Goal: Communication & Community: Answer question/provide support

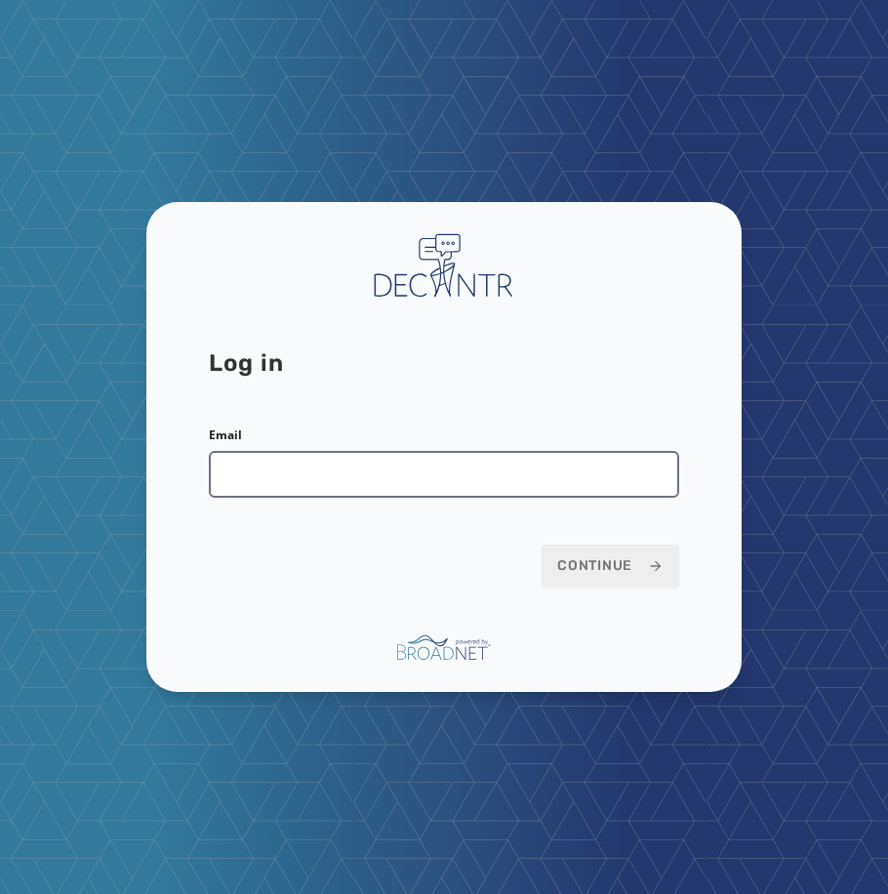
click at [395, 469] on input "Email" at bounding box center [444, 474] width 470 height 47
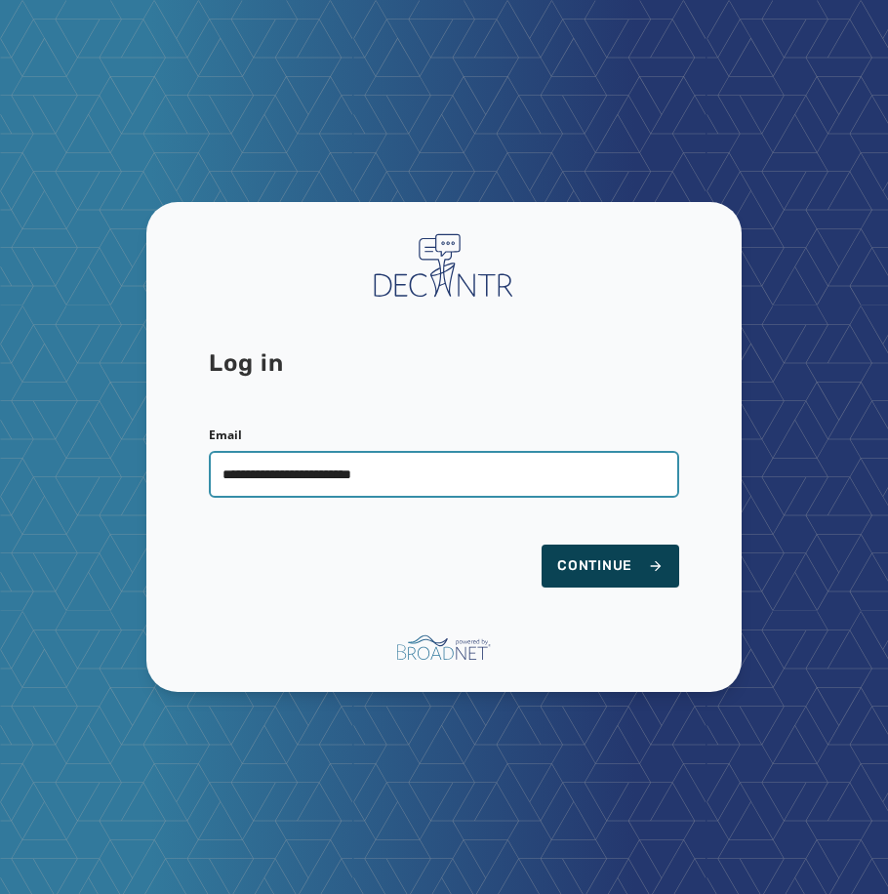
type input "**********"
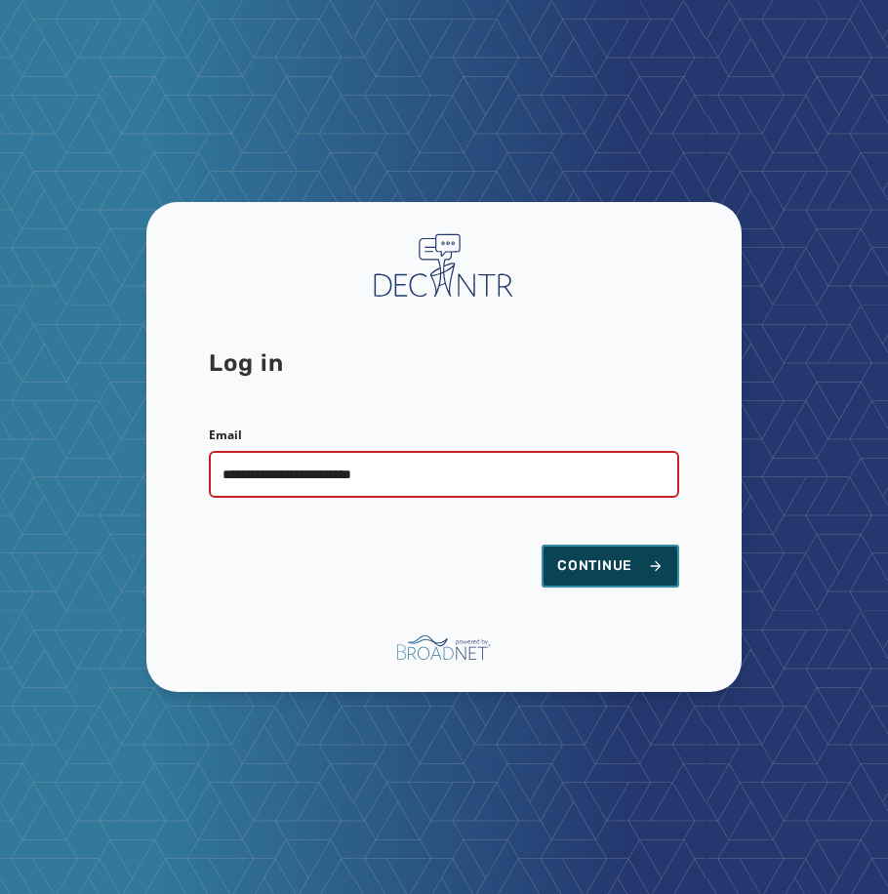
click at [602, 574] on span "Continue" at bounding box center [610, 566] width 106 height 20
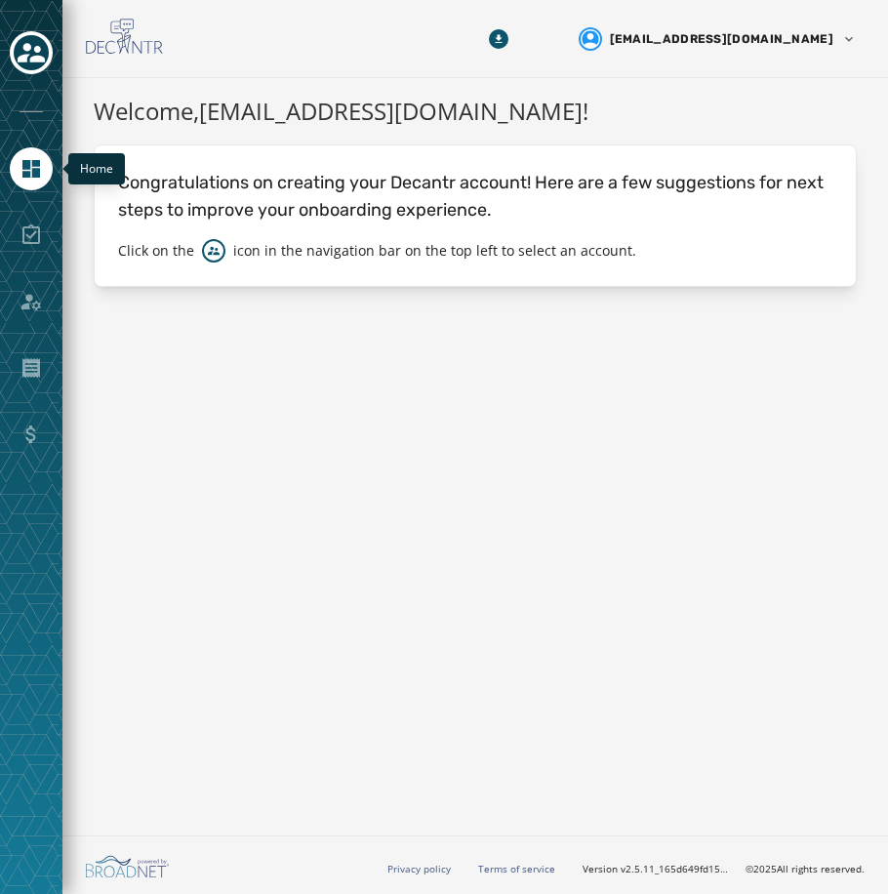
click at [20, 165] on icon "Navigate to Home" at bounding box center [31, 168] width 23 height 23
click at [23, 63] on icon "Toggle account select drawer" at bounding box center [31, 52] width 27 height 27
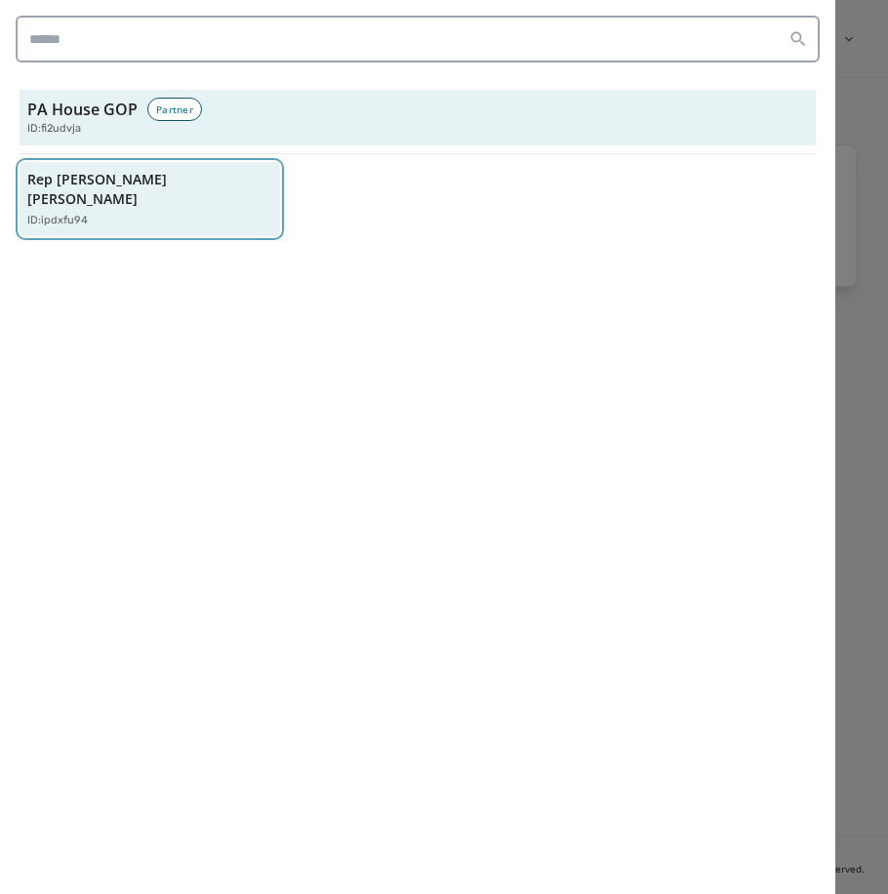
click at [116, 179] on p "Rep [PERSON_NAME] [PERSON_NAME]" at bounding box center [139, 189] width 225 height 39
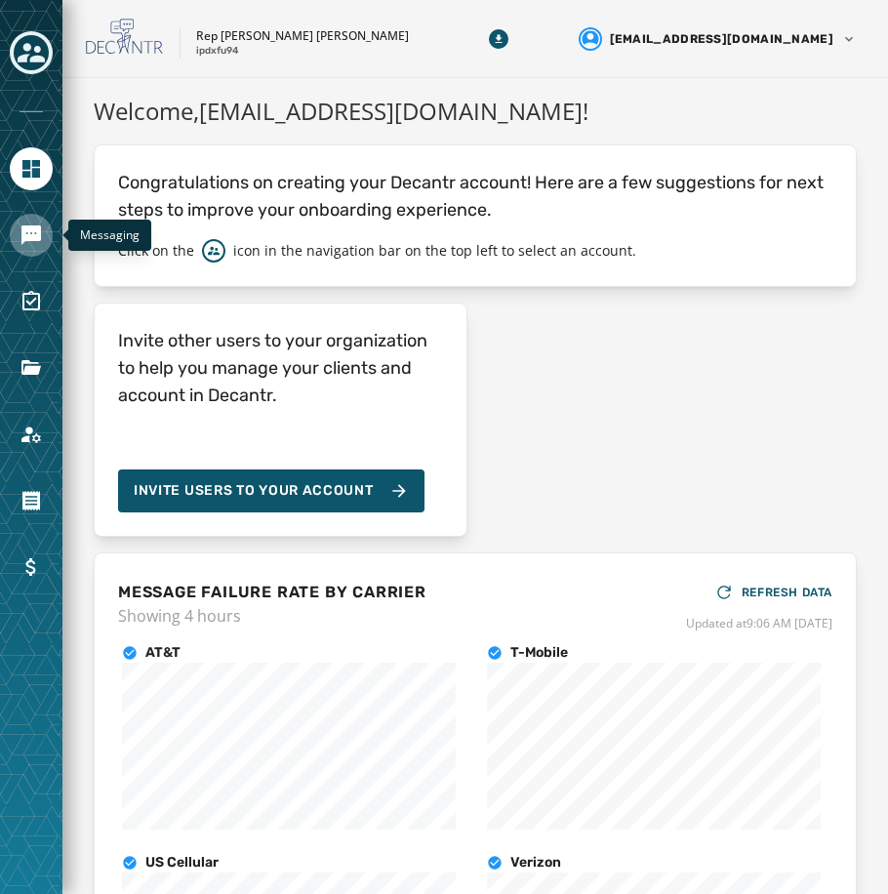
click at [20, 236] on link "Navigate to Messaging" at bounding box center [31, 235] width 43 height 43
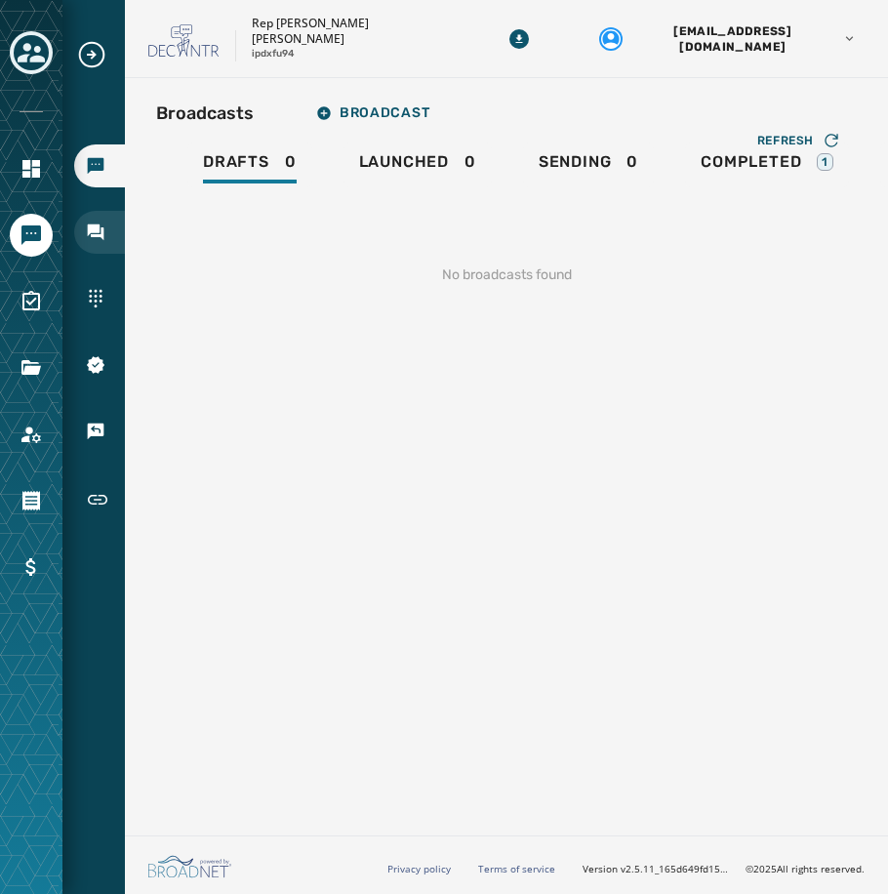
click at [87, 224] on icon "Navigate to Inbox" at bounding box center [96, 232] width 20 height 20
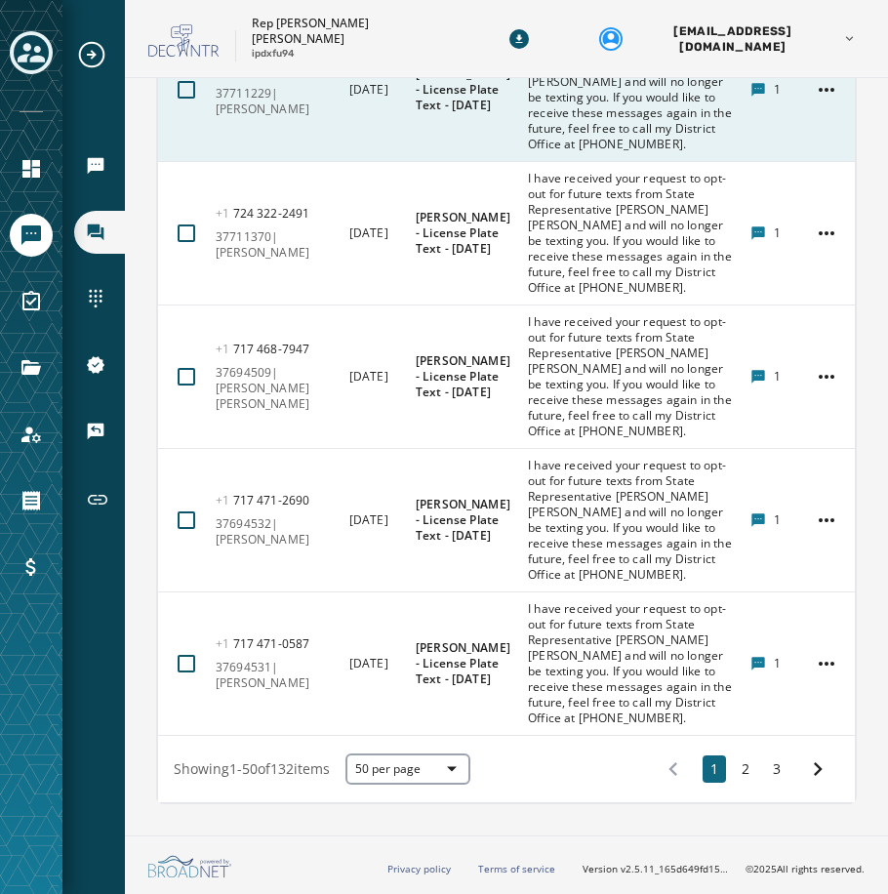
scroll to position [13430, 0]
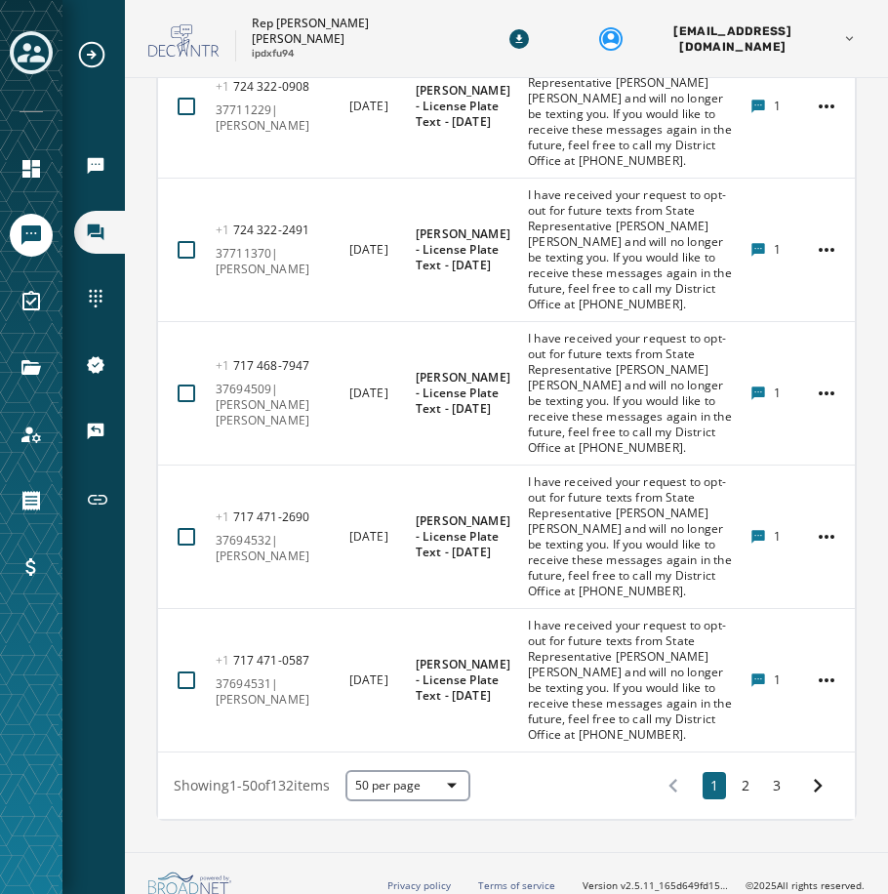
click at [806, 256] on html "Broadcasts Inbox Sending Numbers 10DLC Registration Keywords & Responders Short…" at bounding box center [444, 447] width 888 height 894
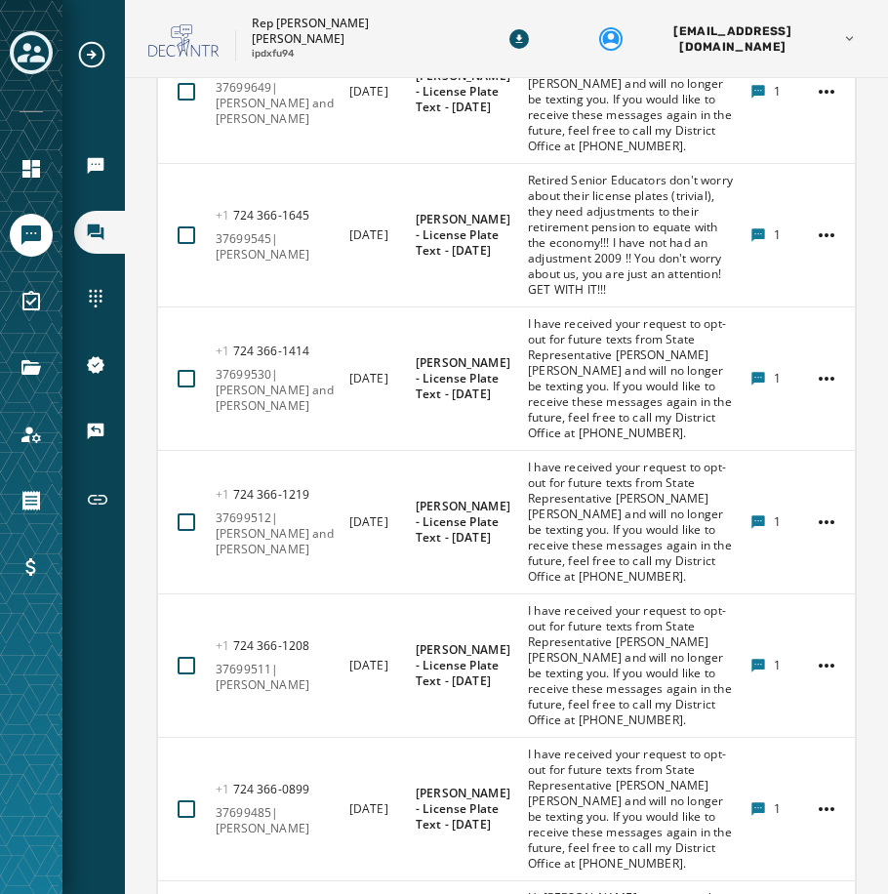
scroll to position [10016, 0]
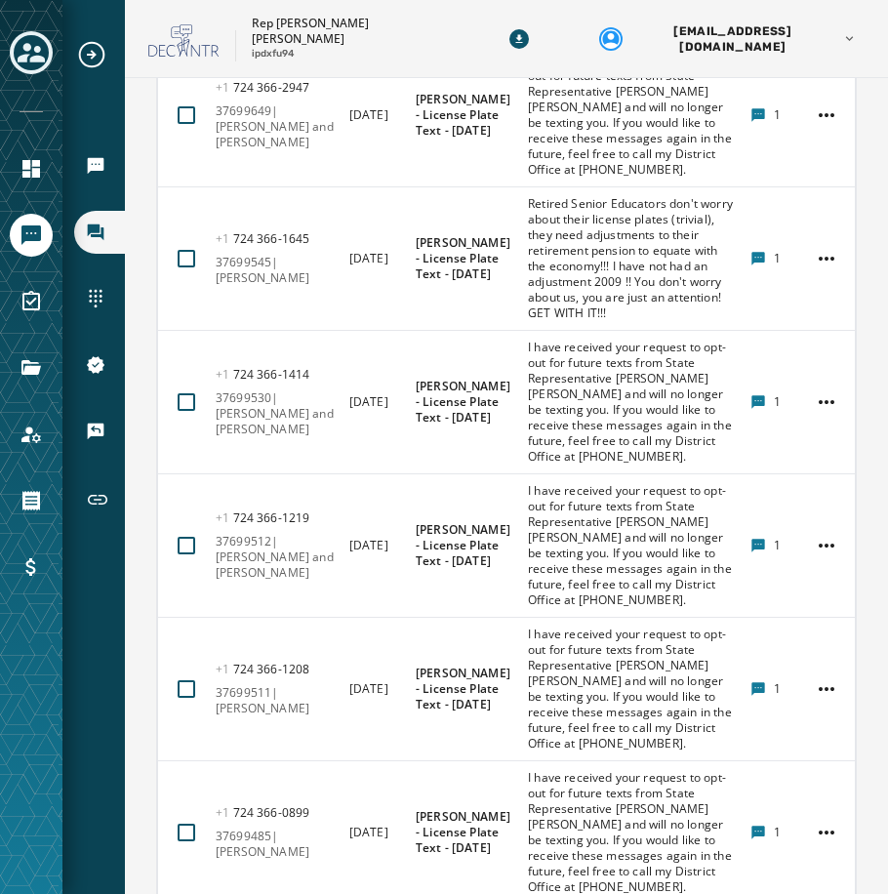
click at [803, 412] on html "Broadcasts Inbox Sending Numbers 10DLC Registration Keywords & Responders Short…" at bounding box center [444, 447] width 888 height 894
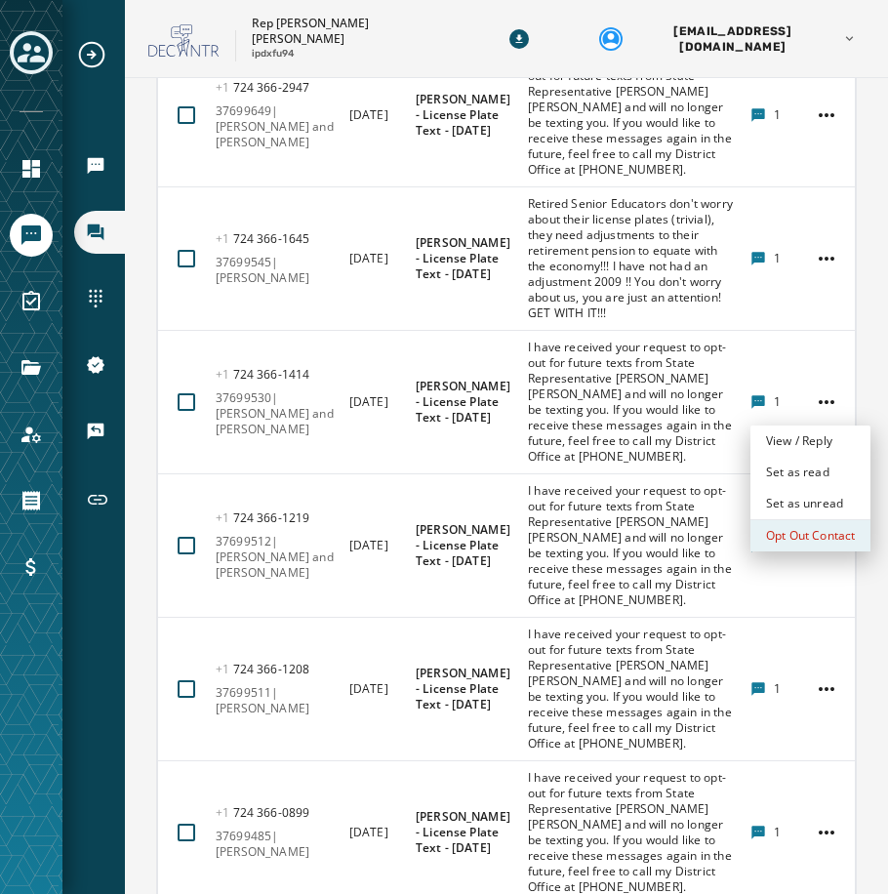
click at [787, 527] on div "Opt Out Contact" at bounding box center [810, 535] width 120 height 31
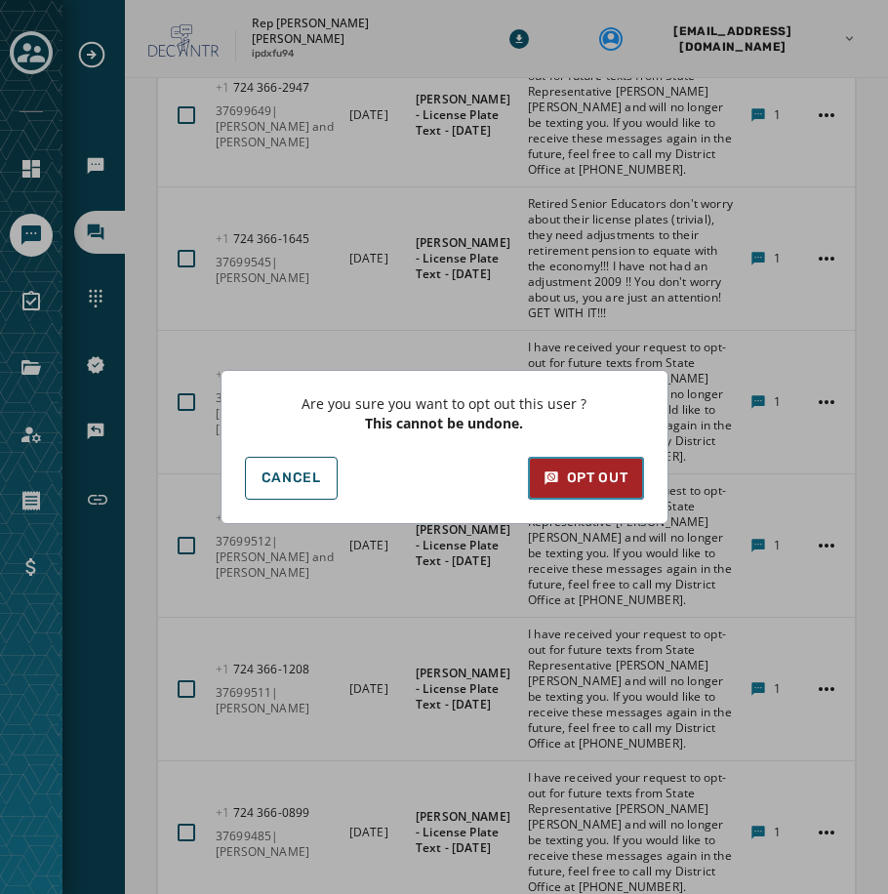
click at [628, 483] on button "Opt Out" at bounding box center [586, 478] width 116 height 43
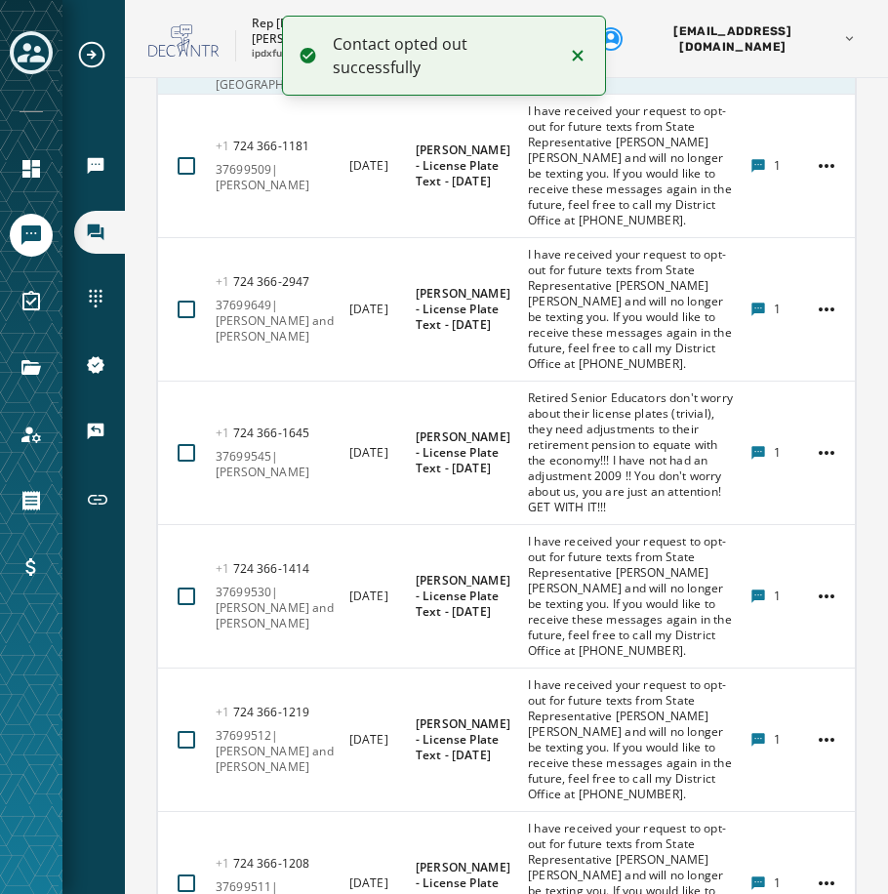
scroll to position [9821, 0]
click at [807, 403] on html "Contact opted out successfully Broadcasts Inbox Sending Numbers 10DLC Registrat…" at bounding box center [444, 447] width 888 height 894
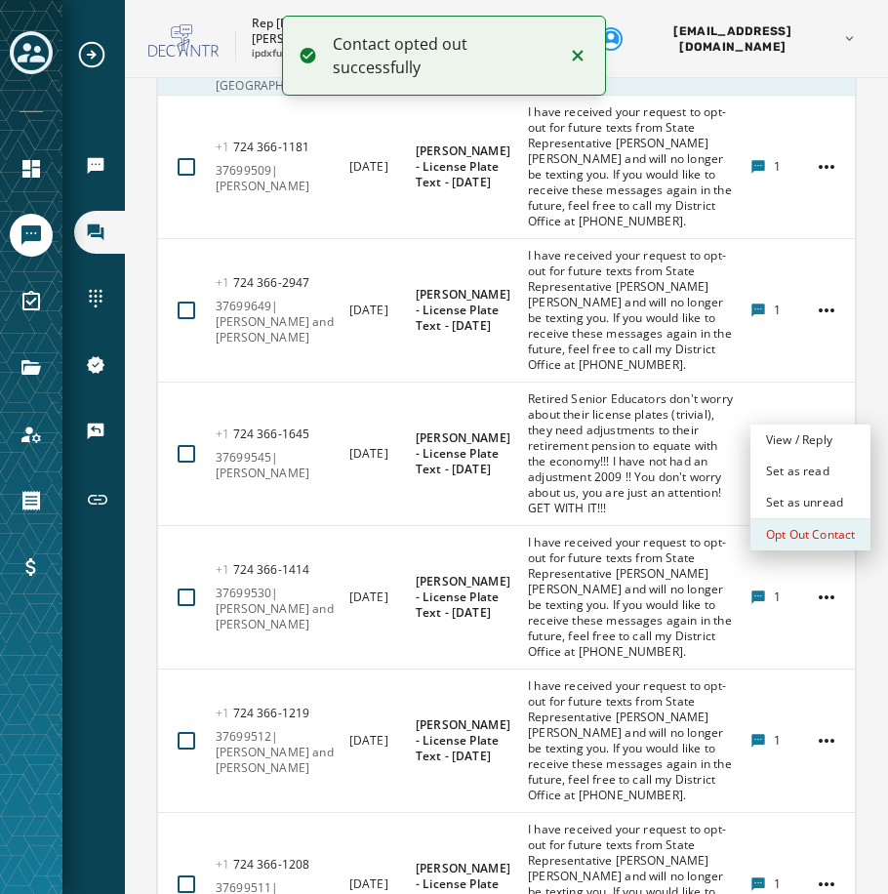
click at [801, 526] on div "Opt Out Contact" at bounding box center [810, 534] width 120 height 31
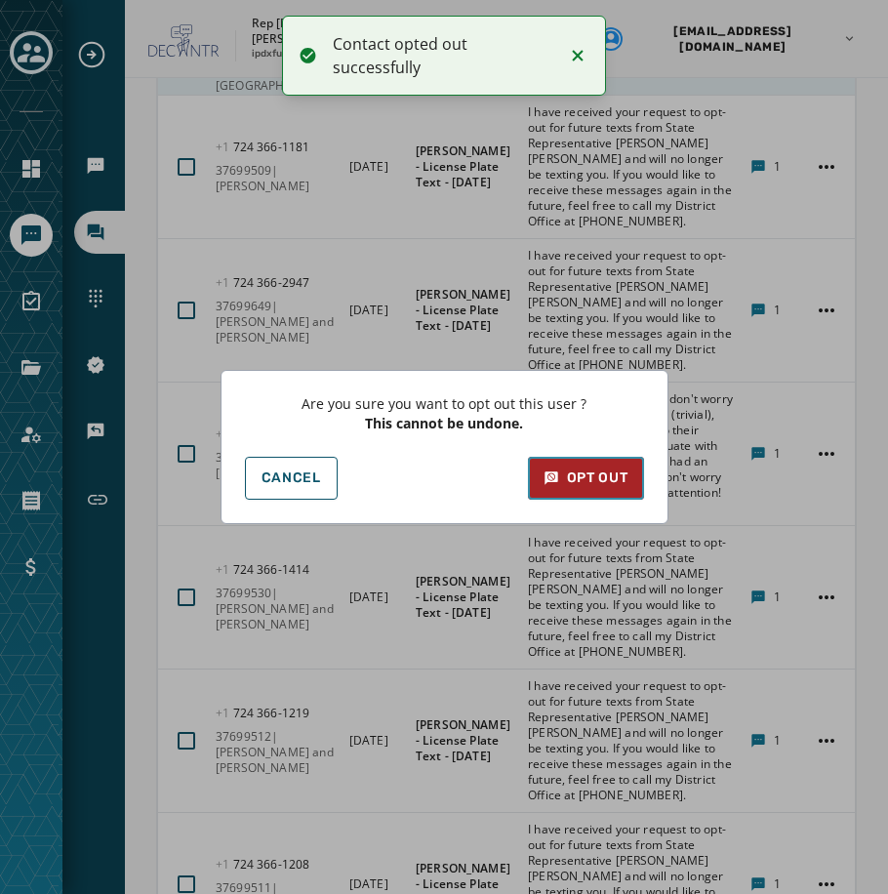
click at [590, 475] on div "Opt Out" at bounding box center [585, 478] width 85 height 20
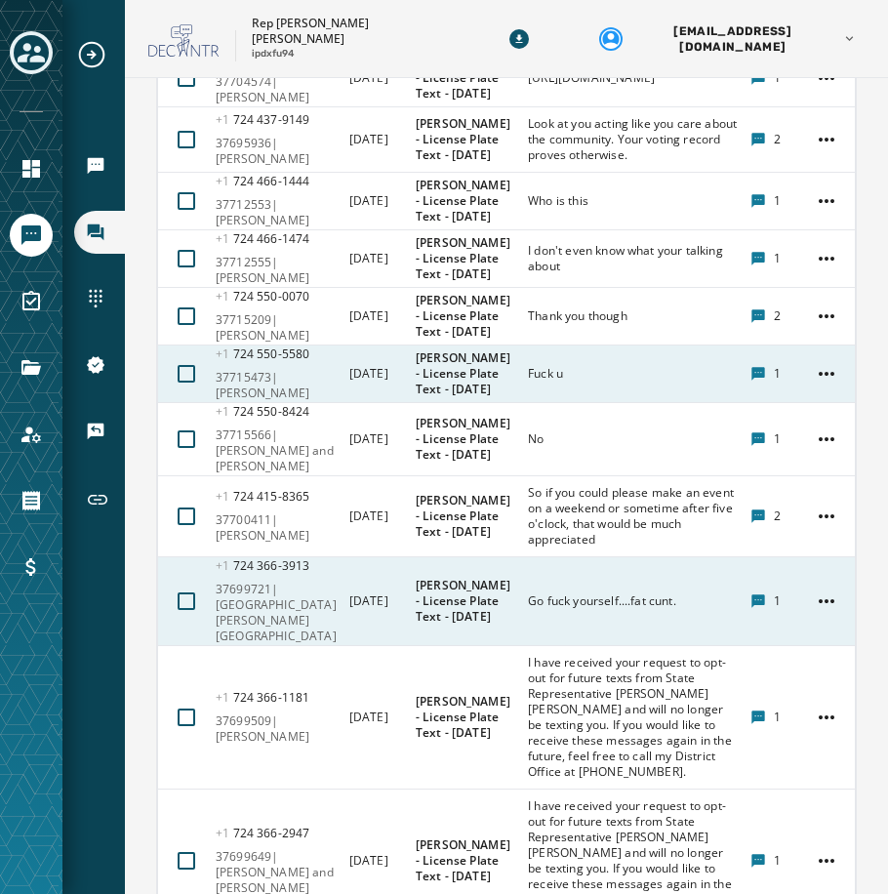
scroll to position [9236, 0]
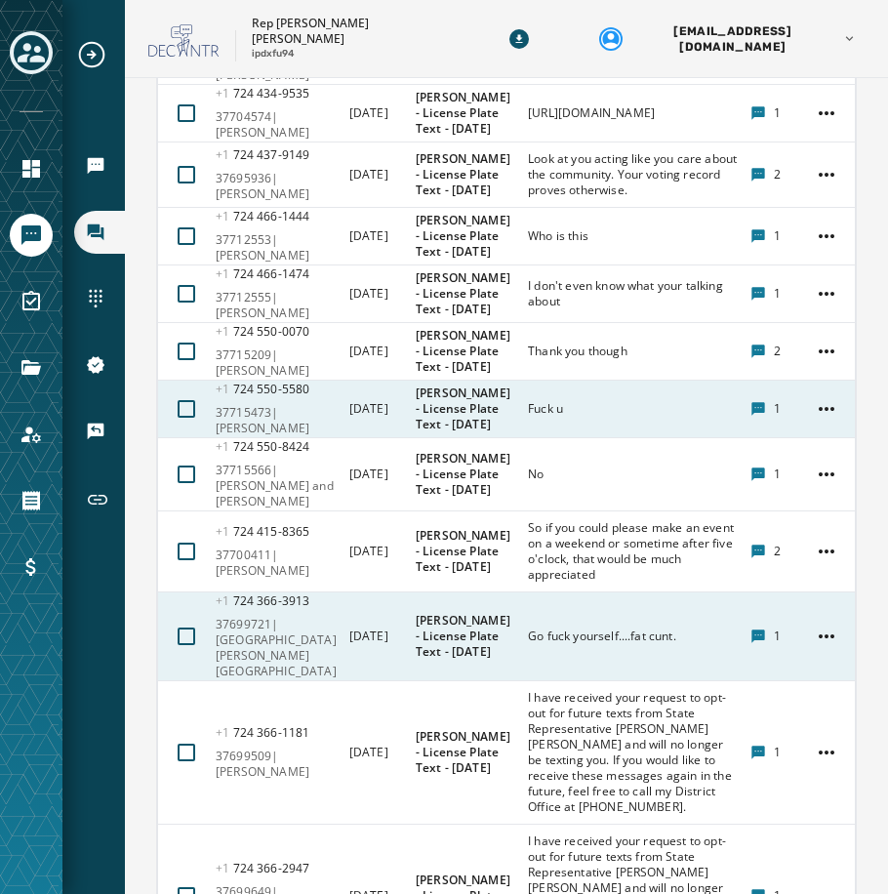
click at [807, 353] on html "Broadcasts Inbox Sending Numbers 10DLC Registration Keywords & Responders Short…" at bounding box center [444, 447] width 888 height 894
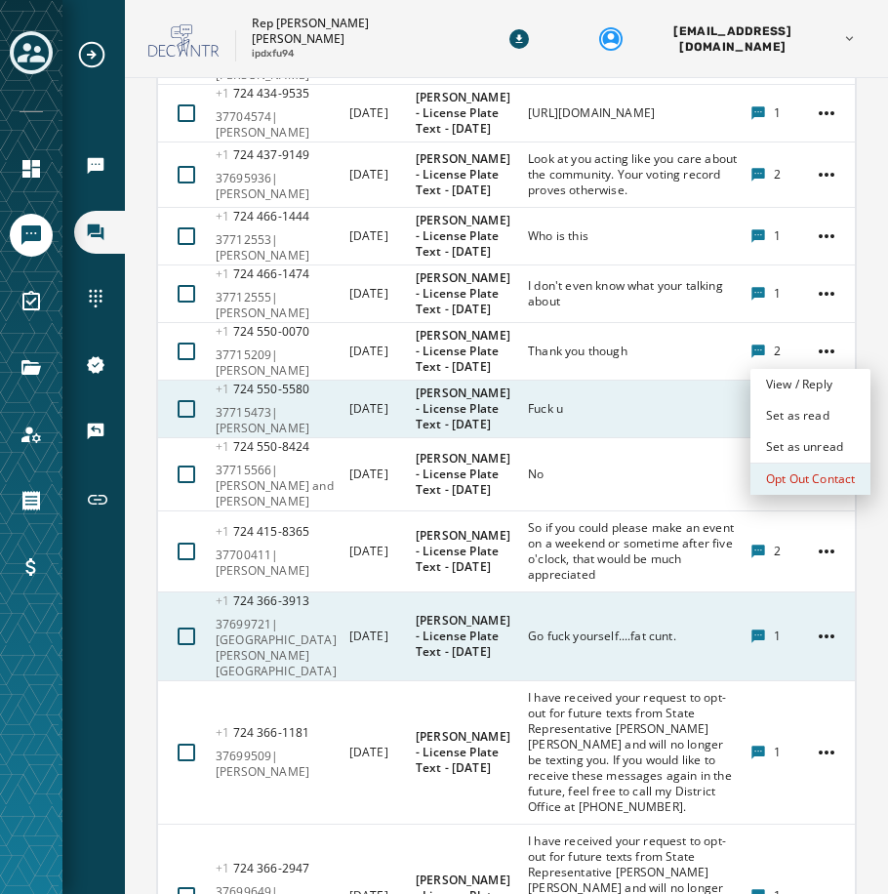
click at [821, 474] on div "Opt Out Contact" at bounding box center [810, 478] width 120 height 31
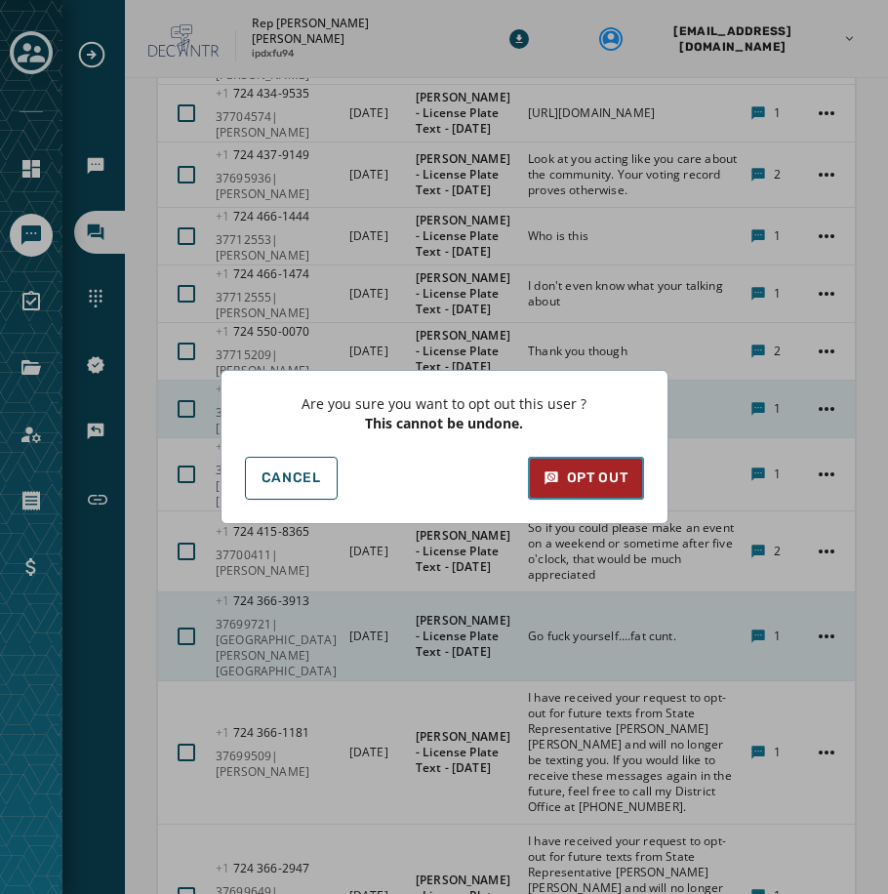
click at [612, 471] on div "Opt Out" at bounding box center [585, 478] width 85 height 20
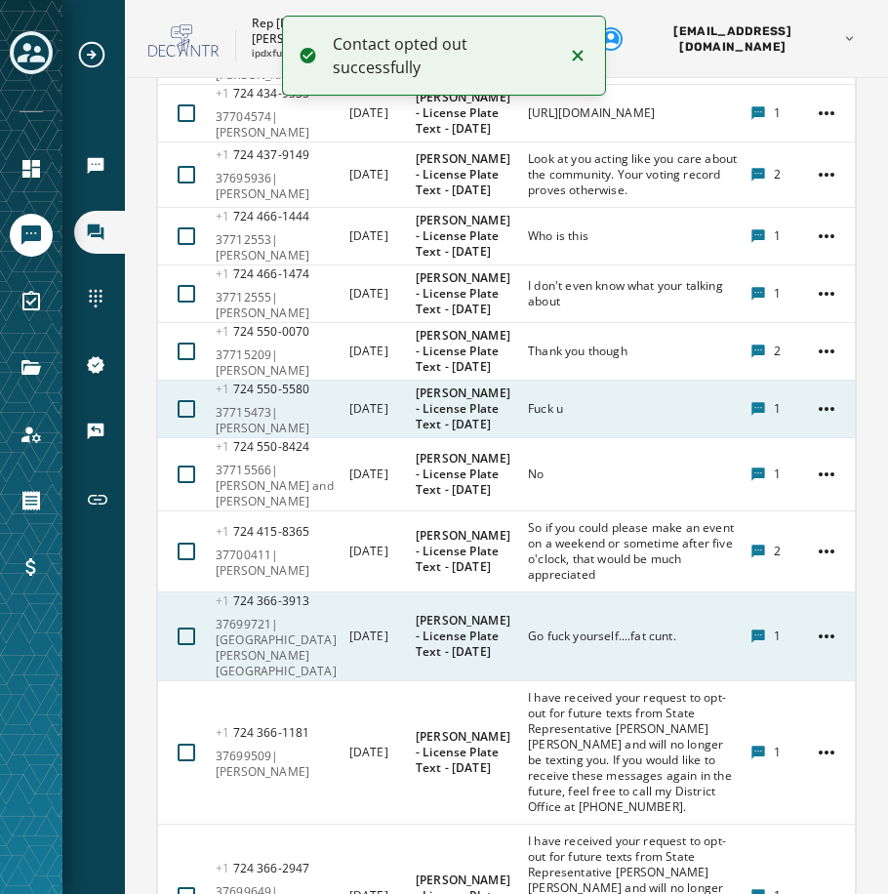
click at [815, 238] on html "Contact opted out successfully Broadcasts Inbox Sending Numbers 10DLC Registrat…" at bounding box center [444, 447] width 888 height 894
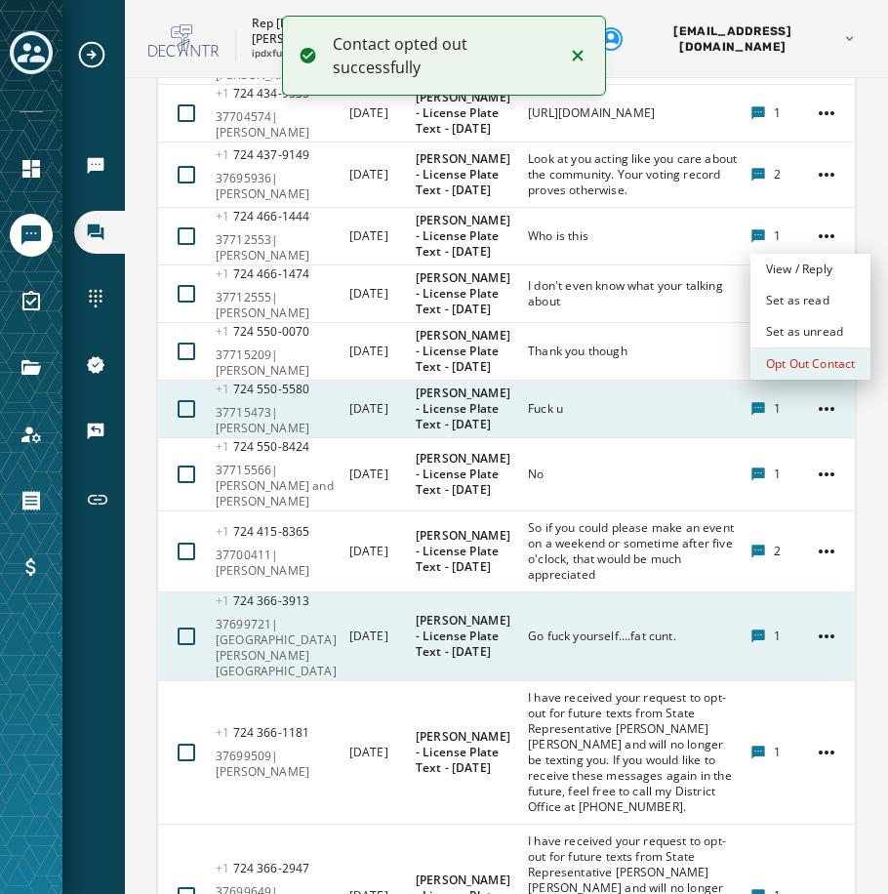
click at [791, 367] on div "Opt Out Contact" at bounding box center [810, 363] width 120 height 31
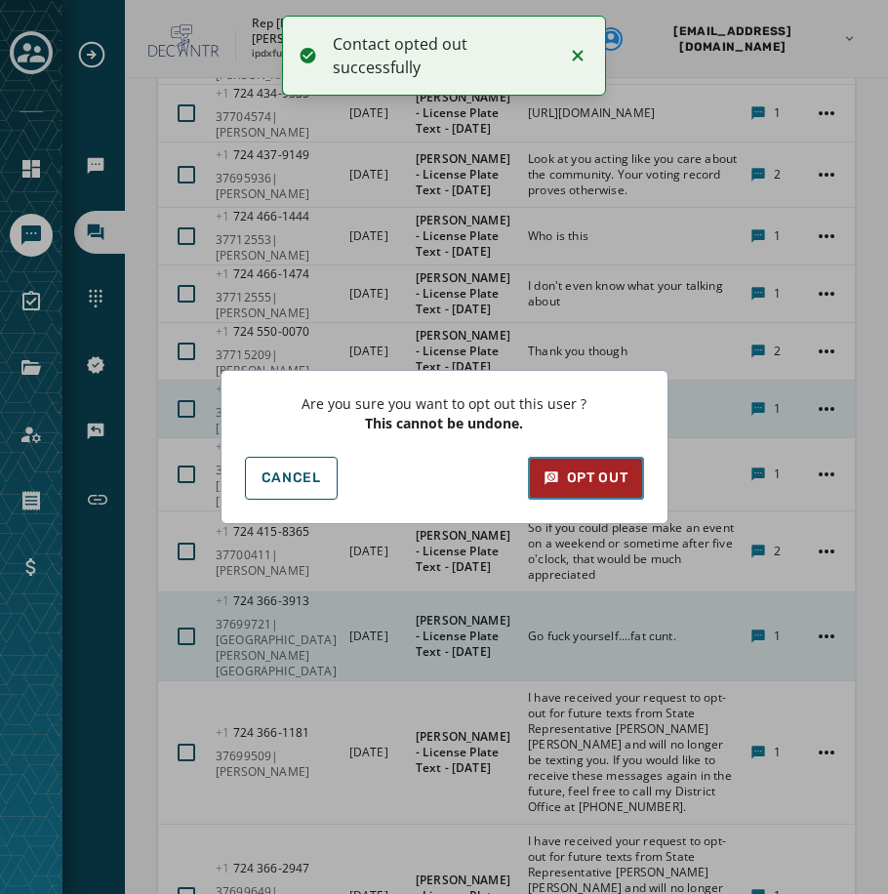
click at [634, 468] on button "Opt Out" at bounding box center [586, 478] width 116 height 43
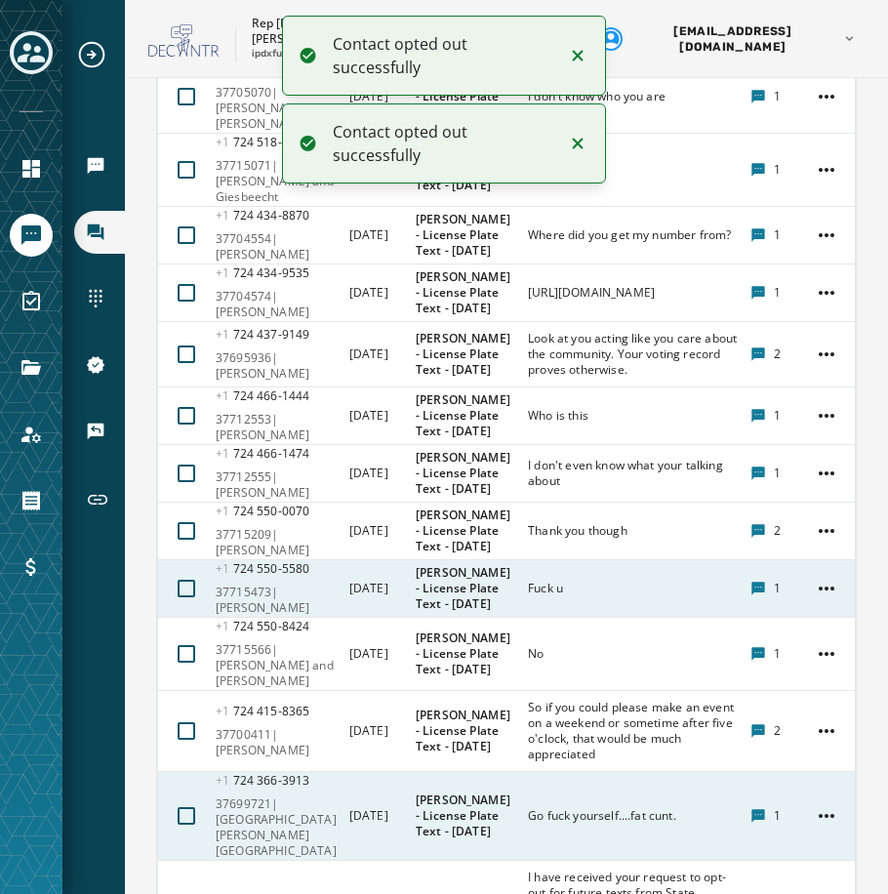
scroll to position [9041, 0]
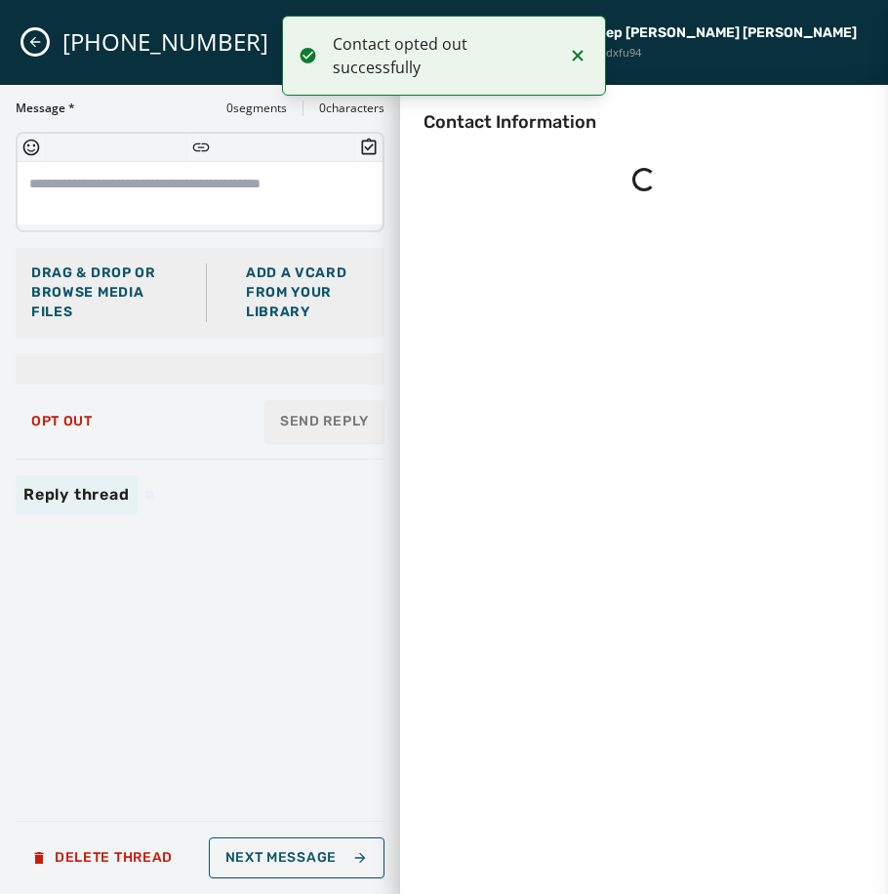
scroll to position [0, 0]
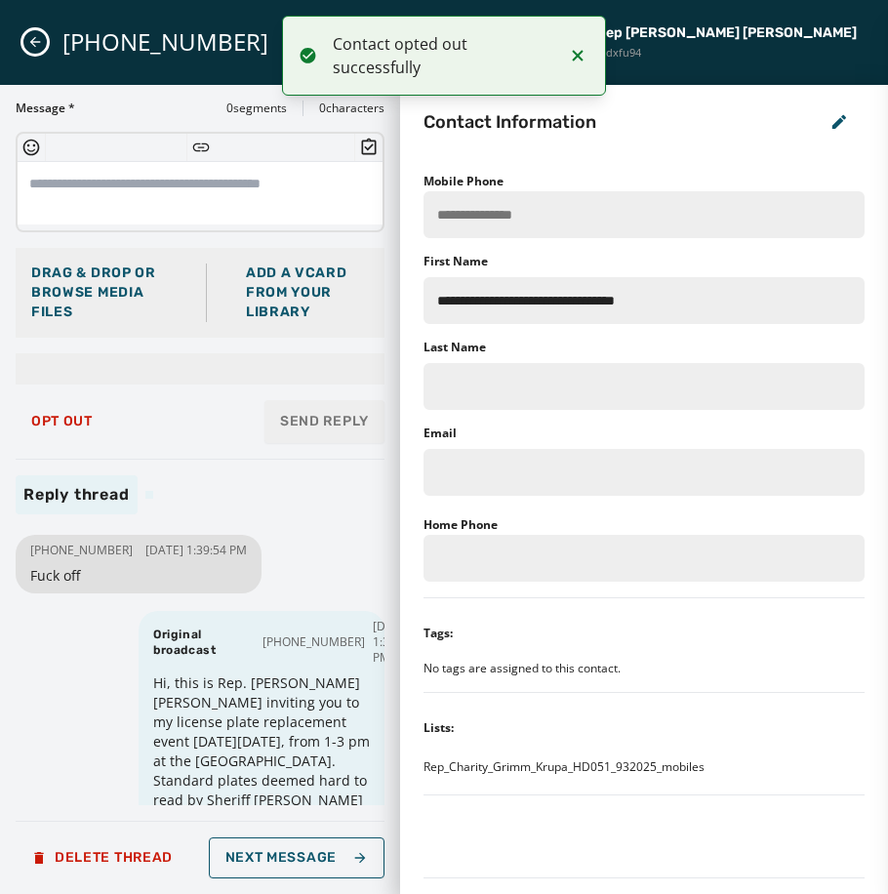
click at [34, 47] on icon "Close admin drawer" at bounding box center [35, 42] width 16 height 16
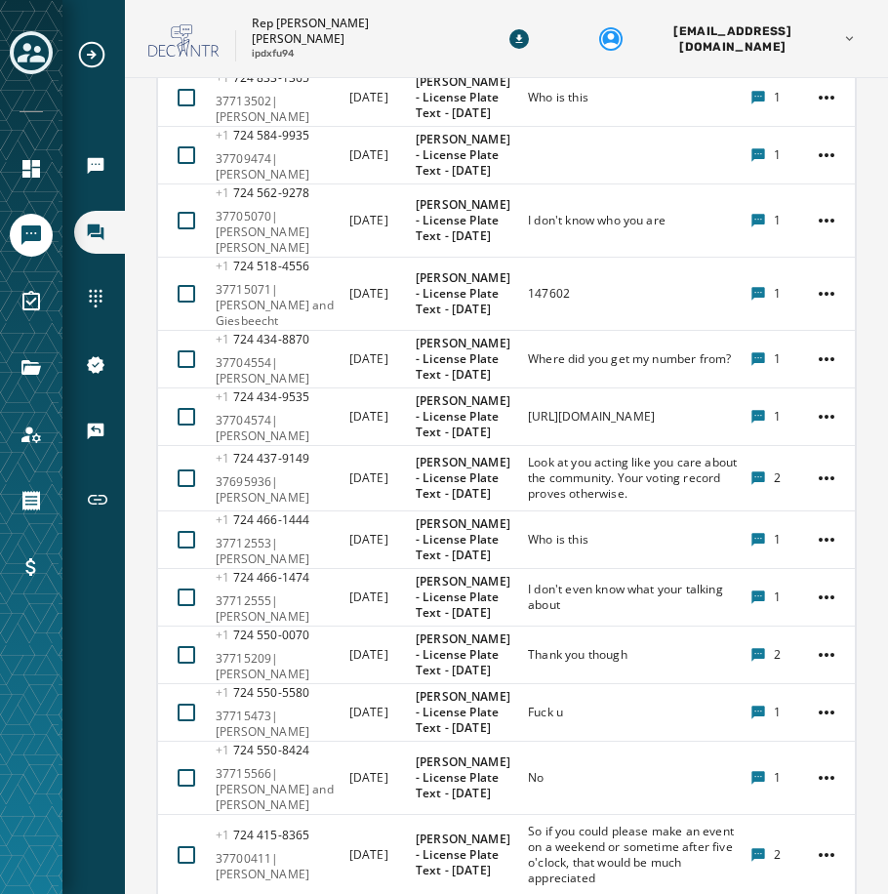
scroll to position [8969, 0]
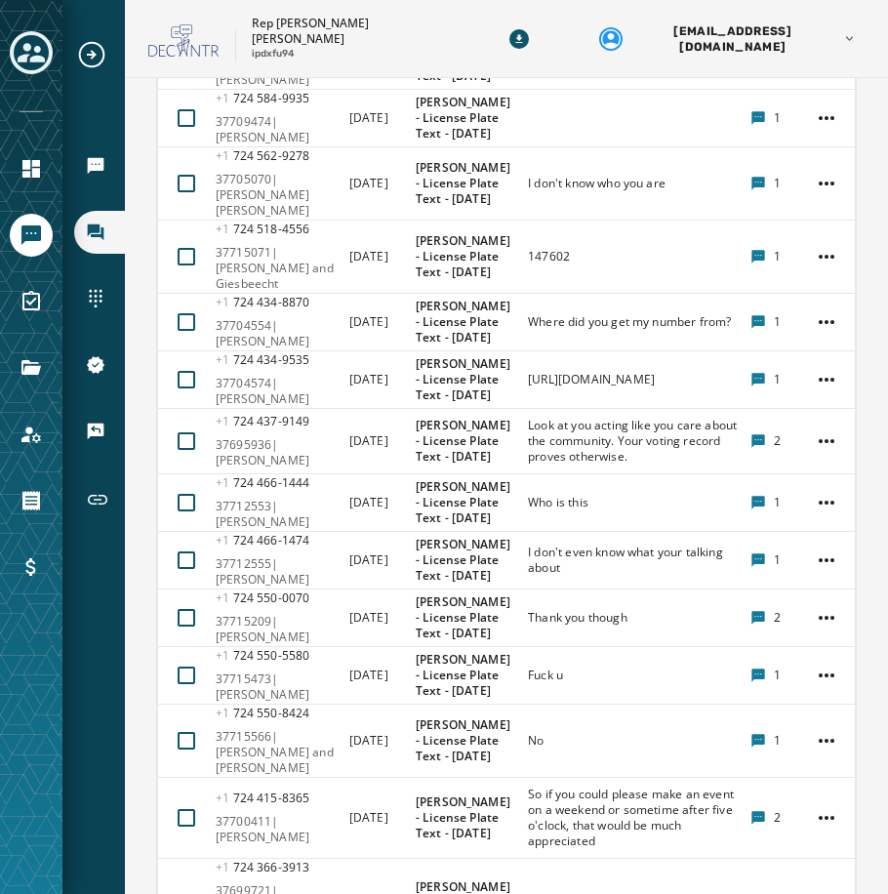
click at [806, 375] on html "Broadcasts Inbox Sending Numbers 10DLC Registration Keywords & Responders Short…" at bounding box center [444, 447] width 888 height 894
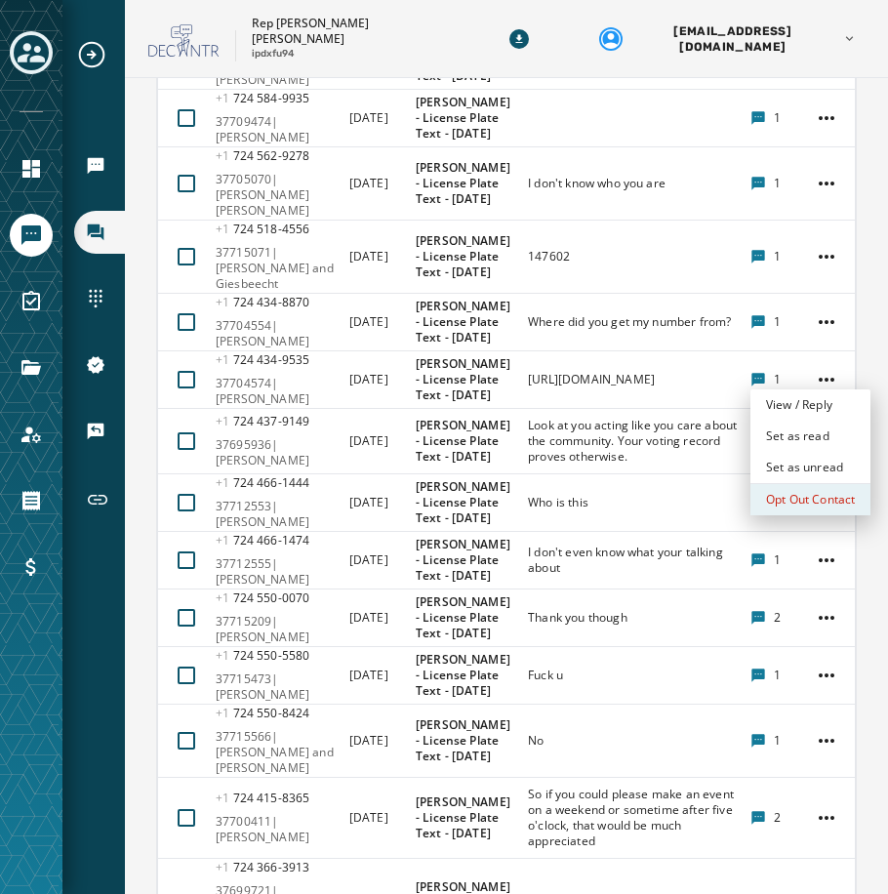
click at [826, 495] on div "Opt Out Contact" at bounding box center [810, 499] width 120 height 31
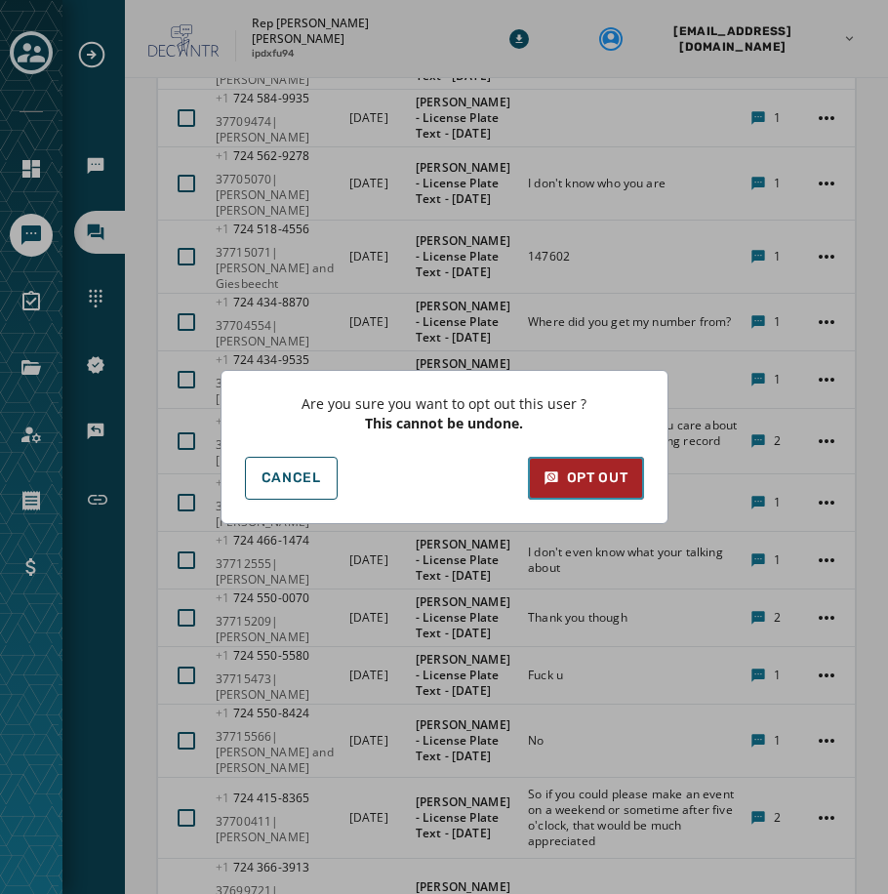
click at [615, 478] on div "Opt Out" at bounding box center [585, 478] width 85 height 20
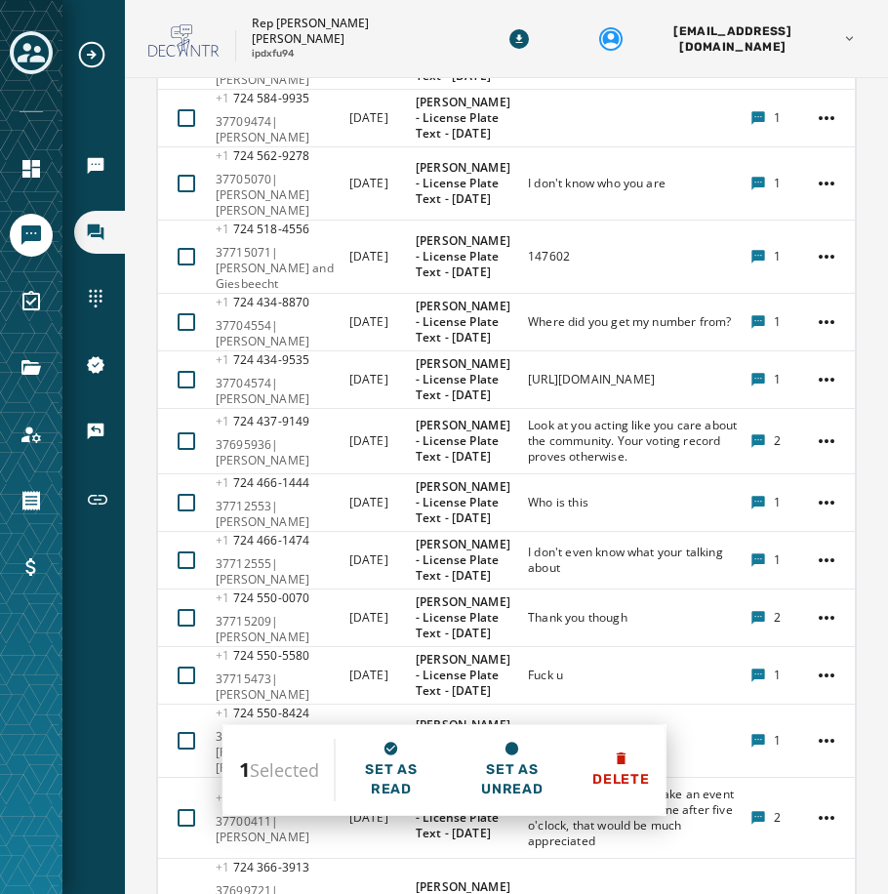
scroll to position [9067, 0]
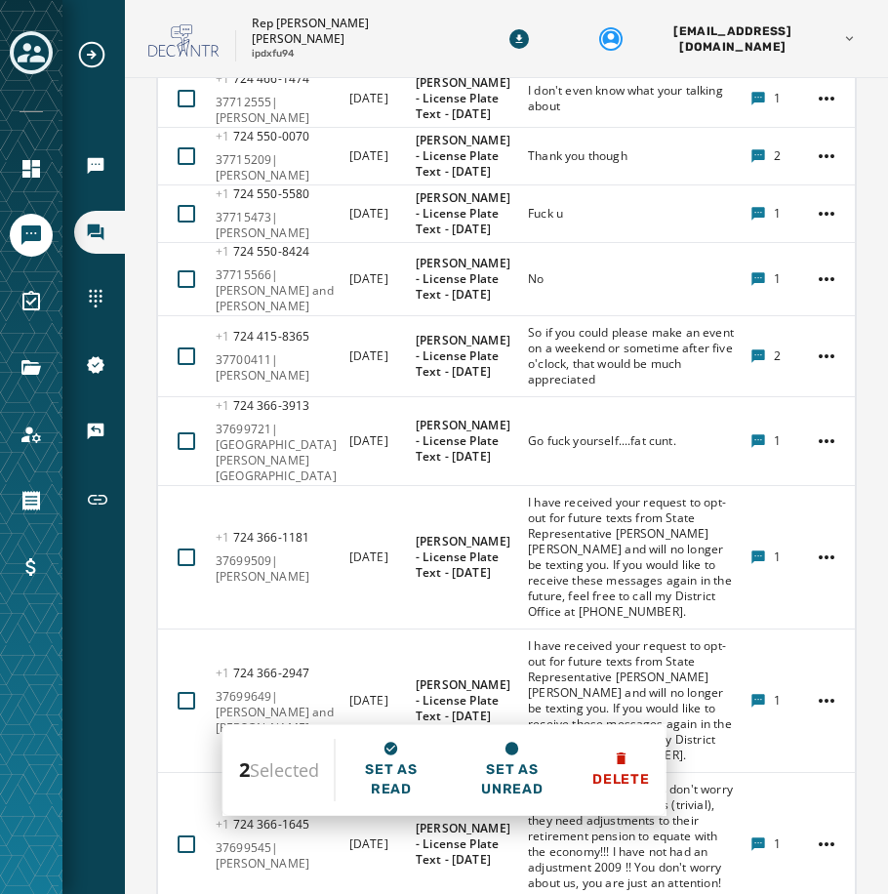
scroll to position [9457, 0]
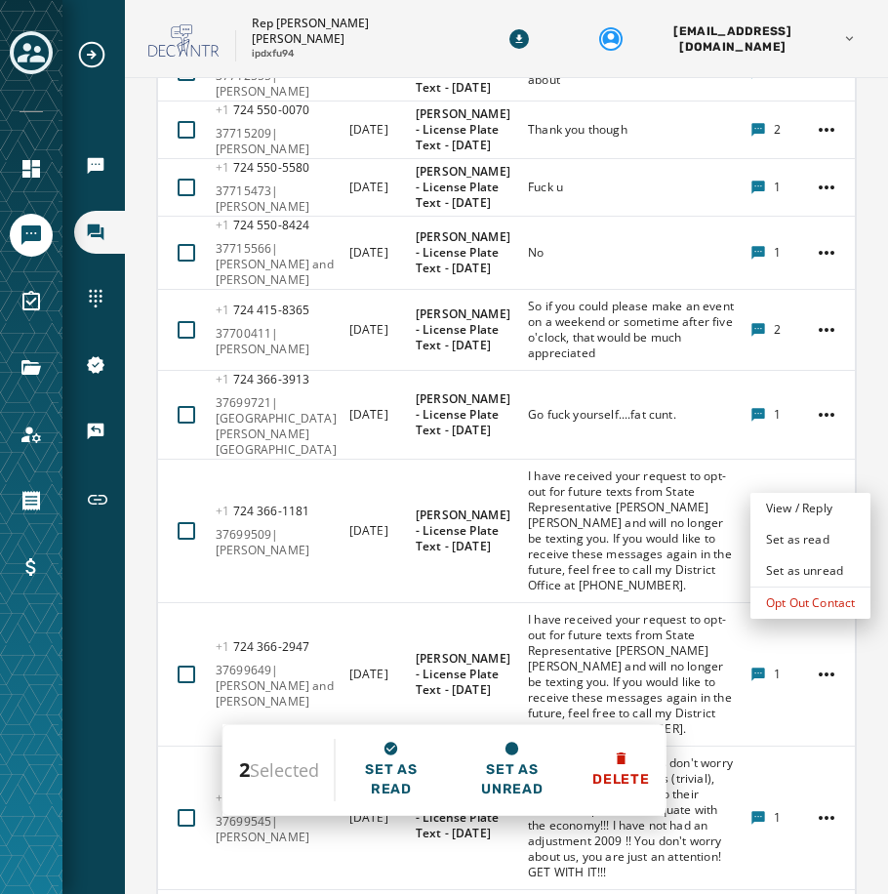
click at [802, 474] on html "Broadcasts Inbox Sending Numbers 10DLC Registration Keywords & Responders Short…" at bounding box center [444, 447] width 888 height 894
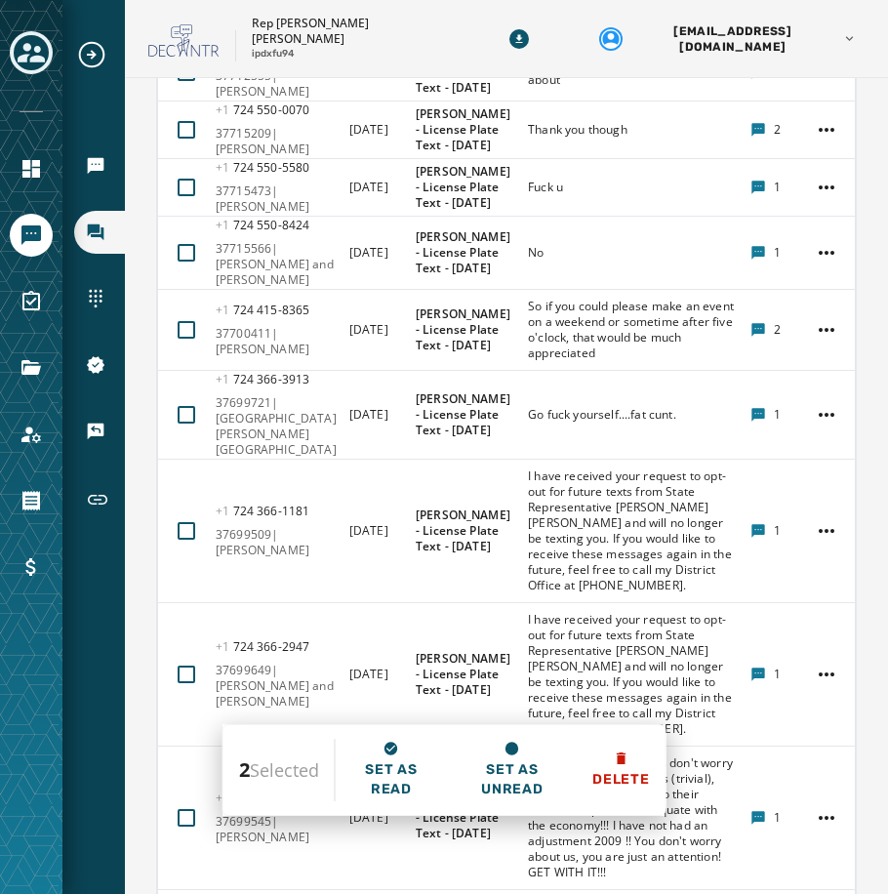
click at [802, 474] on html "Broadcasts Inbox Sending Numbers 10DLC Registration Keywords & Responders Short…" at bounding box center [444, 447] width 888 height 894
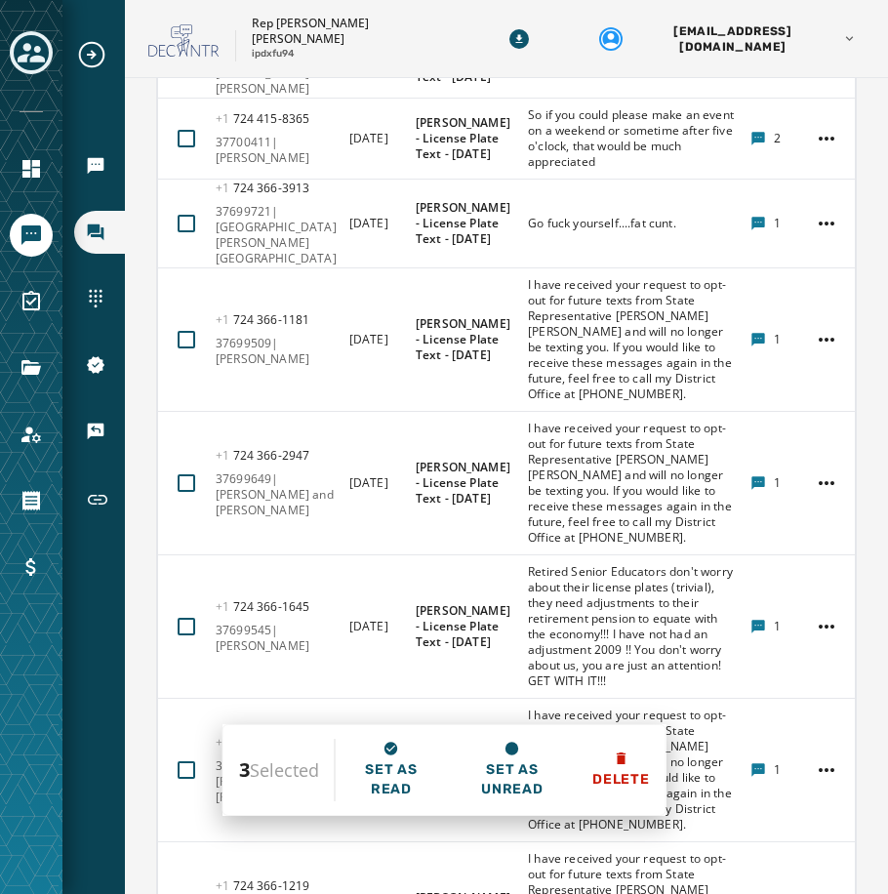
scroll to position [9652, 0]
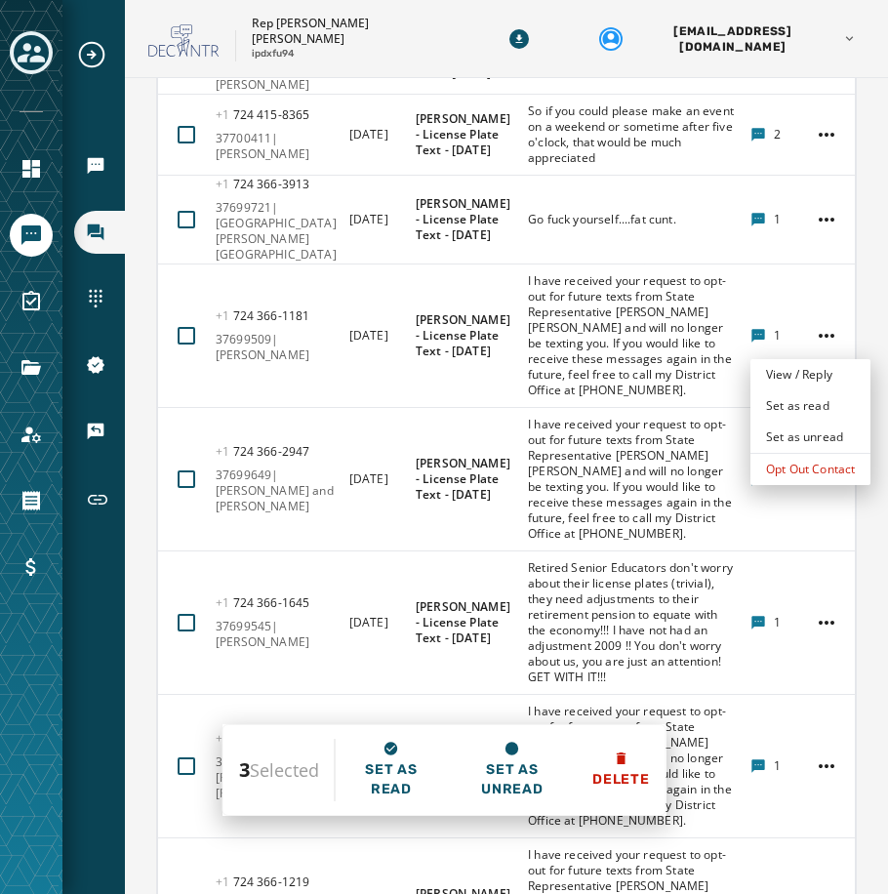
click at [809, 346] on html "Broadcasts Inbox Sending Numbers 10DLC Registration Keywords & Responders Short…" at bounding box center [444, 447] width 888 height 894
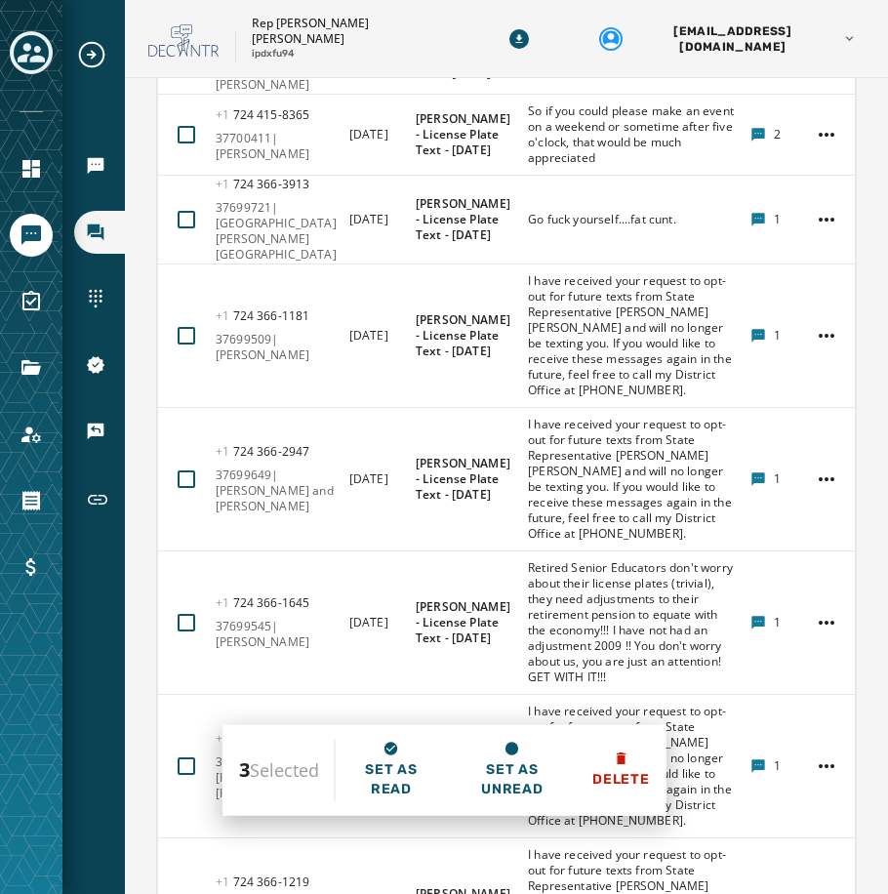
click at [809, 346] on html "Broadcasts Inbox Sending Numbers 10DLC Registration Keywords & Responders Short…" at bounding box center [444, 447] width 888 height 894
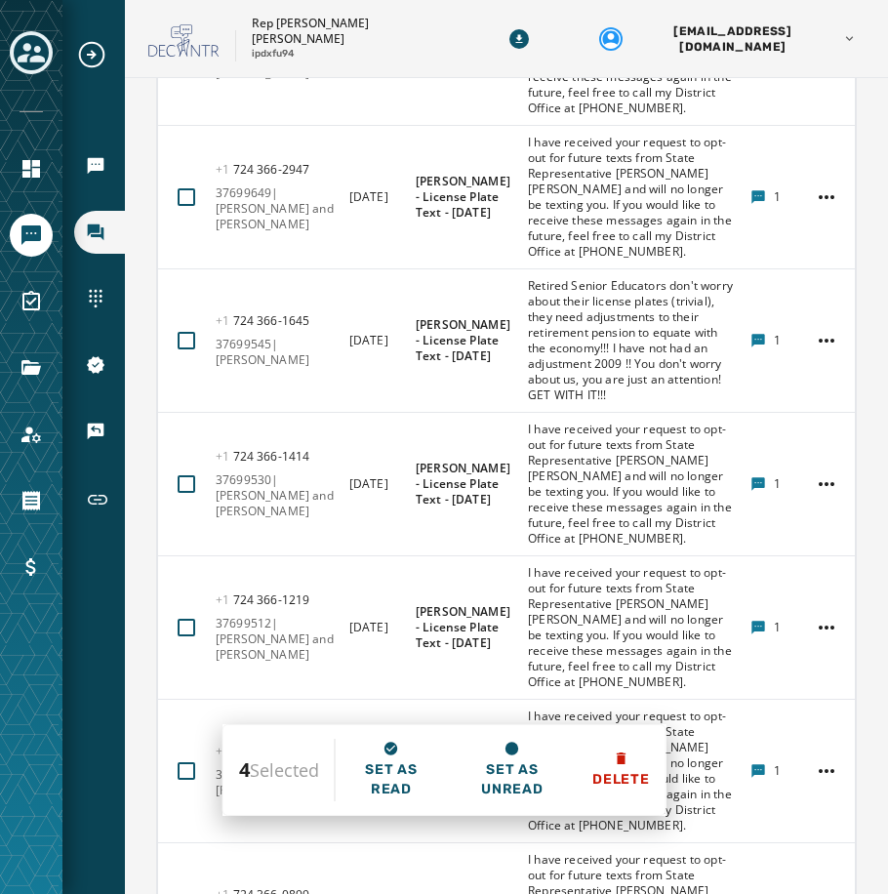
scroll to position [9945, 0]
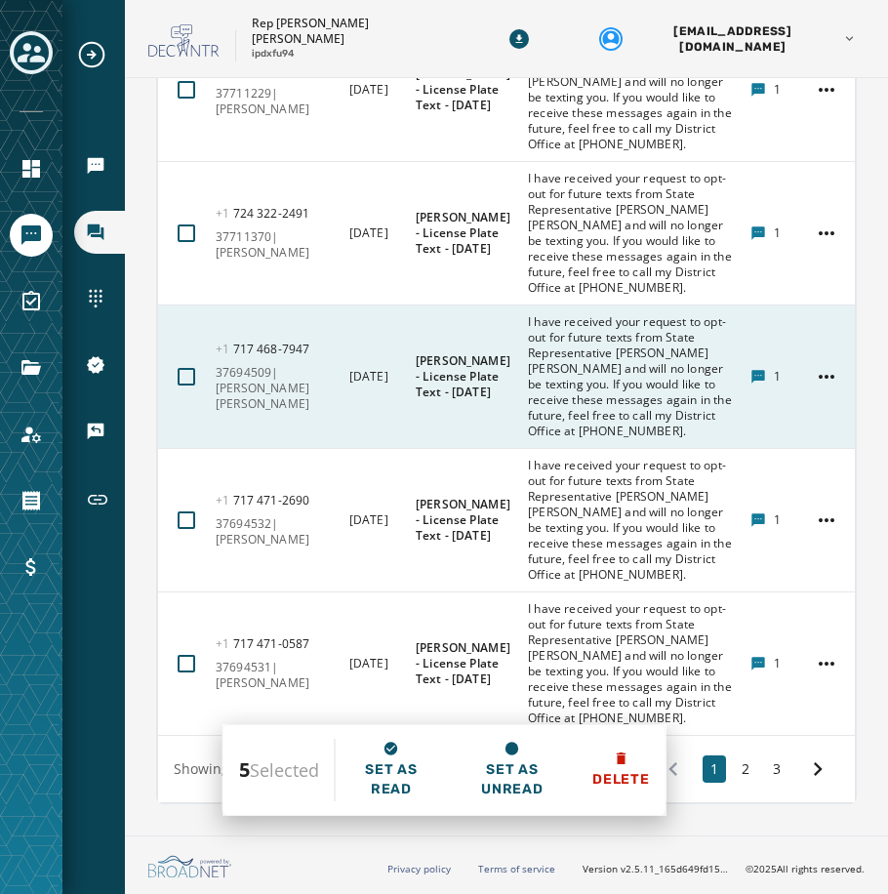
scroll to position [13985, 0]
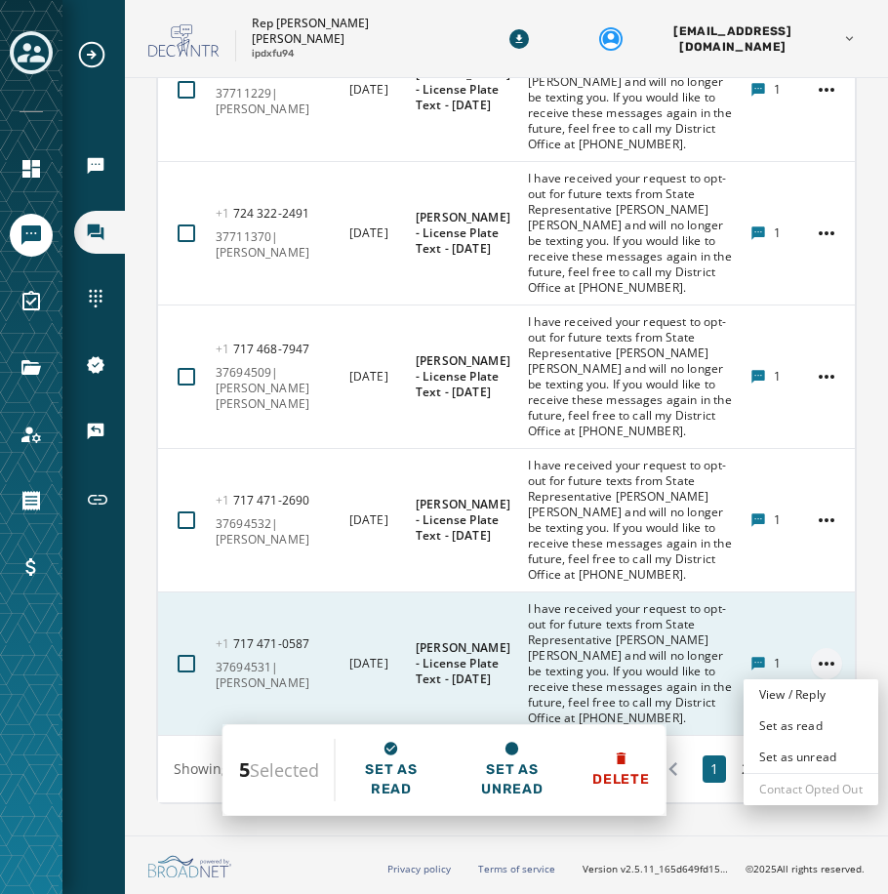
click at [800, 668] on html "Broadcasts Inbox Sending Numbers 10DLC Registration Keywords & Responders Short…" at bounding box center [444, 447] width 888 height 894
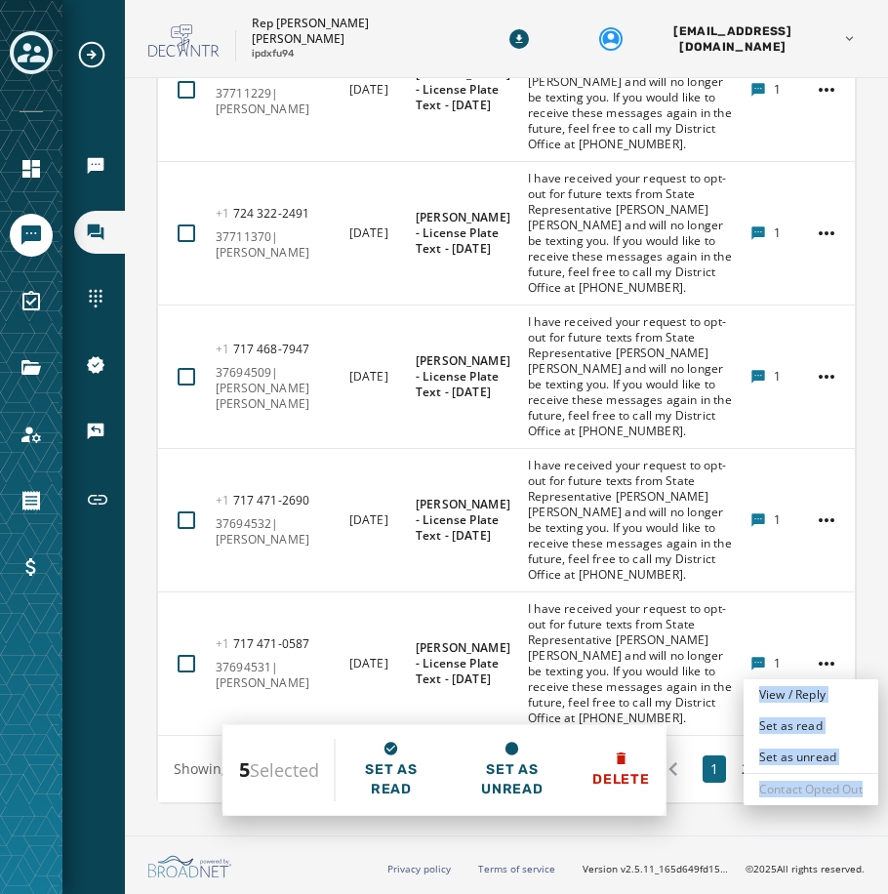
click at [802, 668] on html "Broadcasts Inbox Sending Numbers 10DLC Registration Keywords & Responders Short…" at bounding box center [444, 447] width 888 height 894
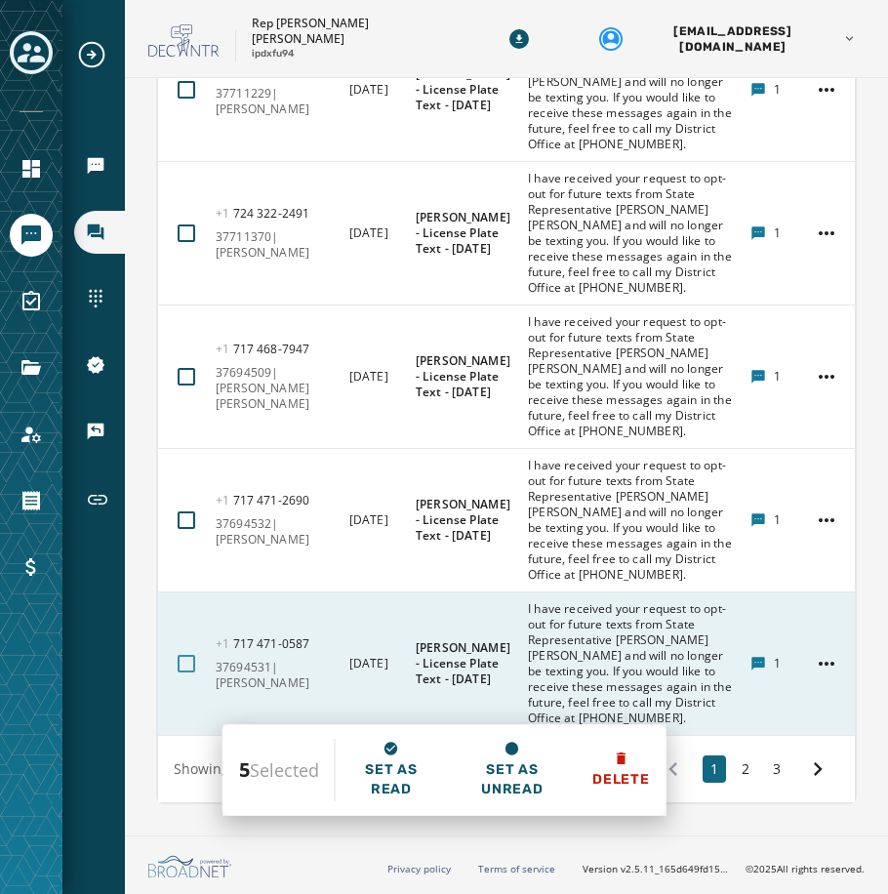
click at [182, 658] on div at bounding box center [187, 664] width 18 height 18
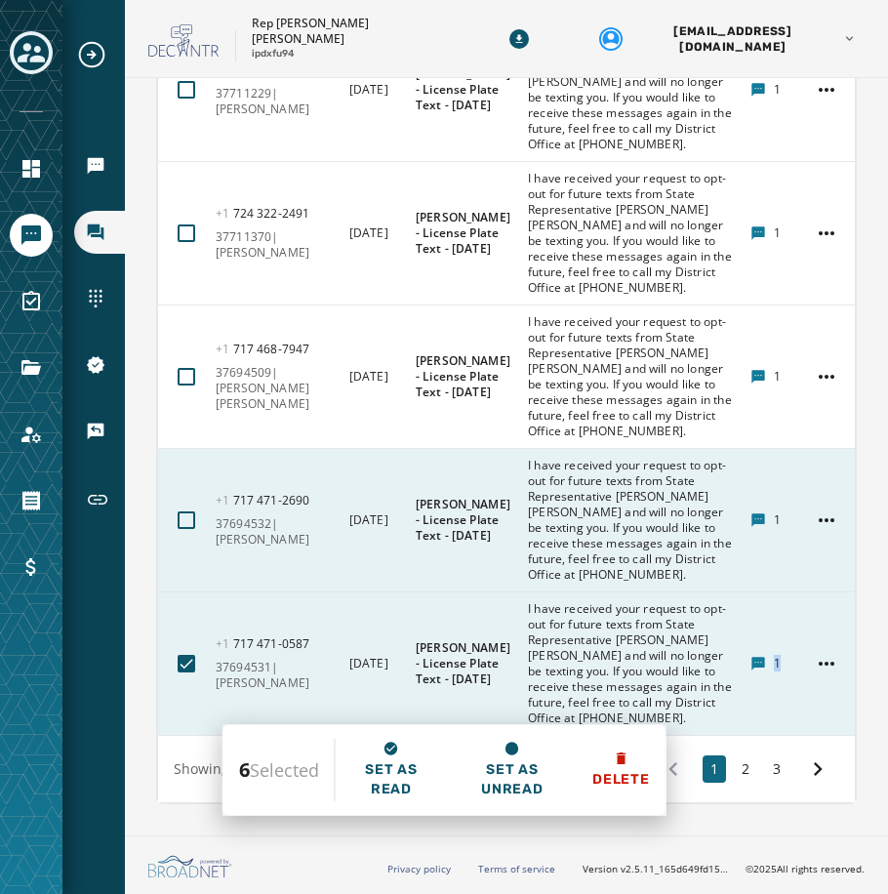
click at [184, 507] on button at bounding box center [186, 519] width 33 height 33
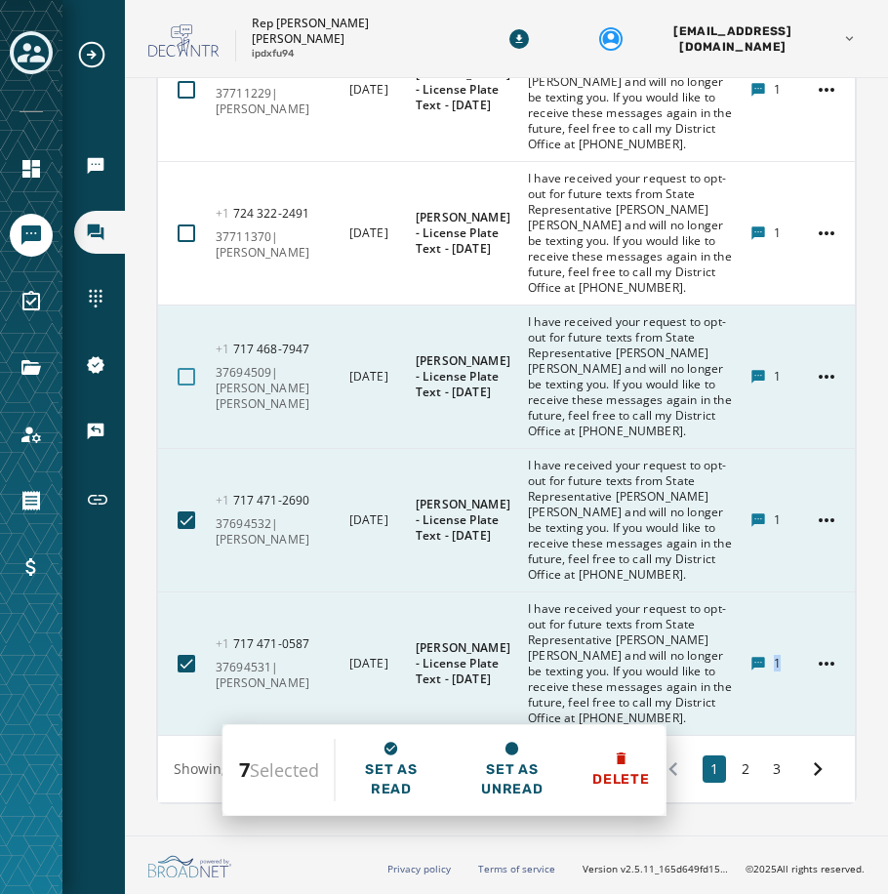
click at [179, 378] on div at bounding box center [187, 377] width 18 height 18
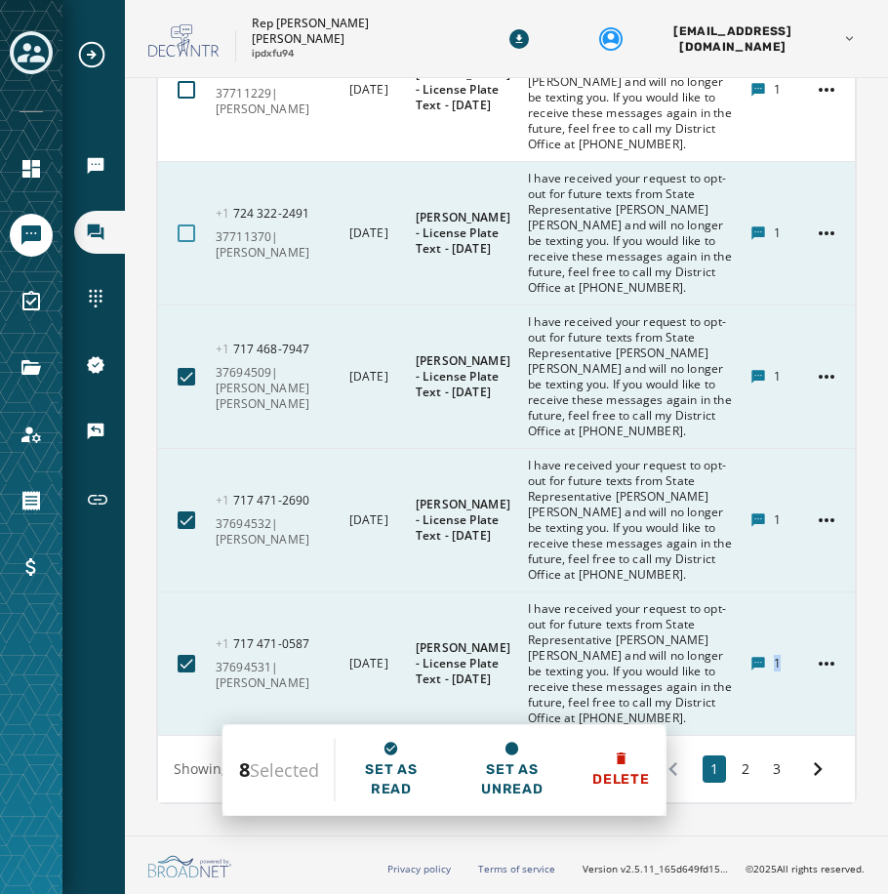
click at [188, 230] on div at bounding box center [187, 233] width 18 height 18
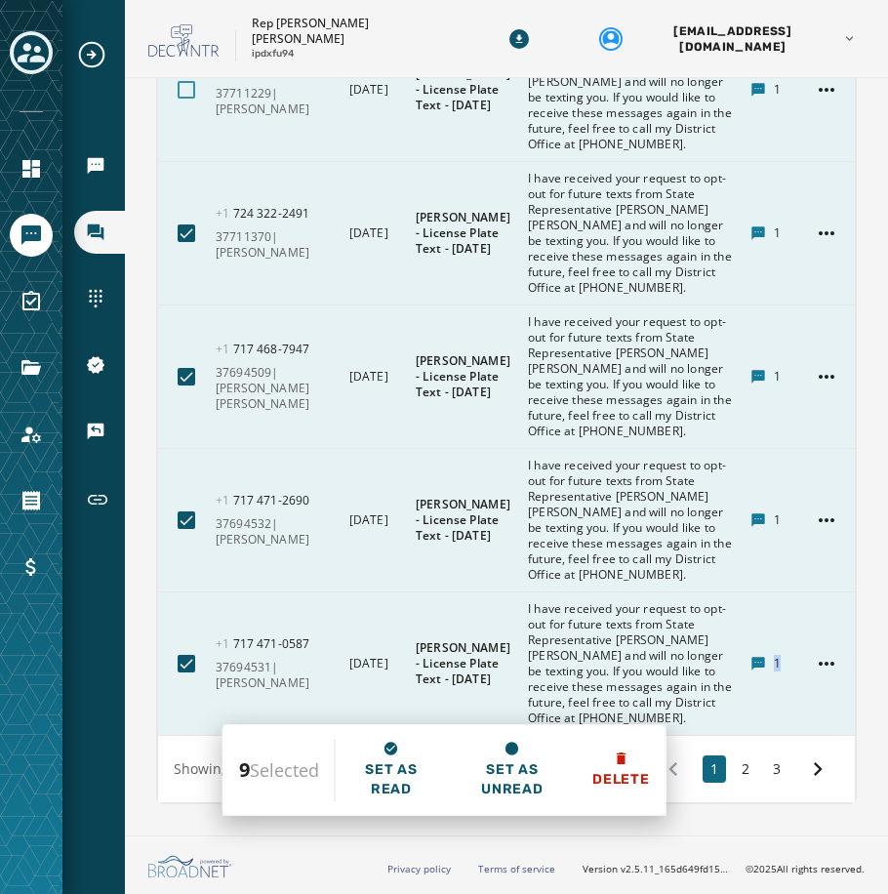
click at [188, 99] on div at bounding box center [187, 90] width 18 height 18
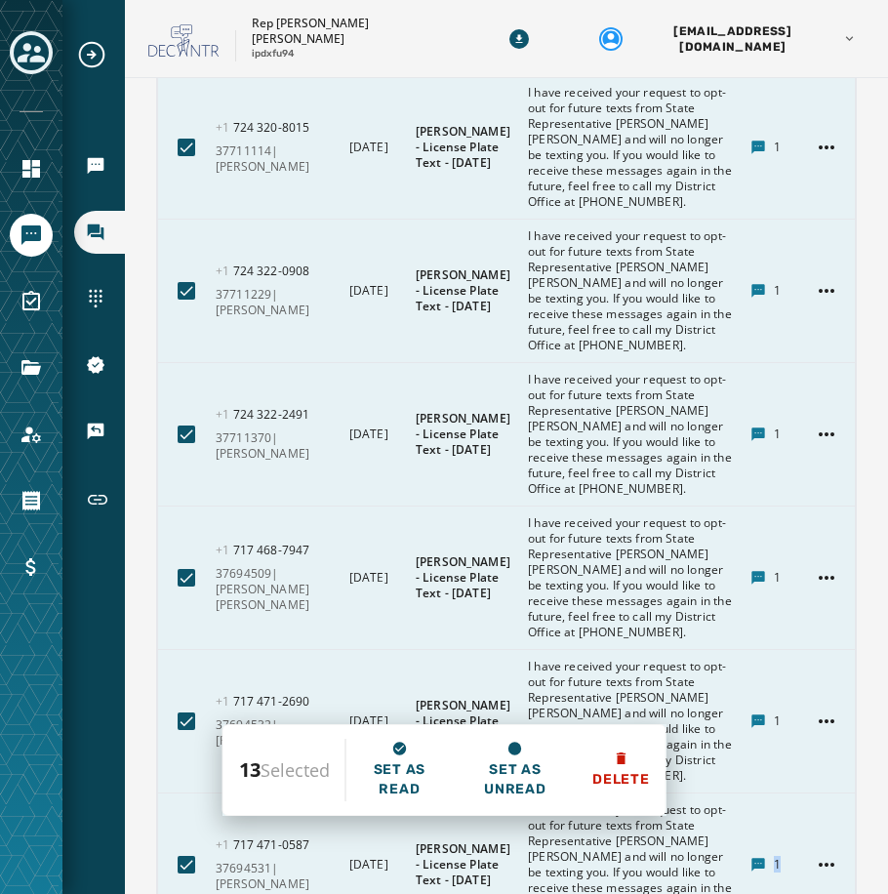
scroll to position [13205, 0]
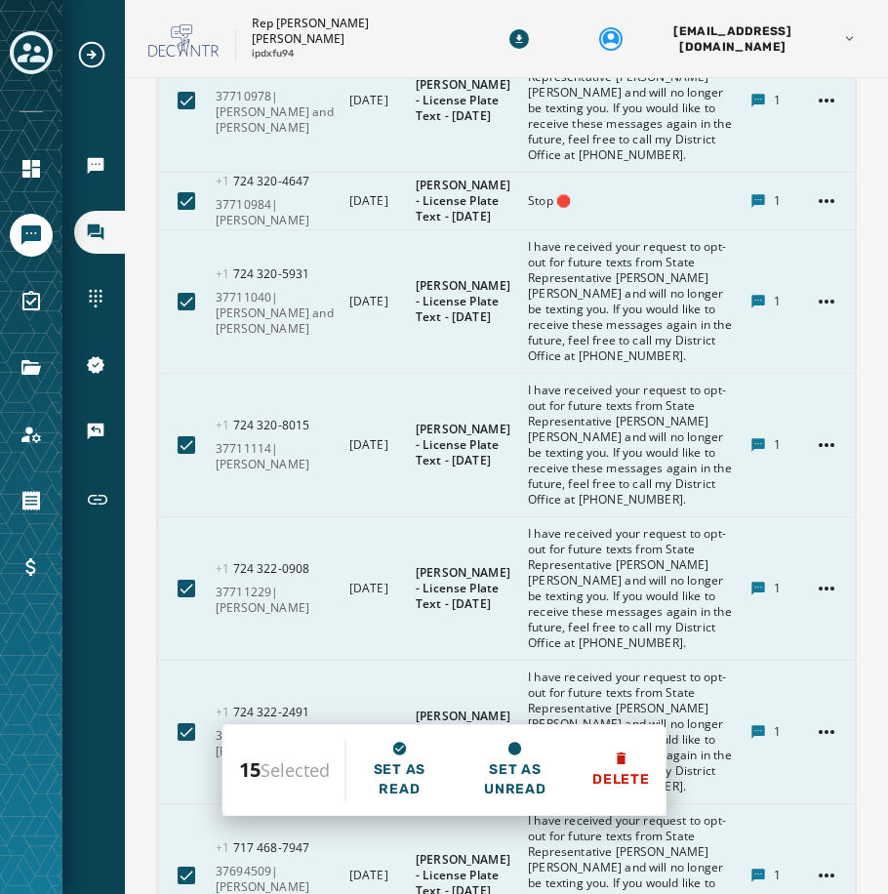
scroll to position [12815, 0]
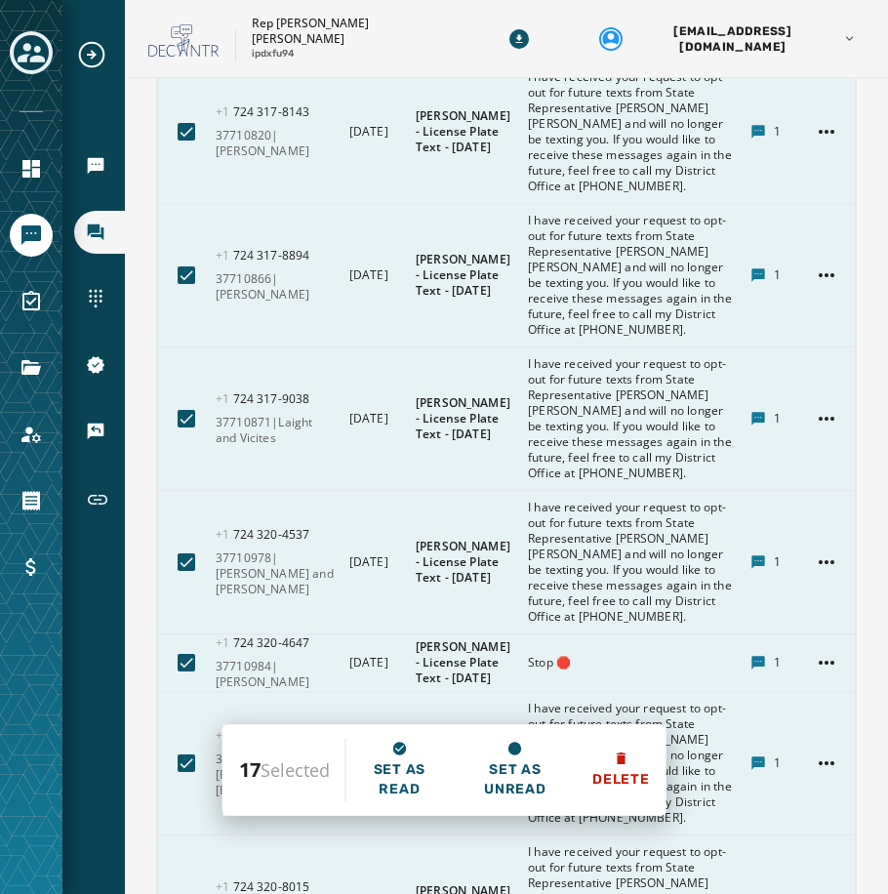
scroll to position [12425, 0]
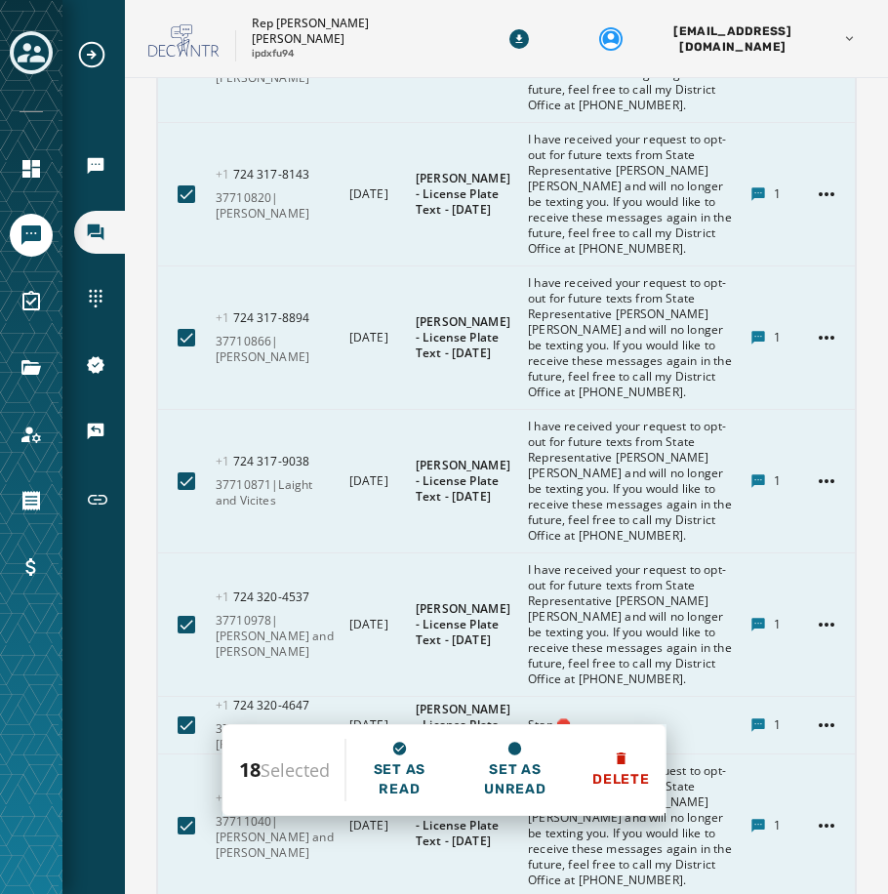
click at [183, 60] on div at bounding box center [187, 51] width 18 height 18
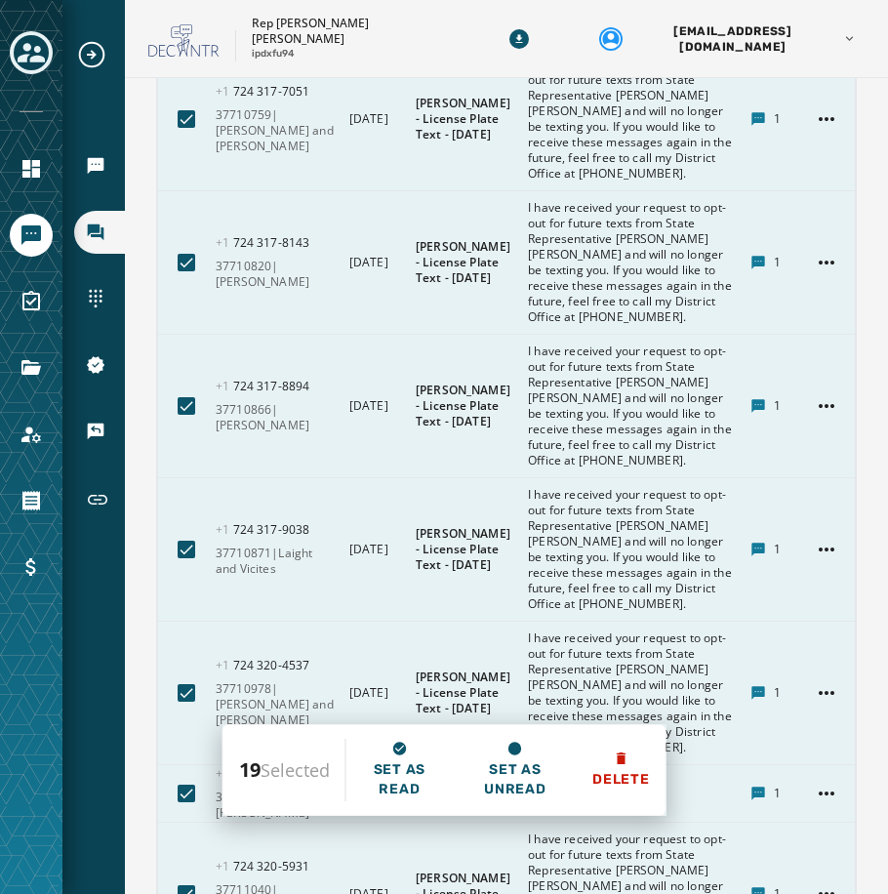
scroll to position [12327, 0]
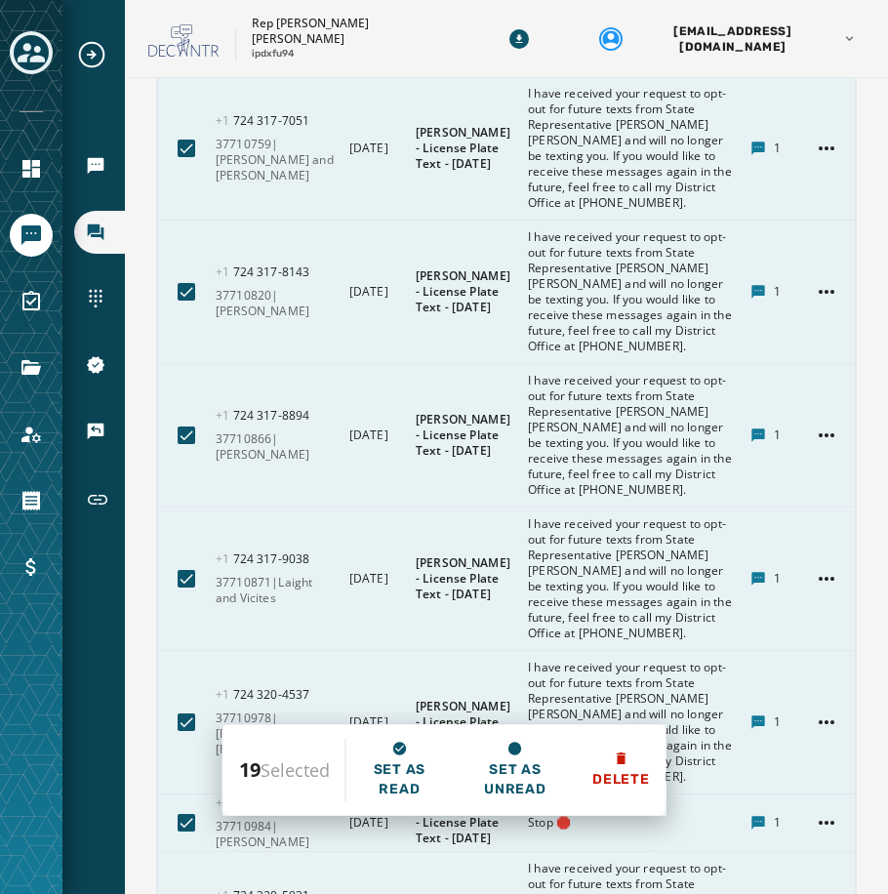
click at [187, 14] on div at bounding box center [187, 5] width 18 height 18
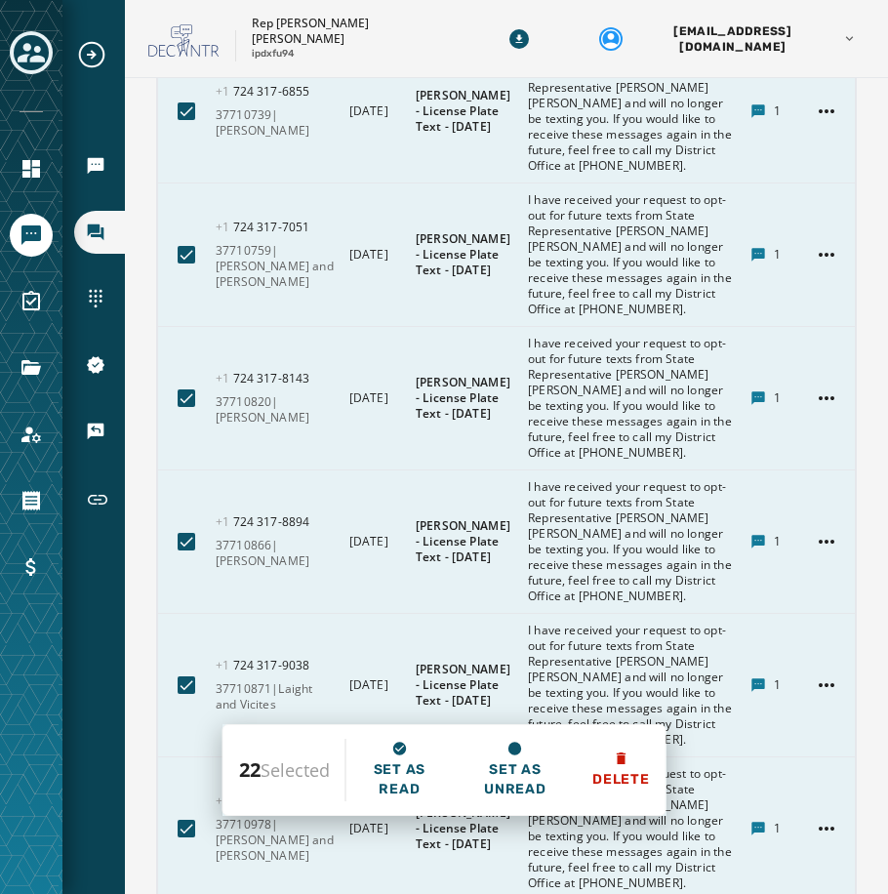
scroll to position [12034, 0]
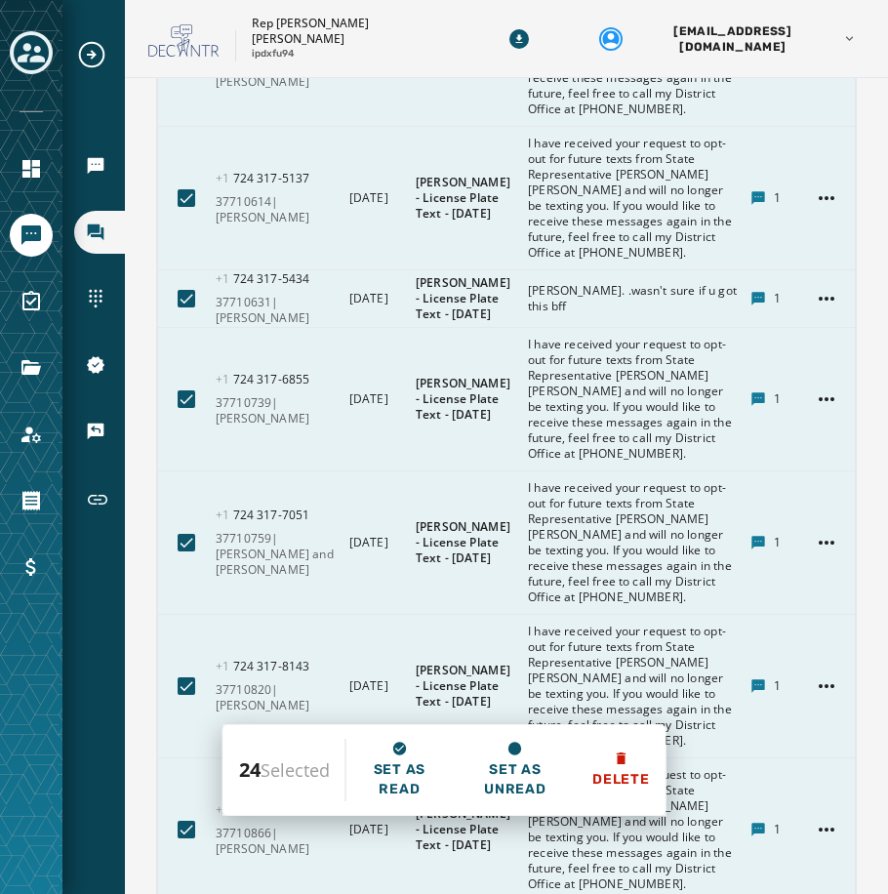
scroll to position [11644, 0]
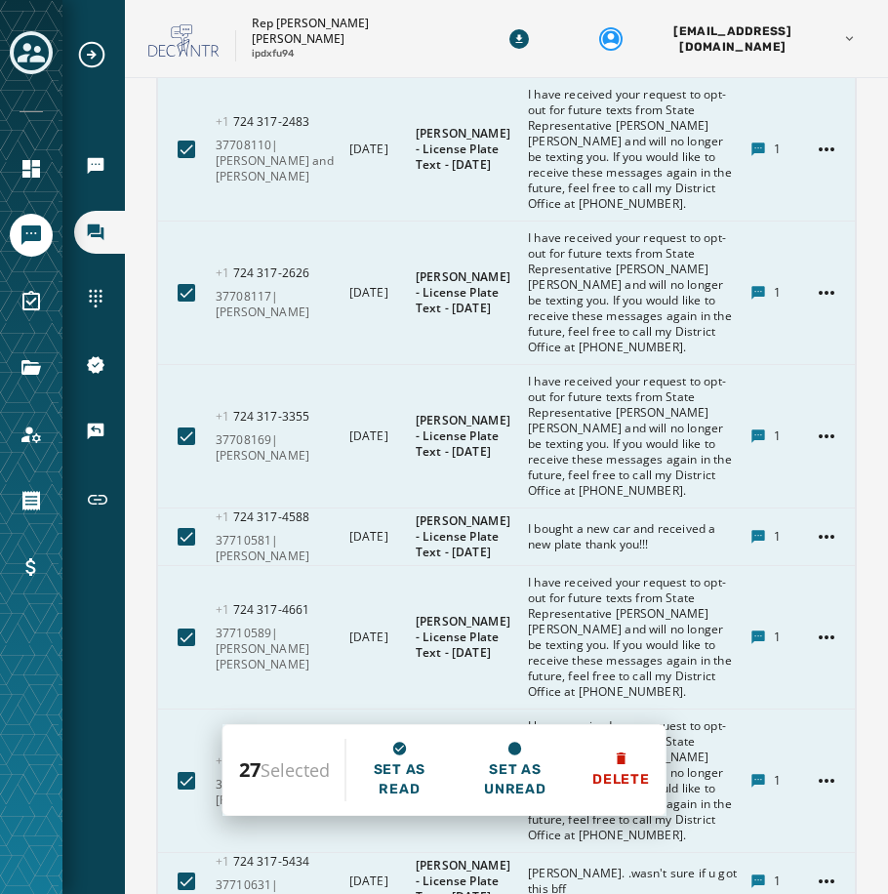
scroll to position [11254, 0]
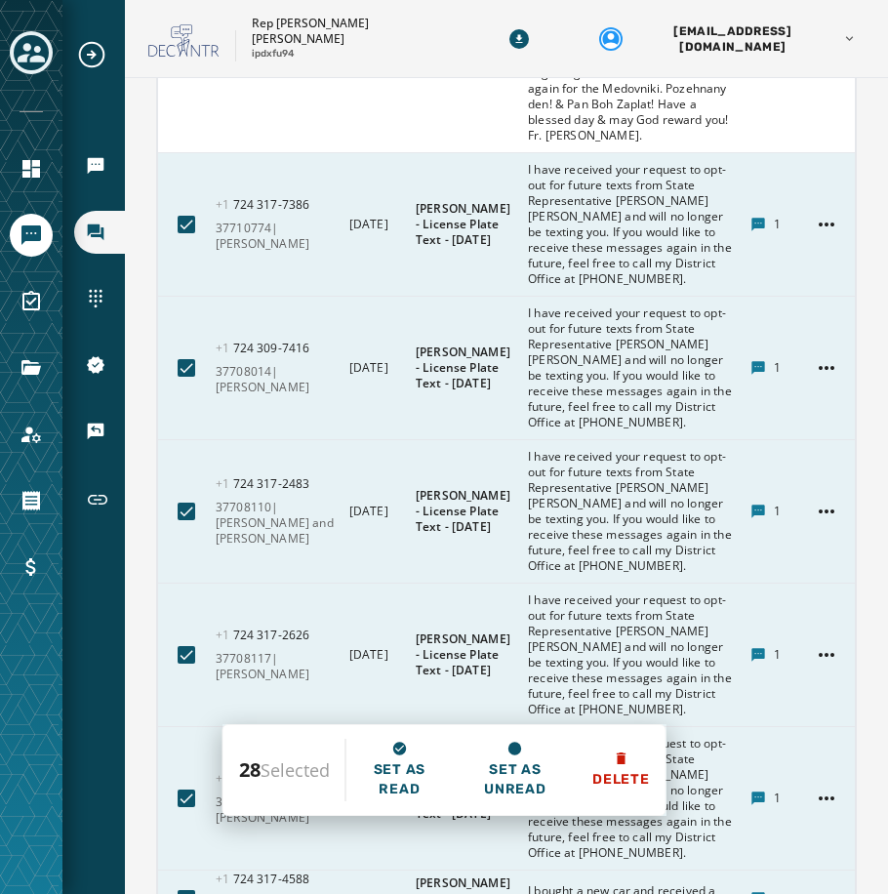
scroll to position [10961, 0]
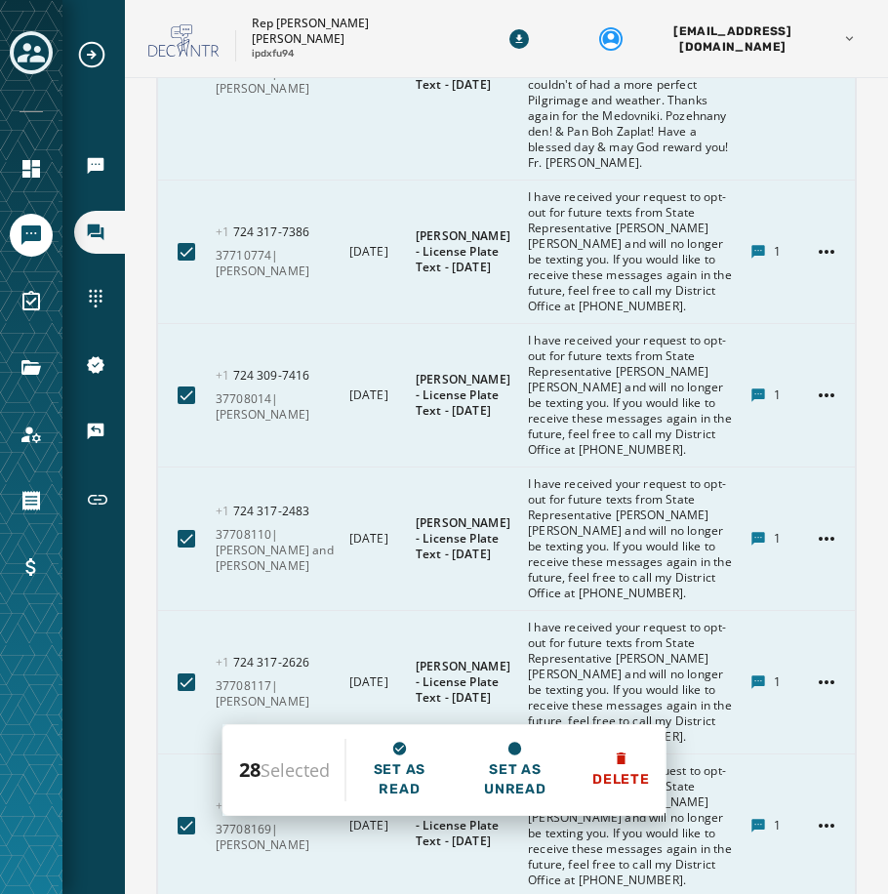
click at [187, 78] on div at bounding box center [187, 69] width 18 height 18
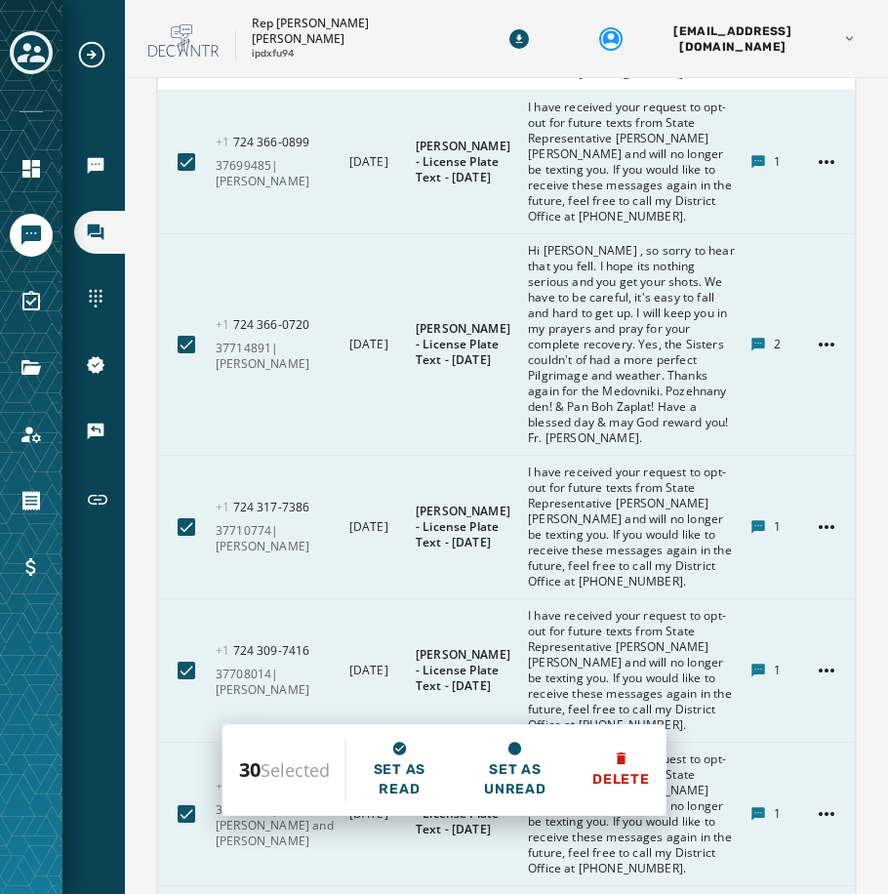
scroll to position [10669, 0]
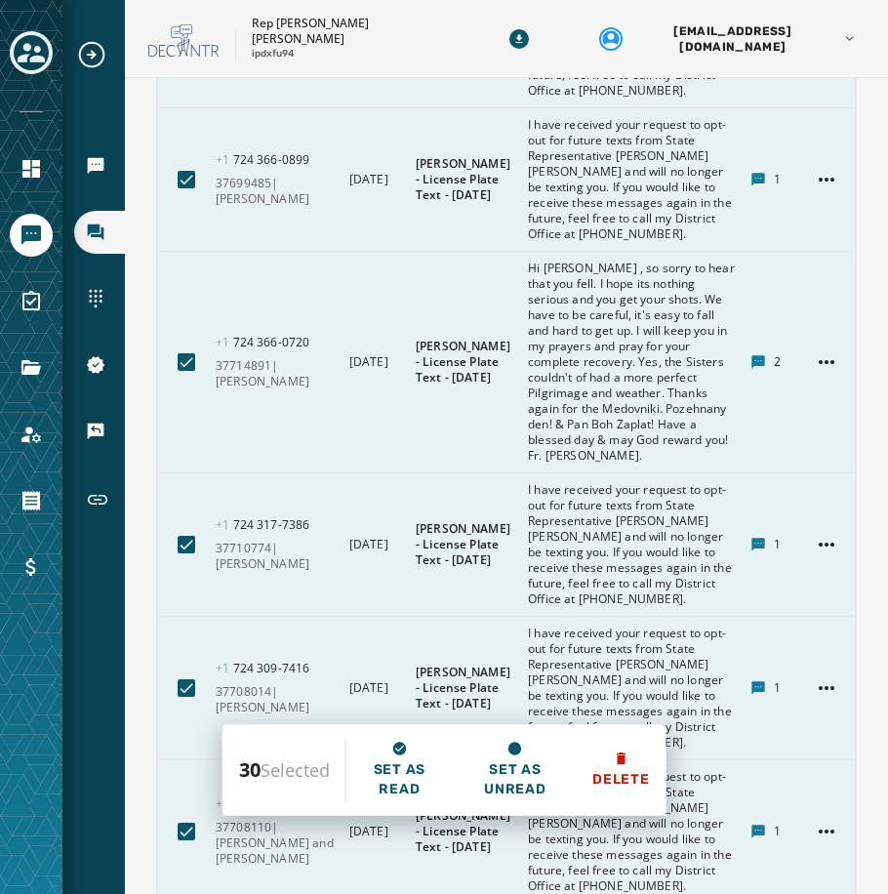
click at [183, 45] on div at bounding box center [187, 36] width 18 height 18
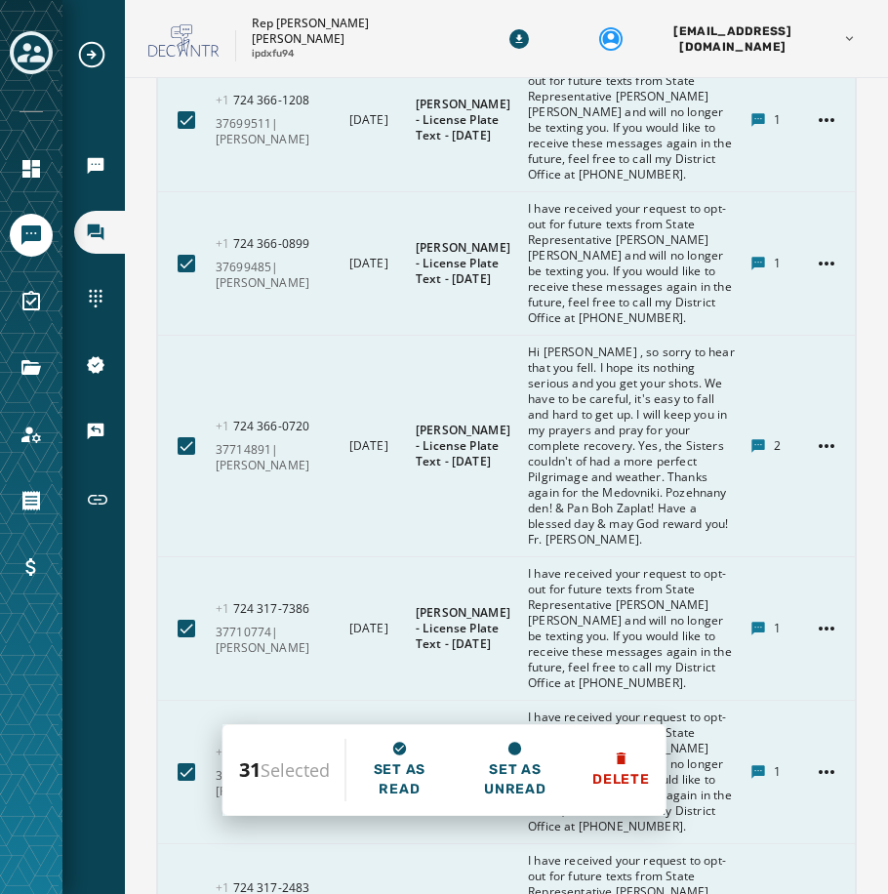
scroll to position [10474, 0]
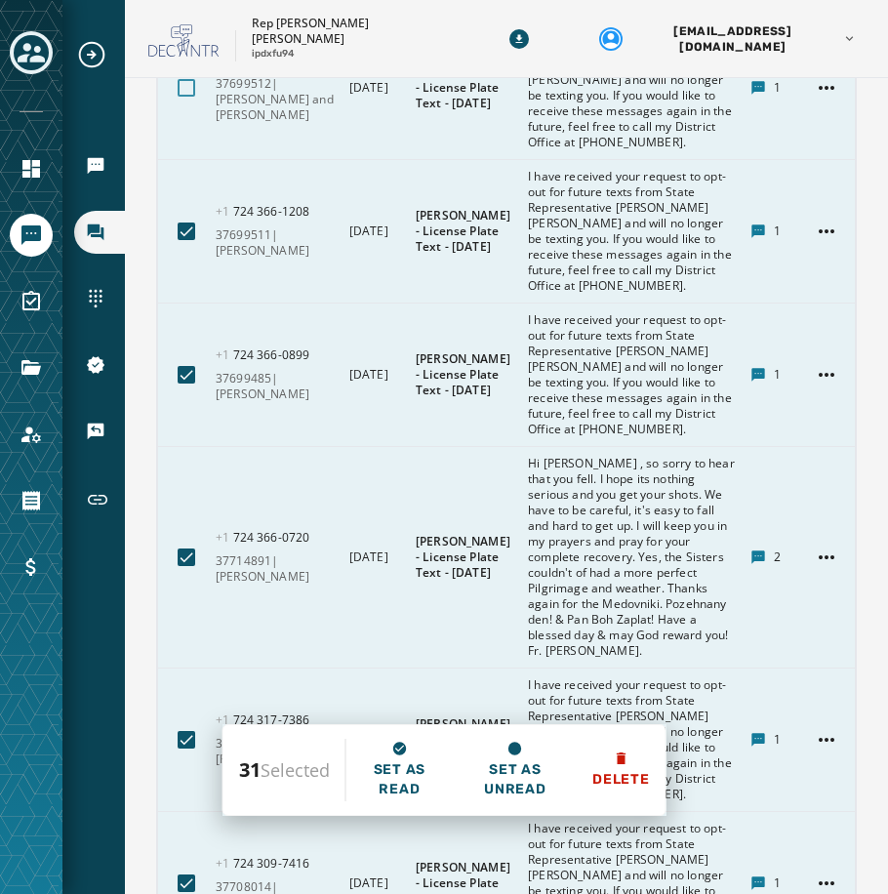
click at [185, 97] on div at bounding box center [187, 88] width 18 height 18
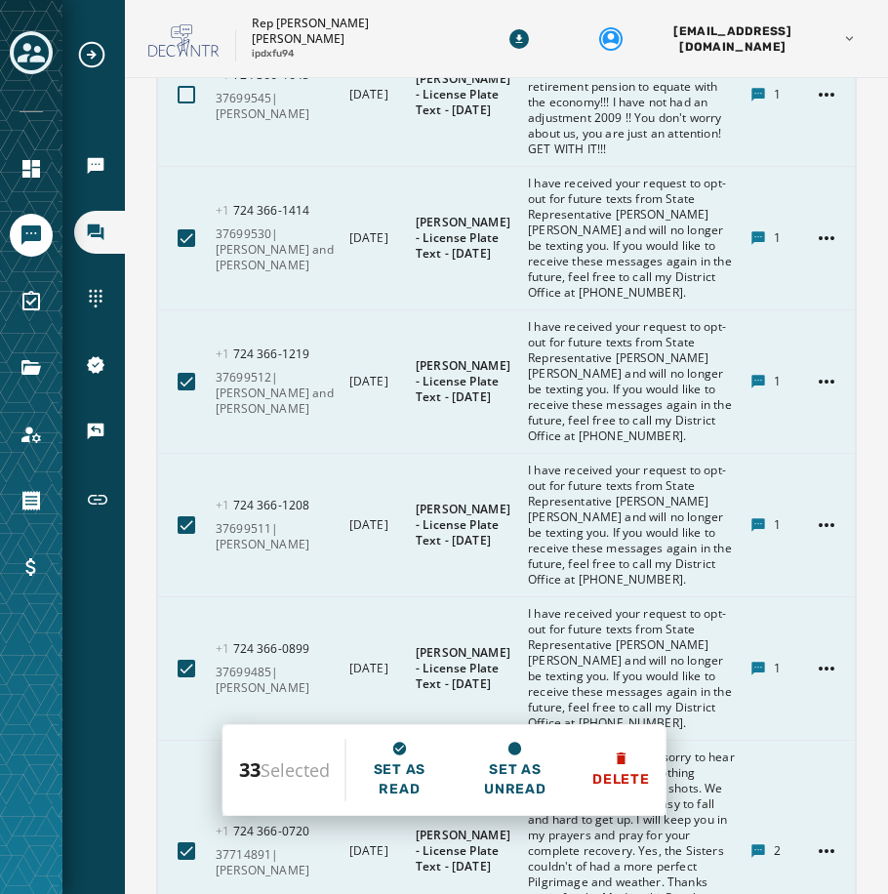
scroll to position [10181, 0]
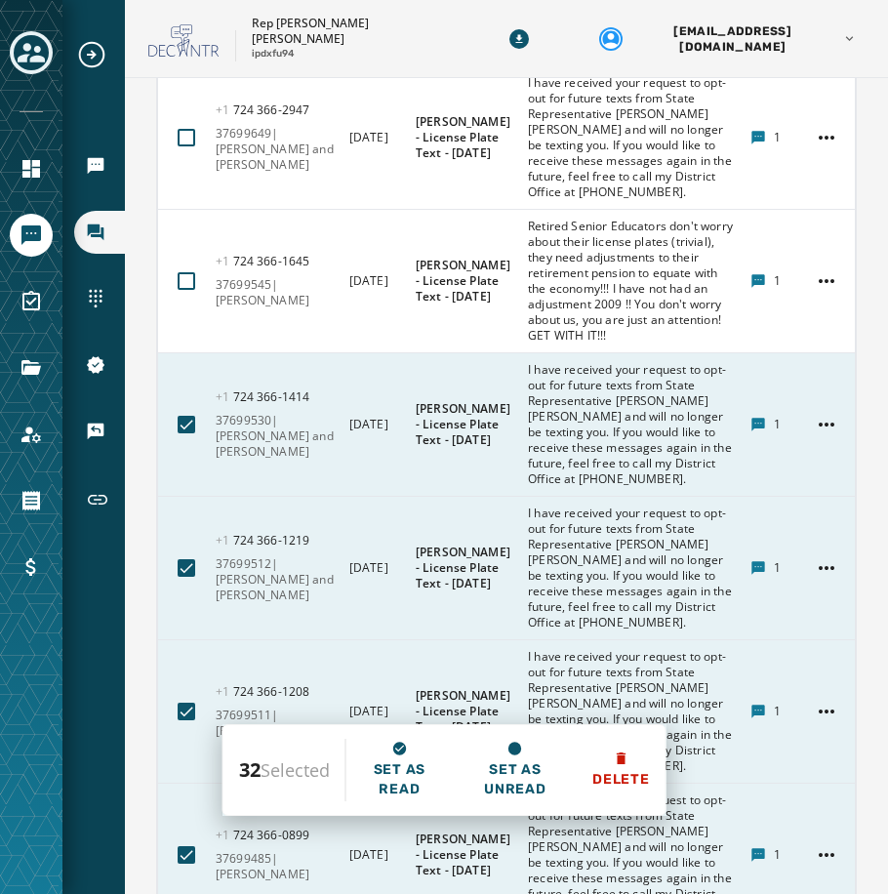
scroll to position [9986, 0]
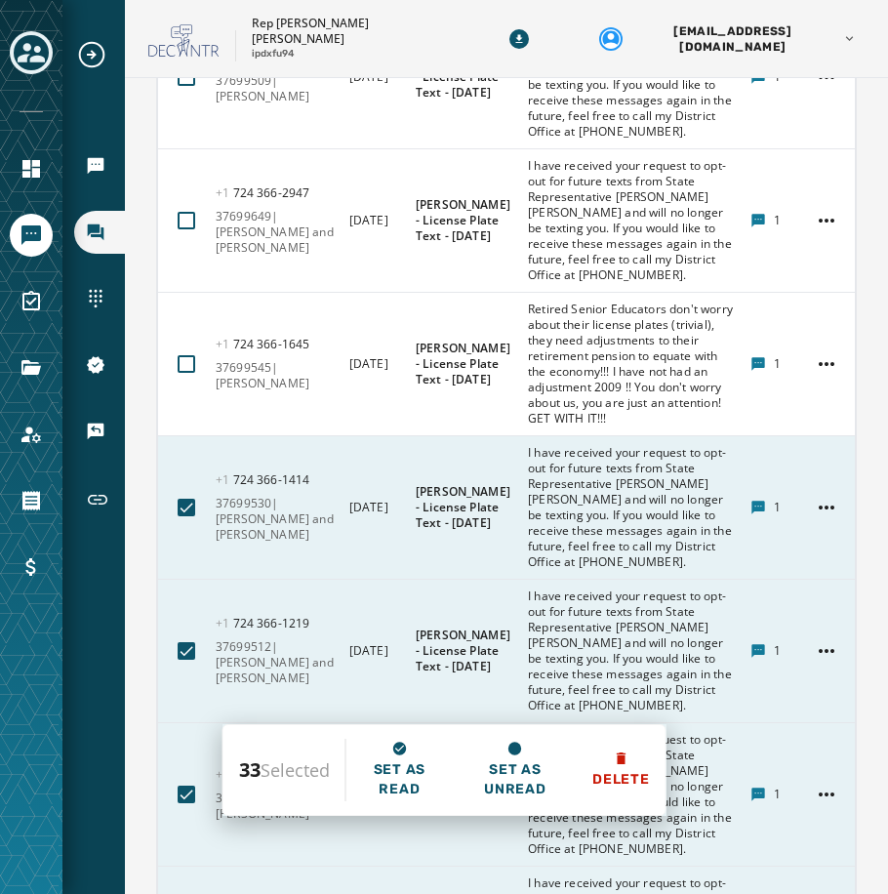
scroll to position [9888, 0]
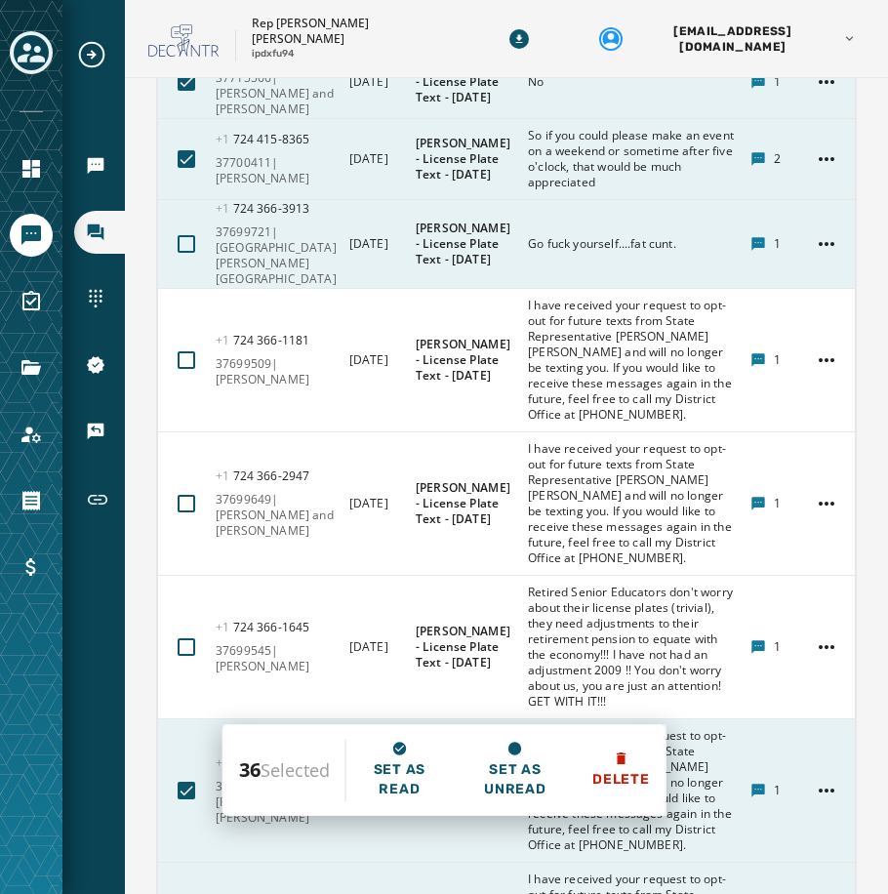
scroll to position [9596, 0]
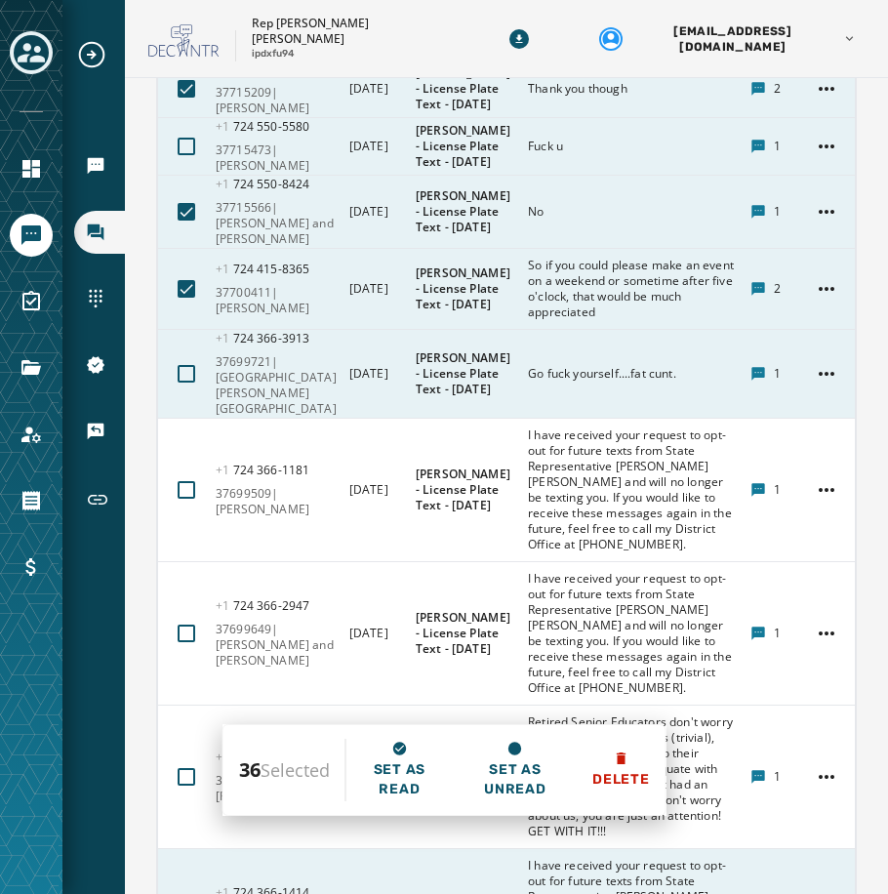
scroll to position [9401, 0]
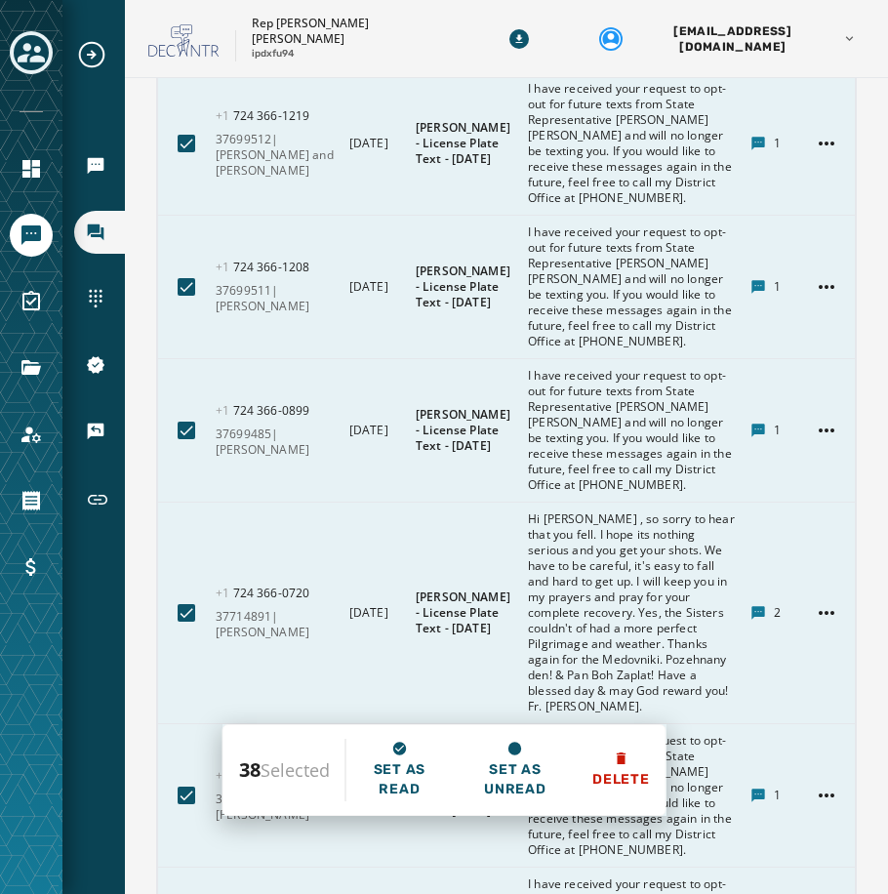
scroll to position [10279, 0]
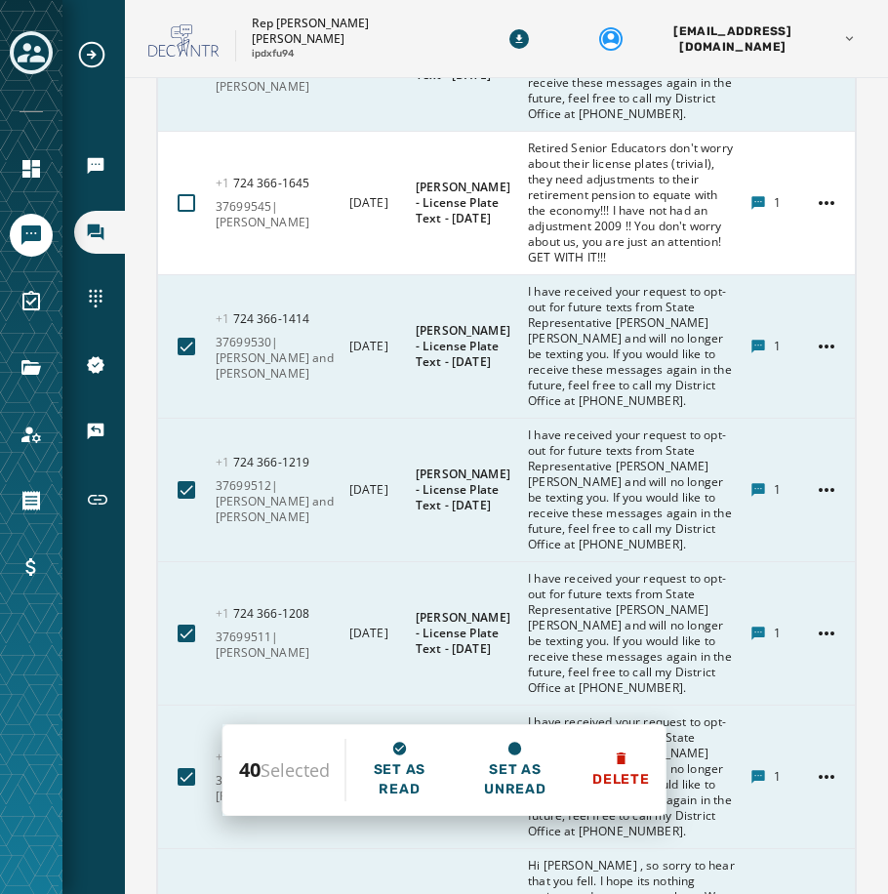
scroll to position [10181, 0]
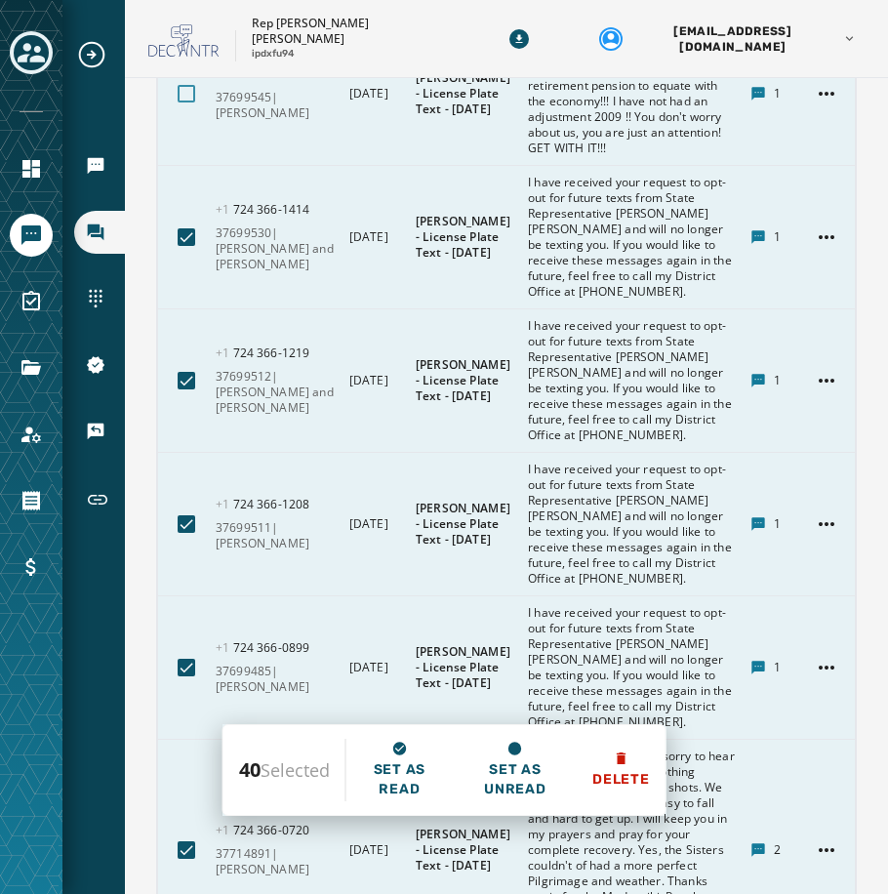
click at [189, 102] on div at bounding box center [187, 94] width 18 height 18
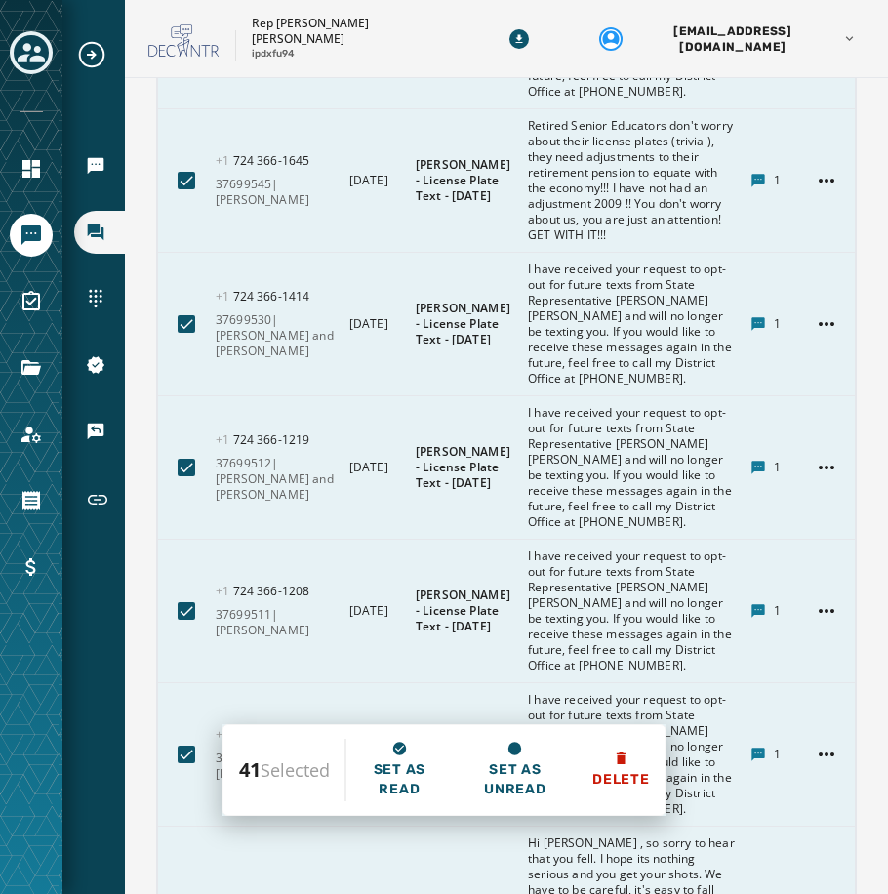
scroll to position [9888, 0]
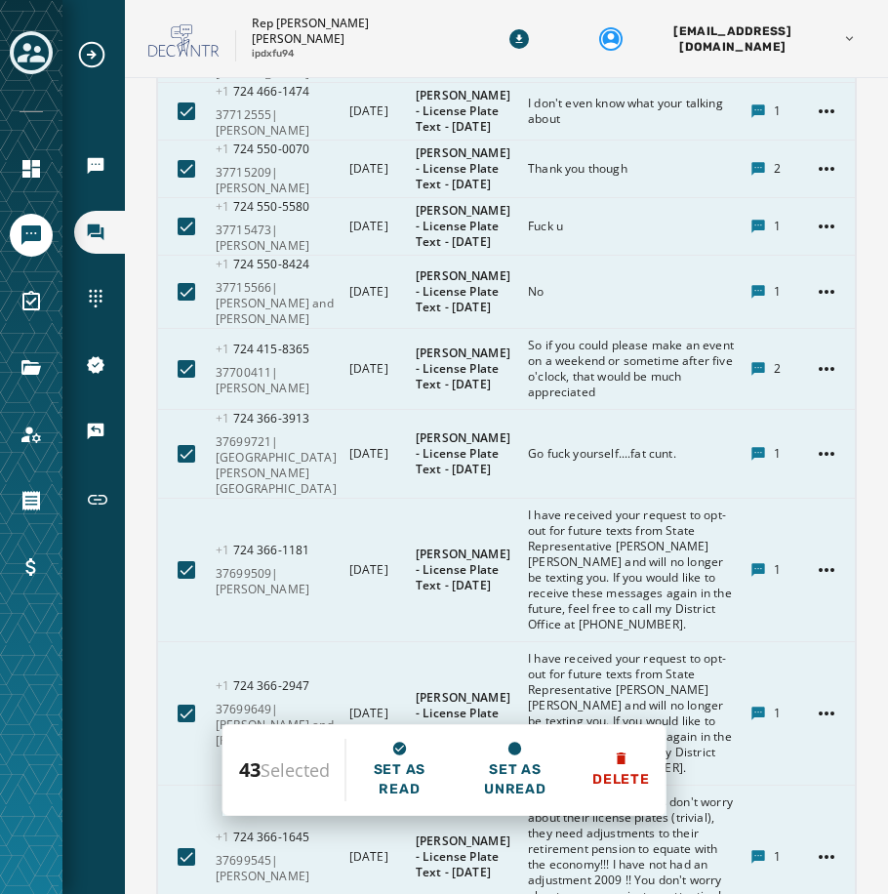
scroll to position [9401, 0]
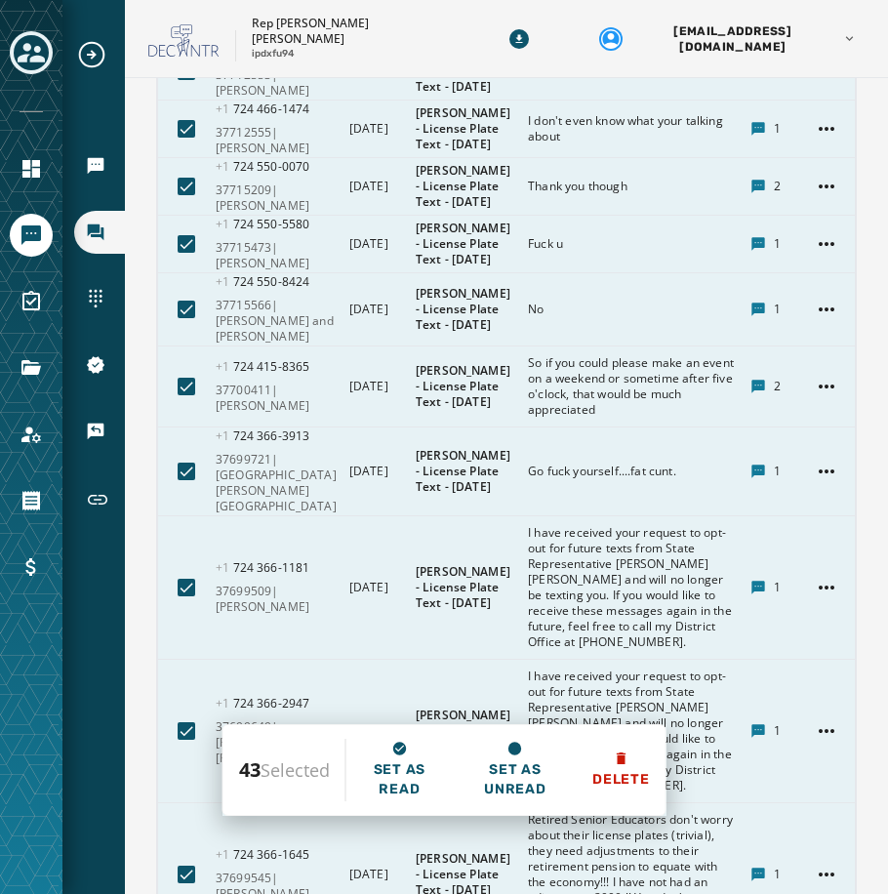
click at [185, 19] on div at bounding box center [187, 10] width 18 height 18
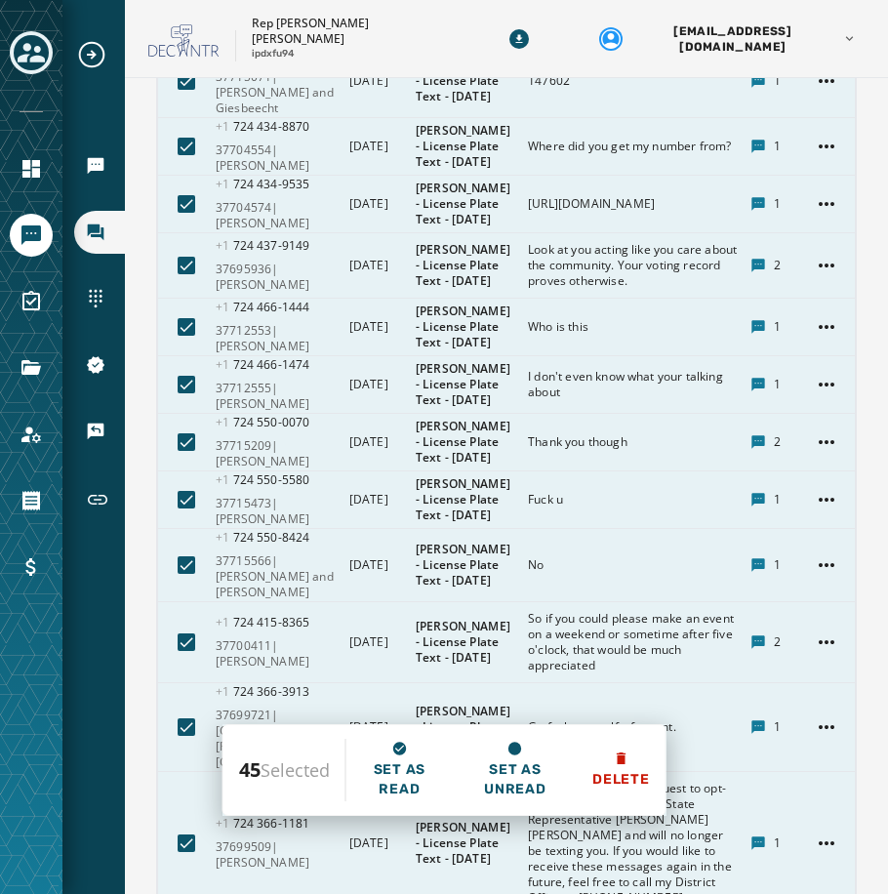
scroll to position [9108, 0]
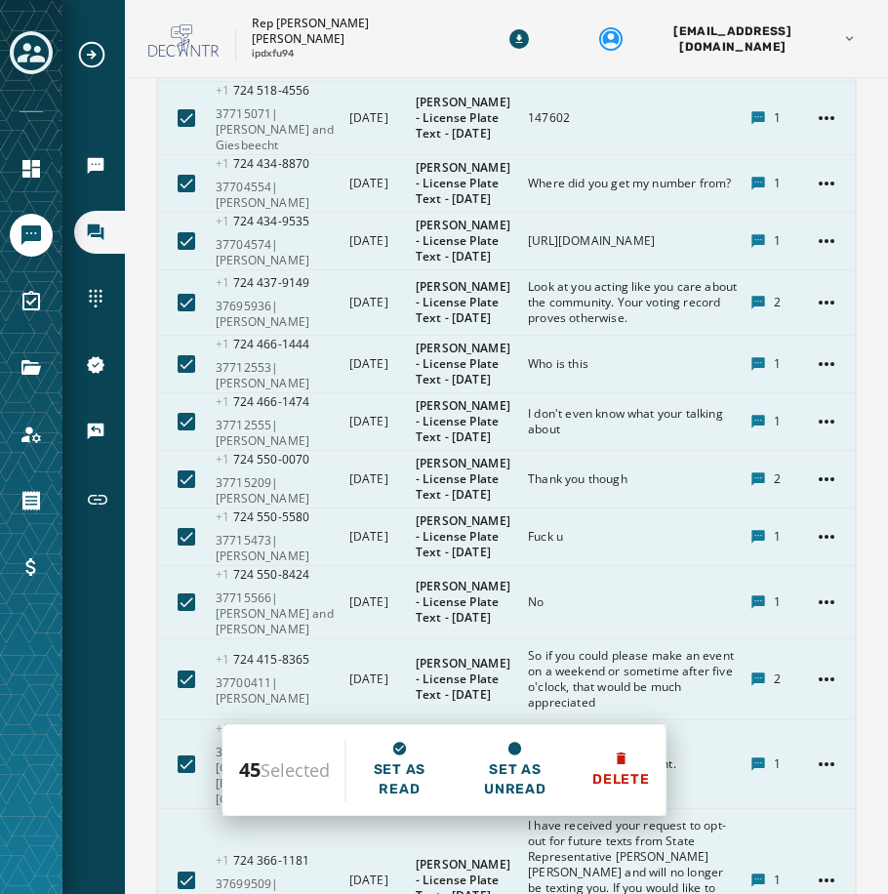
click at [810, 364] on html "Broadcasts Inbox Sending Numbers 10DLC Registration Keywords & Responders Short…" at bounding box center [444, 447] width 888 height 894
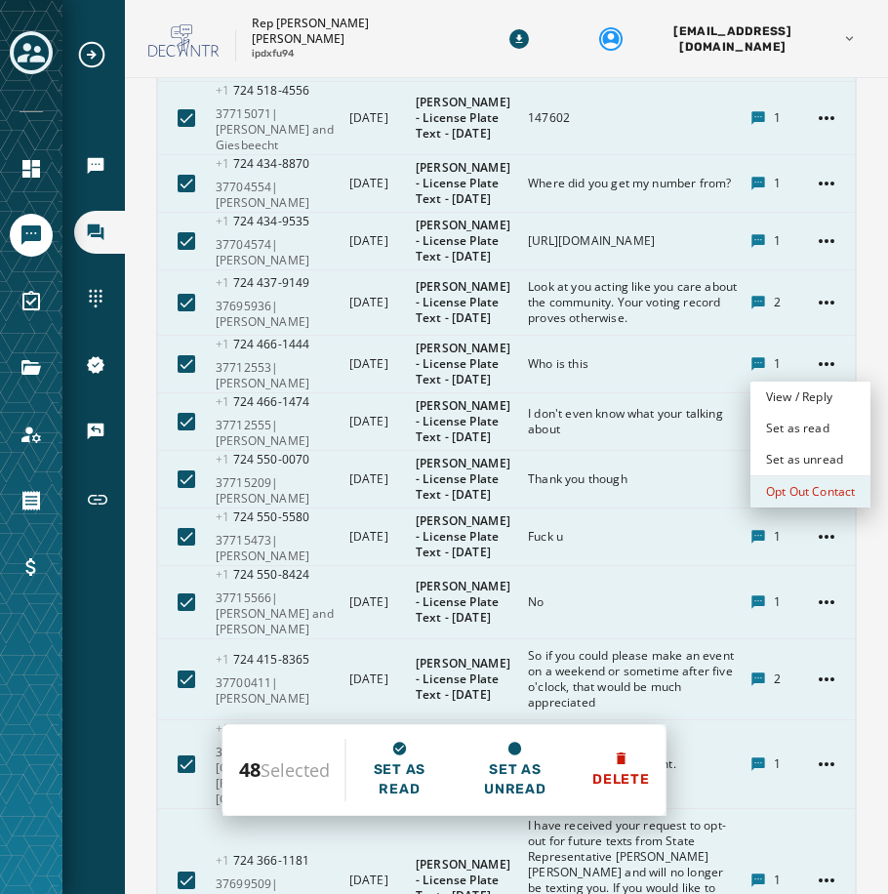
click at [818, 488] on div "Opt Out Contact" at bounding box center [810, 491] width 120 height 31
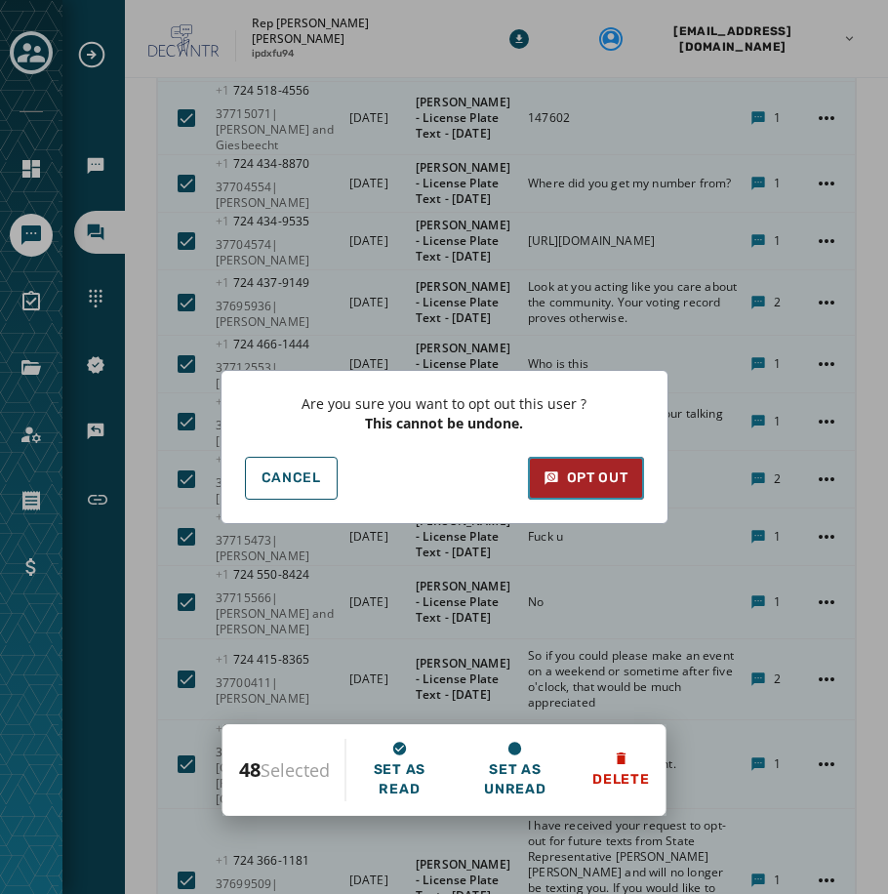
click at [603, 475] on div "Opt Out" at bounding box center [585, 478] width 85 height 20
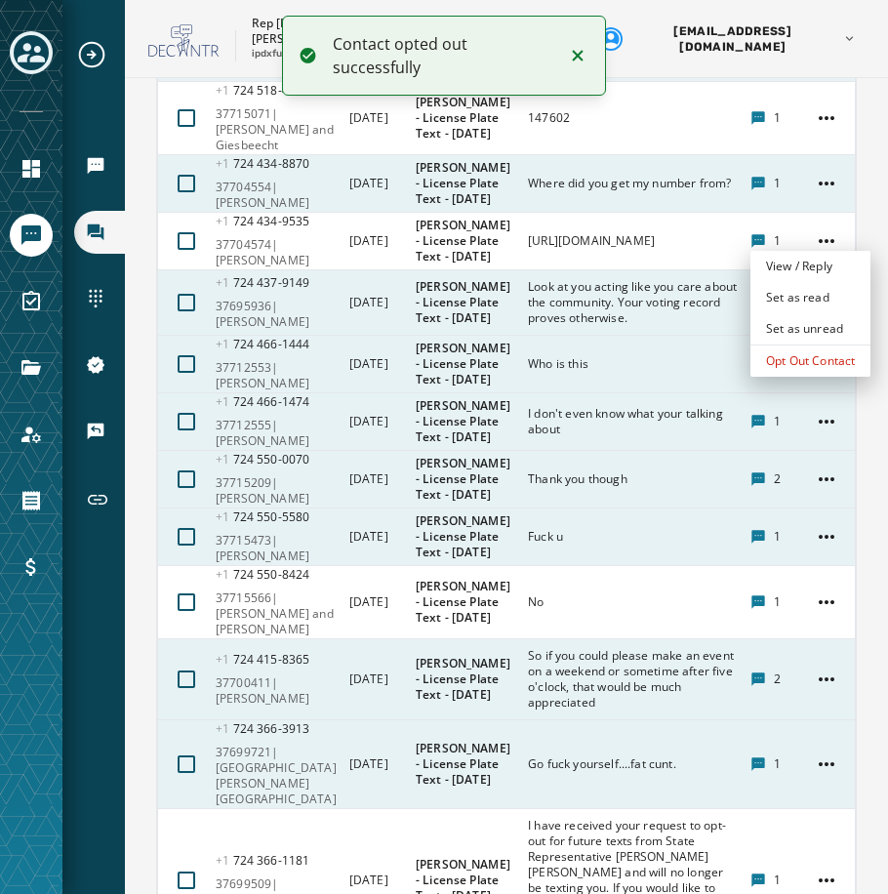
click at [808, 232] on html "Contact opted out successfully Broadcasts Inbox Sending Numbers 10DLC Registrat…" at bounding box center [444, 447] width 888 height 894
click at [822, 362] on div "Opt Out Contact" at bounding box center [810, 360] width 120 height 31
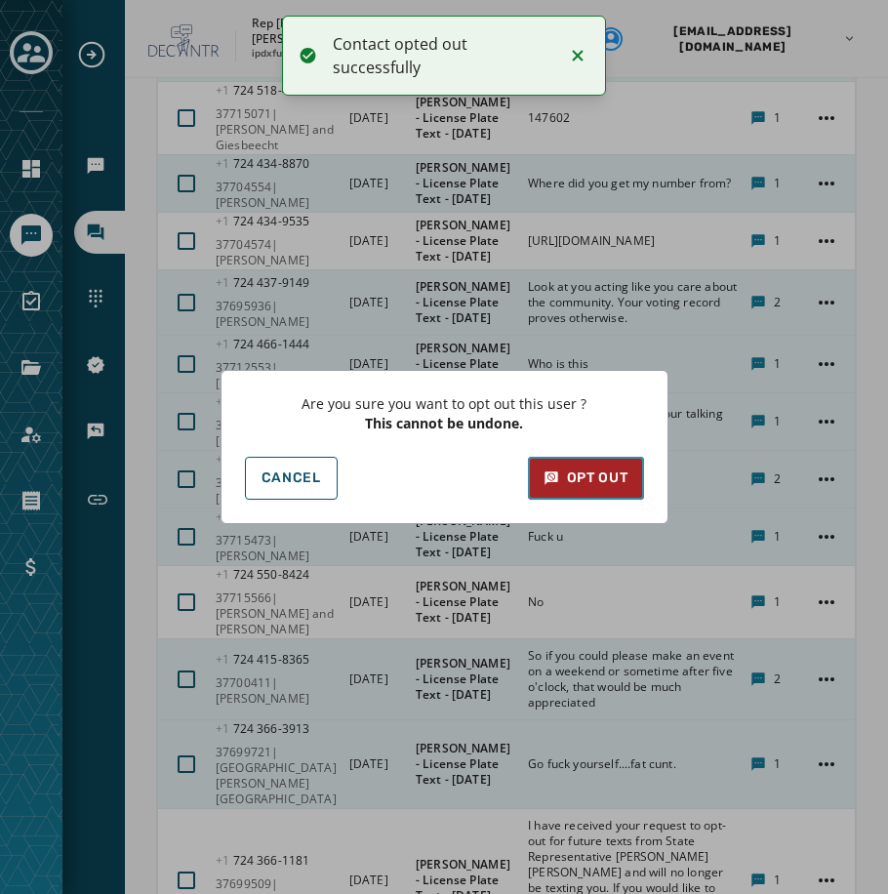
click at [624, 480] on div "Opt Out" at bounding box center [585, 478] width 85 height 20
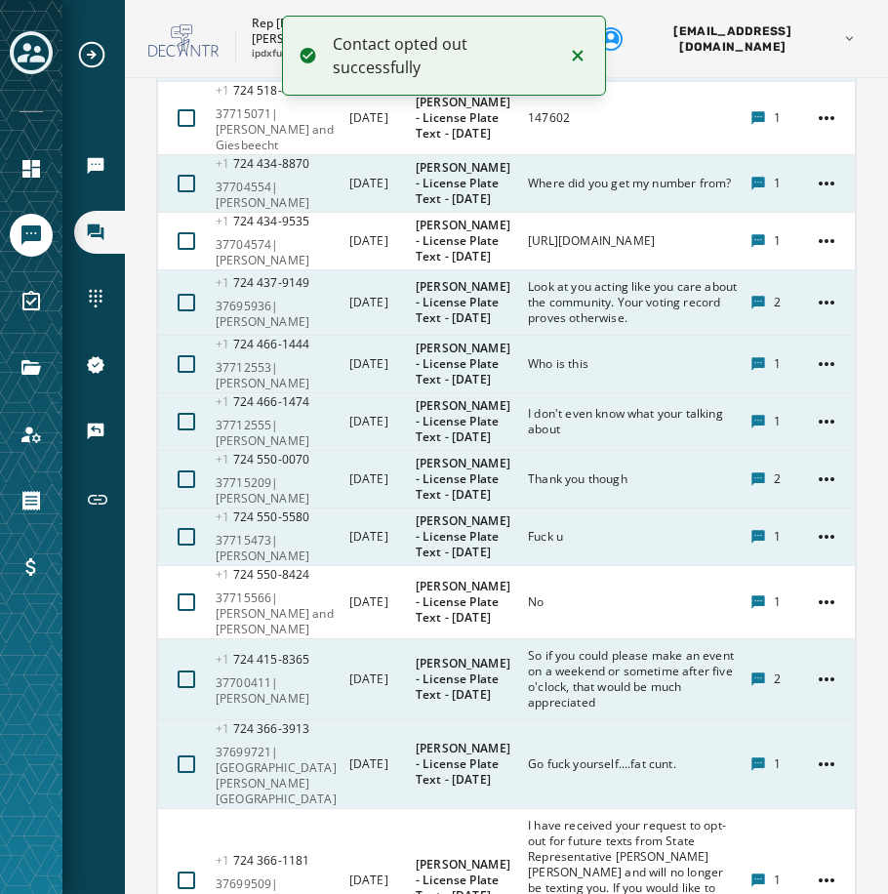
click at [812, 476] on html "Contact opted out successfully Broadcasts Inbox Sending Numbers 10DLC Registrat…" at bounding box center [444, 447] width 888 height 894
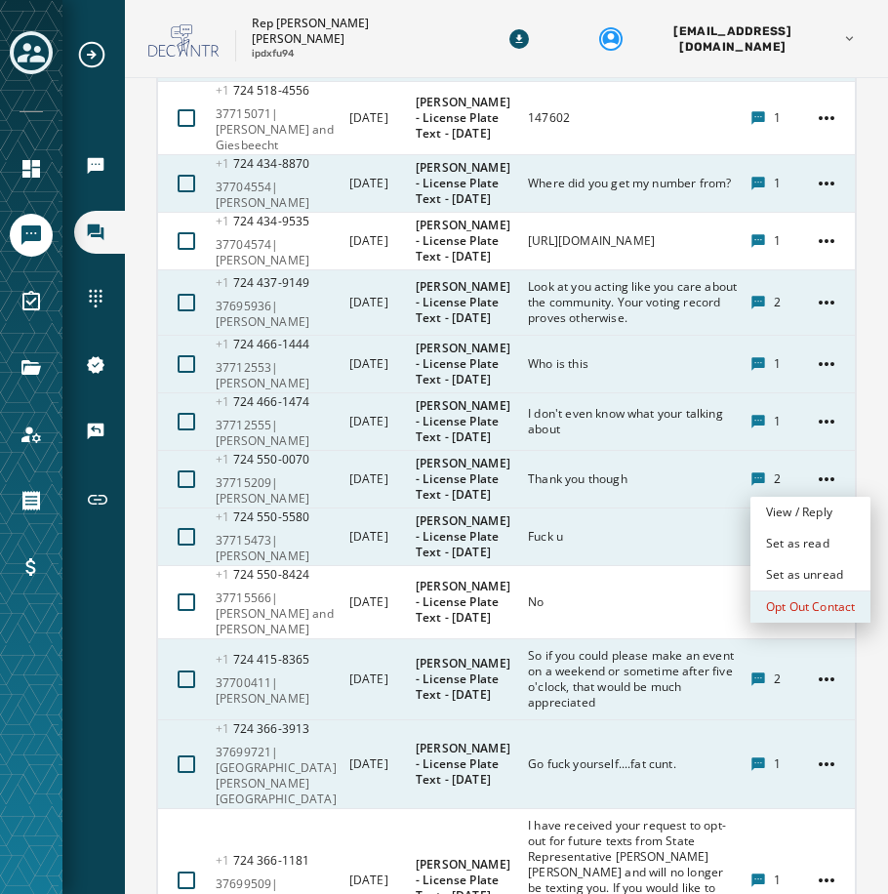
click at [815, 613] on div "Opt Out Contact" at bounding box center [810, 606] width 120 height 31
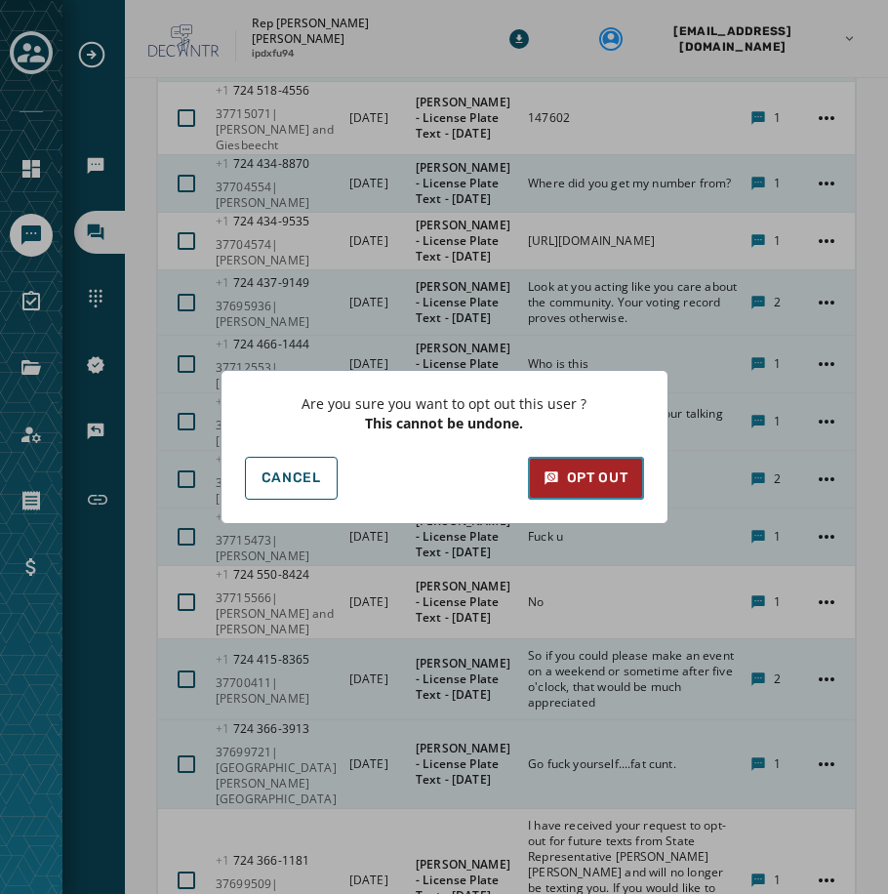
click at [613, 475] on div "Opt Out" at bounding box center [585, 478] width 85 height 20
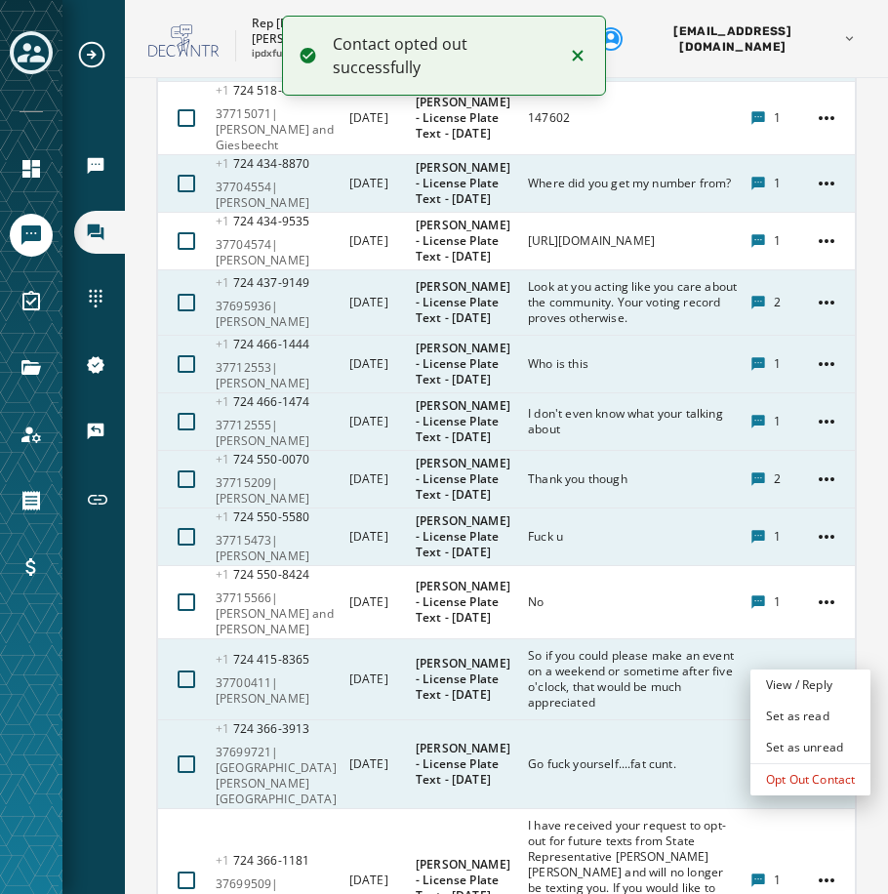
click at [807, 663] on html "Contact opted out successfully Broadcasts Inbox Sending Numbers 10DLC Registrat…" at bounding box center [444, 447] width 888 height 894
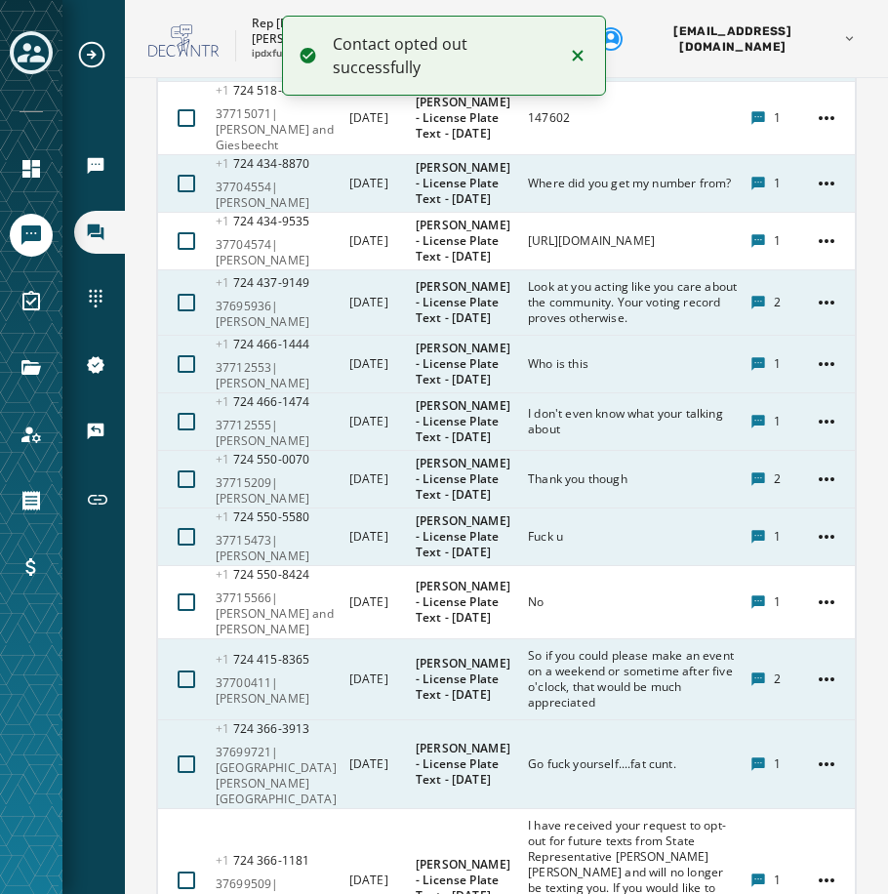
click at [809, 656] on html "Contact opted out successfully Broadcasts Inbox Sending Numbers 10DLC Registrat…" at bounding box center [444, 447] width 888 height 894
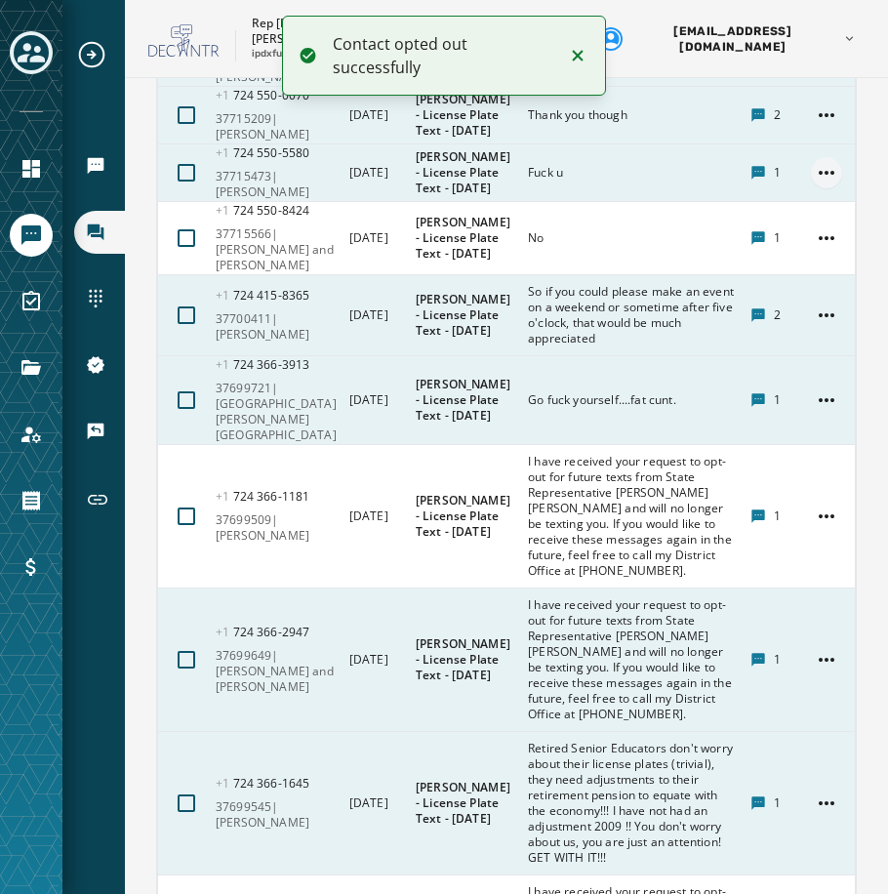
scroll to position [9498, 0]
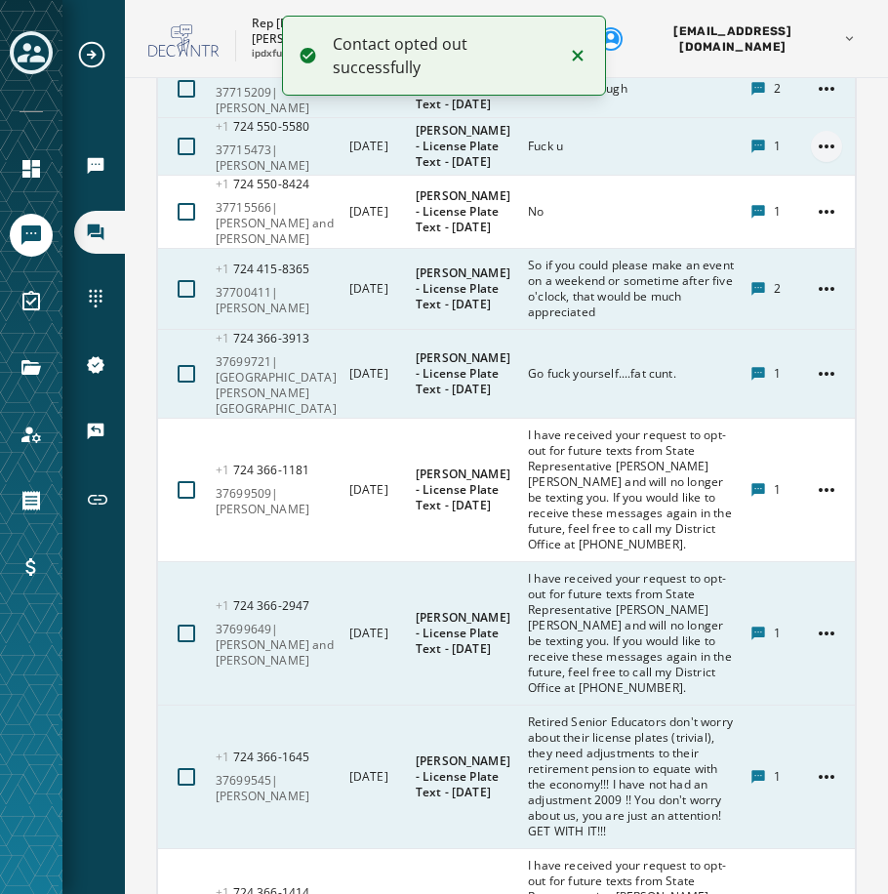
click at [812, 736] on html "Contact opted out successfully Broadcasts Inbox Sending Numbers 10DLC Registrat…" at bounding box center [444, 447] width 888 height 894
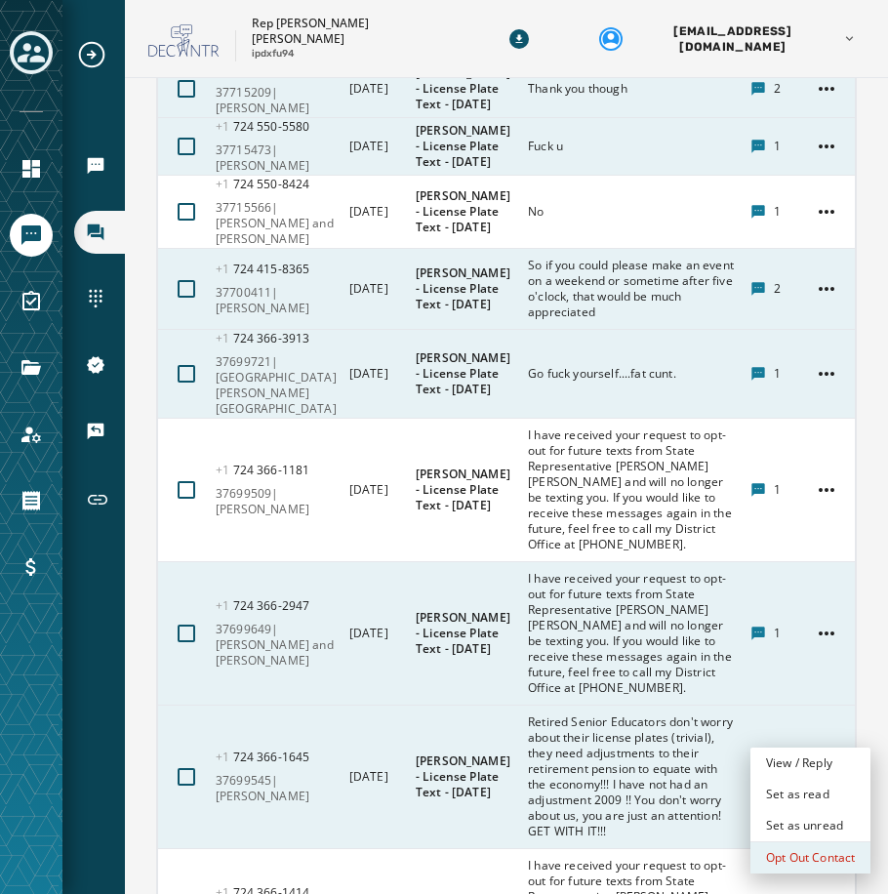
click at [804, 854] on div "Opt Out Contact" at bounding box center [810, 857] width 120 height 31
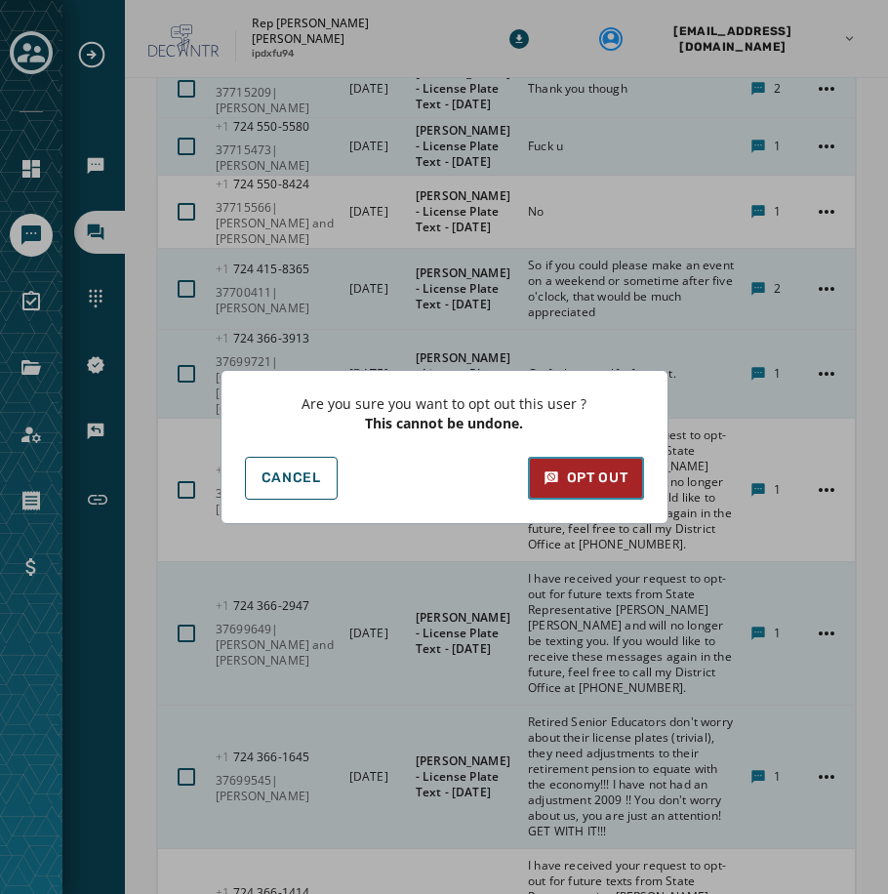
click at [590, 475] on div "Opt Out" at bounding box center [585, 478] width 85 height 20
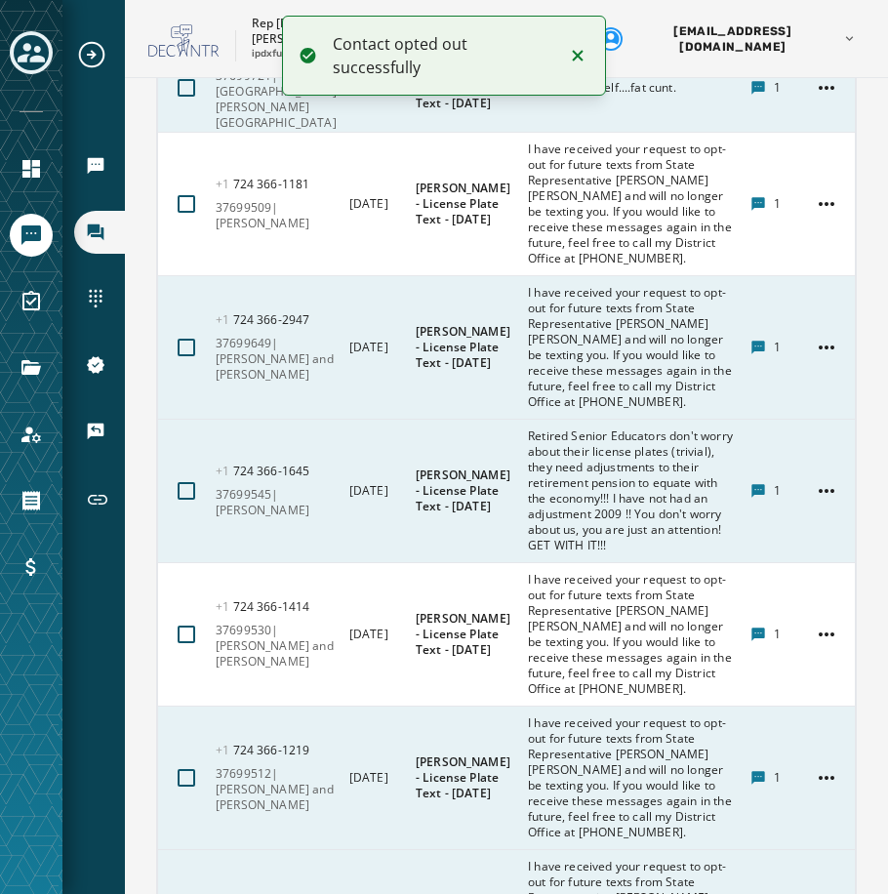
scroll to position [9791, 0]
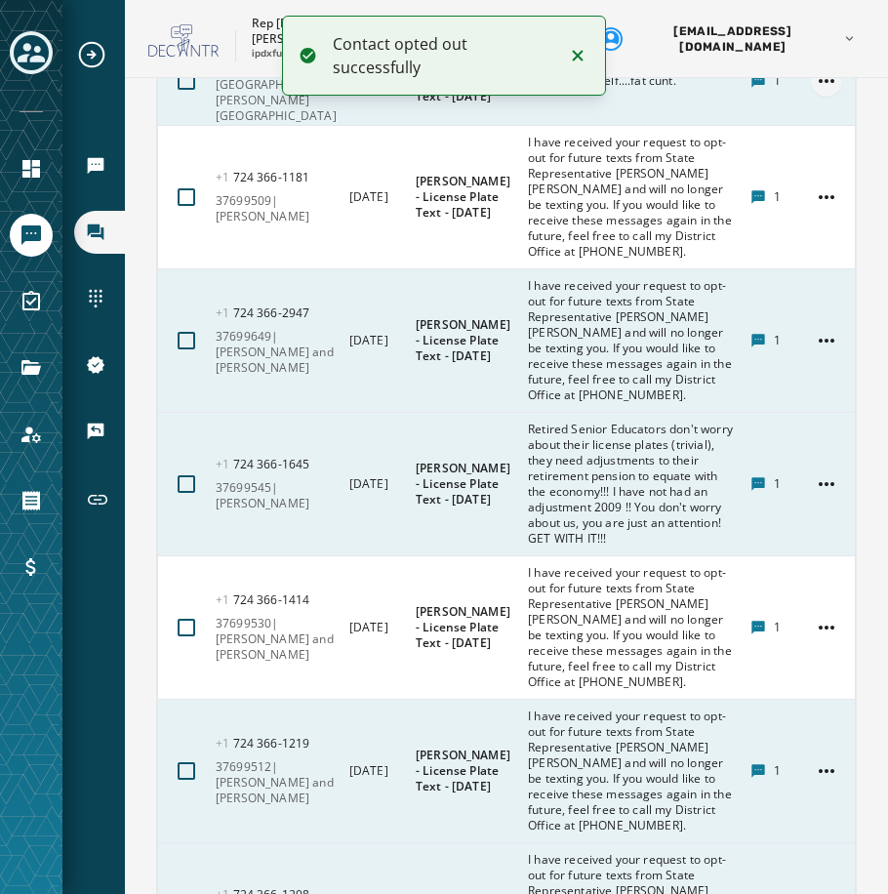
click at [805, 629] on html "Contact opted out successfully Broadcasts Inbox Sending Numbers 10DLC Registrat…" at bounding box center [444, 447] width 888 height 894
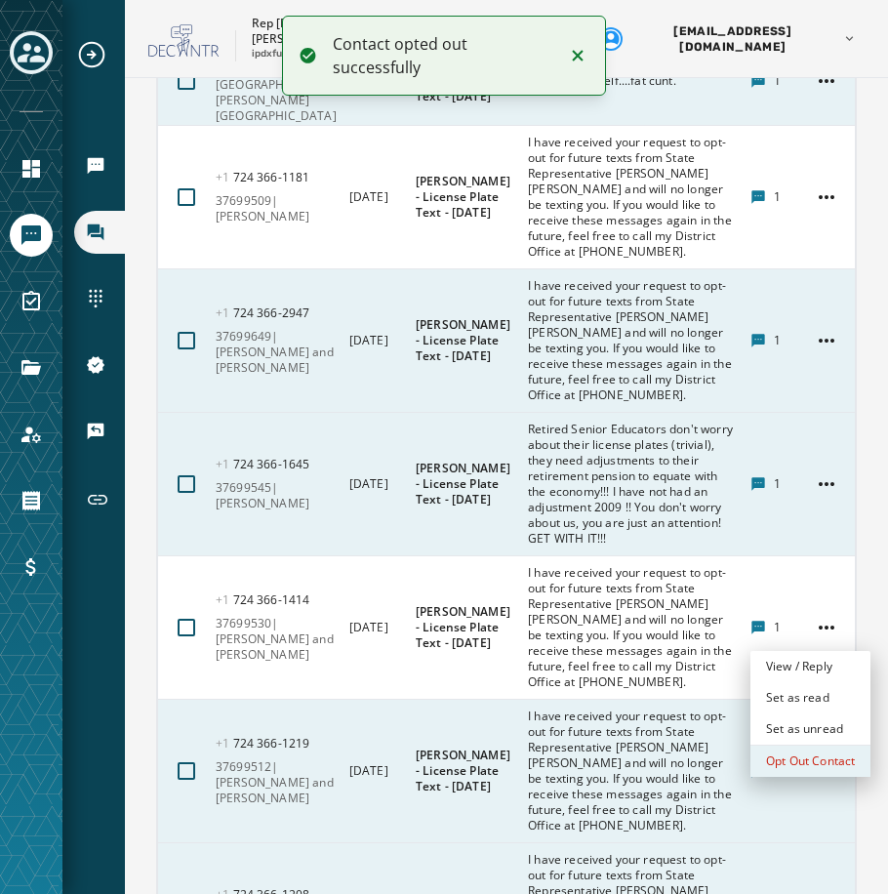
click at [806, 764] on div "Opt Out Contact" at bounding box center [810, 760] width 120 height 31
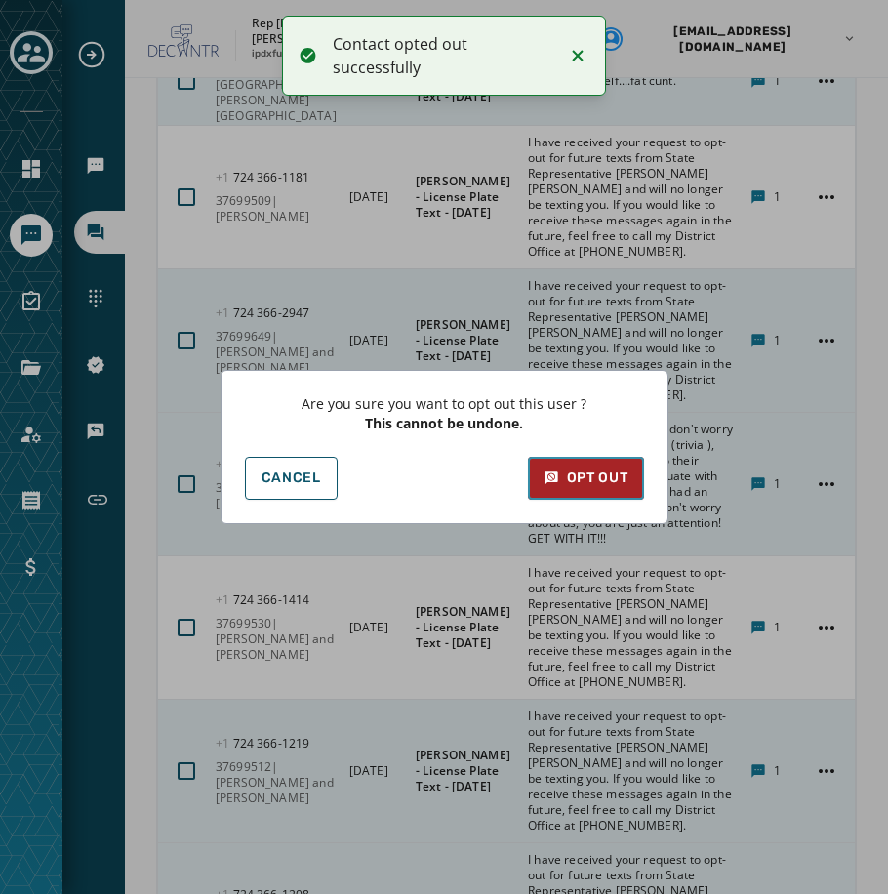
click at [565, 486] on div "Opt Out" at bounding box center [585, 478] width 85 height 20
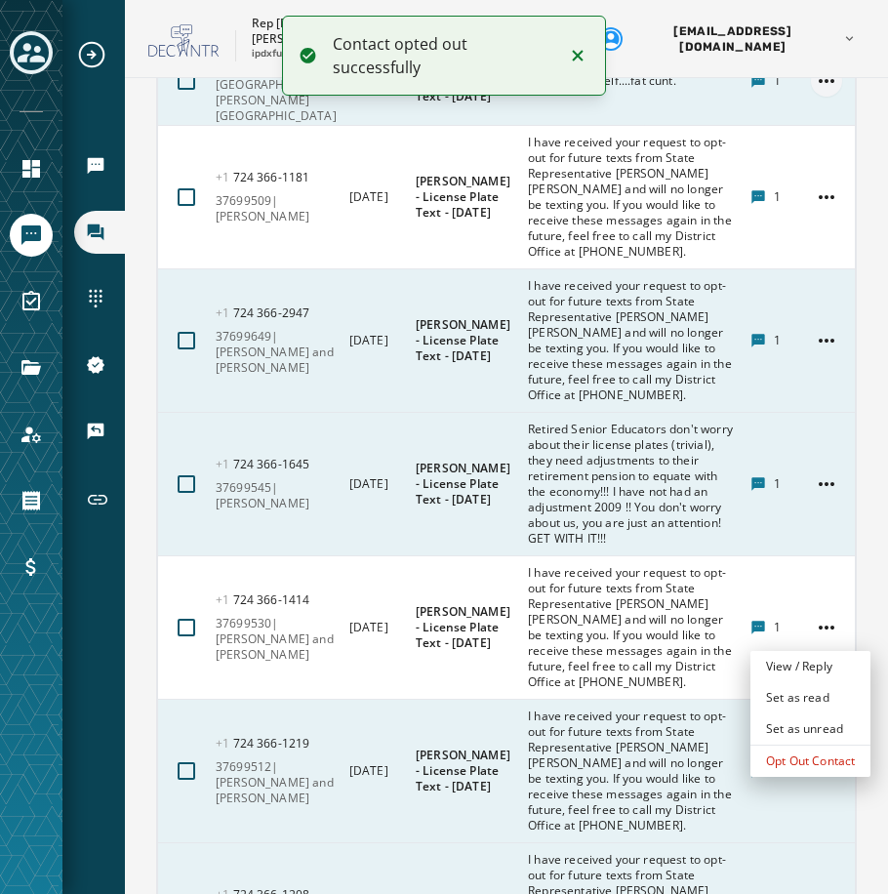
click at [814, 628] on html "Contact opted out successfully Broadcasts Inbox Sending Numbers 10DLC Registrat…" at bounding box center [444, 447] width 888 height 894
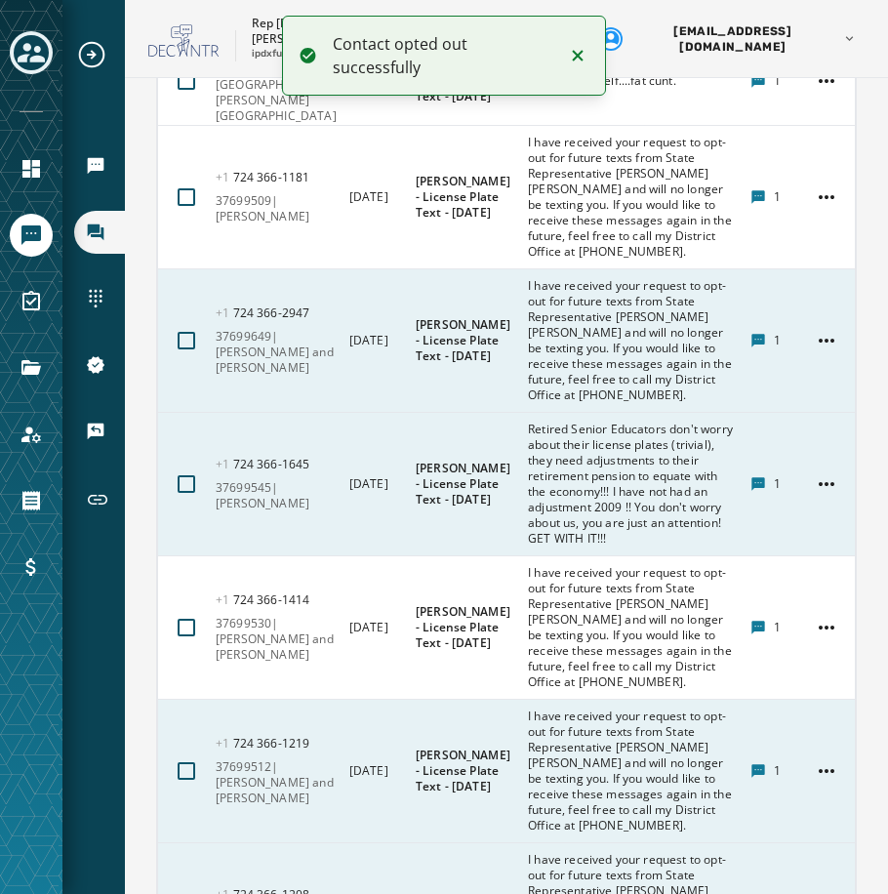
click at [806, 640] on html "Contact opted out successfully Broadcasts Inbox Sending Numbers 10DLC Registrat…" at bounding box center [444, 447] width 888 height 894
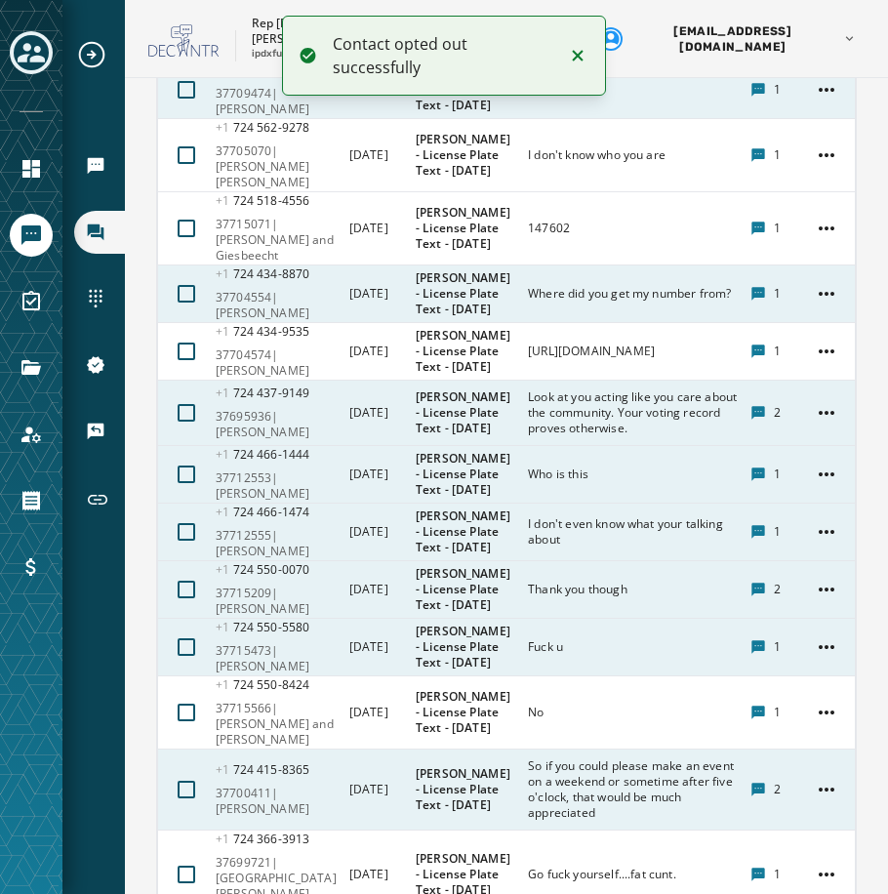
scroll to position [9010, 0]
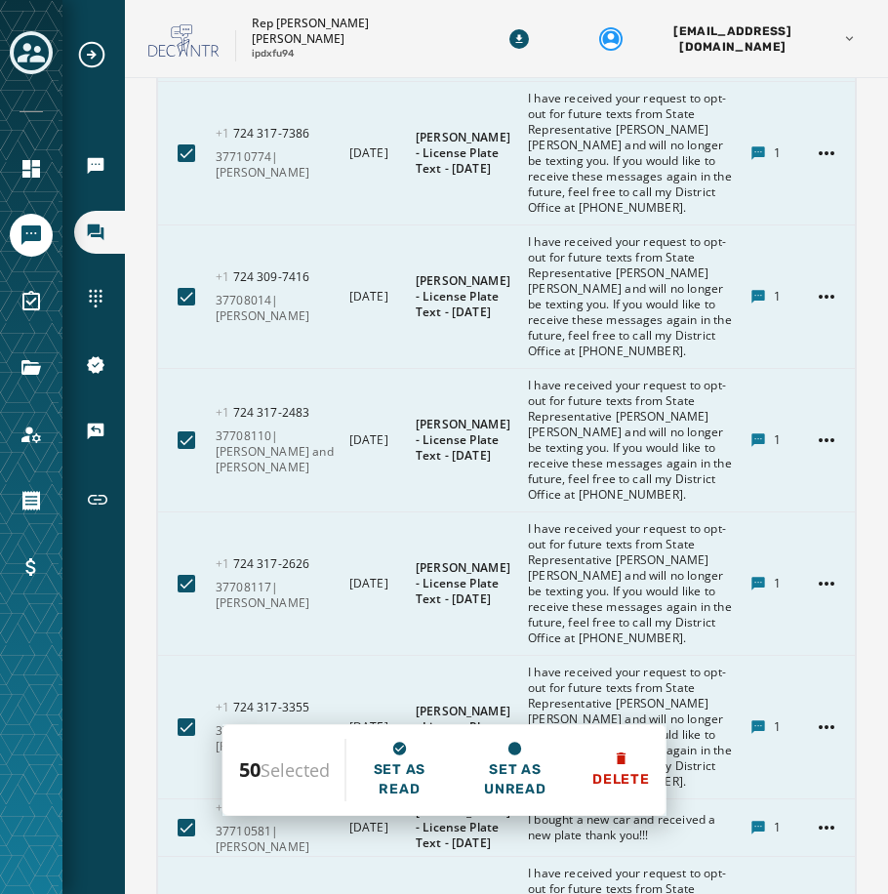
scroll to position [11156, 0]
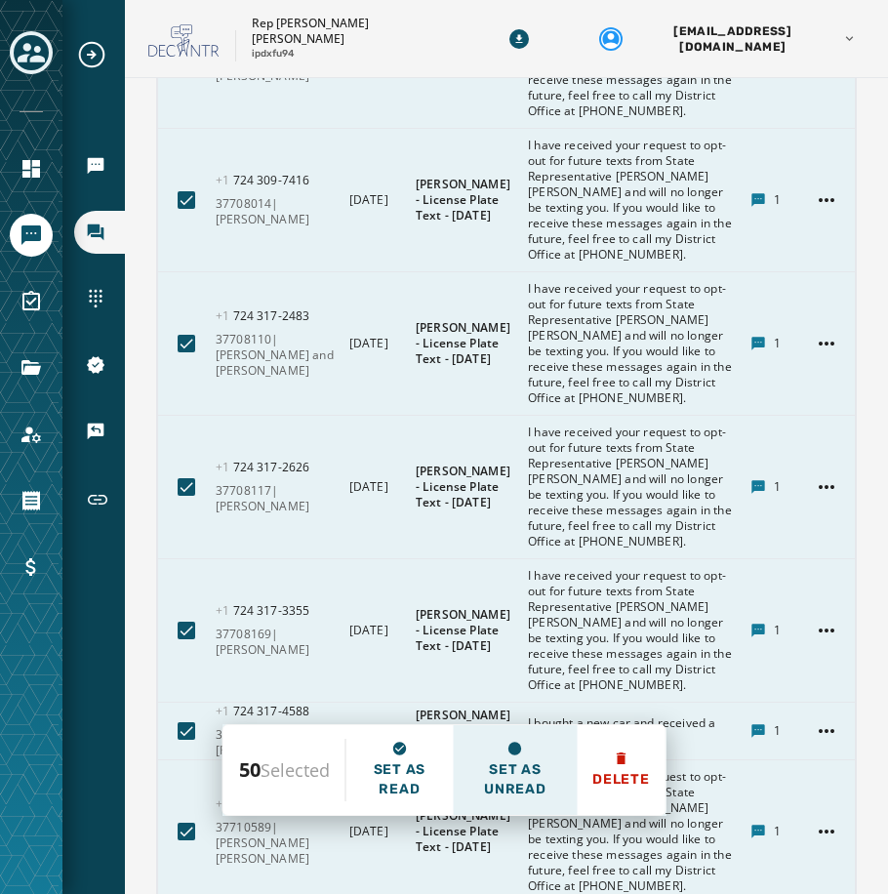
click at [508, 760] on span "Set as unread" at bounding box center [514, 779] width 93 height 39
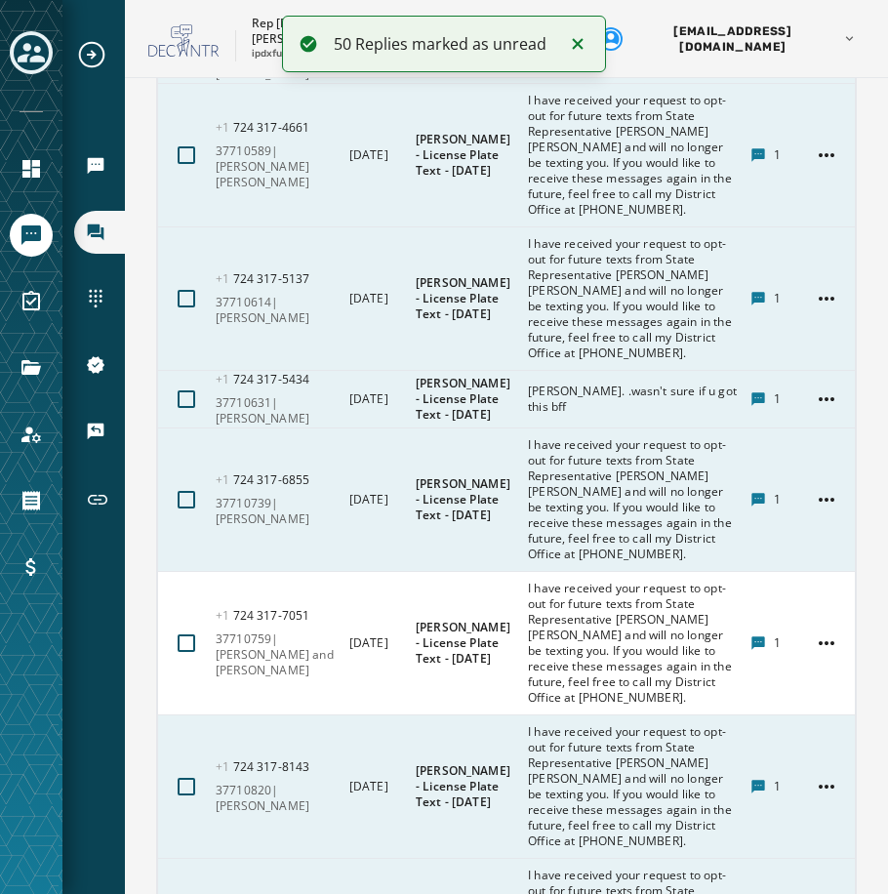
scroll to position [11839, 0]
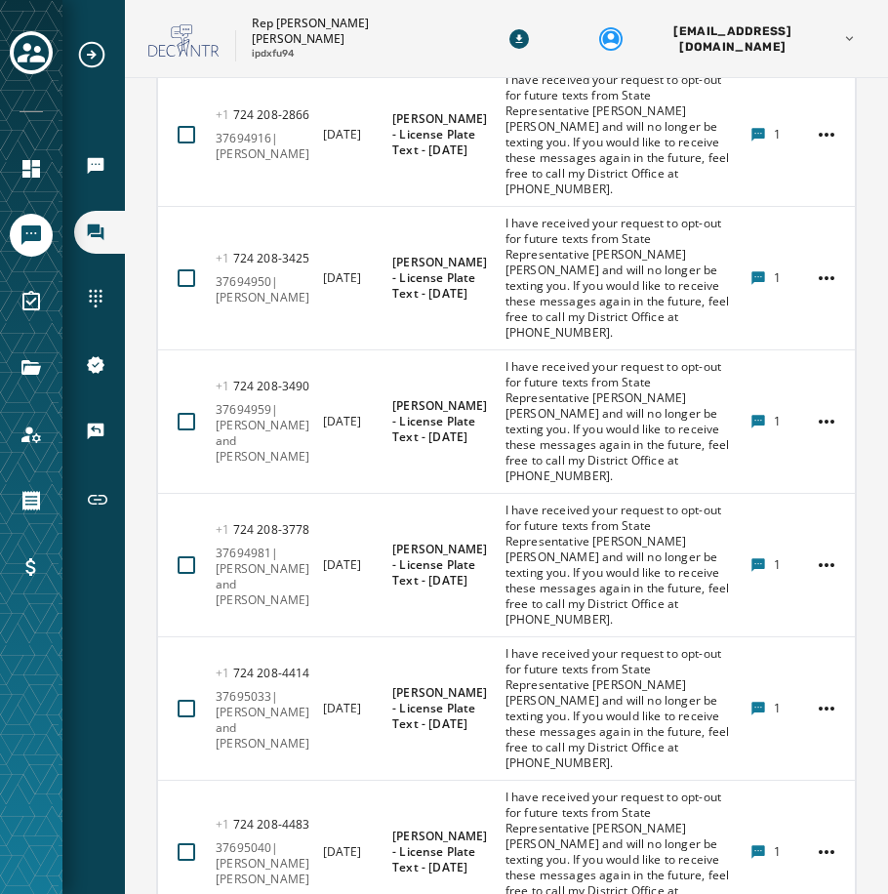
scroll to position [9003, 0]
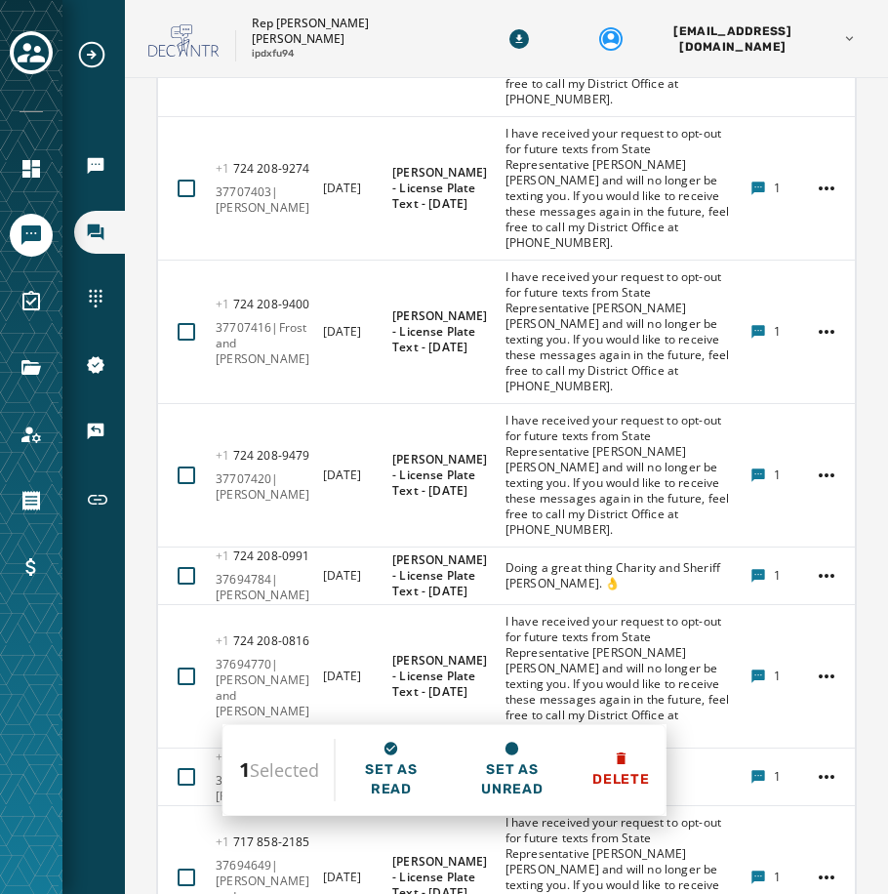
scroll to position [11539, 0]
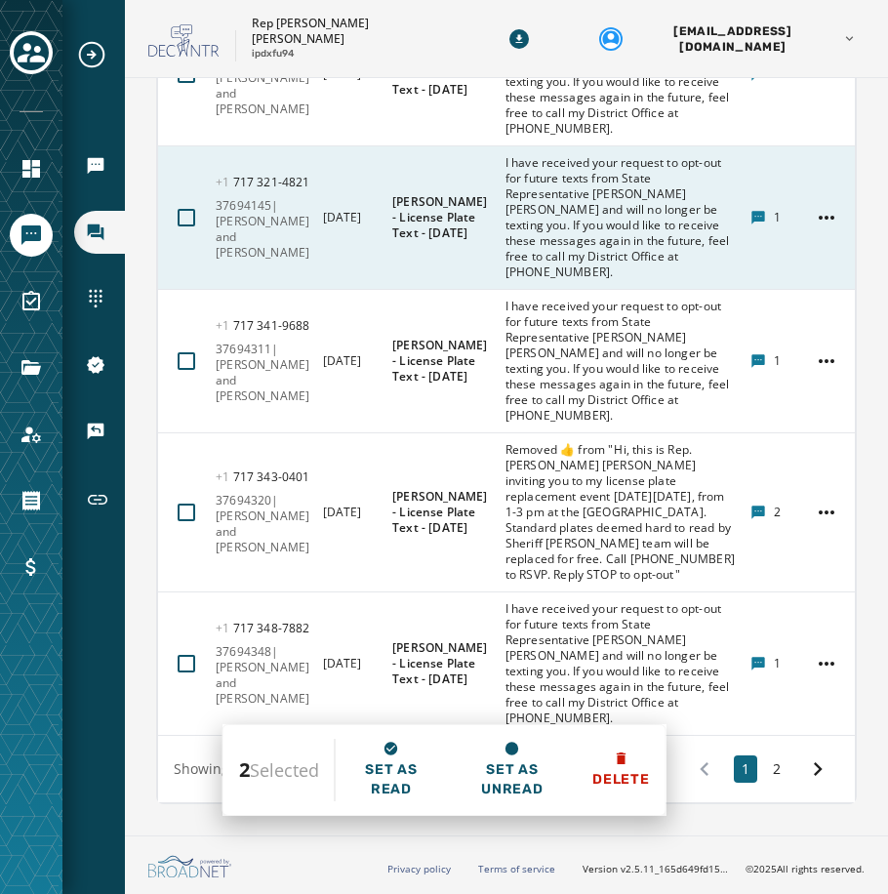
scroll to position [15051, 0]
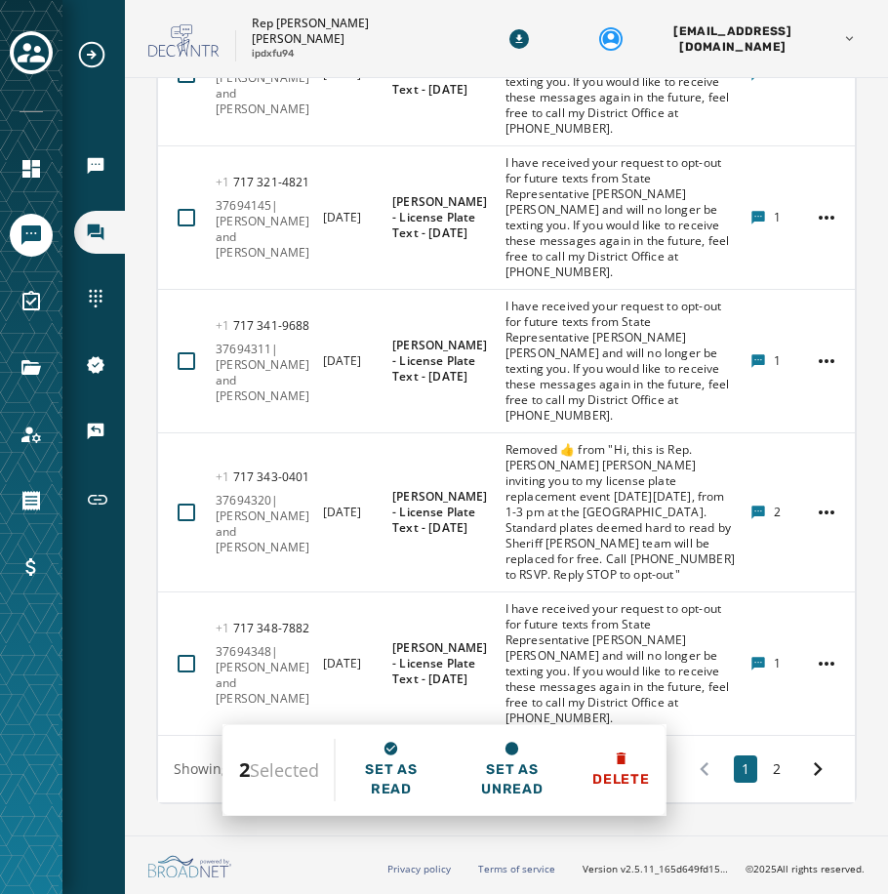
click at [807, 110] on html "Broadcasts Inbox Sending Numbers 10DLC Registration Keywords & Responders Short…" at bounding box center [444, 447] width 888 height 894
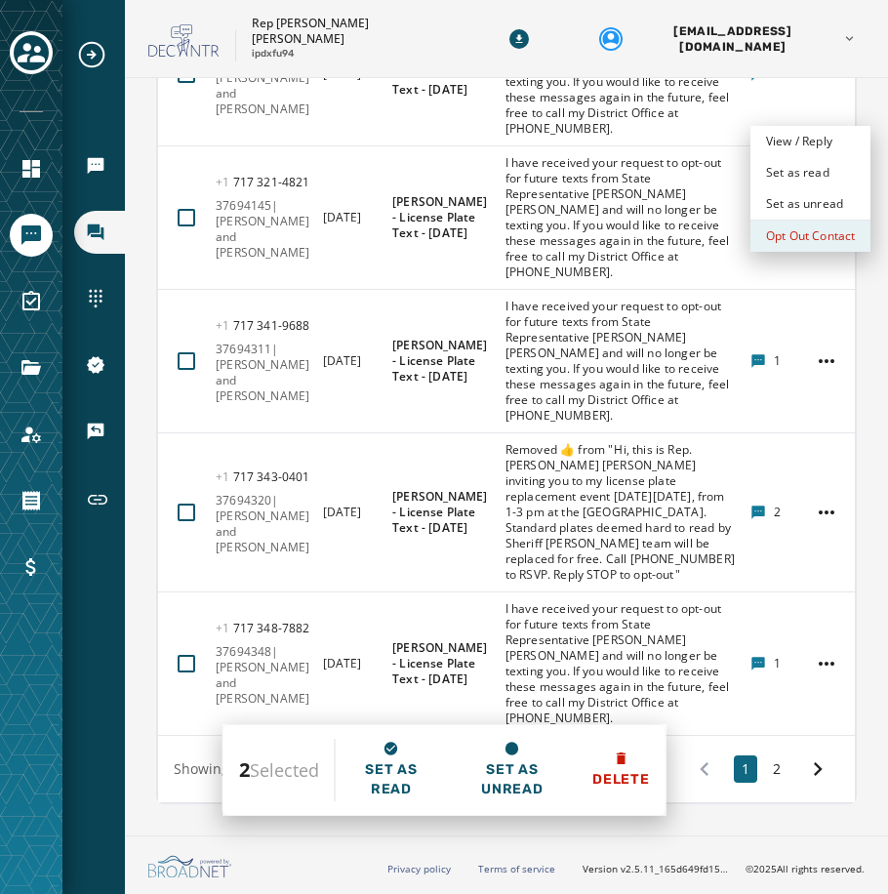
click at [798, 232] on div "Opt Out Contact" at bounding box center [810, 235] width 120 height 31
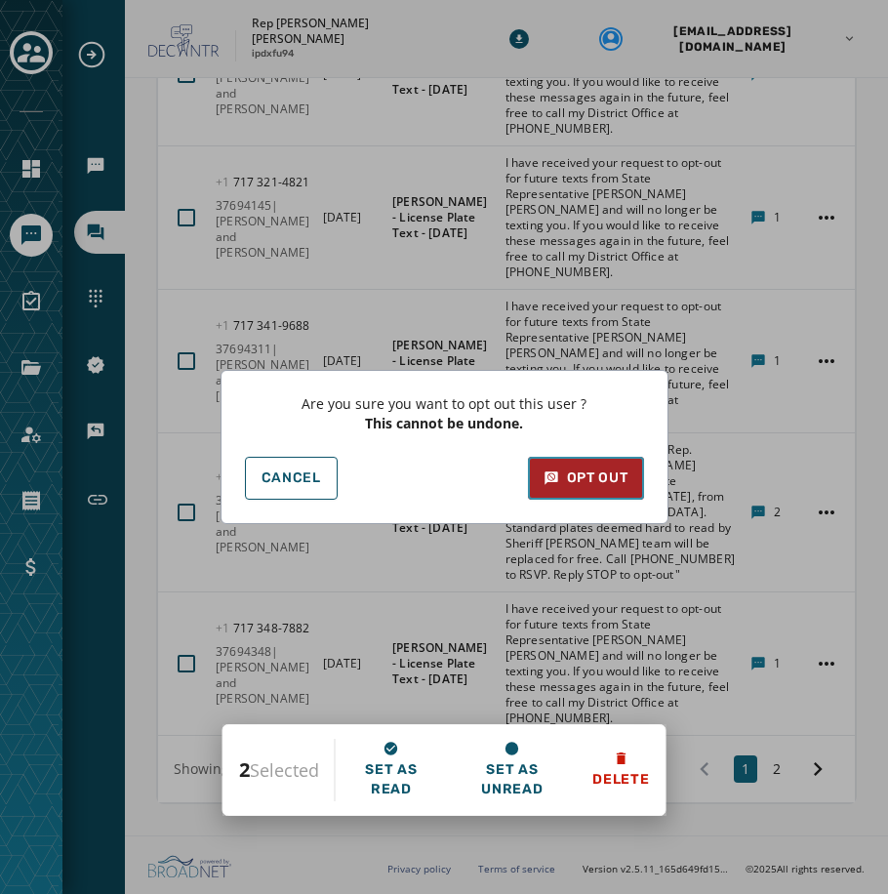
click at [586, 471] on div "Opt Out" at bounding box center [585, 478] width 85 height 20
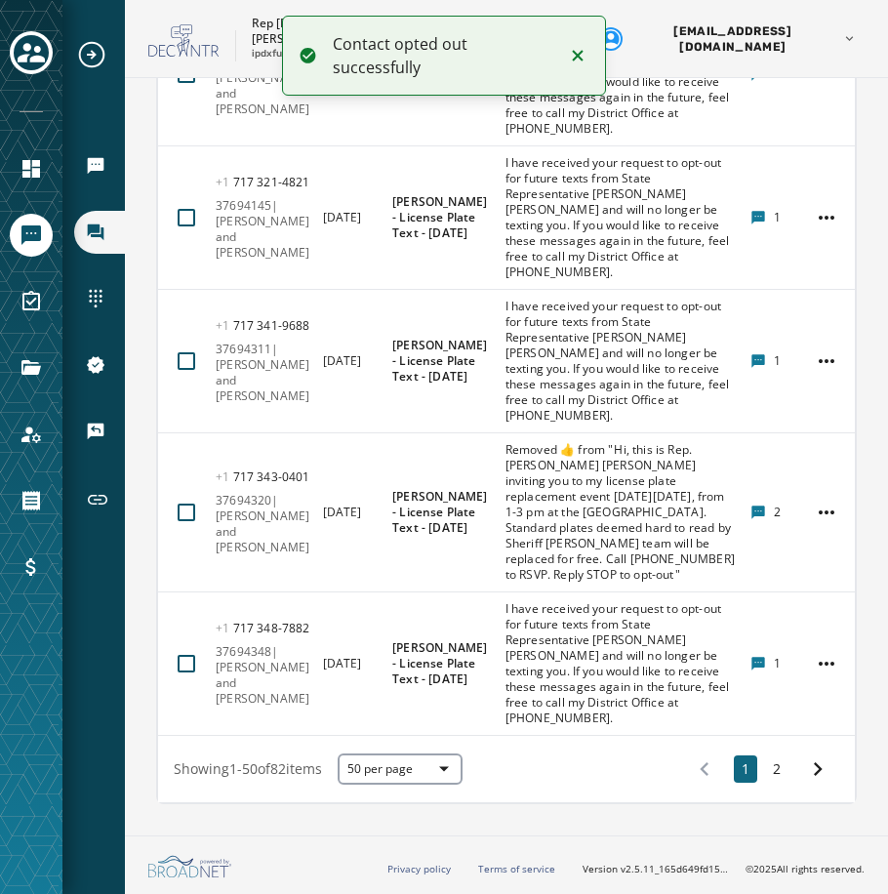
scroll to position [15218, 0]
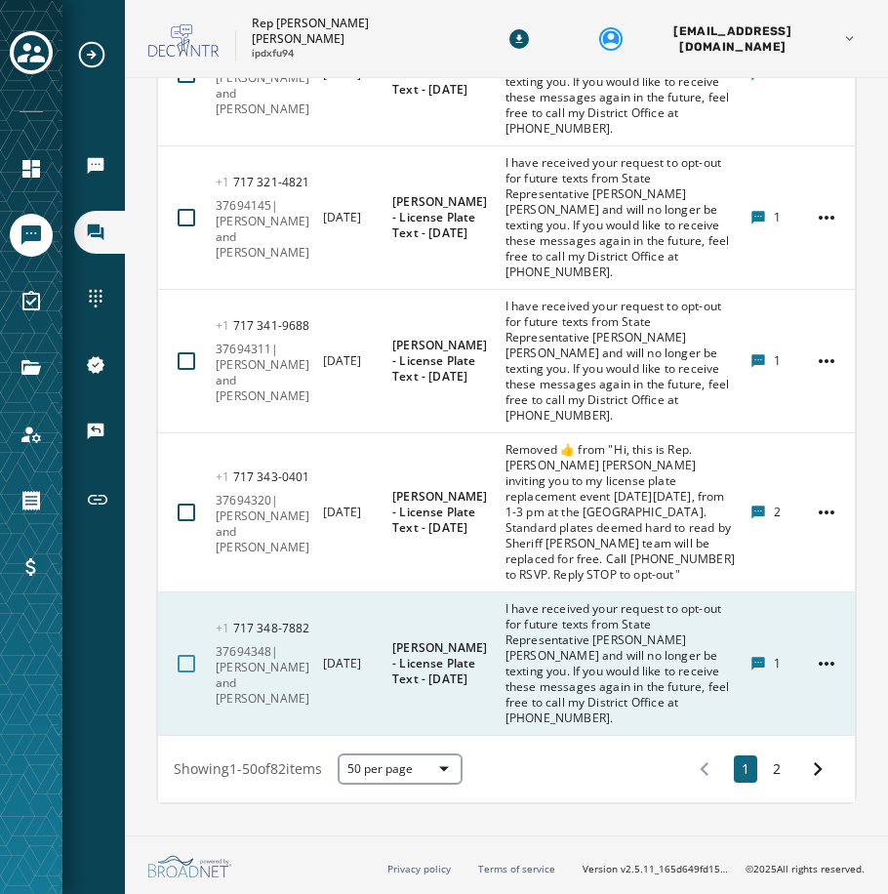
click at [191, 666] on div at bounding box center [187, 664] width 18 height 18
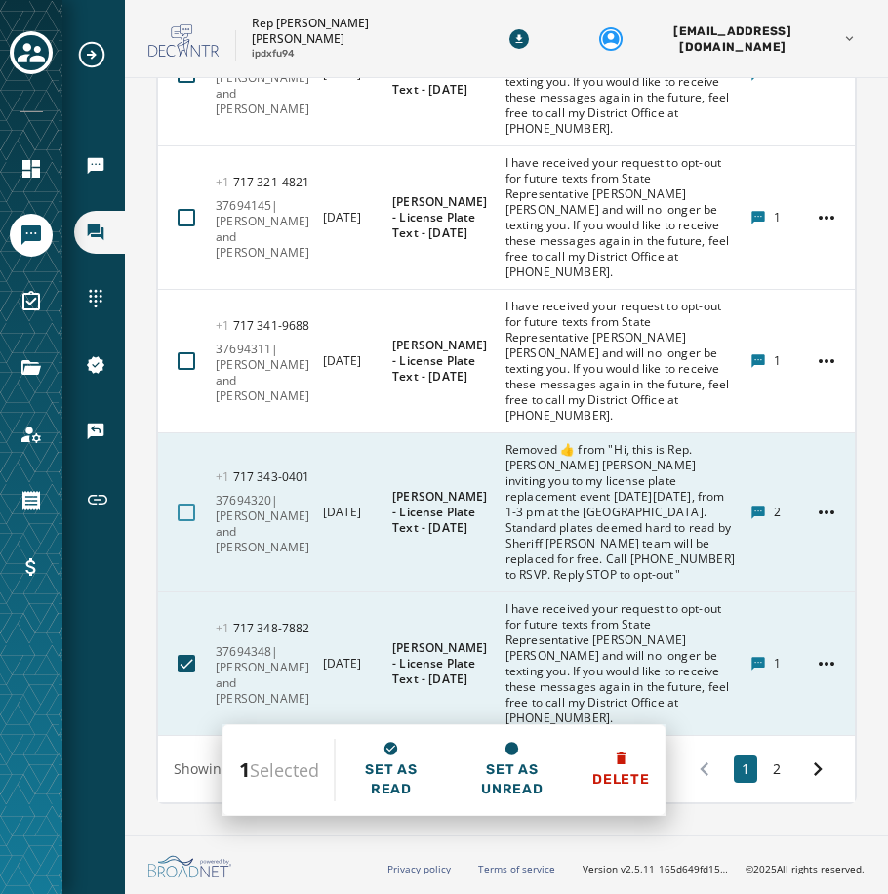
click at [182, 503] on div at bounding box center [187, 512] width 18 height 18
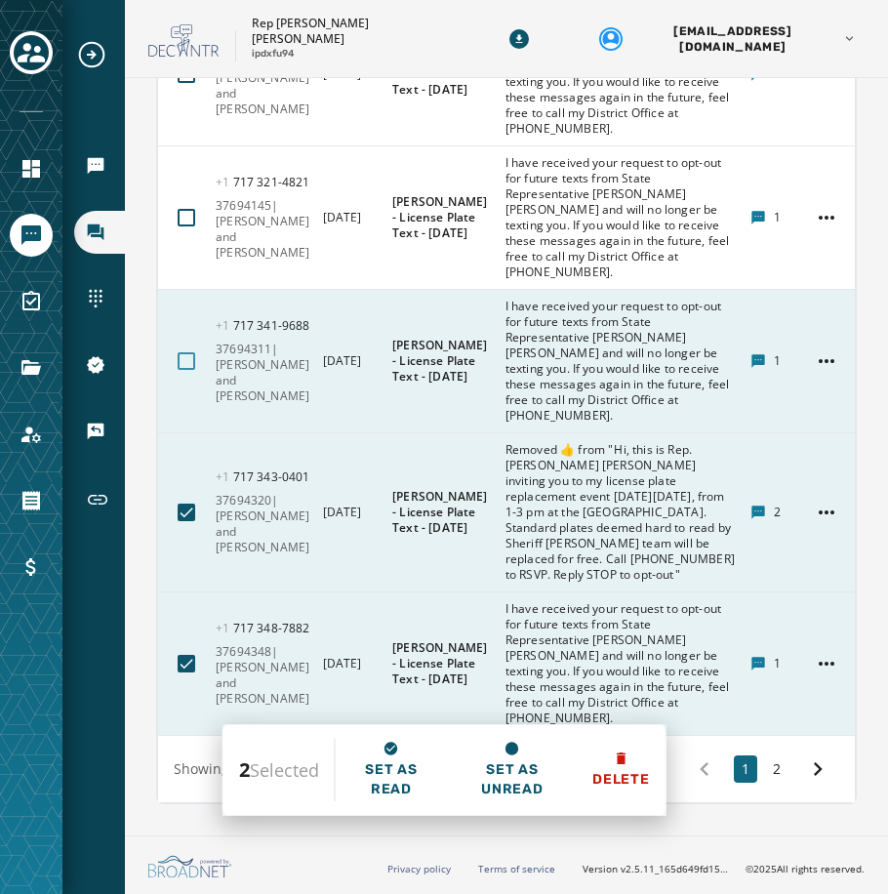
click at [190, 370] on div at bounding box center [187, 361] width 18 height 18
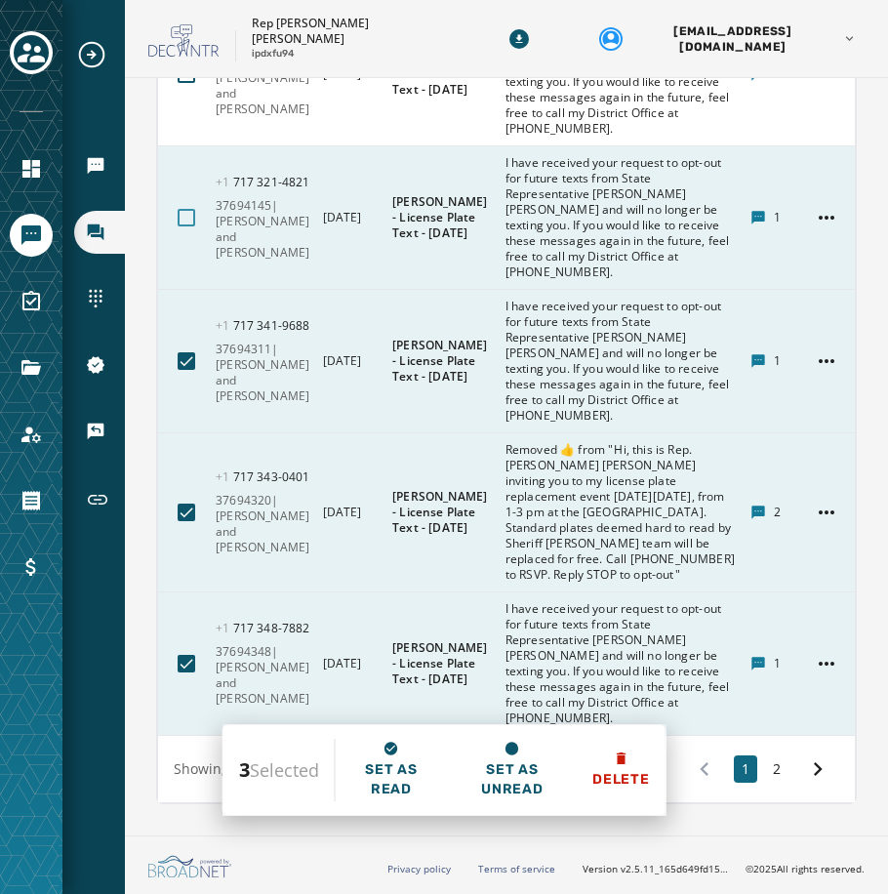
click at [187, 226] on div at bounding box center [187, 218] width 18 height 18
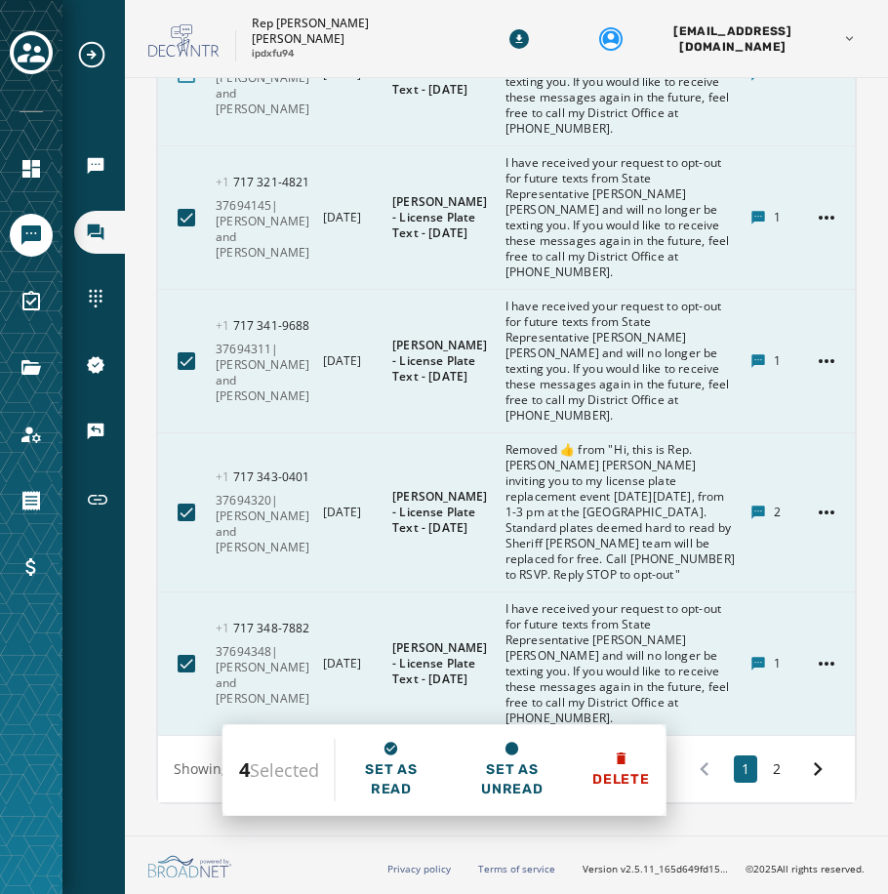
click at [190, 83] on div at bounding box center [187, 74] width 18 height 18
click at [810, 330] on html "Broadcasts Inbox Sending Numbers 10DLC Registration Keywords & Responders Short…" at bounding box center [444, 447] width 888 height 894
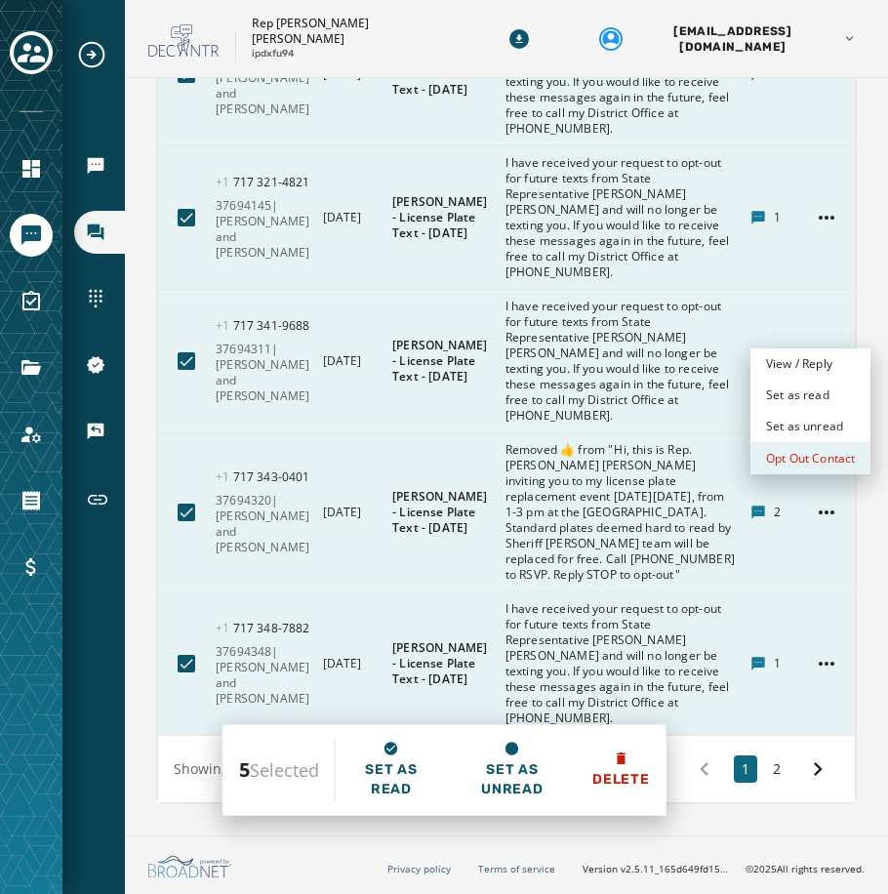
click at [805, 454] on div "Opt Out Contact" at bounding box center [810, 458] width 120 height 31
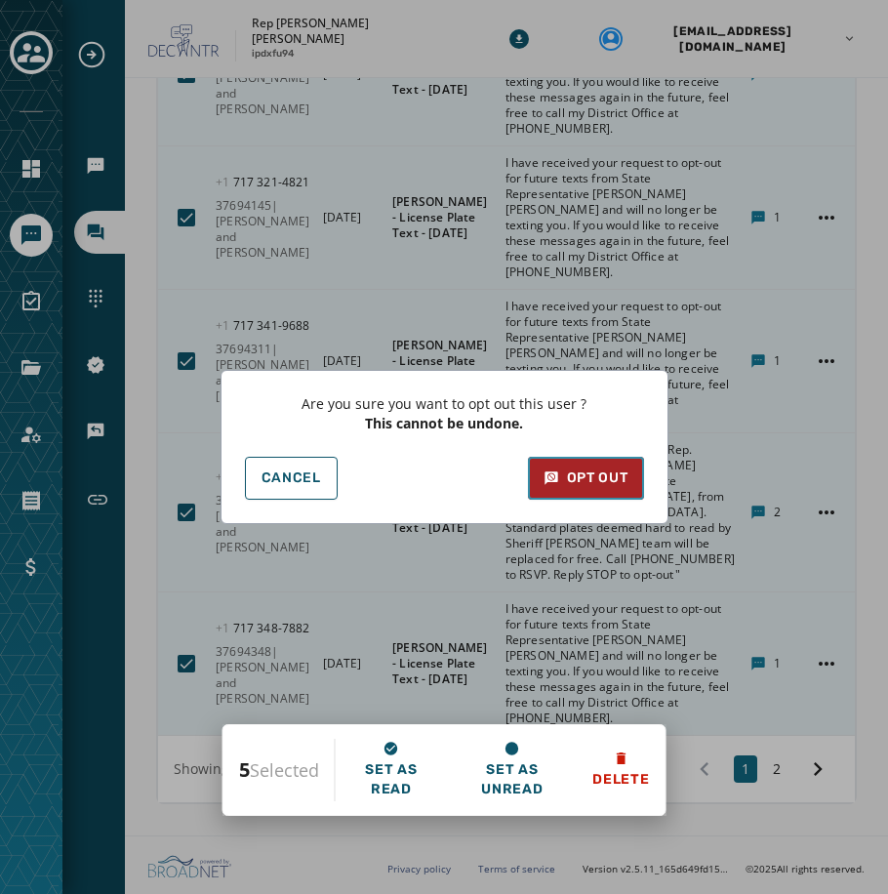
click at [577, 477] on div "Opt Out" at bounding box center [585, 478] width 85 height 20
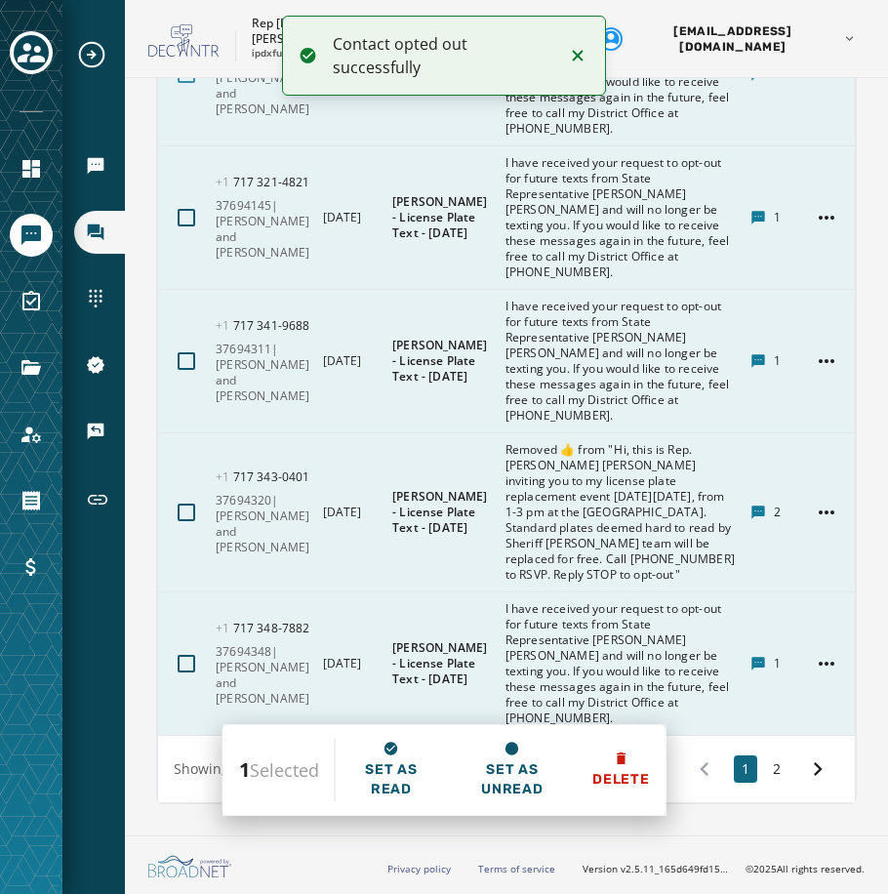
click at [181, 83] on div at bounding box center [187, 74] width 18 height 18
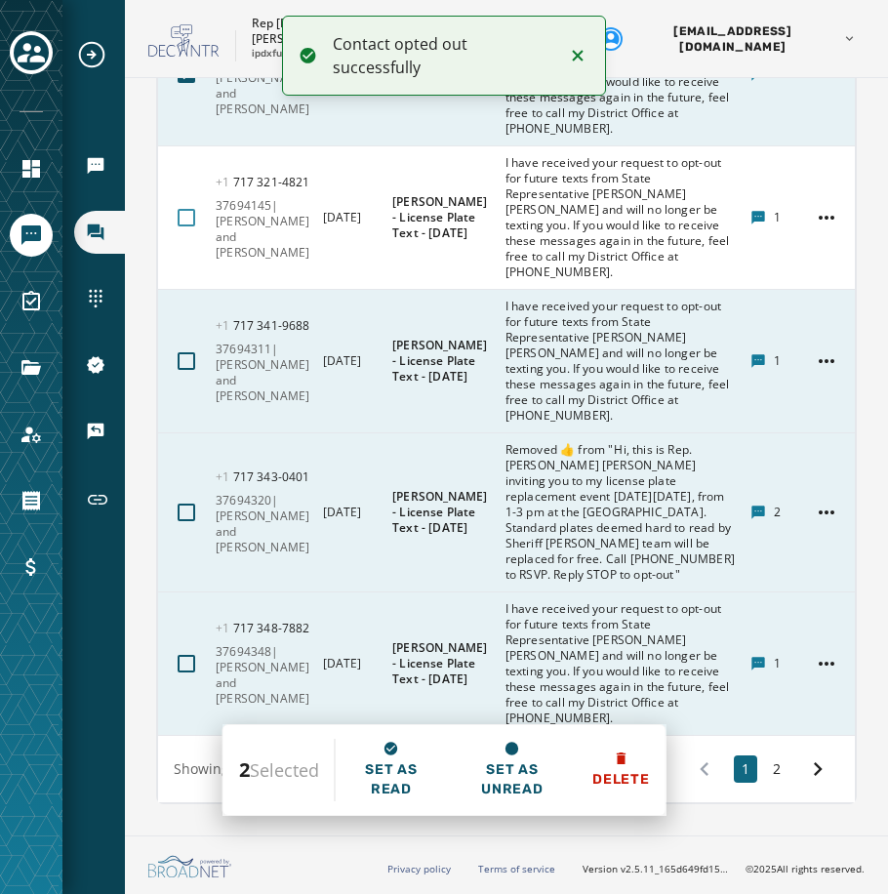
drag, startPoint x: 184, startPoint y: 284, endPoint x: 190, endPoint y: 320, distance: 36.6
click at [185, 226] on div at bounding box center [187, 218] width 18 height 18
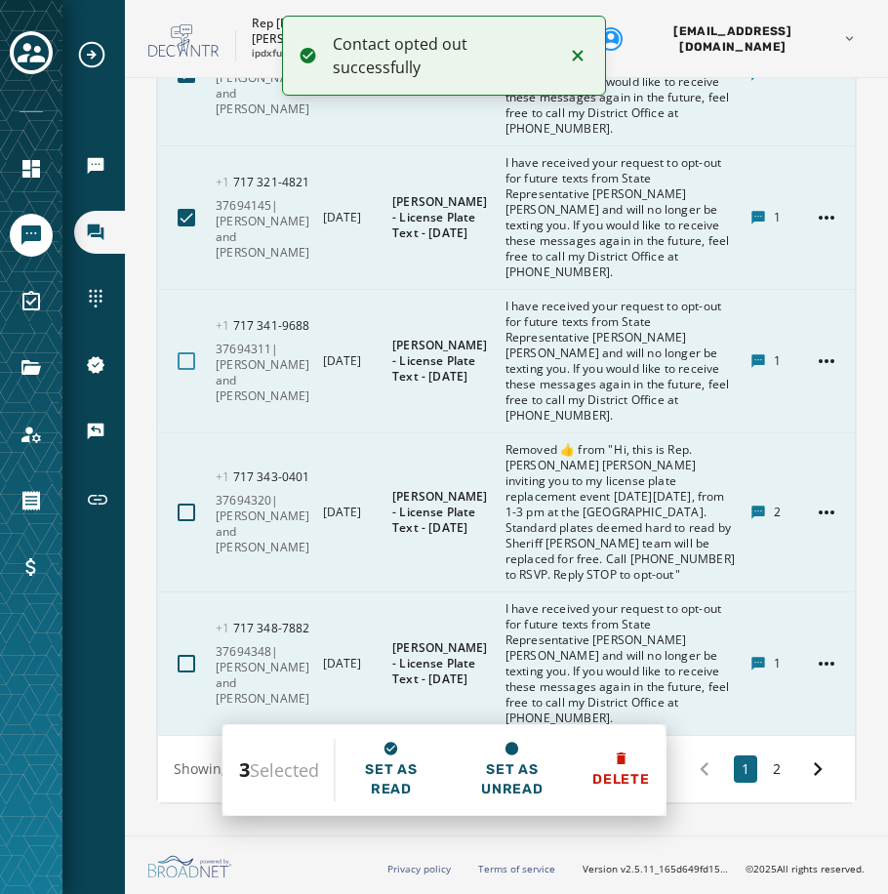
click at [181, 370] on div at bounding box center [187, 361] width 18 height 18
click at [186, 521] on div at bounding box center [187, 512] width 18 height 18
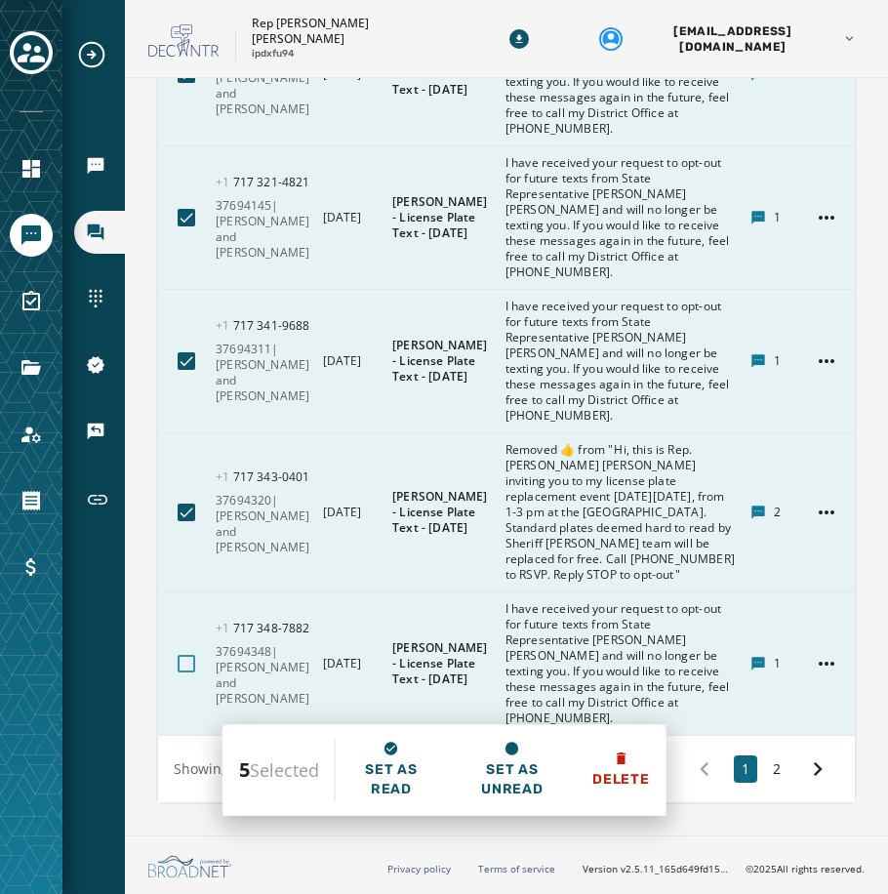
click at [189, 669] on div at bounding box center [187, 664] width 18 height 18
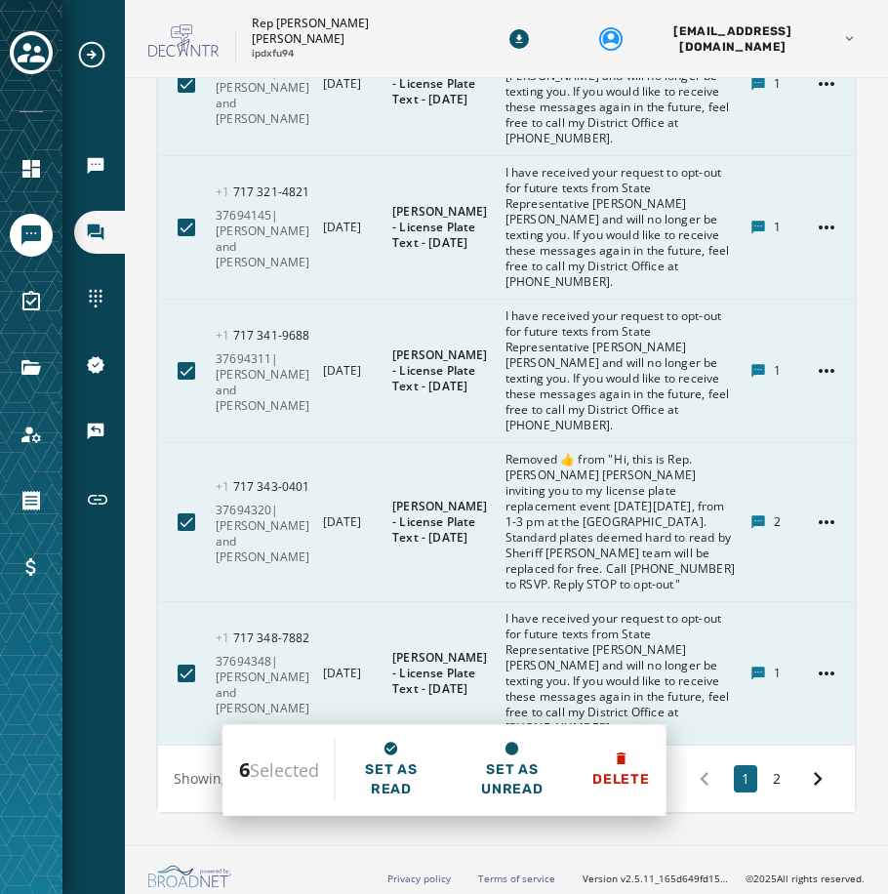
scroll to position [14535, 0]
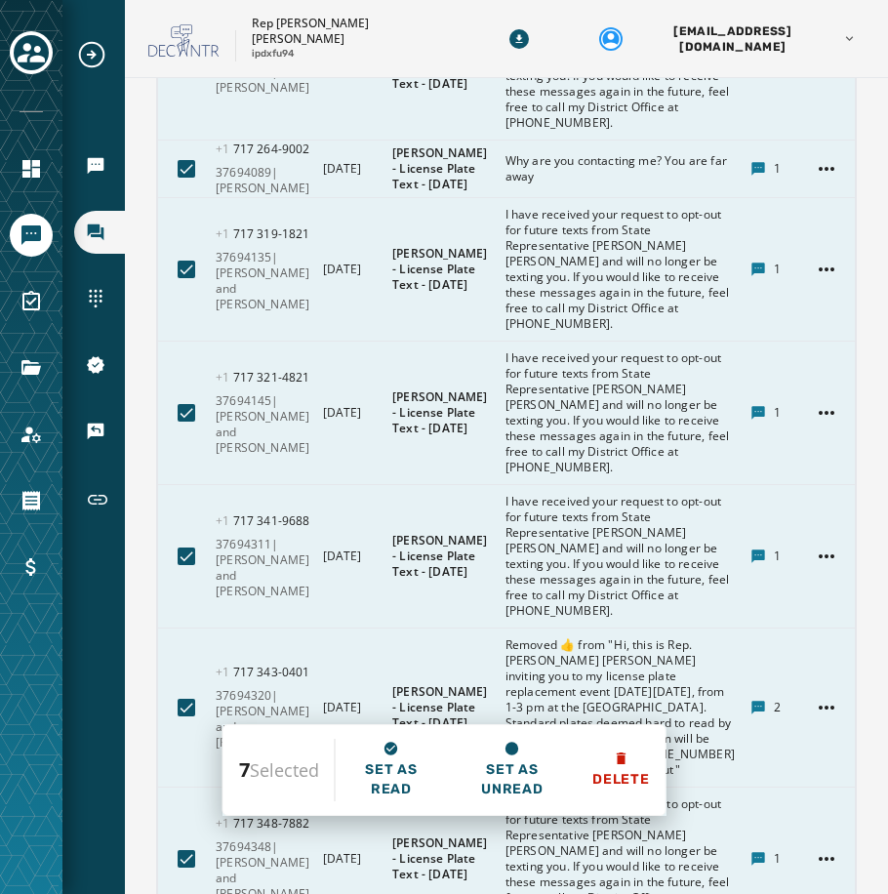
scroll to position [14340, 0]
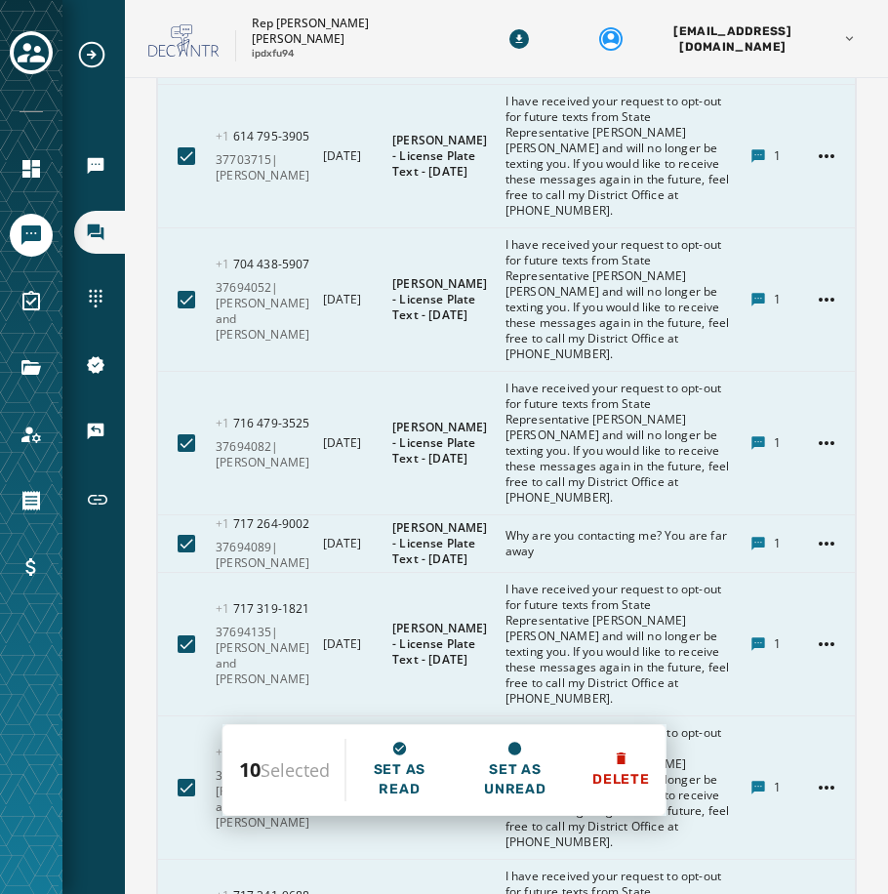
scroll to position [13950, 0]
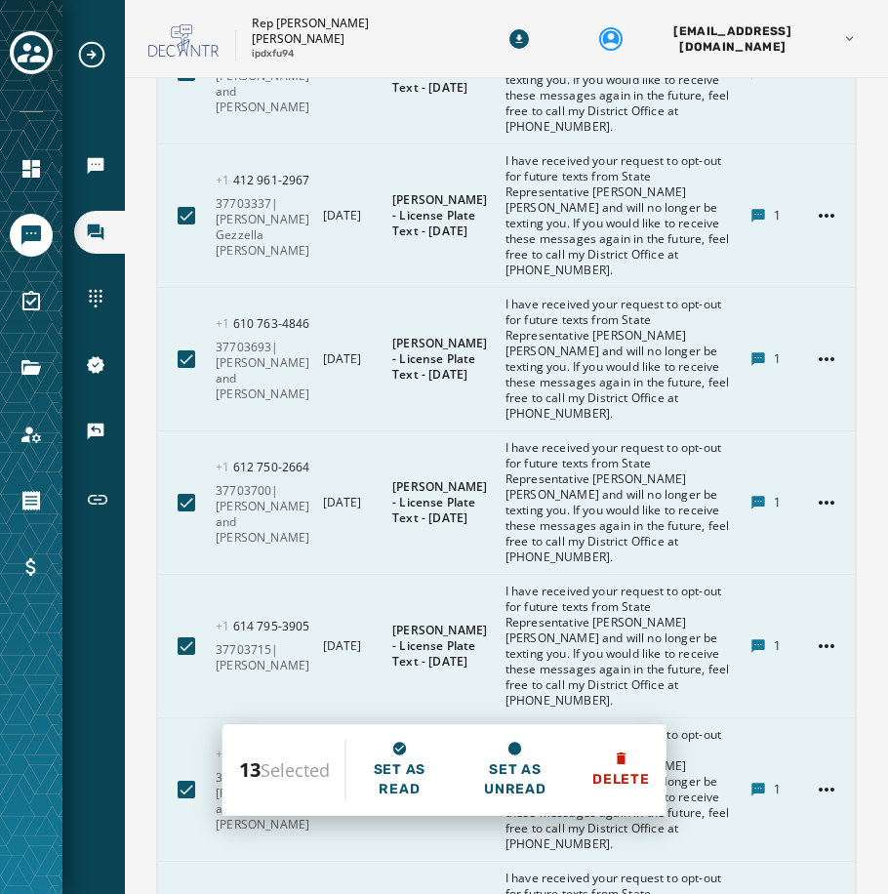
scroll to position [13462, 0]
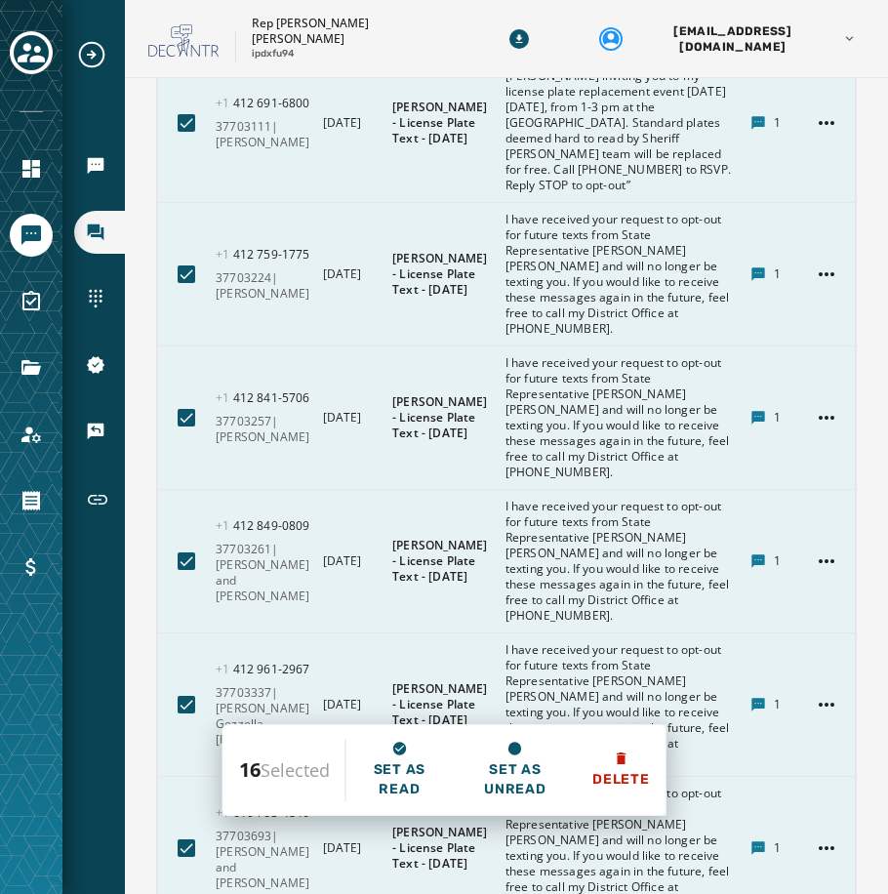
scroll to position [12975, 0]
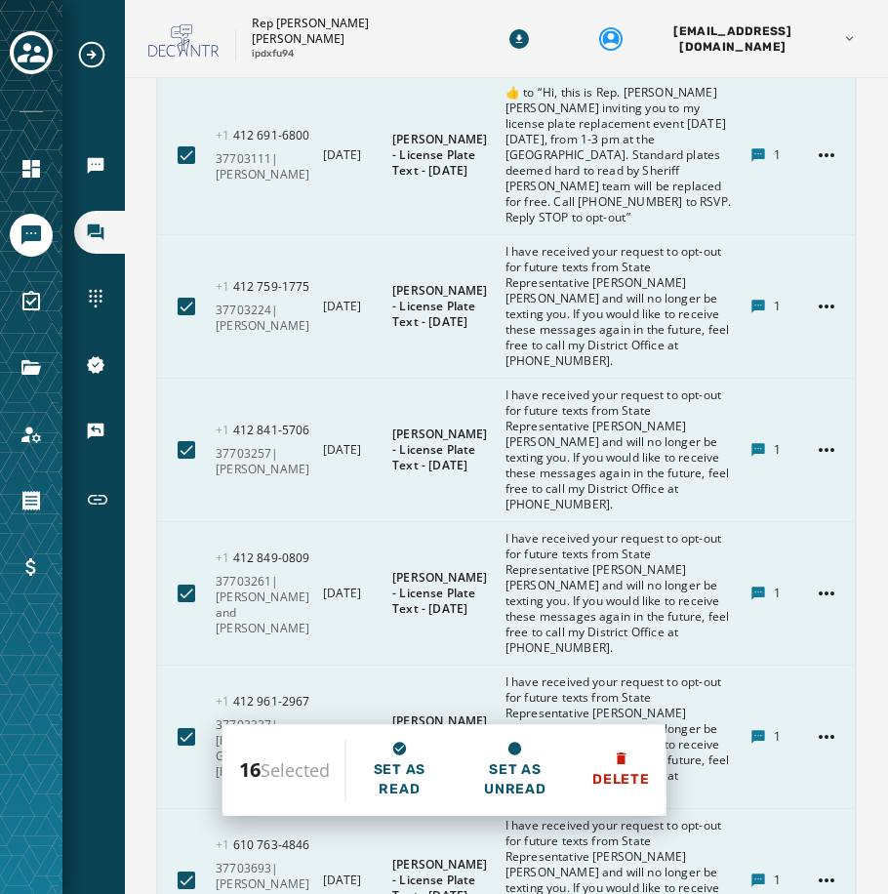
click at [184, 13] on div at bounding box center [187, 4] width 18 height 18
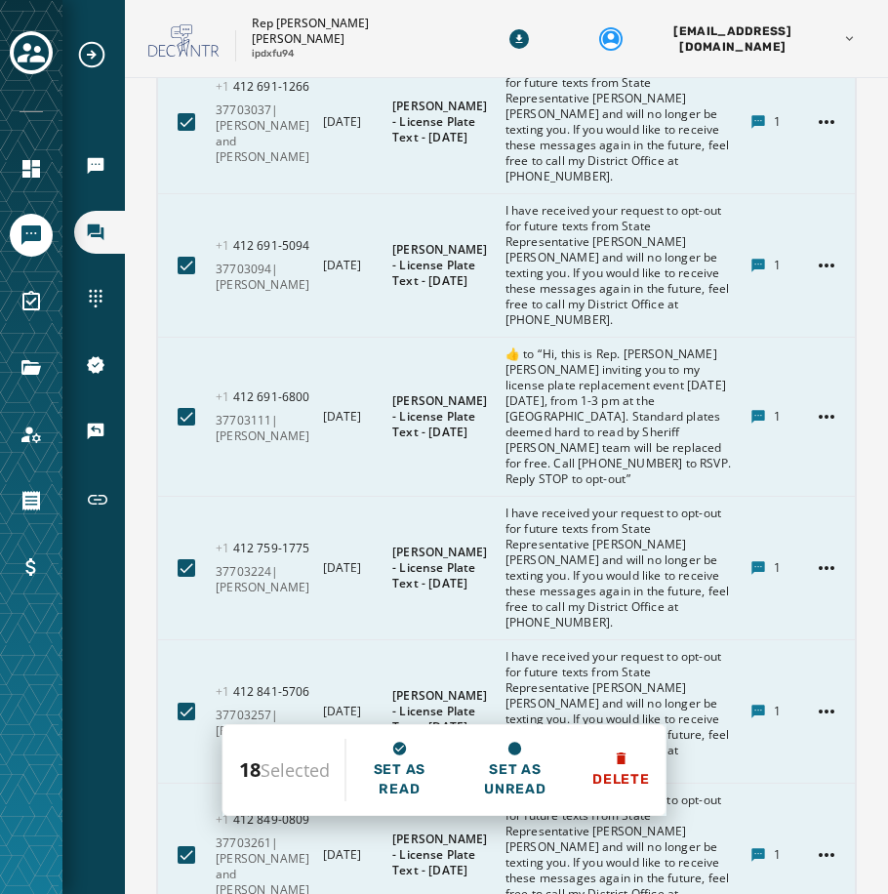
scroll to position [12682, 0]
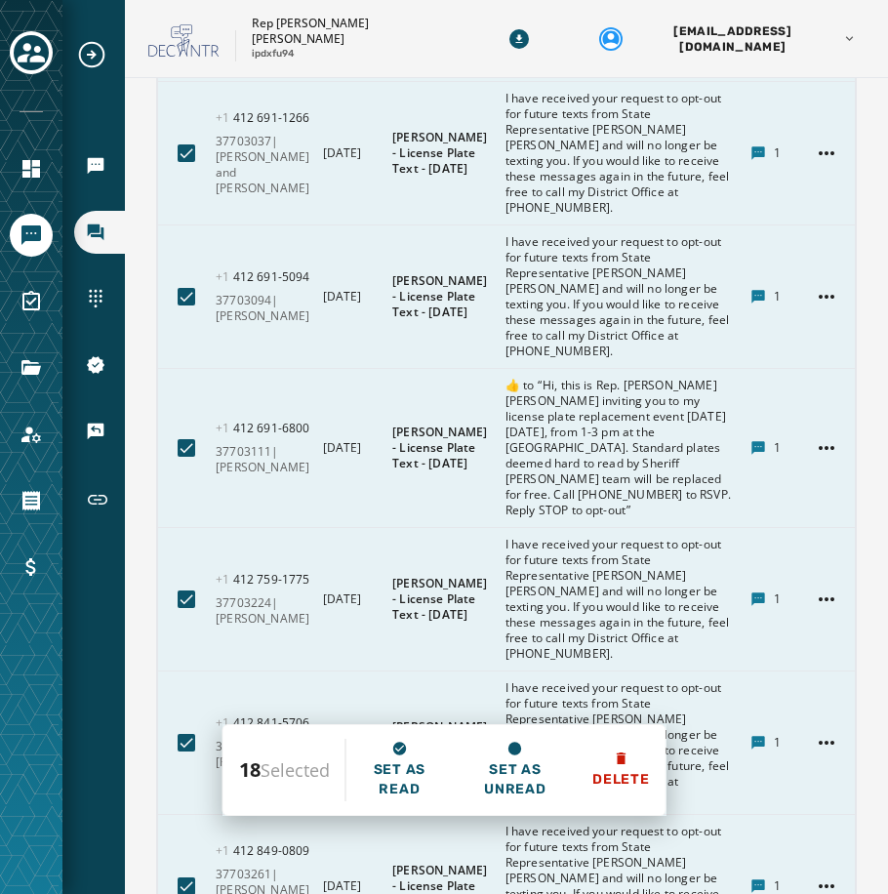
click at [179, 61] on div at bounding box center [187, 53] width 18 height 18
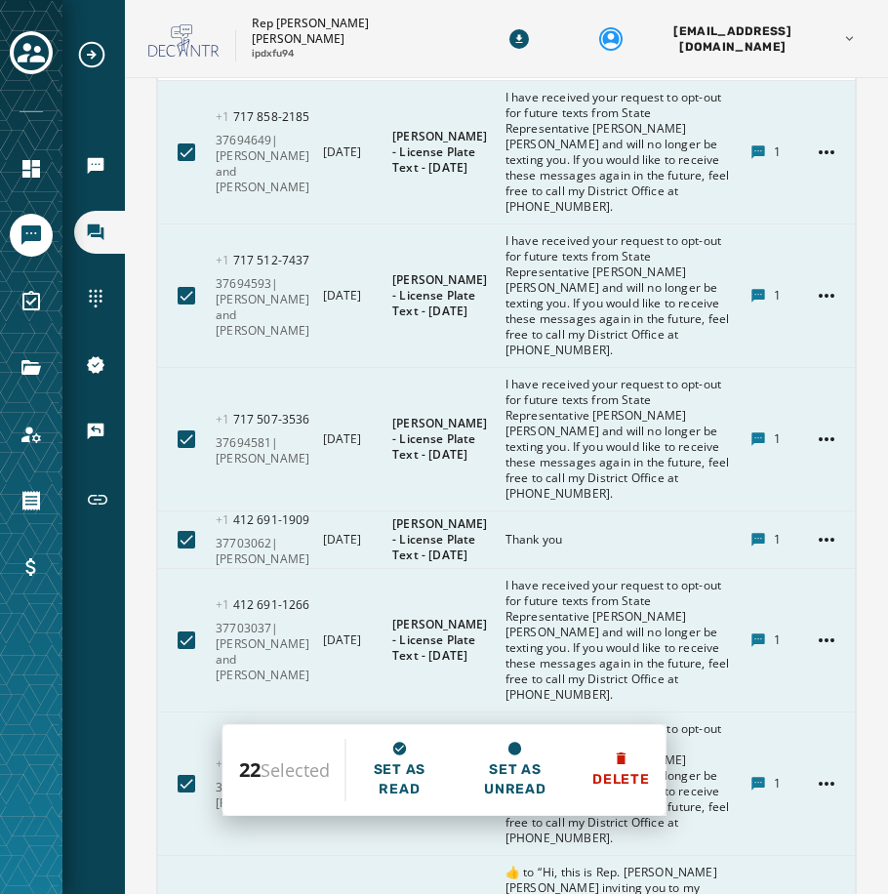
scroll to position [12194, 0]
click at [180, 61] on div at bounding box center [187, 53] width 18 height 18
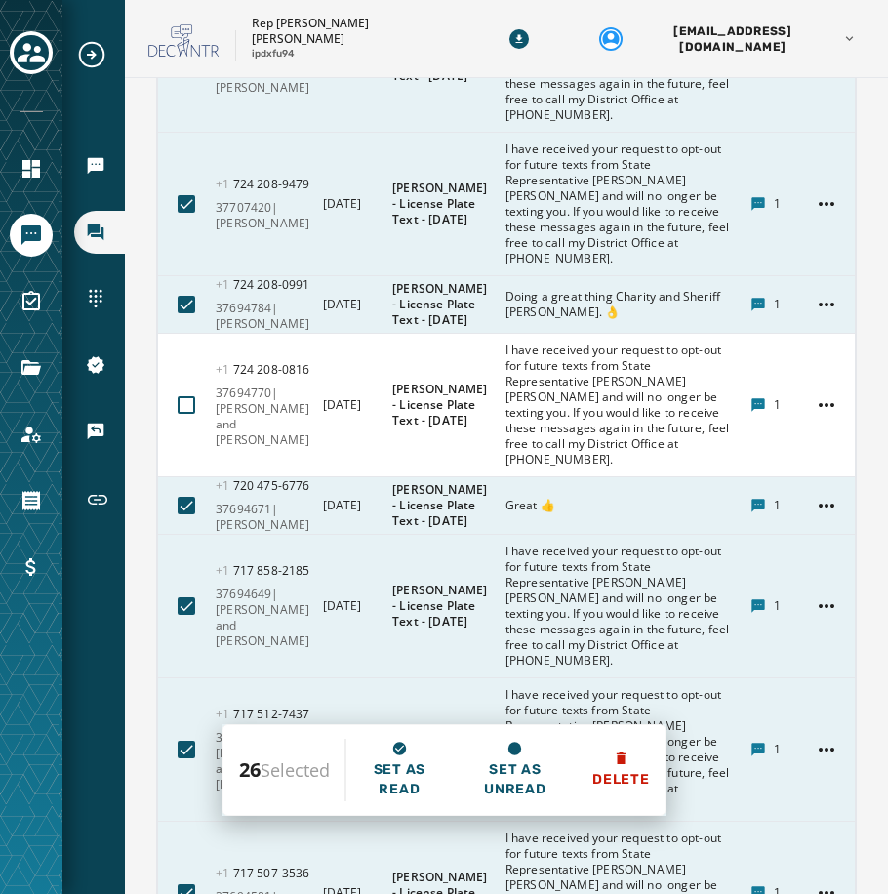
scroll to position [11707, 0]
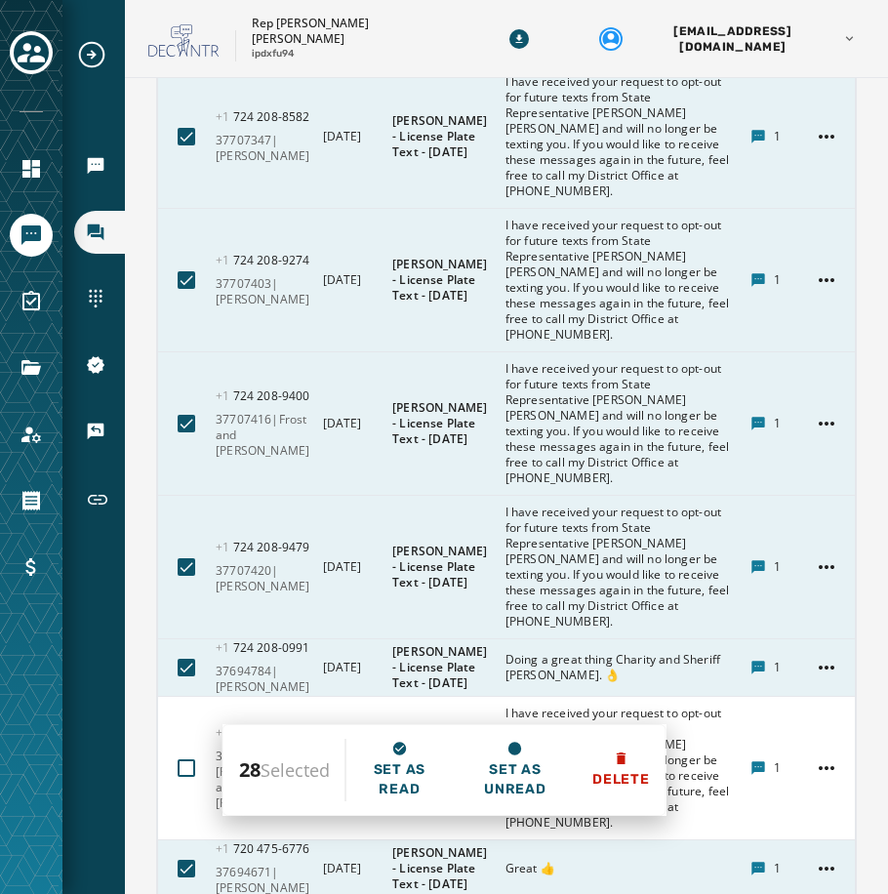
scroll to position [11414, 0]
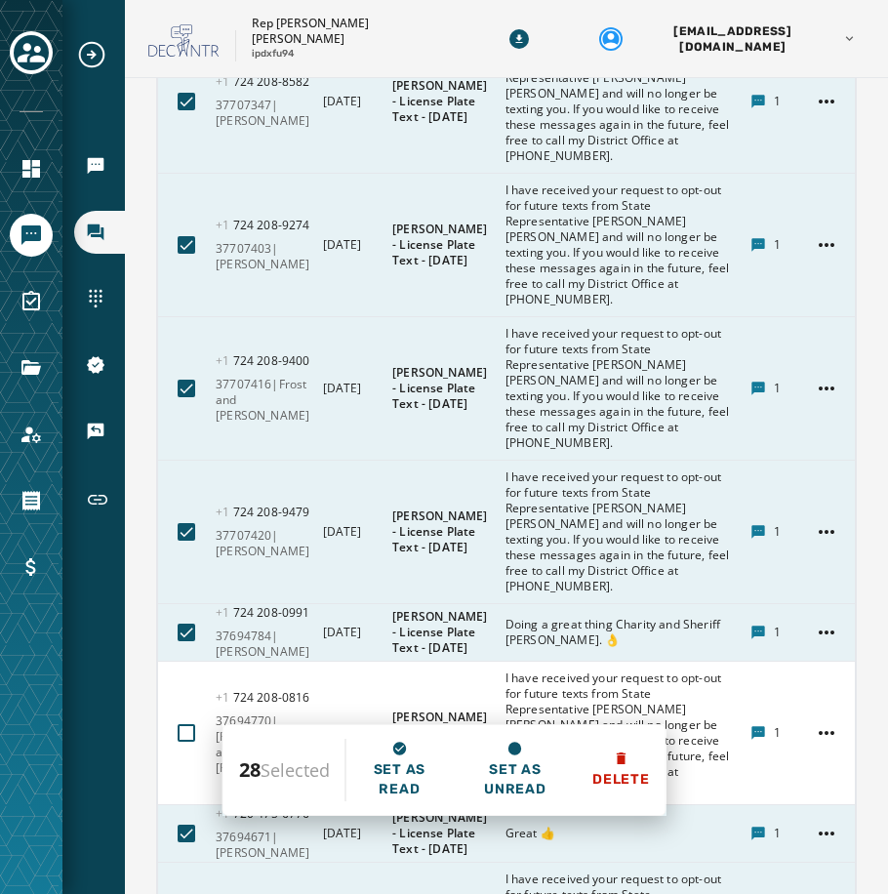
click at [183, 10] on div at bounding box center [187, 1] width 18 height 18
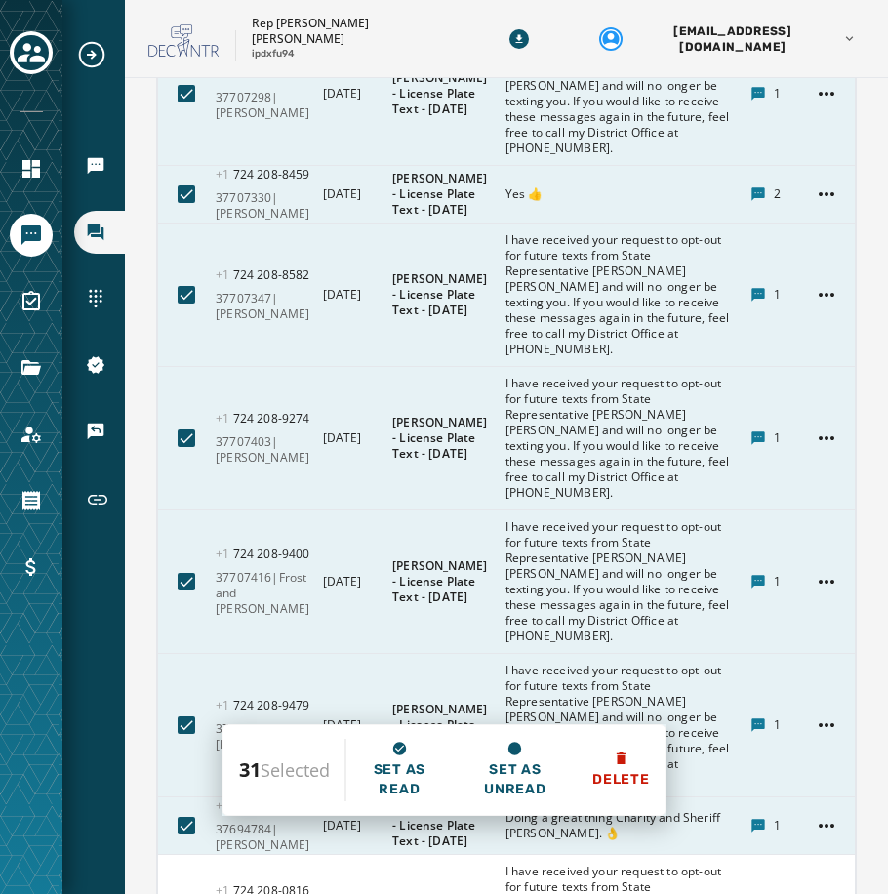
scroll to position [11219, 0]
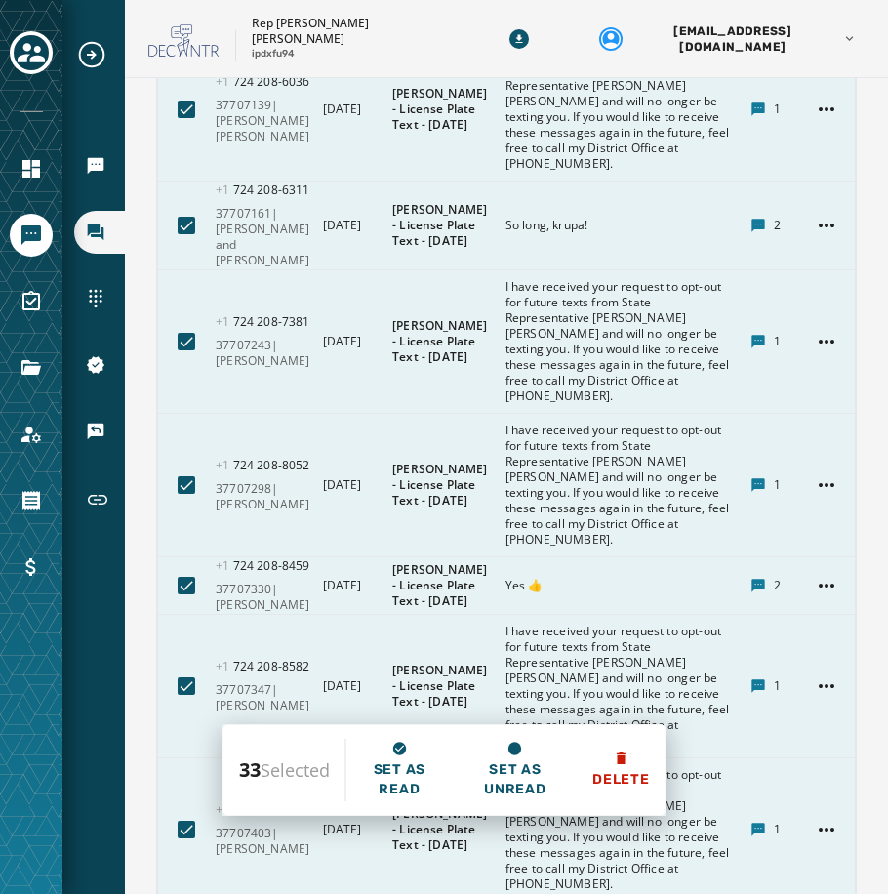
scroll to position [10829, 0]
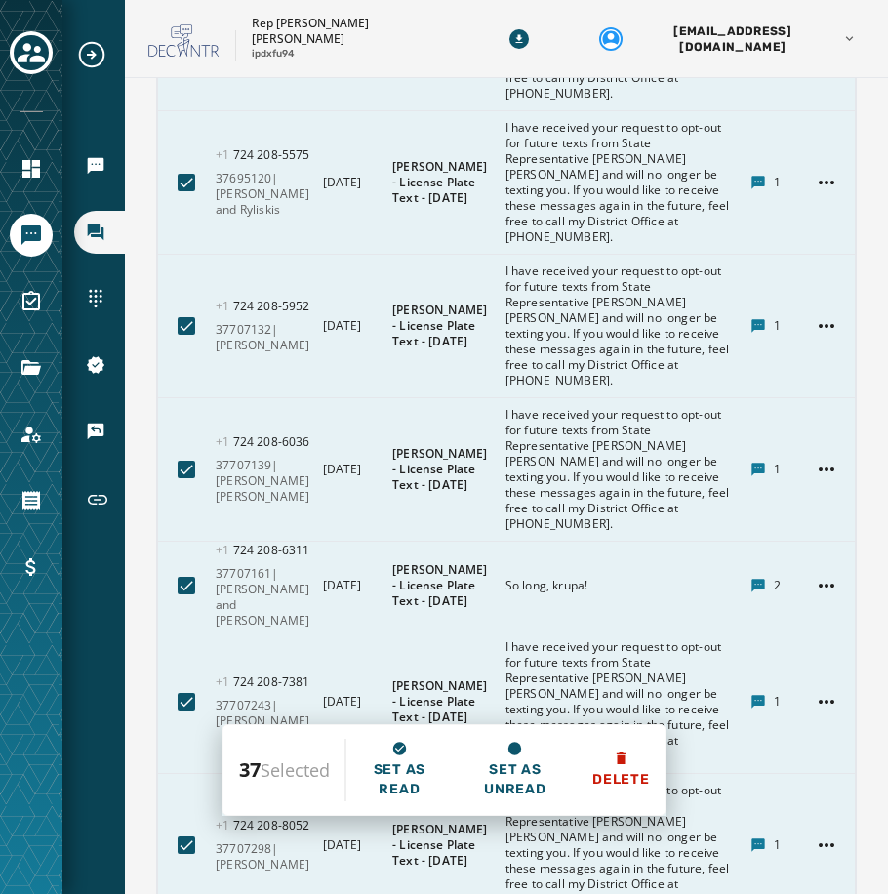
scroll to position [10439, 0]
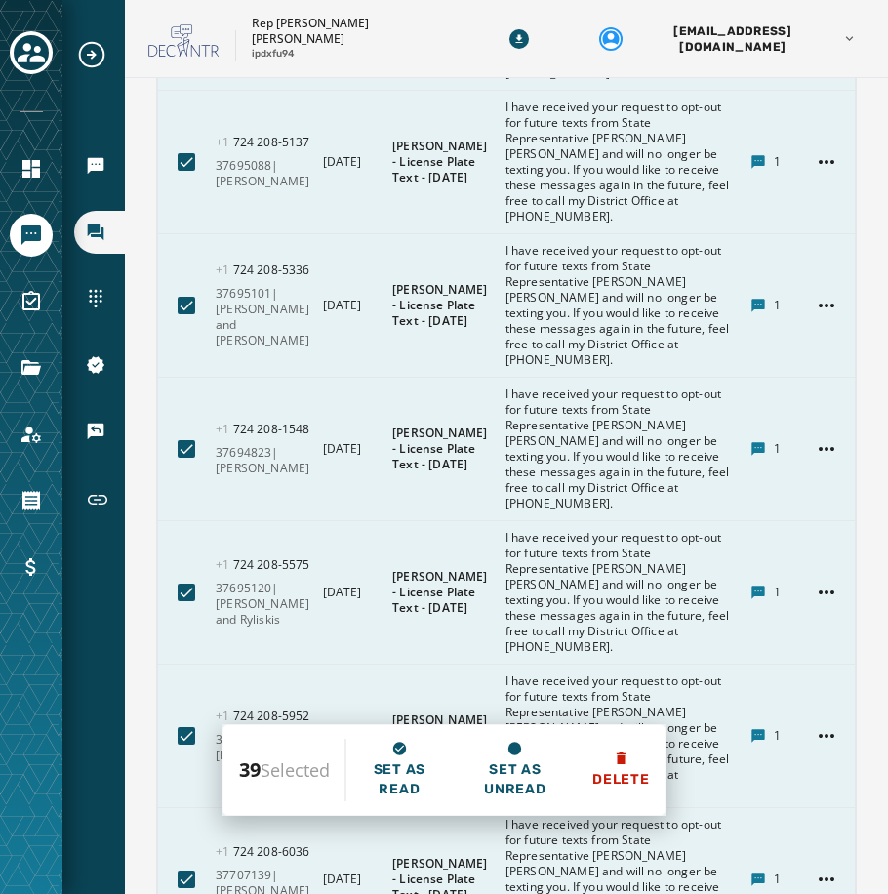
scroll to position [10048, 0]
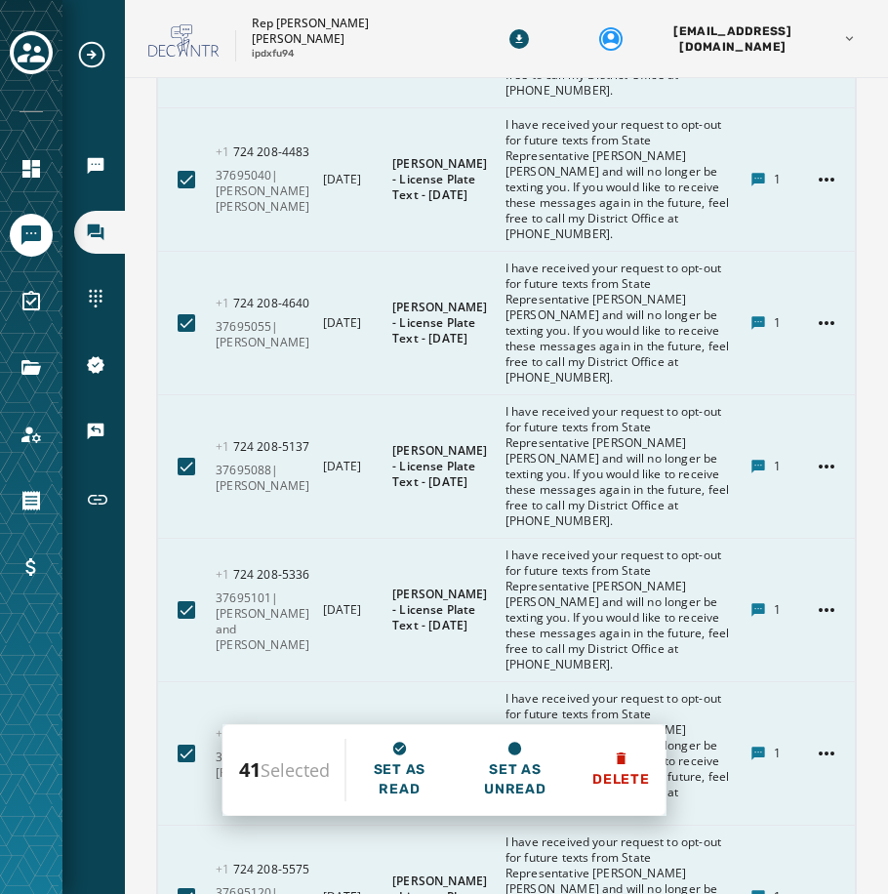
scroll to position [9658, 0]
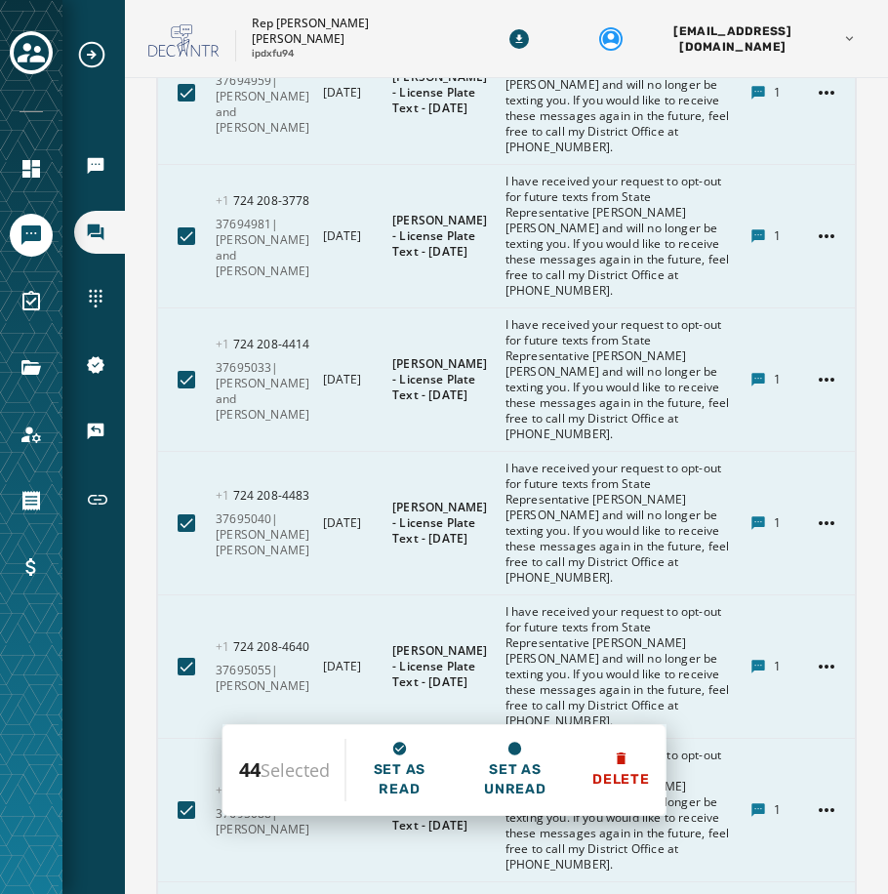
scroll to position [9365, 0]
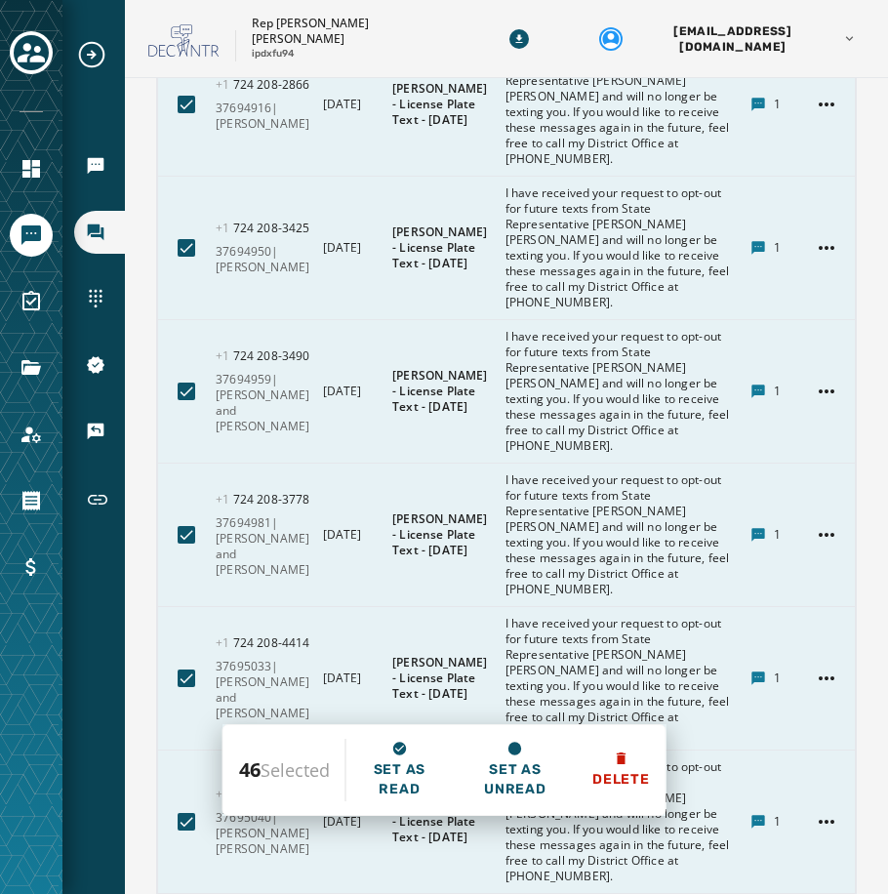
scroll to position [9073, 0]
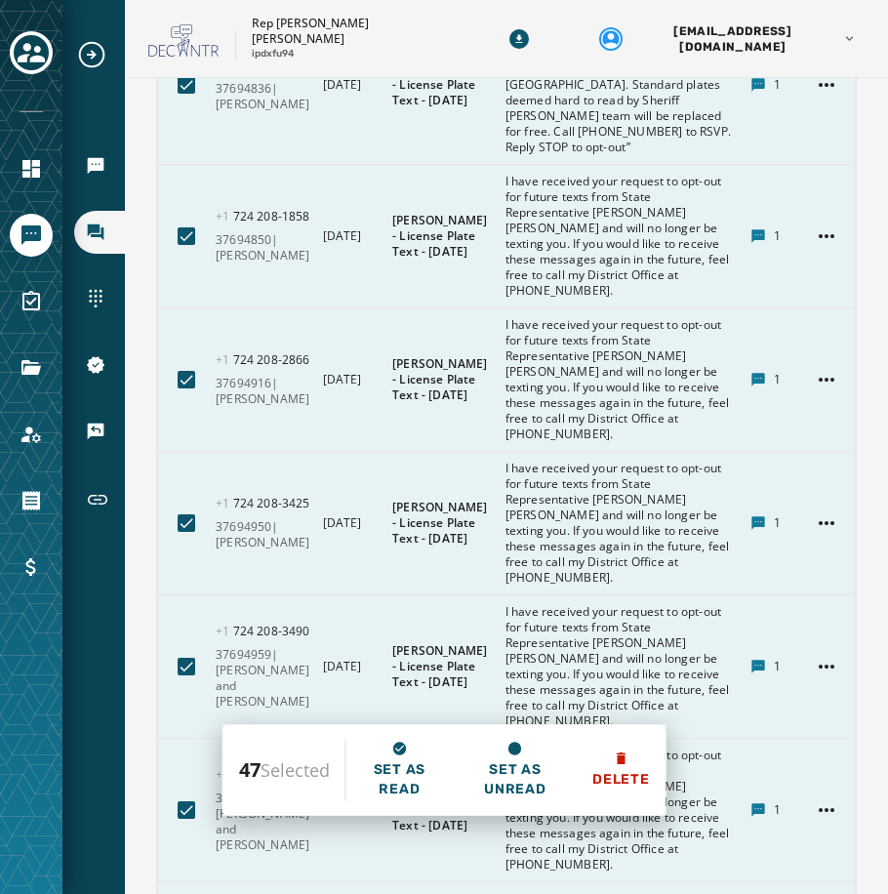
scroll to position [8780, 0]
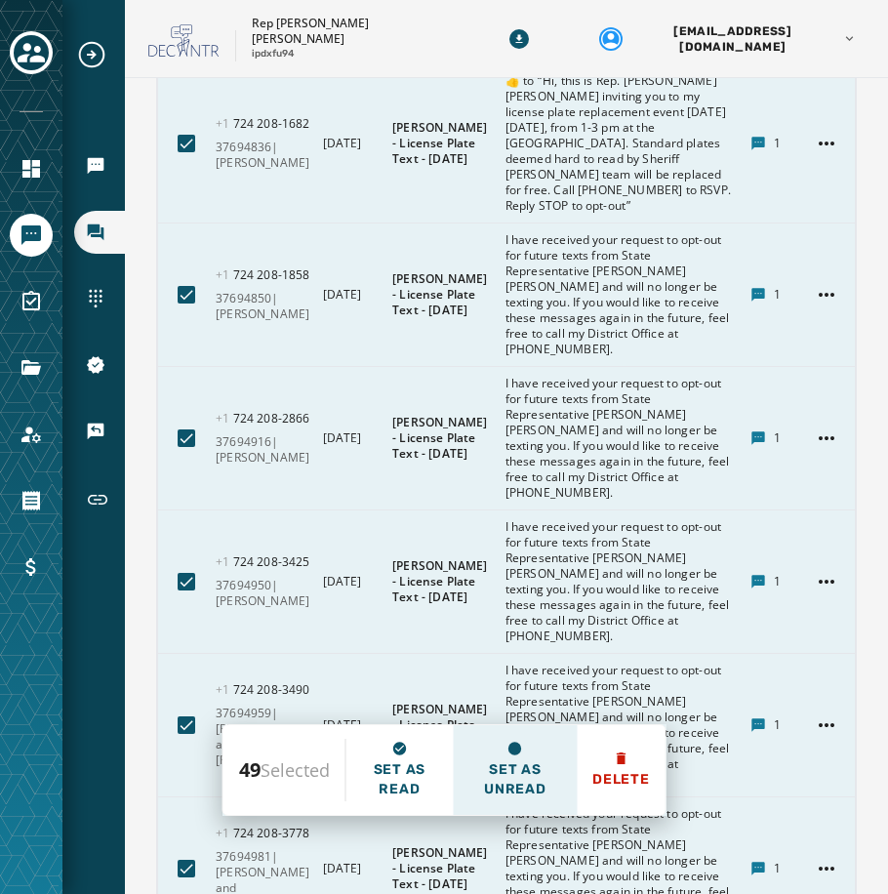
click at [528, 789] on span "Set as unread" at bounding box center [514, 779] width 93 height 39
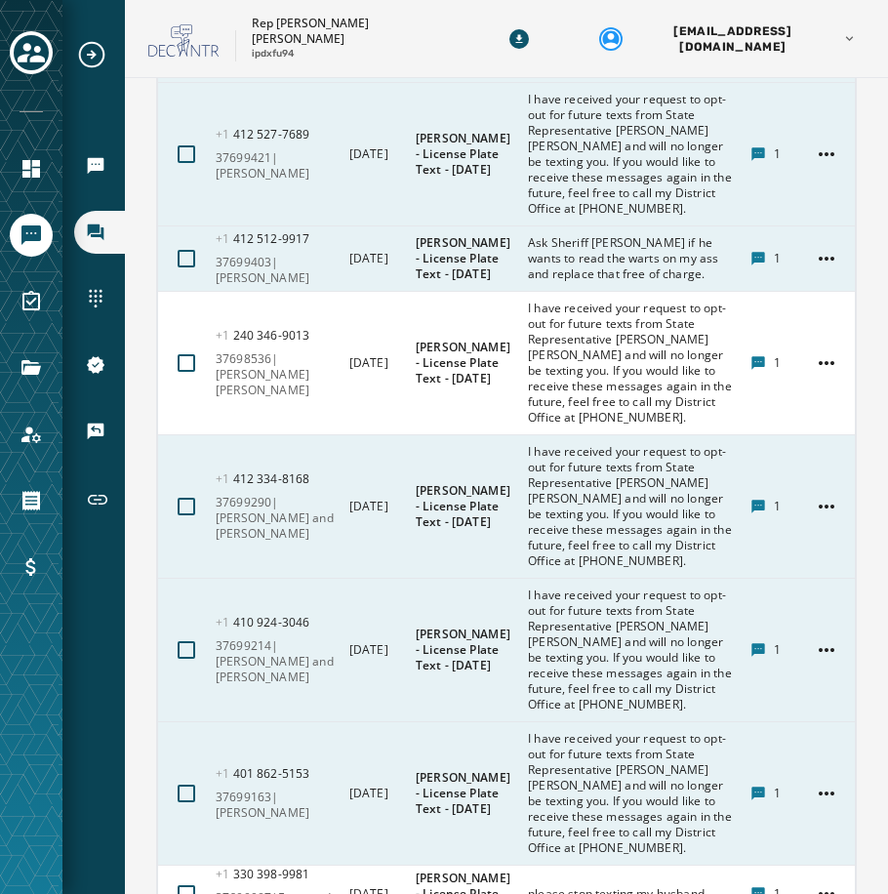
scroll to position [10341, 0]
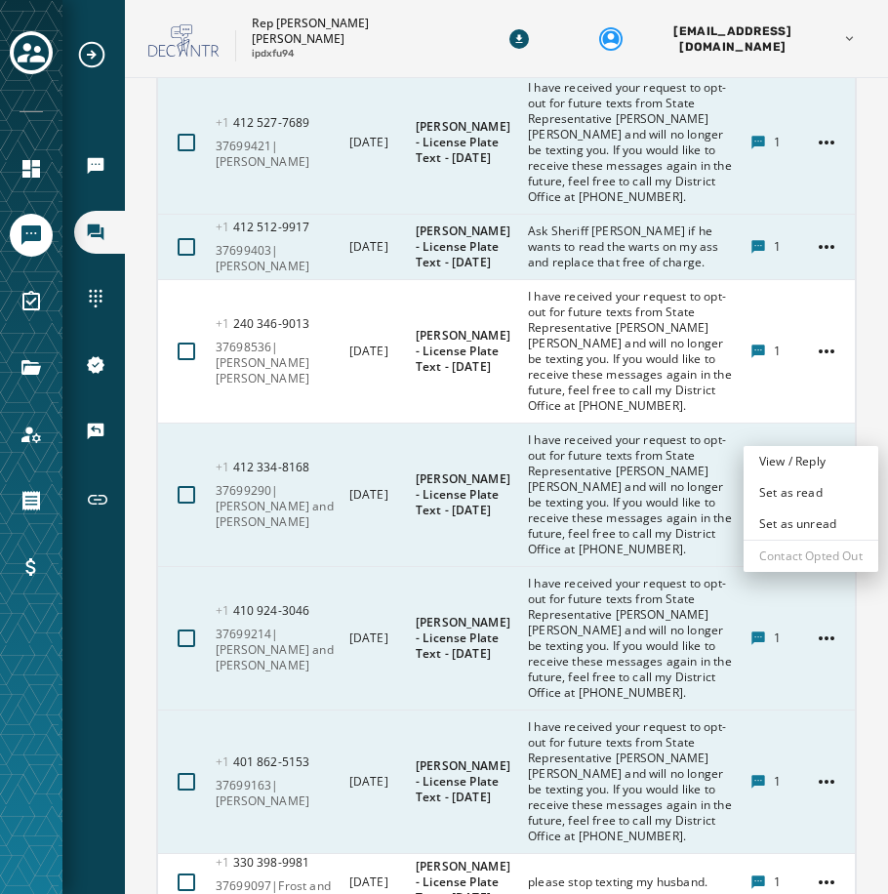
click at [818, 428] on html "Broadcasts Inbox Sending Numbers 10DLC Registration Keywords & Responders Short…" at bounding box center [444, 447] width 888 height 894
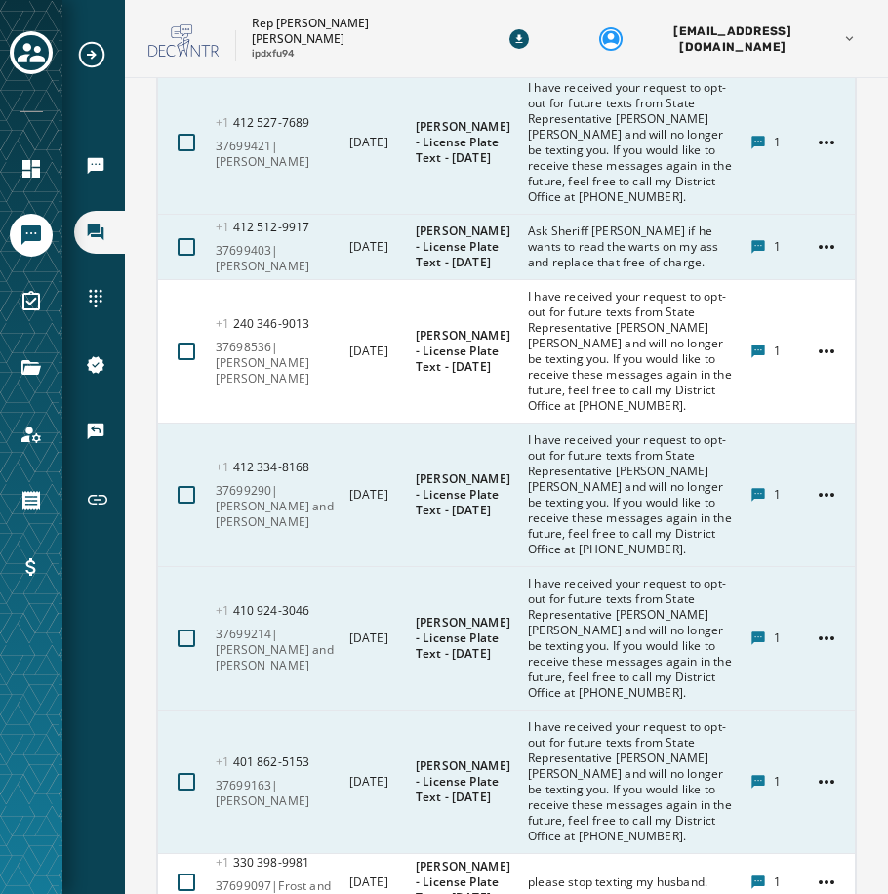
click at [700, 498] on html "Broadcasts Inbox Sending Numbers 10DLC Registration Keywords & Responders Short…" at bounding box center [444, 447] width 888 height 894
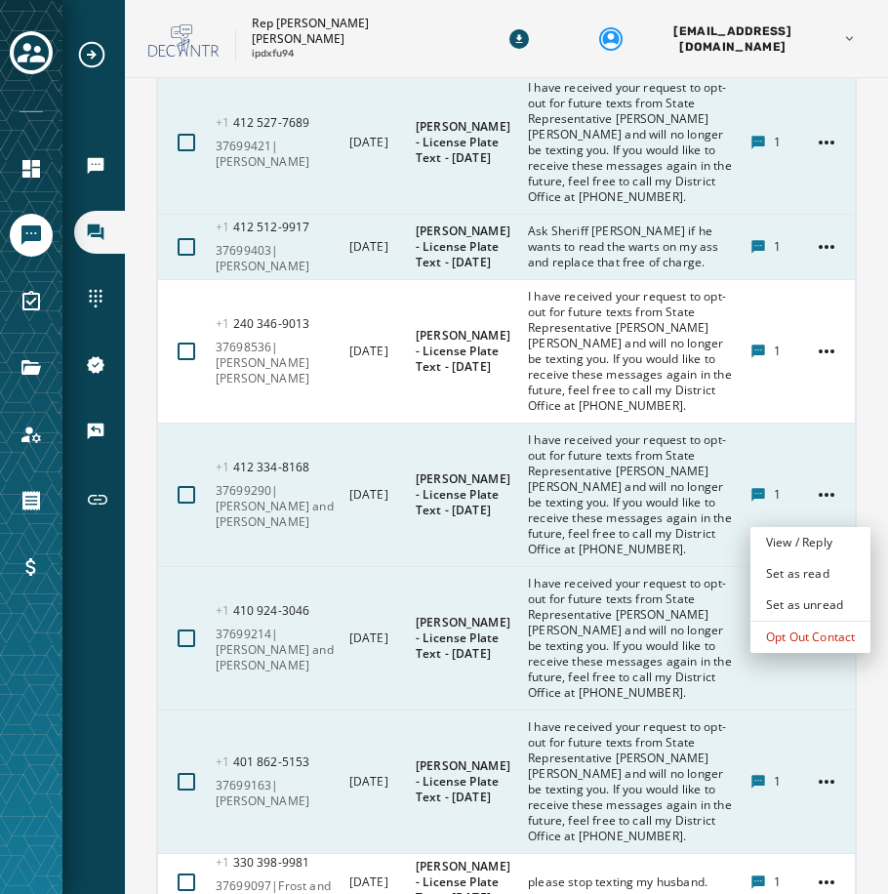
click at [825, 509] on html "Broadcasts Inbox Sending Numbers 10DLC Registration Keywords & Responders Short…" at bounding box center [444, 447] width 888 height 894
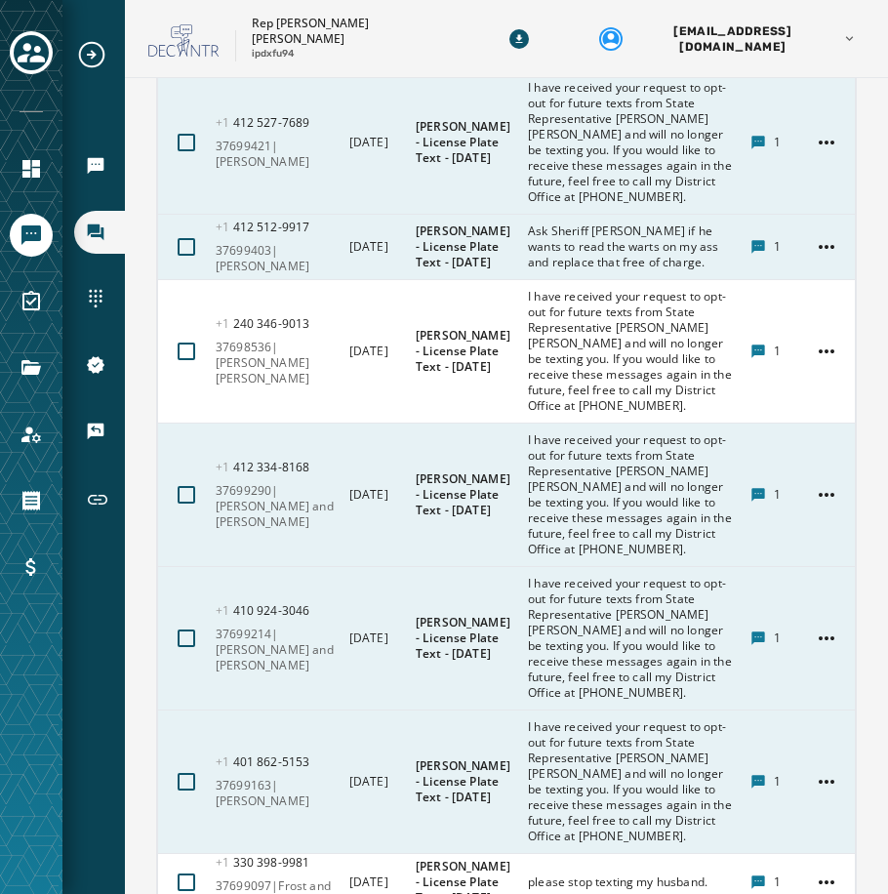
click at [714, 518] on html "Broadcasts Inbox Sending Numbers 10DLC Registration Keywords & Responders Short…" at bounding box center [444, 447] width 888 height 894
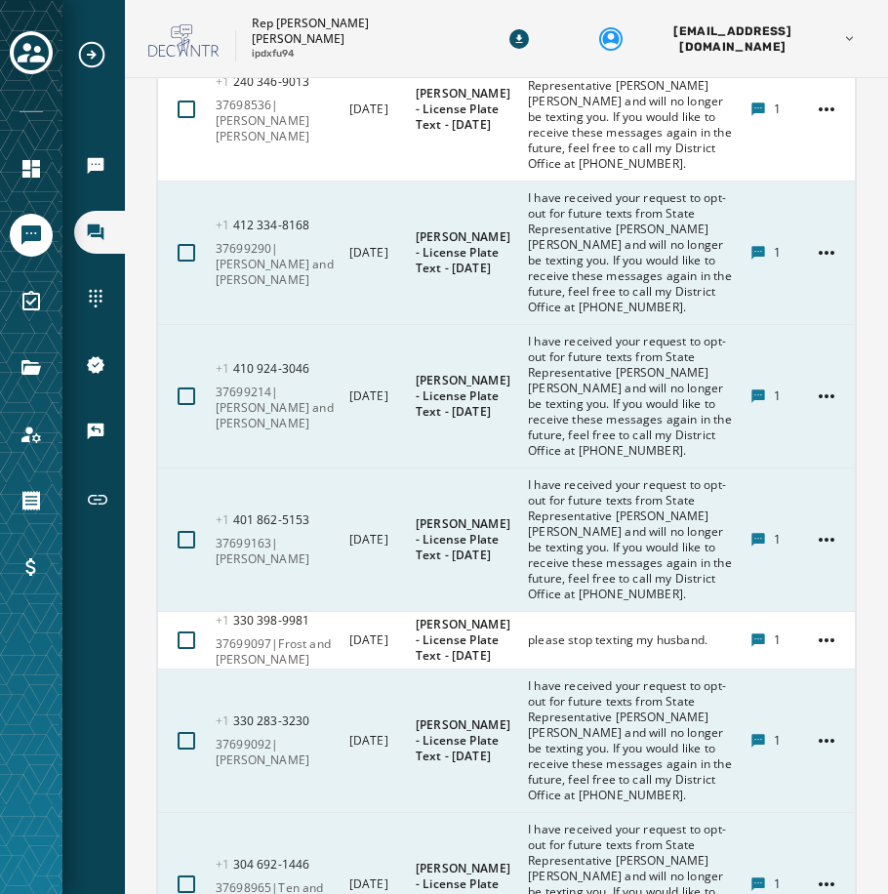
scroll to position [10634, 0]
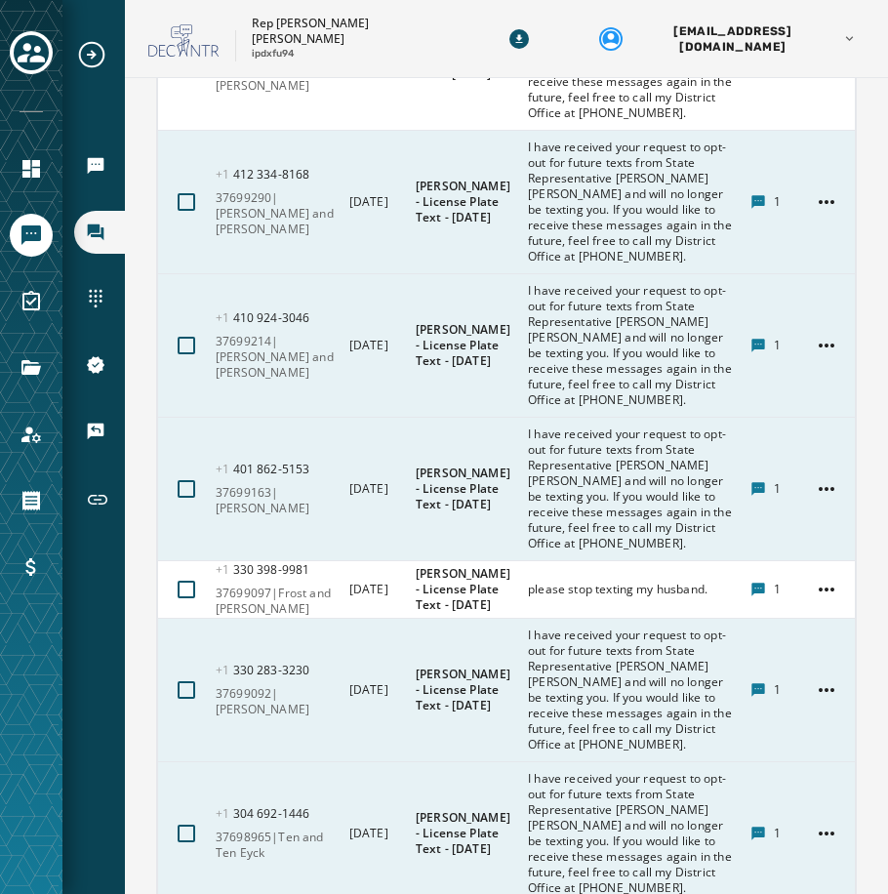
click at [809, 579] on html "Broadcasts Inbox Sending Numbers 10DLC Registration Keywords & Responders Short…" at bounding box center [444, 447] width 888 height 894
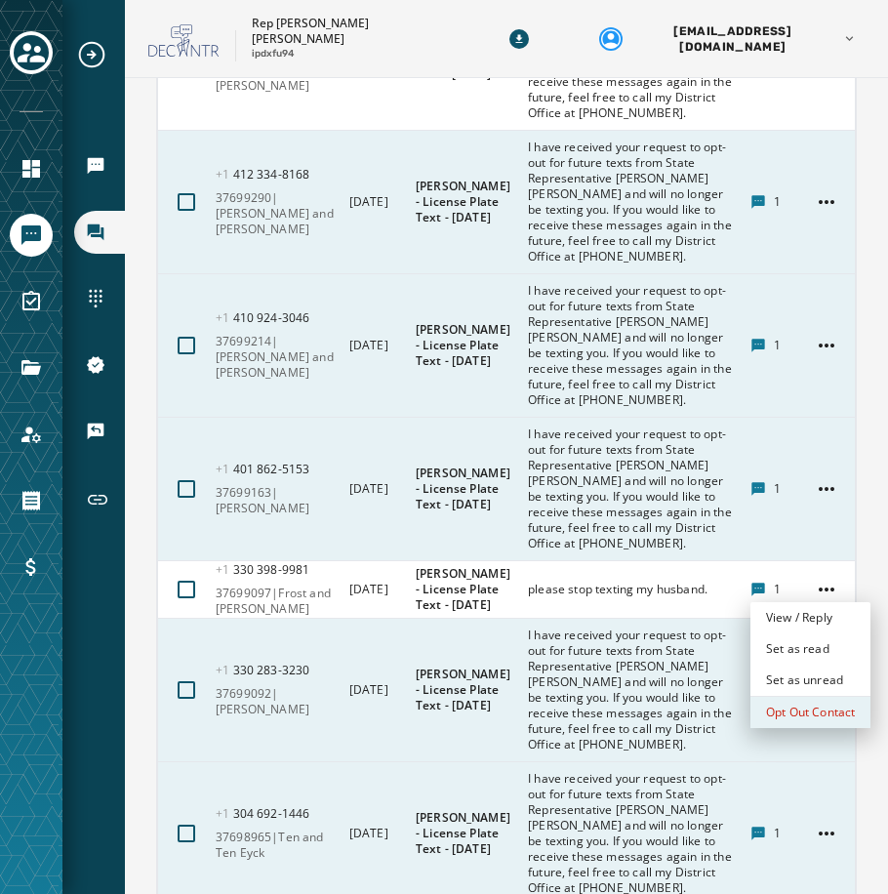
click at [792, 705] on div "Opt Out Contact" at bounding box center [810, 711] width 120 height 31
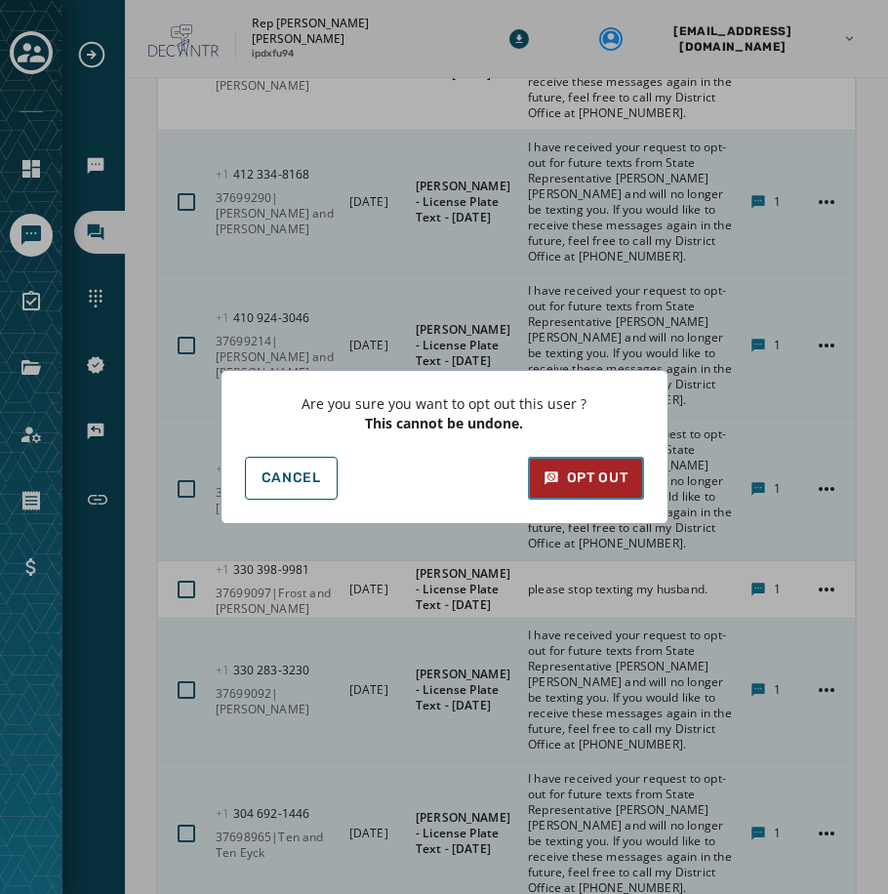
click at [627, 491] on button "Opt Out" at bounding box center [586, 478] width 116 height 43
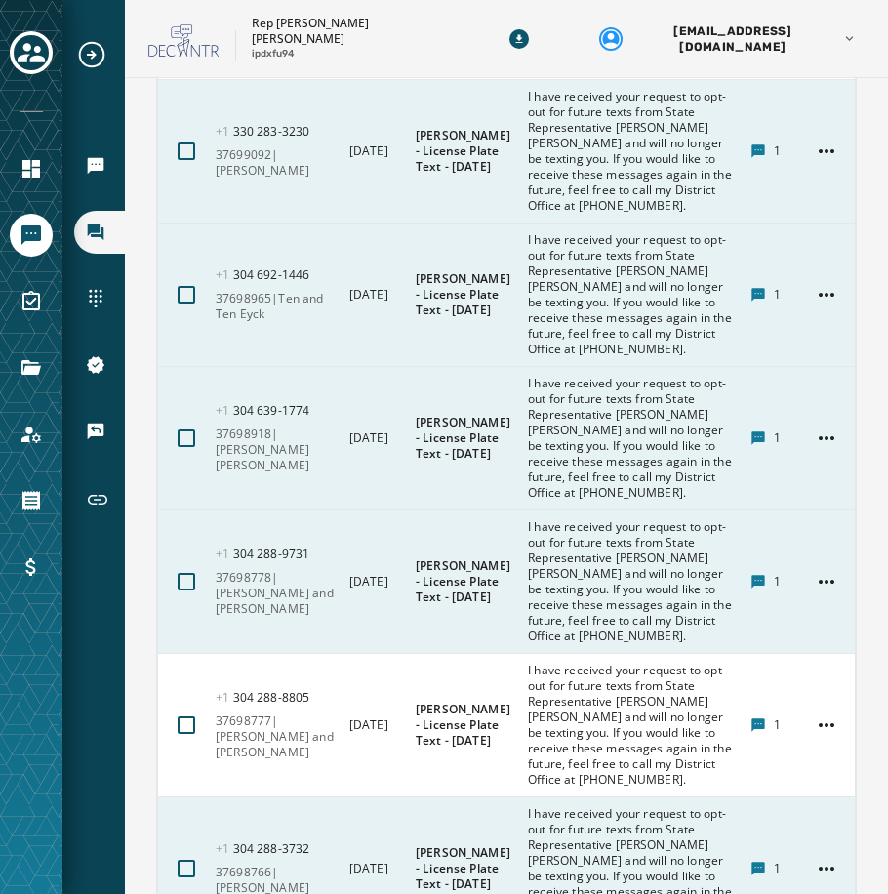
scroll to position [11316, 0]
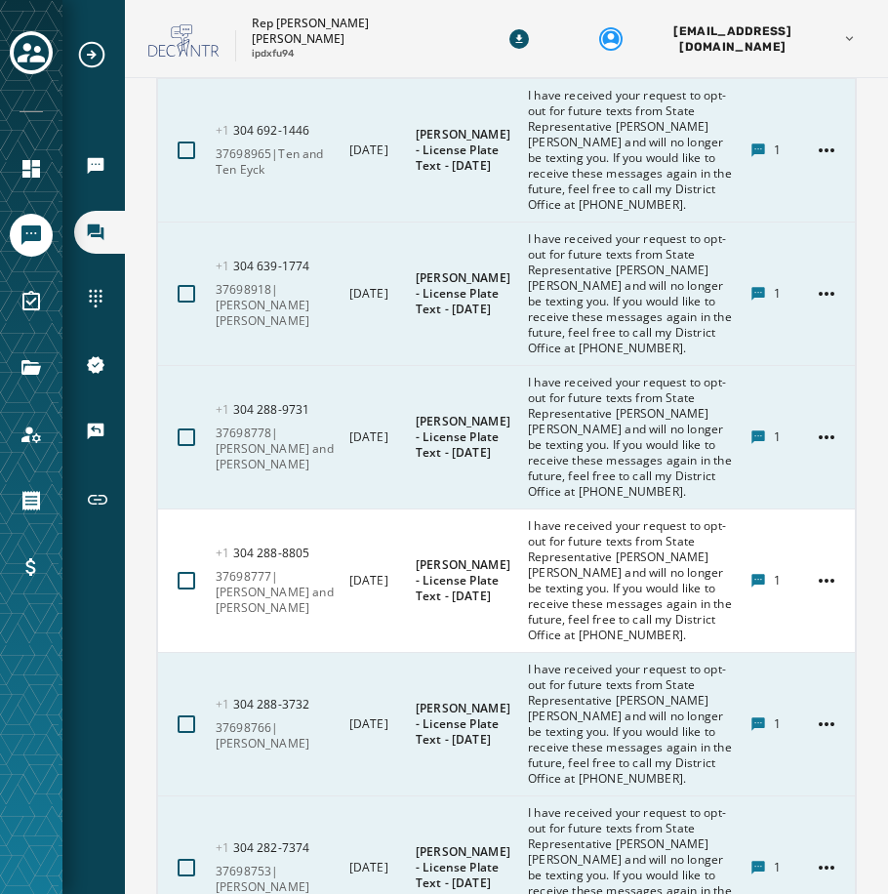
click at [820, 540] on html "Broadcasts Inbox Sending Numbers 10DLC Registration Keywords & Responders Short…" at bounding box center [444, 447] width 888 height 894
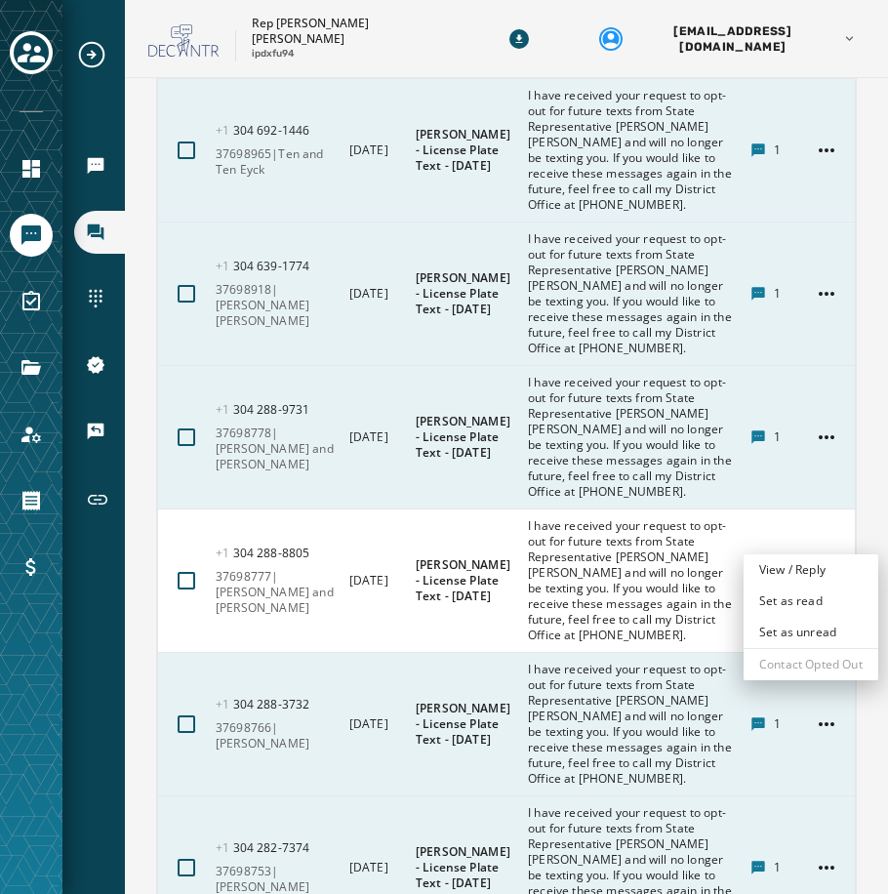
click at [661, 538] on html "Broadcasts Inbox Sending Numbers 10DLC Registration Keywords & Responders Short…" at bounding box center [444, 447] width 888 height 894
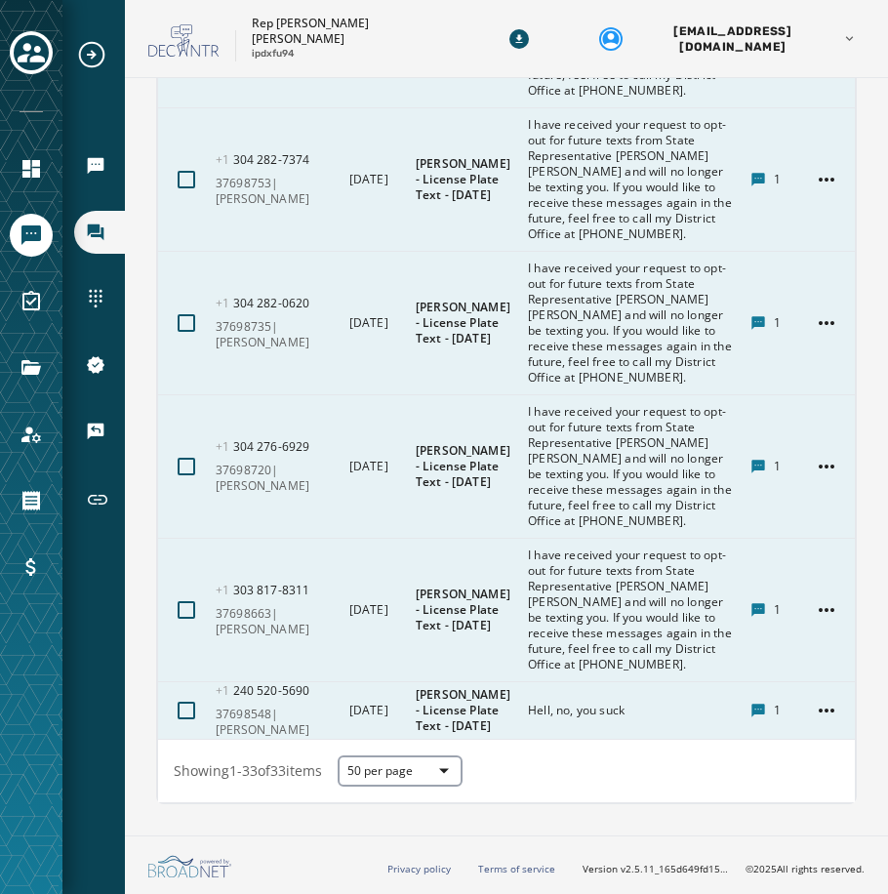
scroll to position [12636, 0]
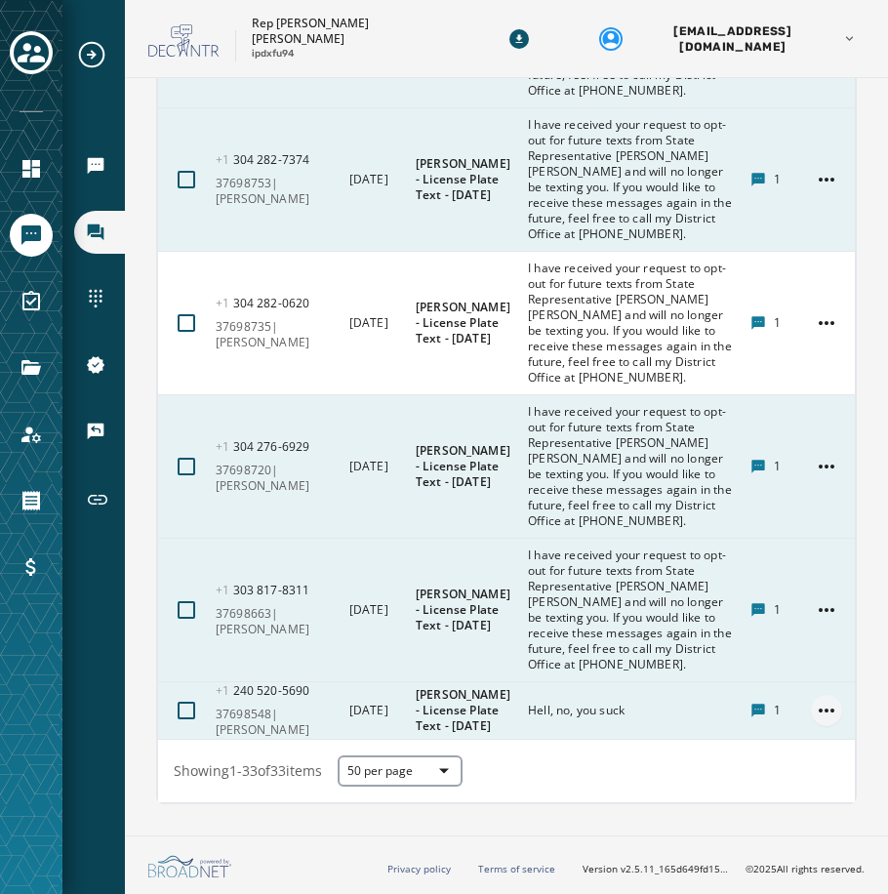
click at [822, 713] on html "Broadcasts Inbox Sending Numbers 10DLC Registration Keywords & Responders Short…" at bounding box center [444, 447] width 888 height 894
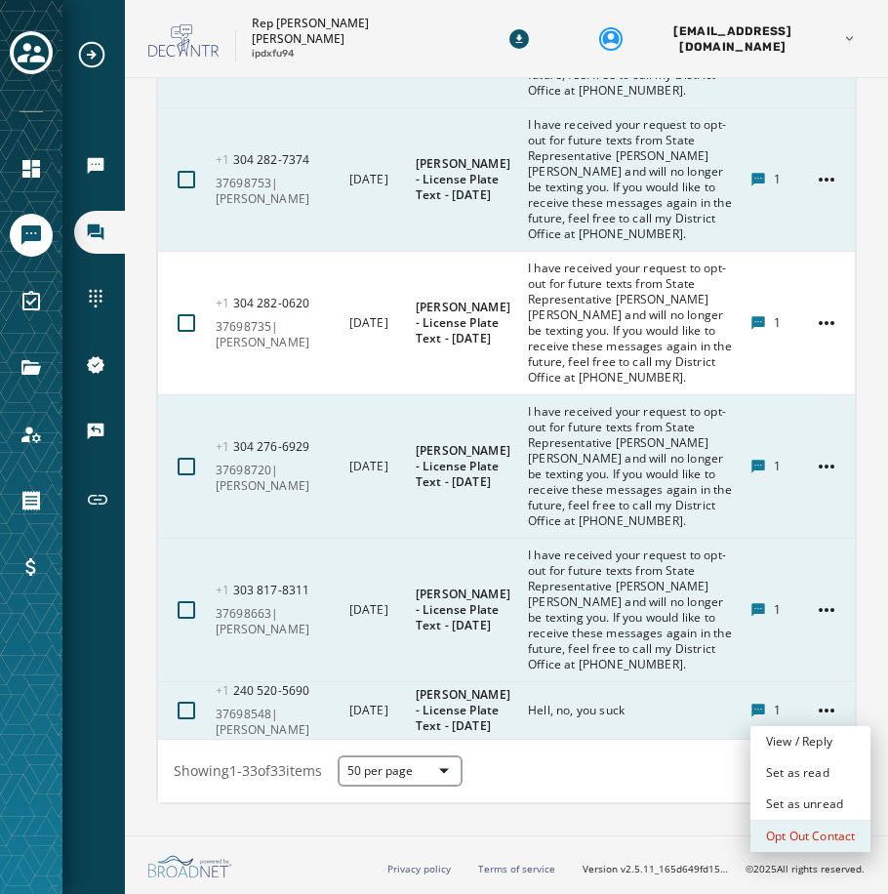
click at [803, 834] on div "Opt Out Contact" at bounding box center [810, 835] width 120 height 31
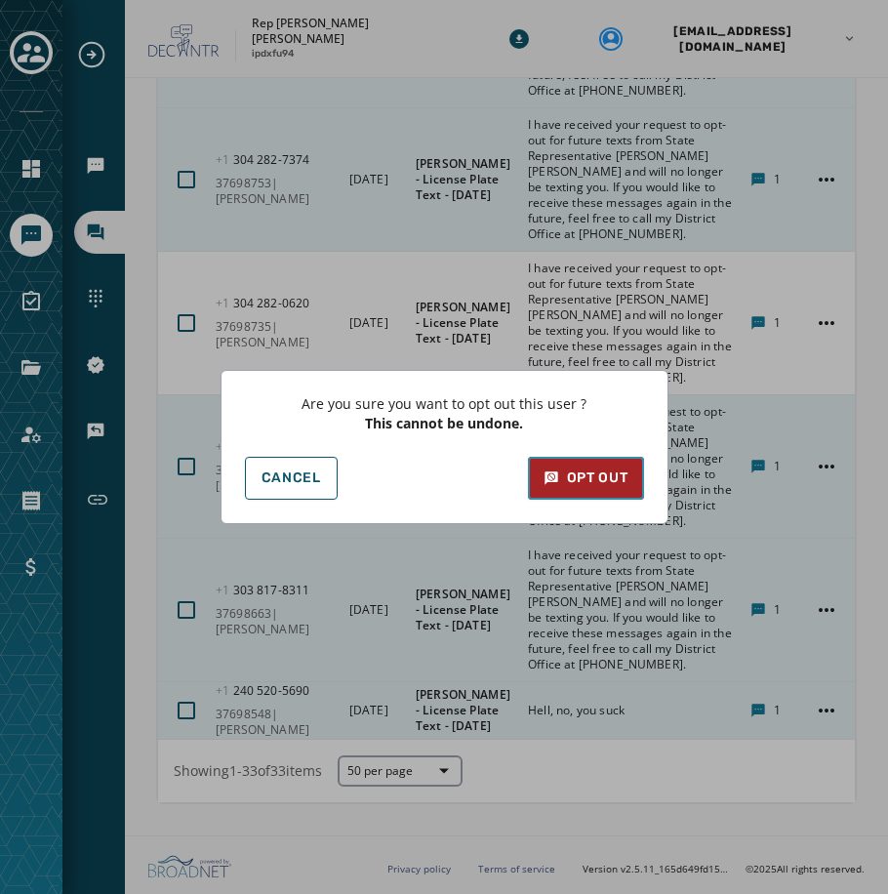
click at [553, 479] on icon at bounding box center [551, 478] width 16 height 20
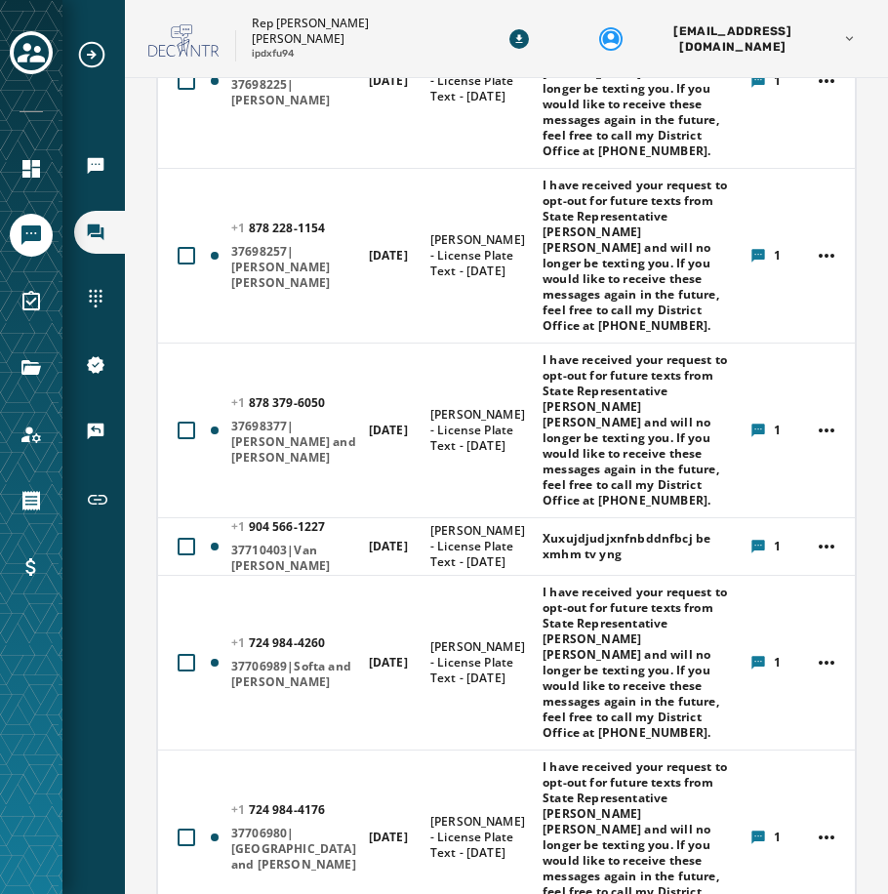
scroll to position [3972, 0]
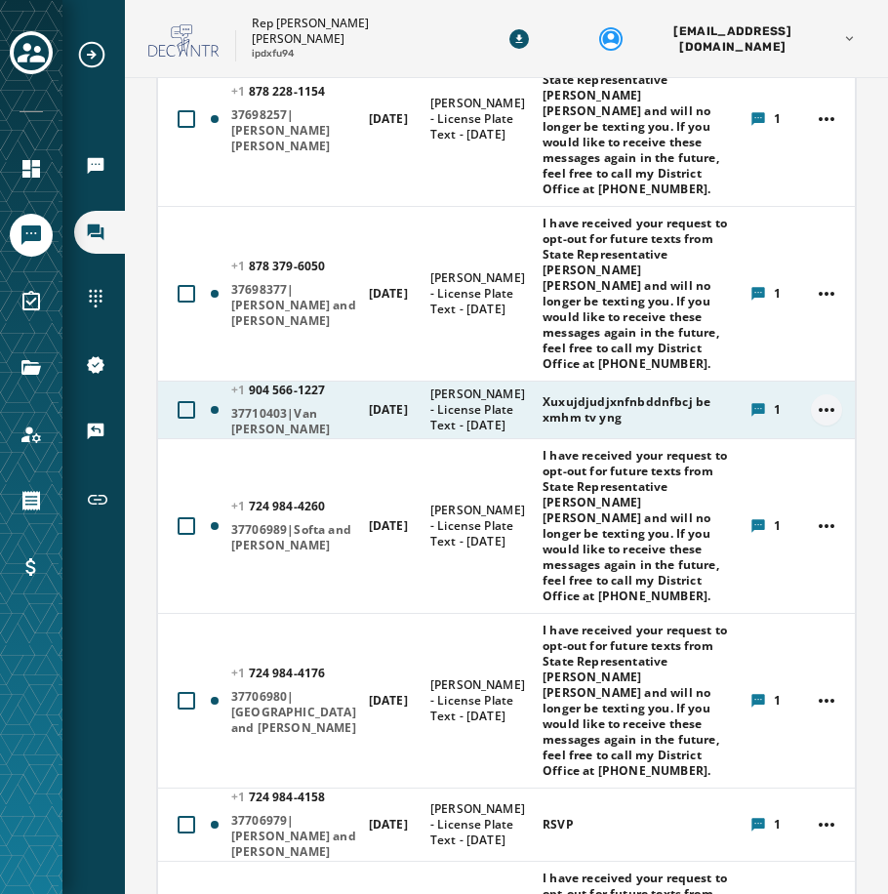
click at [812, 744] on html "Broadcasts Inbox Sending Numbers 10DLC Registration Keywords & Responders Short…" at bounding box center [444, 447] width 888 height 894
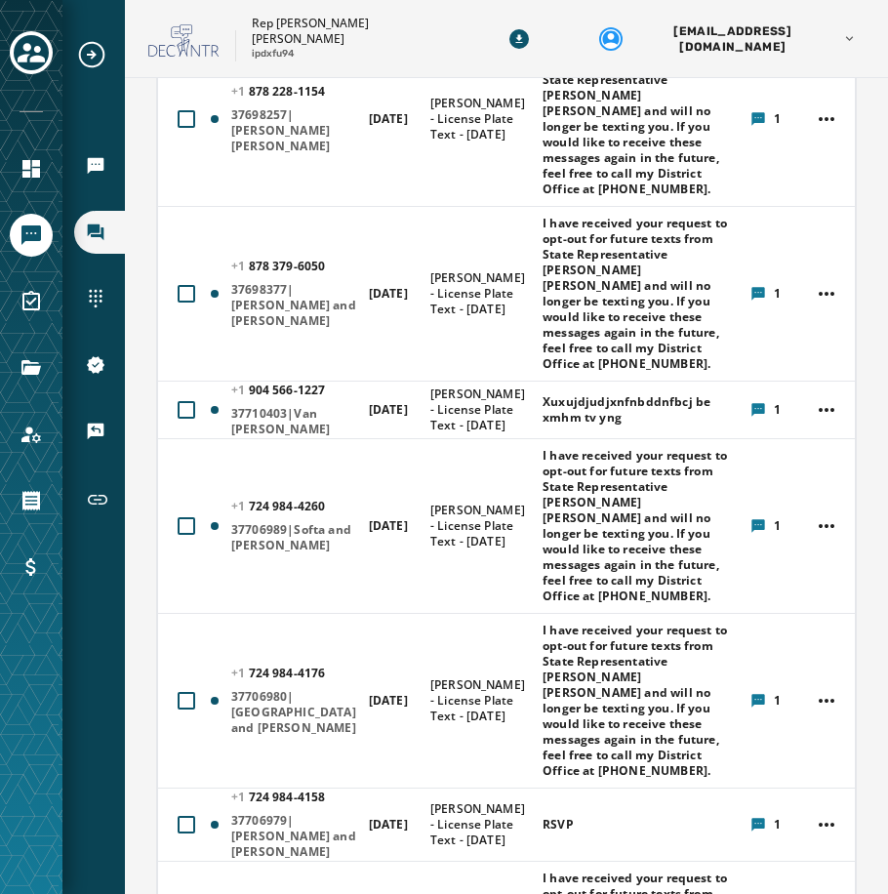
click at [810, 752] on html "Broadcasts Inbox Sending Numbers 10DLC Registration Keywords & Responders Short…" at bounding box center [444, 447] width 888 height 894
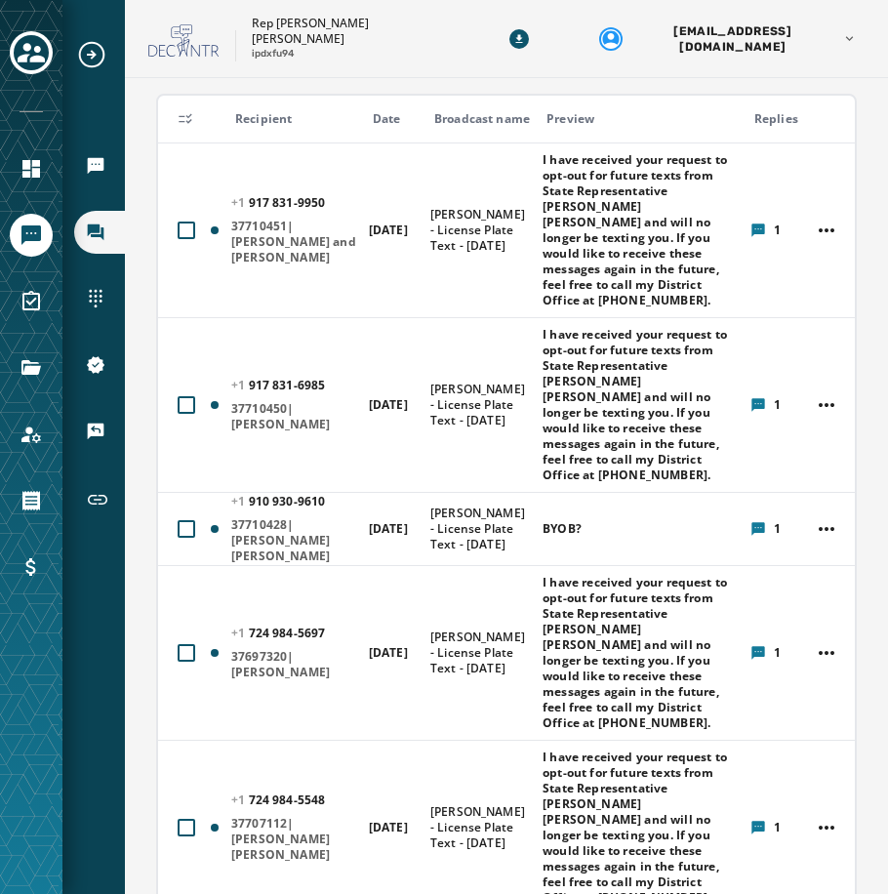
scroll to position [265, 0]
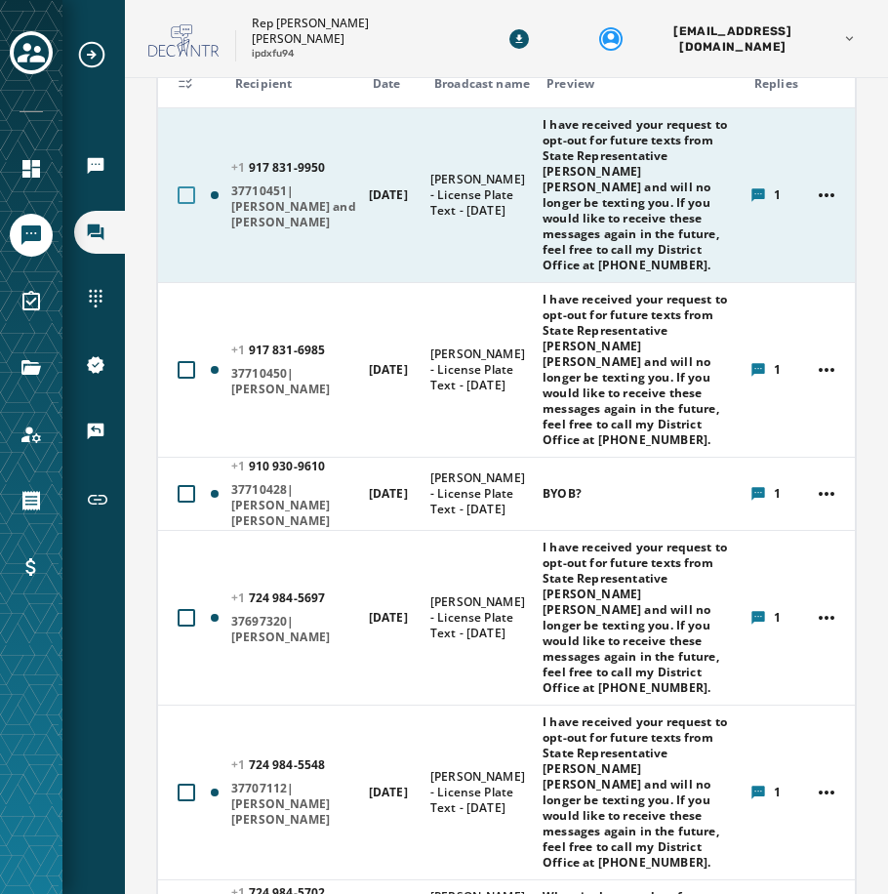
click at [188, 201] on div at bounding box center [187, 195] width 18 height 18
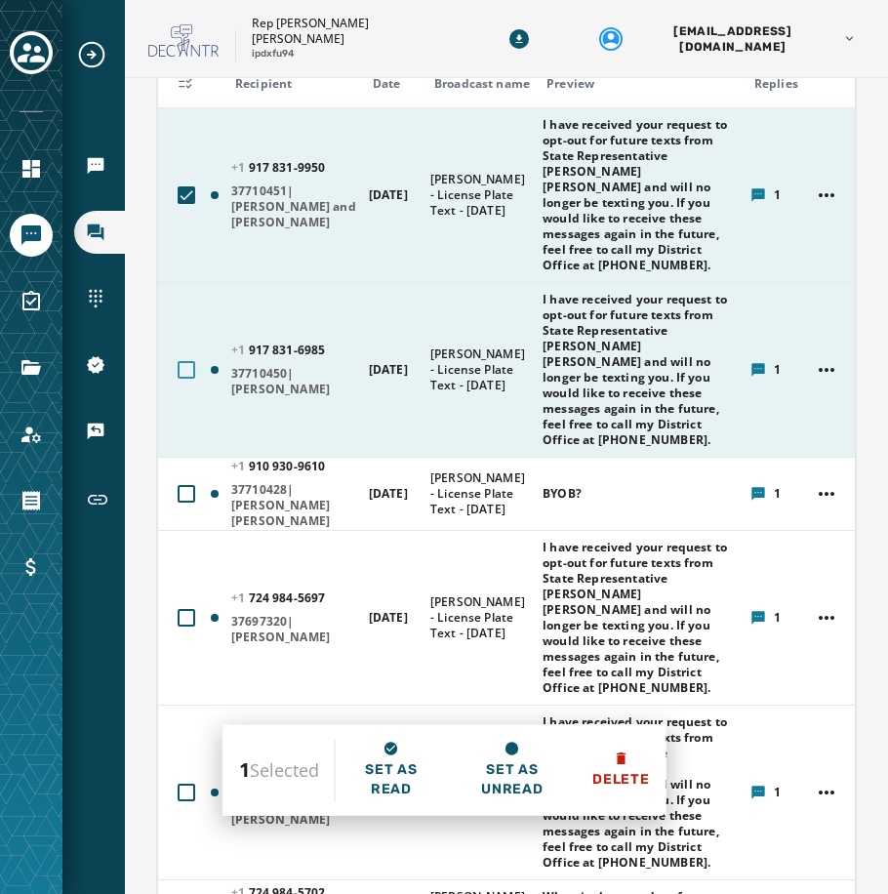
click at [183, 378] on div at bounding box center [187, 370] width 18 height 18
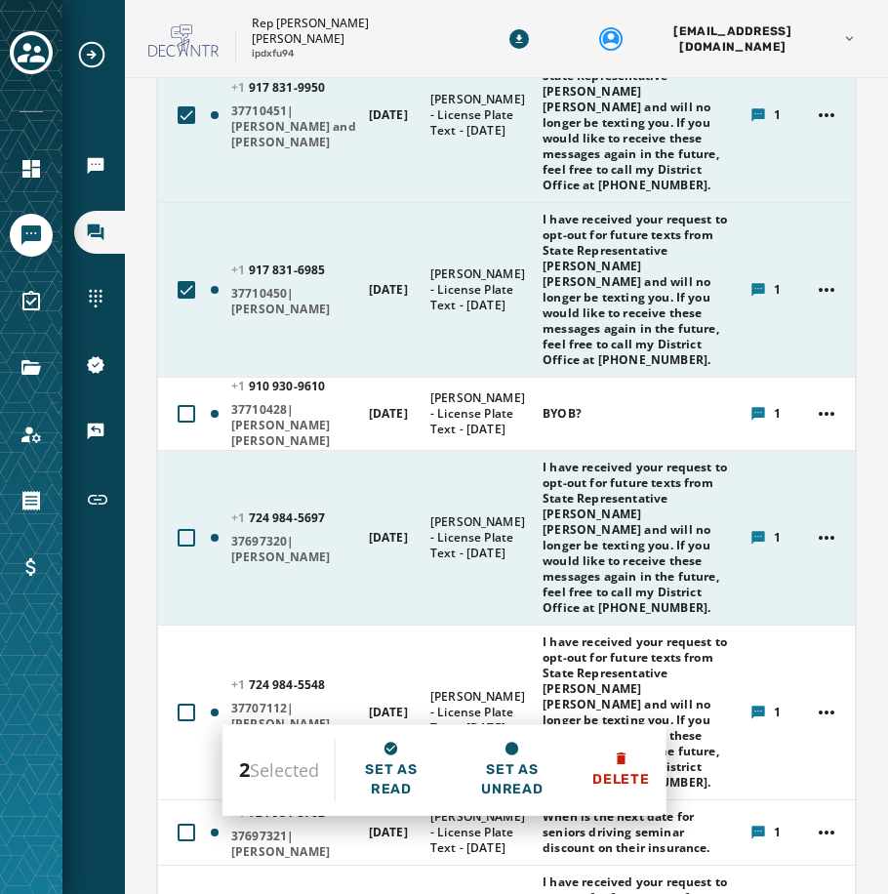
scroll to position [460, 0]
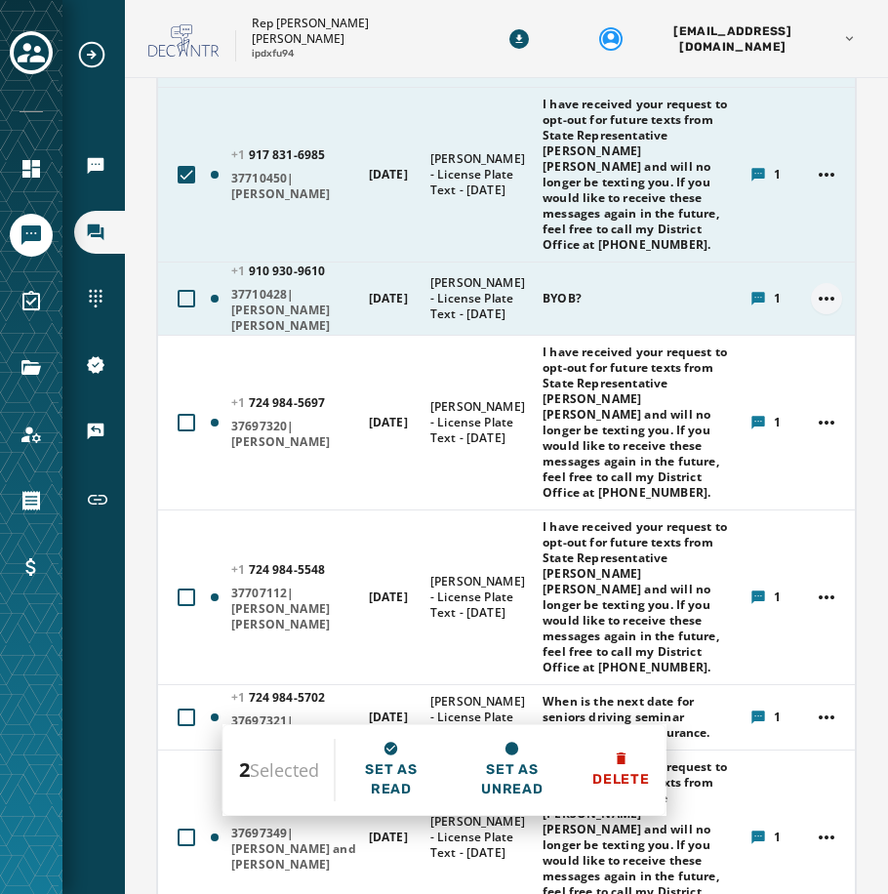
click at [821, 316] on html "Broadcasts Inbox Sending Numbers 10DLC Registration Keywords & Responders Short…" at bounding box center [444, 447] width 888 height 894
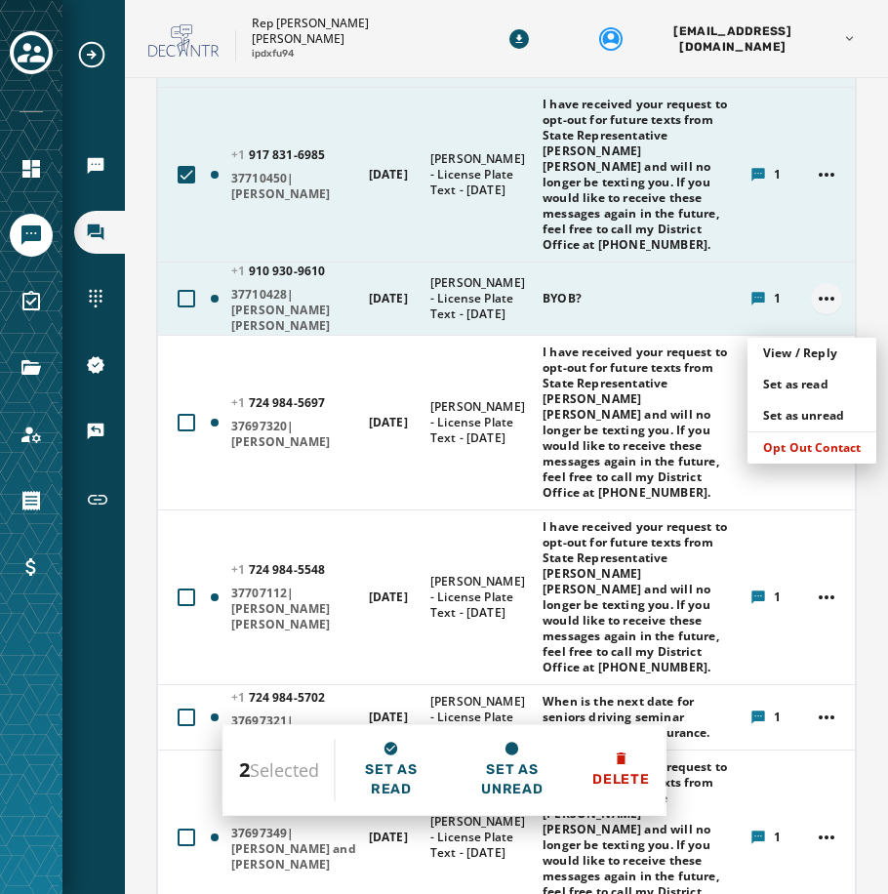
click at [821, 316] on html "Broadcasts Inbox Sending Numbers 10DLC Registration Keywords & Responders Short…" at bounding box center [444, 447] width 888 height 894
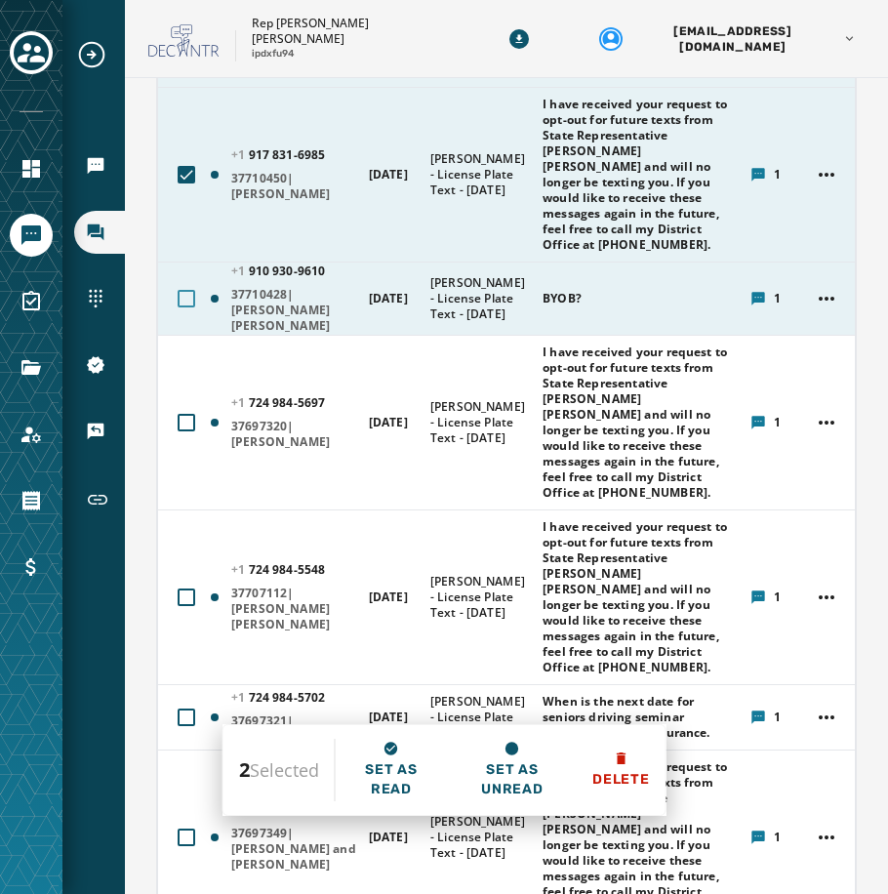
click at [184, 307] on div at bounding box center [187, 299] width 18 height 18
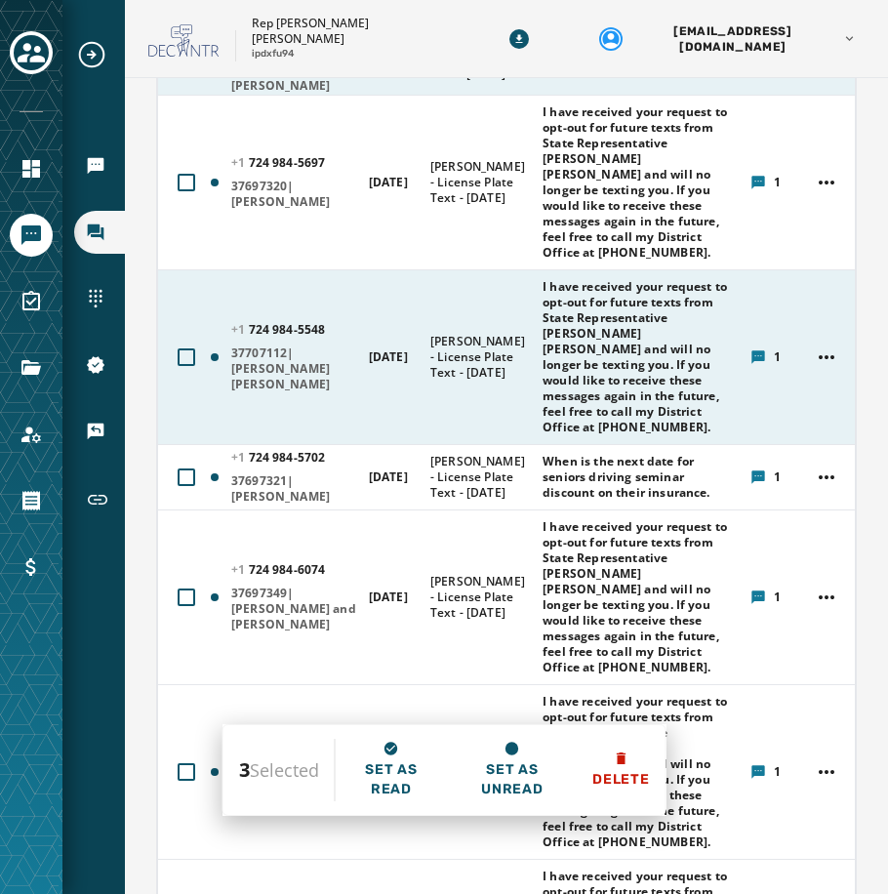
scroll to position [753, 0]
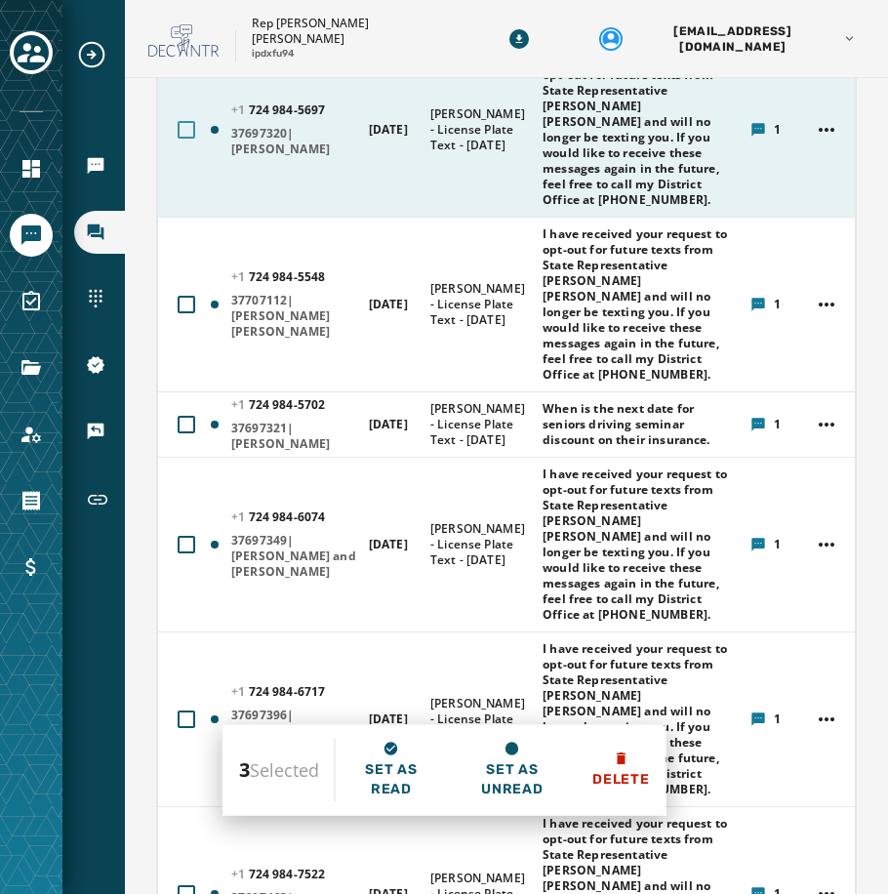
click at [187, 139] on div at bounding box center [187, 130] width 18 height 18
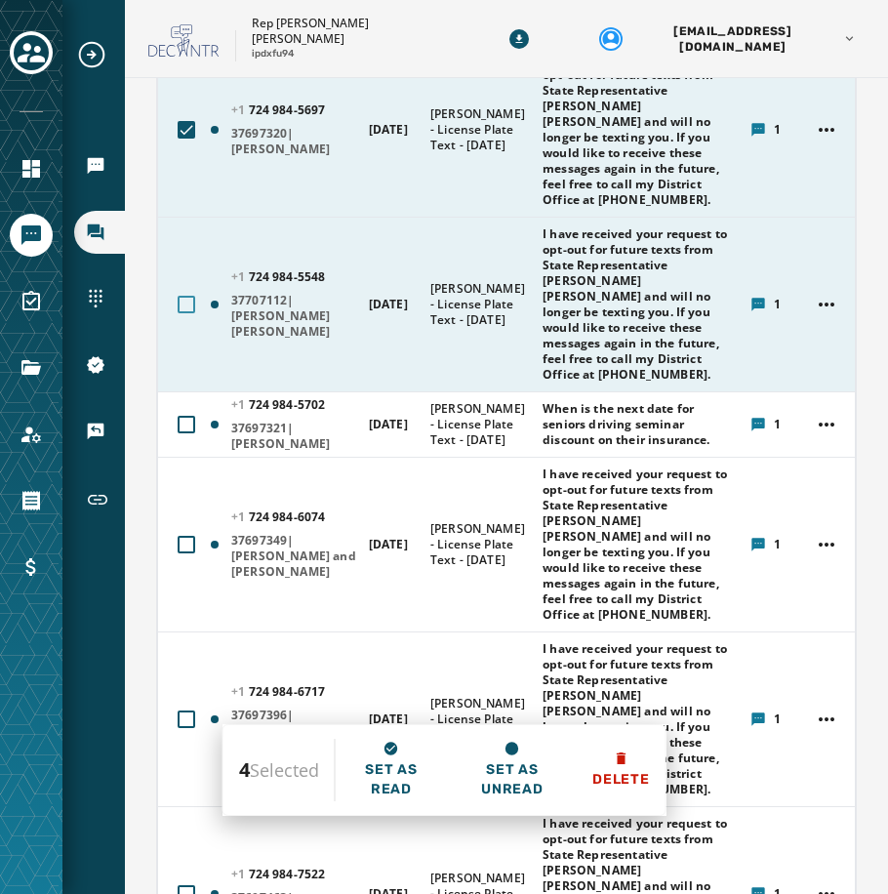
click at [179, 313] on div at bounding box center [187, 305] width 18 height 18
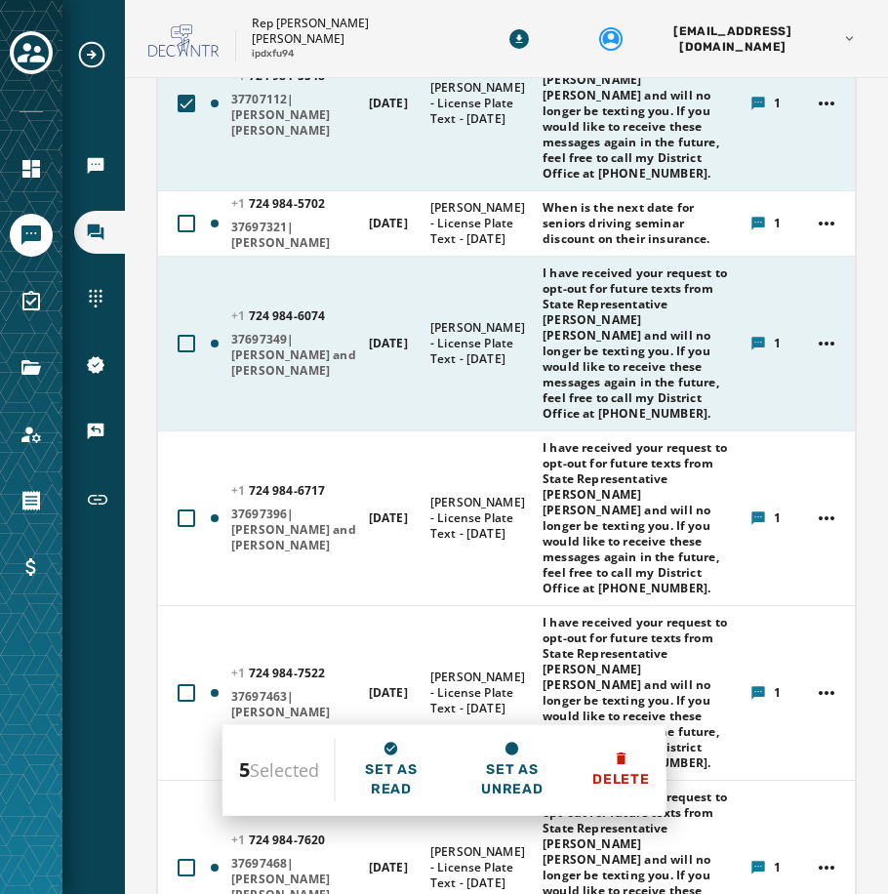
scroll to position [1046, 0]
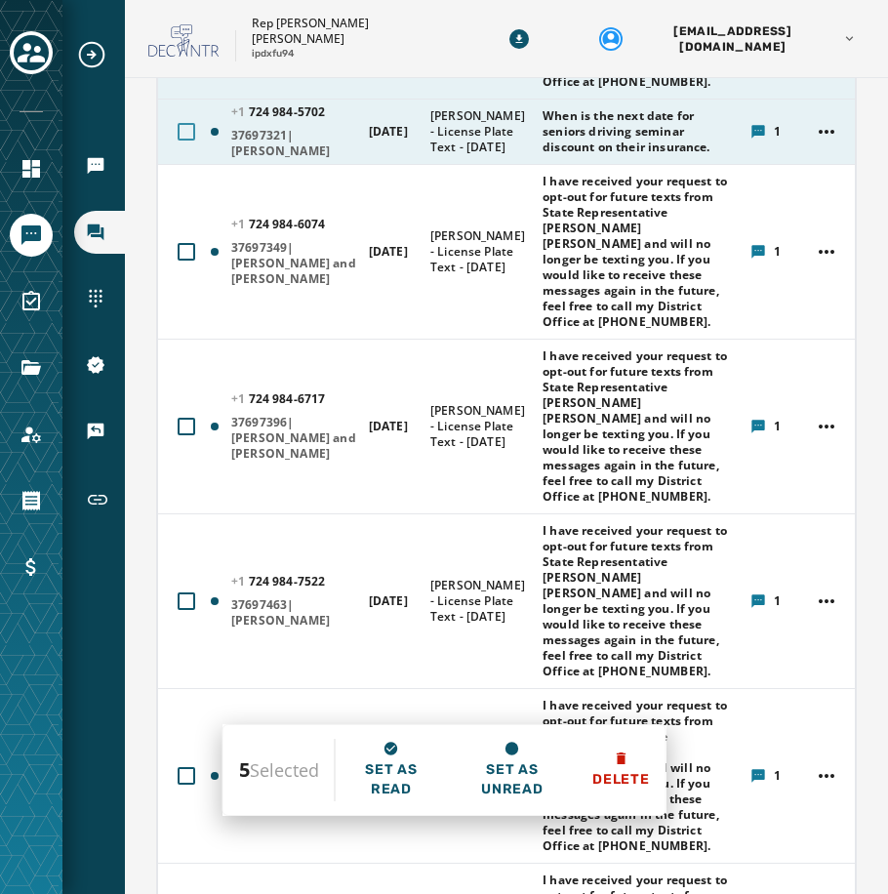
click at [188, 140] on div at bounding box center [187, 132] width 18 height 18
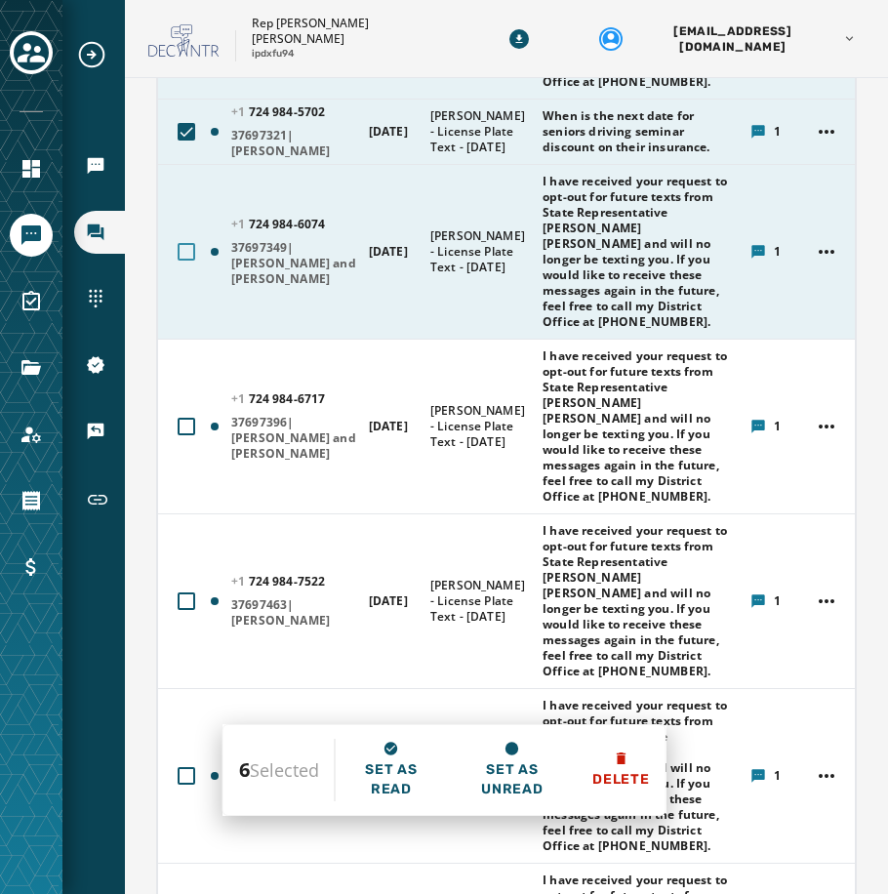
click at [179, 260] on div at bounding box center [187, 252] width 18 height 18
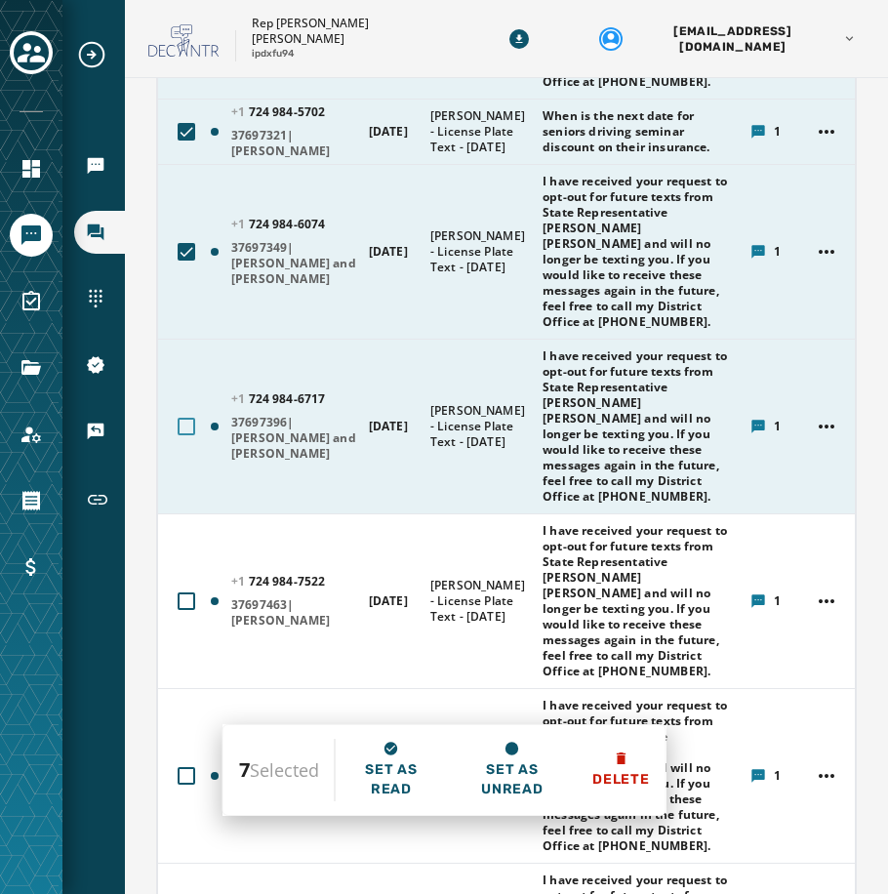
click at [184, 435] on div at bounding box center [187, 427] width 18 height 18
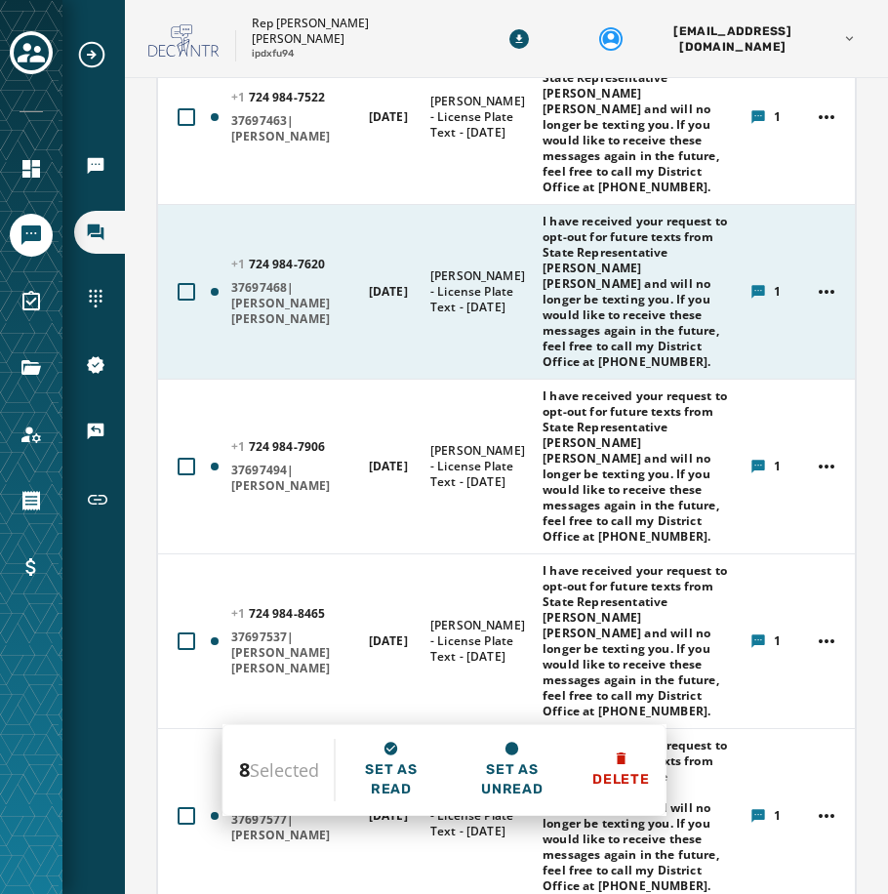
scroll to position [1533, 0]
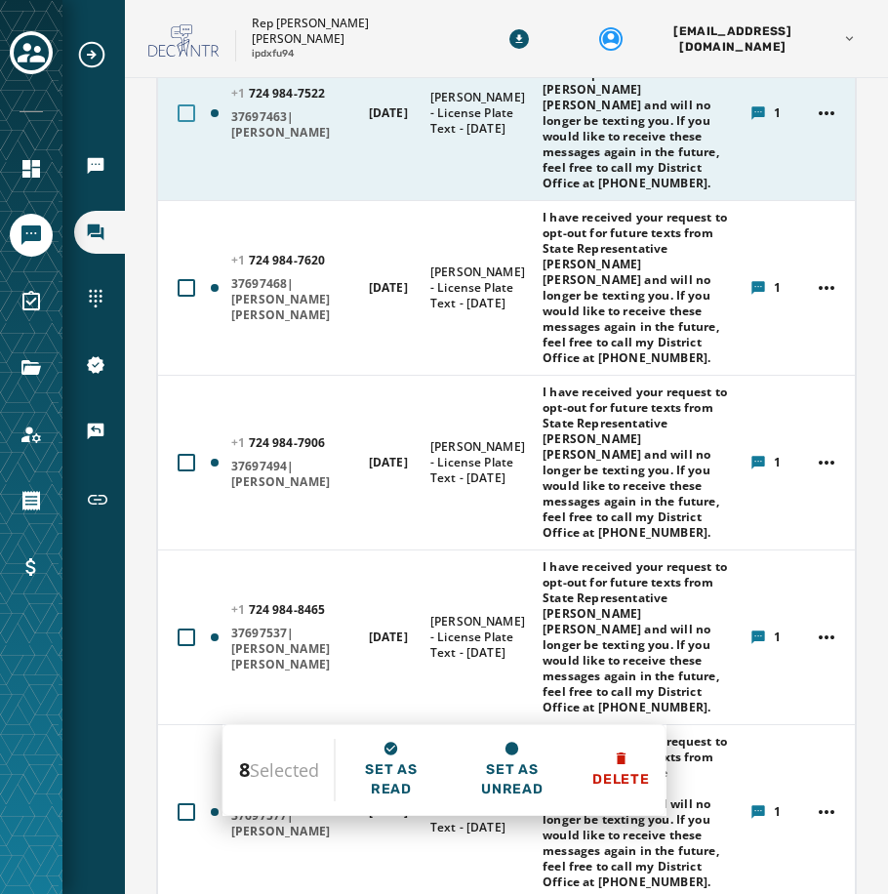
click at [181, 122] on div at bounding box center [187, 113] width 18 height 18
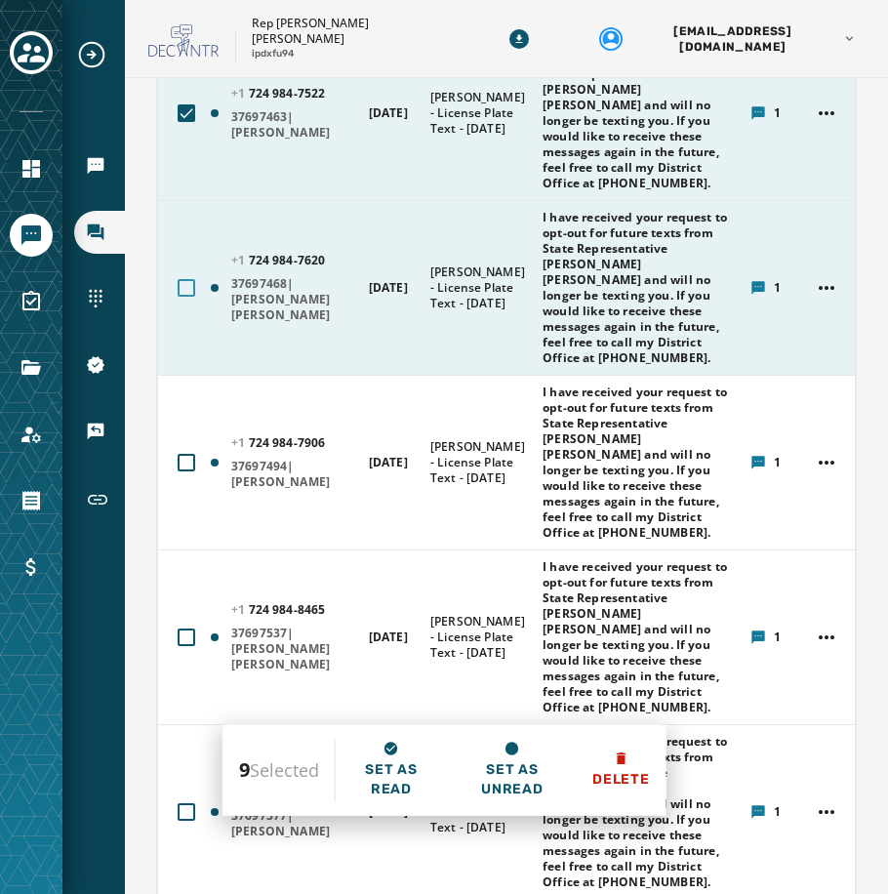
click at [179, 297] on div at bounding box center [187, 288] width 18 height 18
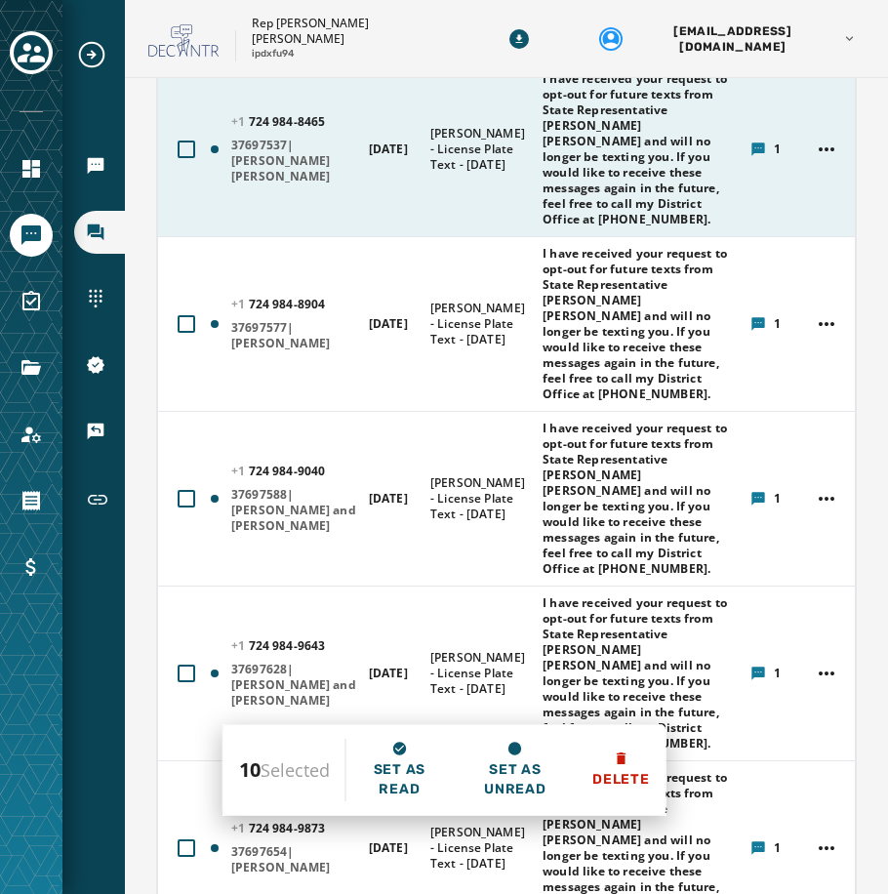
scroll to position [1924, 0]
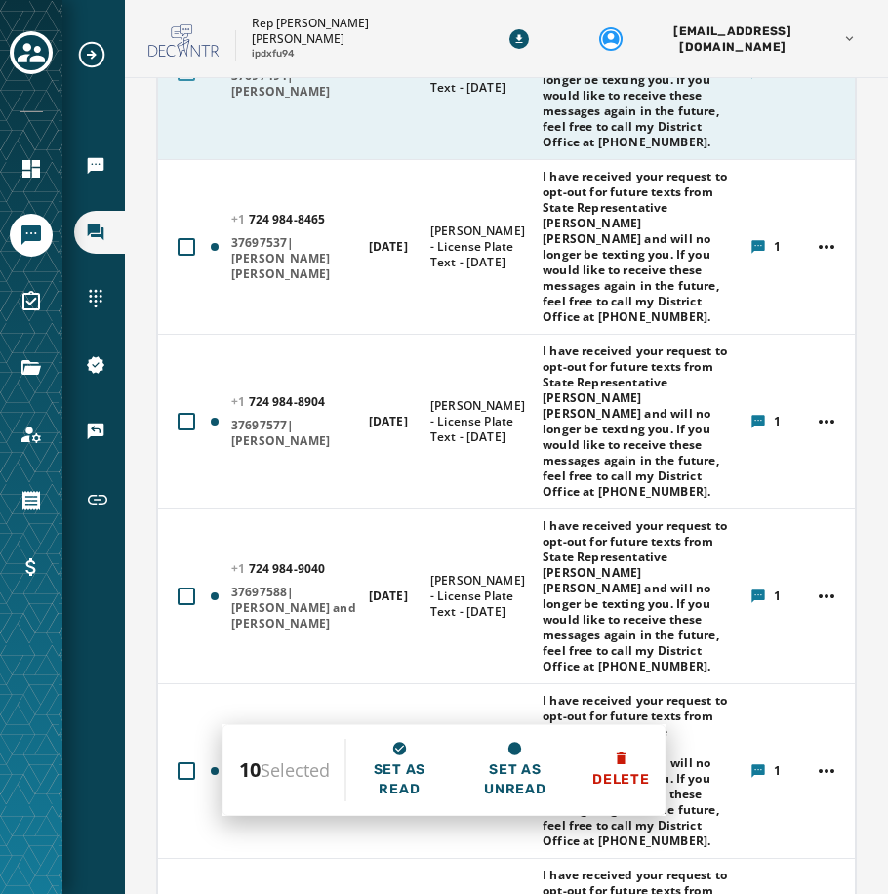
click at [190, 81] on div at bounding box center [187, 72] width 18 height 18
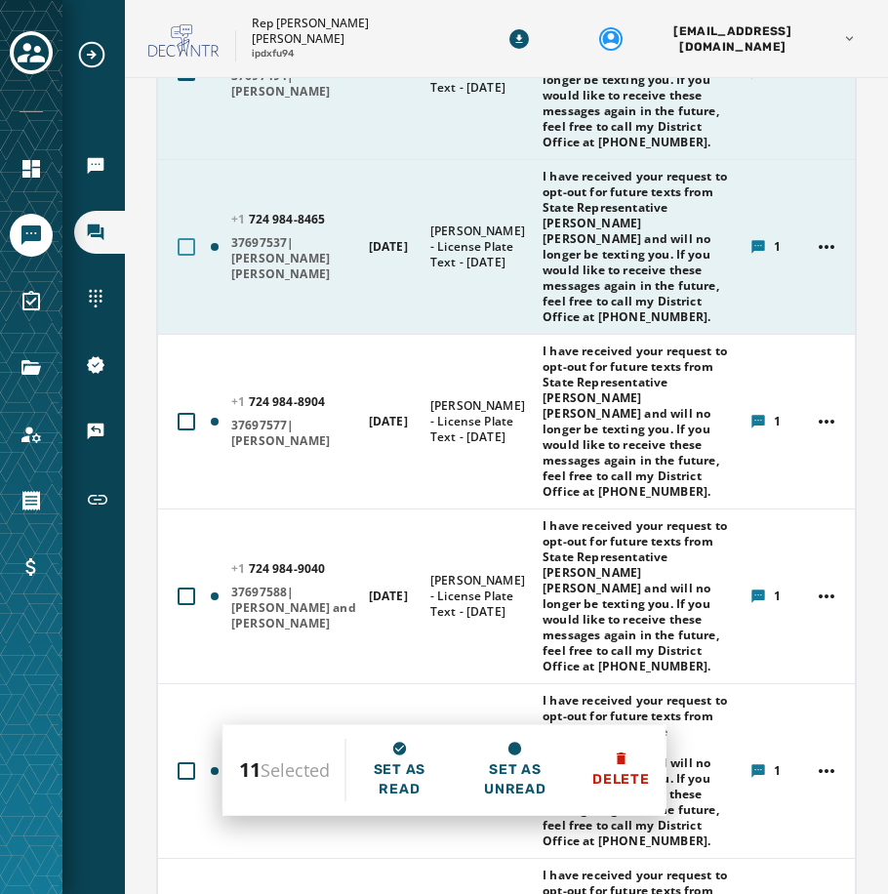
click at [186, 256] on div at bounding box center [187, 247] width 18 height 18
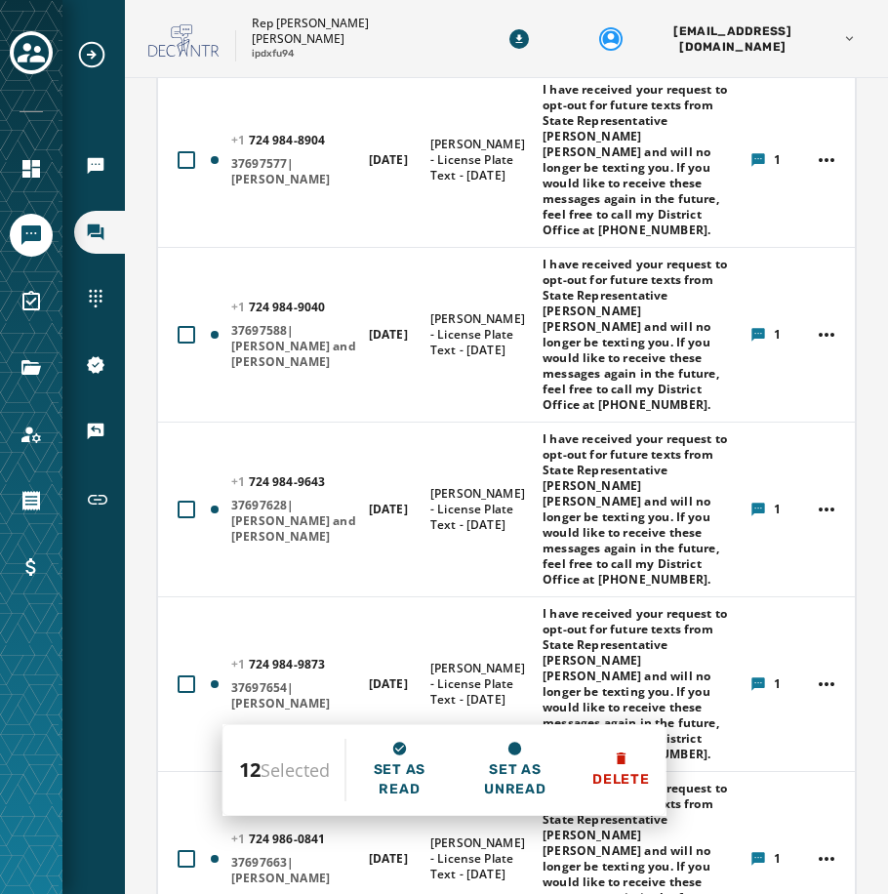
scroll to position [2216, 0]
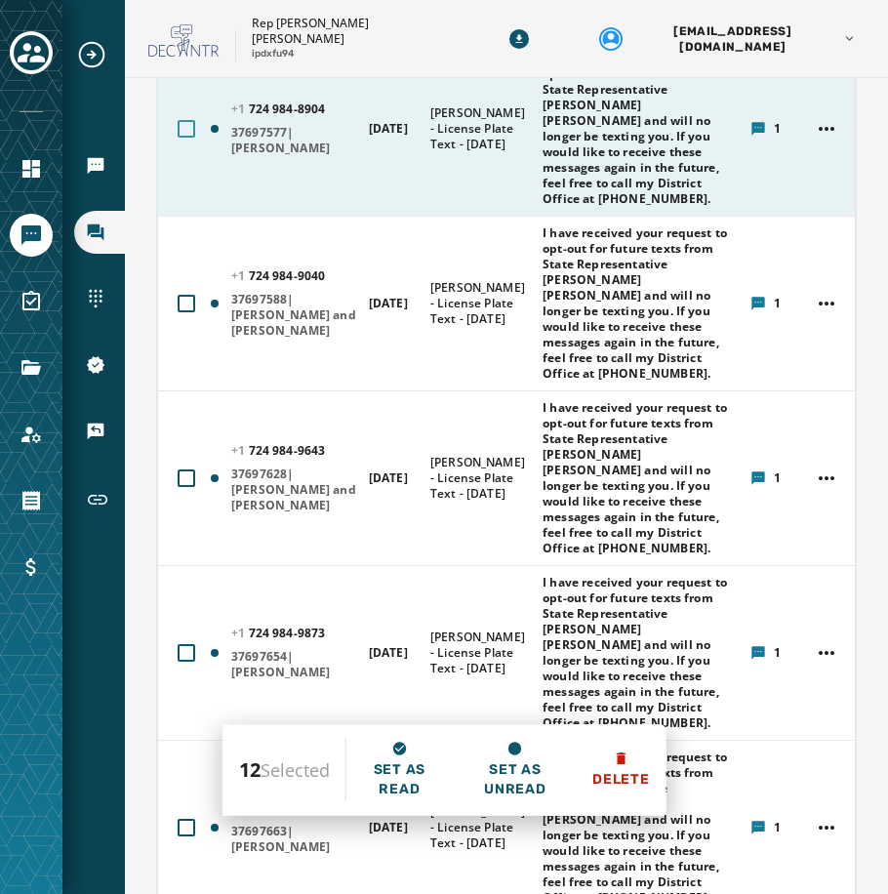
click at [180, 138] on div at bounding box center [187, 129] width 18 height 18
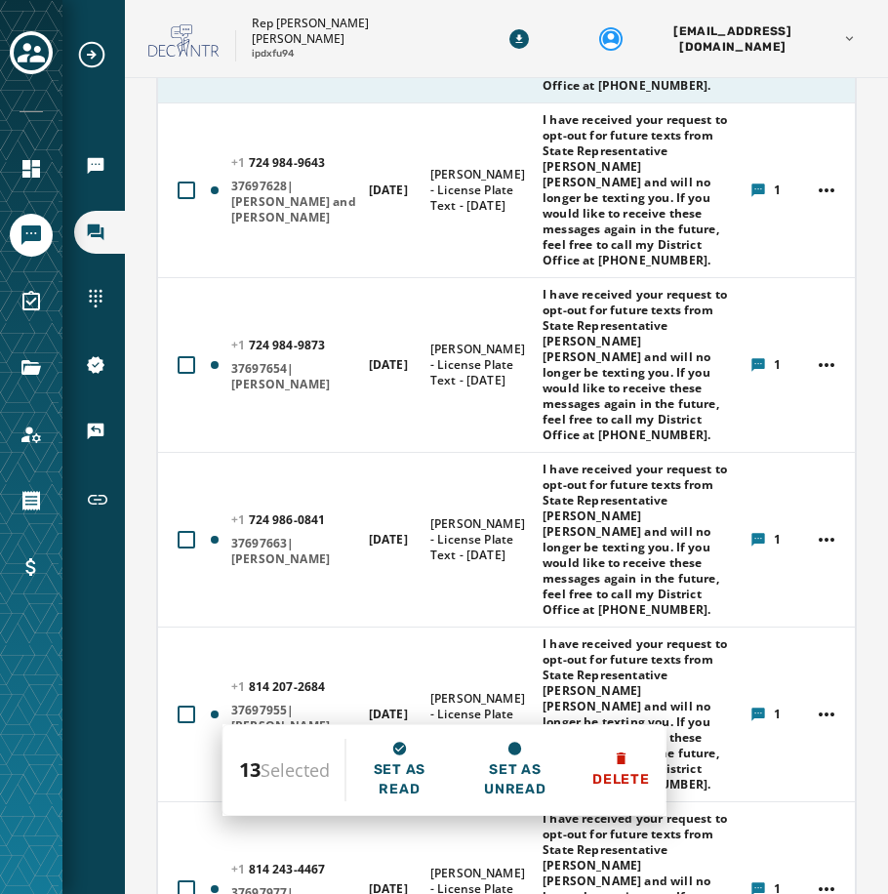
scroll to position [2509, 0]
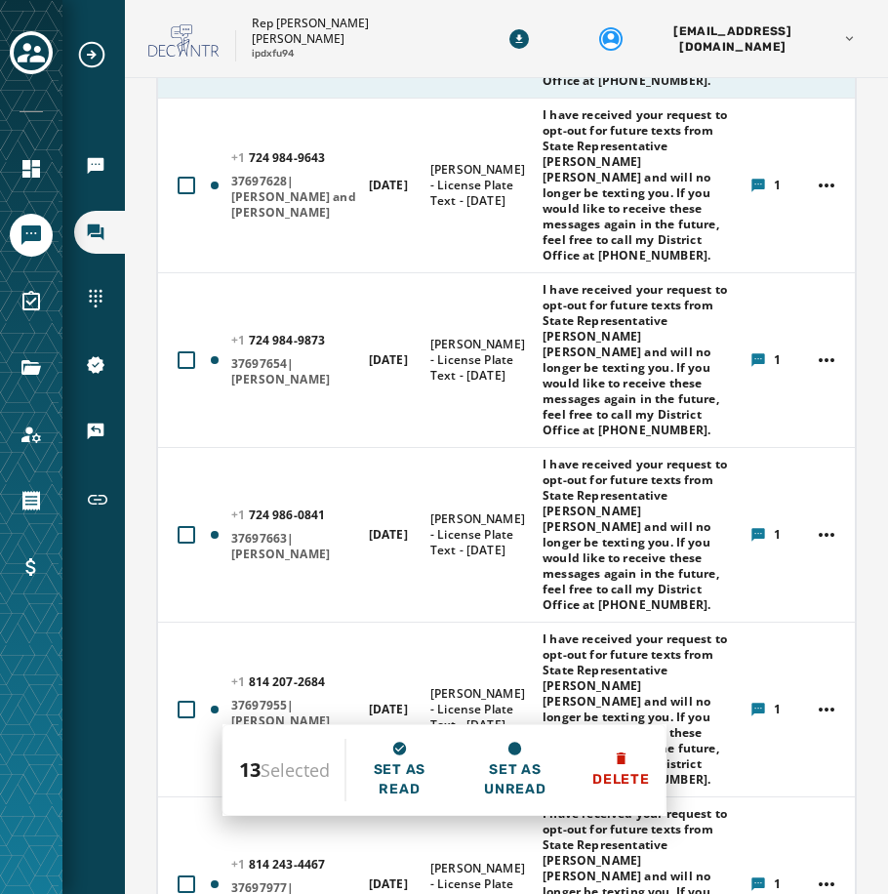
click at [177, 27] on button at bounding box center [186, 10] width 33 height 33
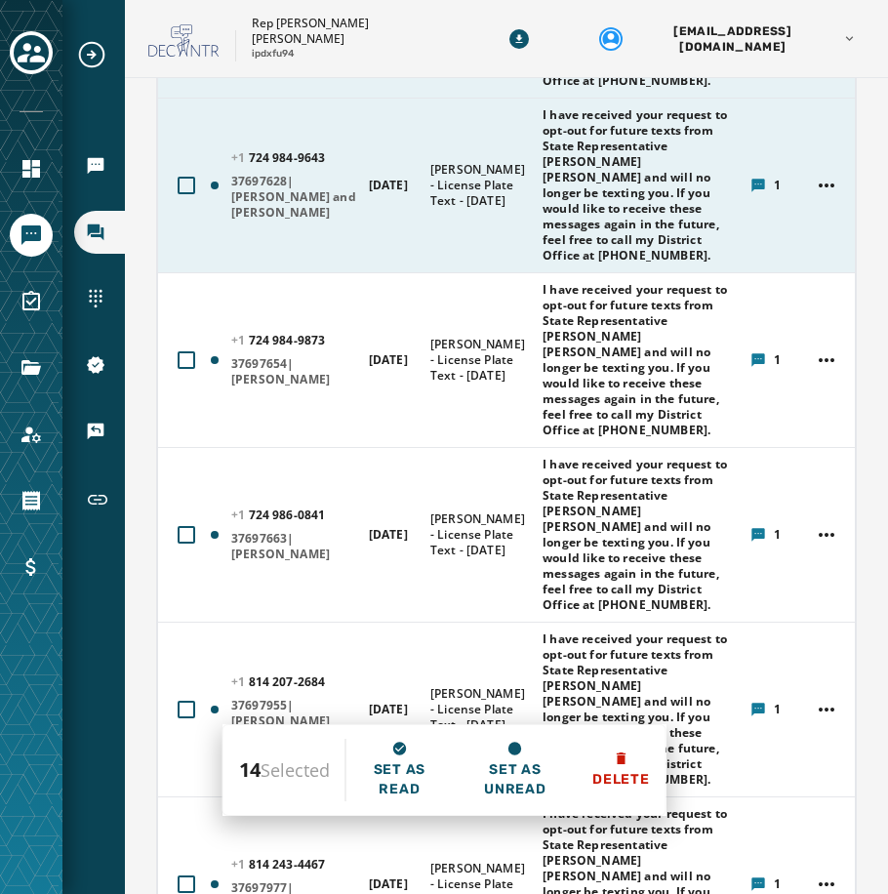
click at [198, 202] on button at bounding box center [186, 185] width 33 height 33
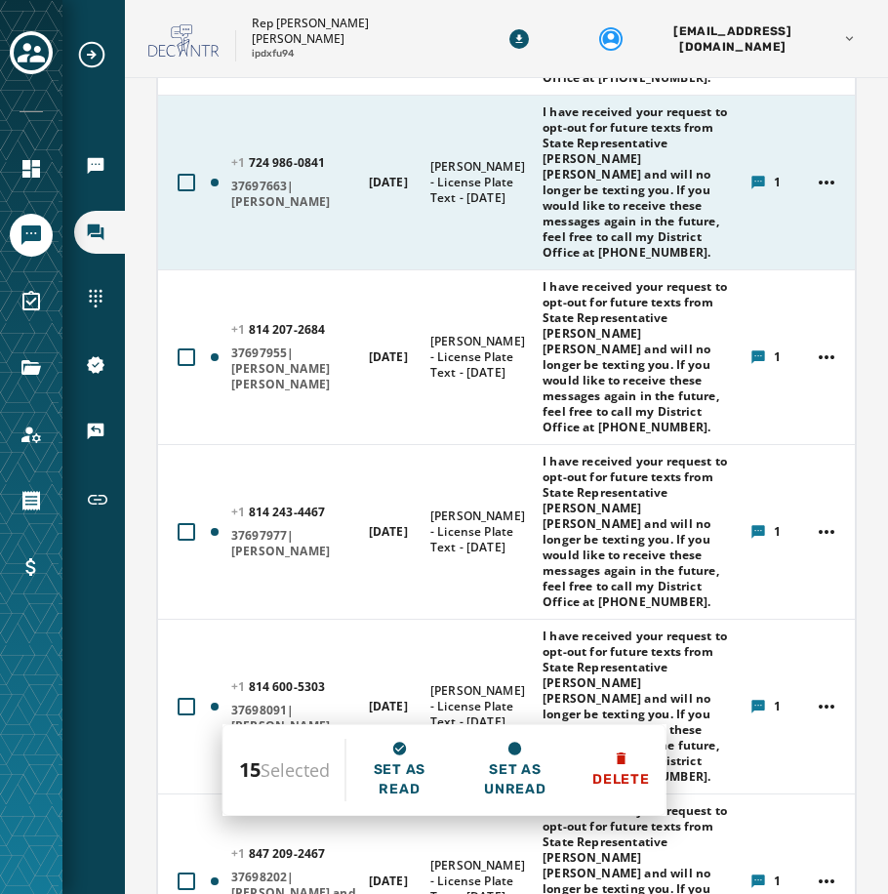
scroll to position [2899, 0]
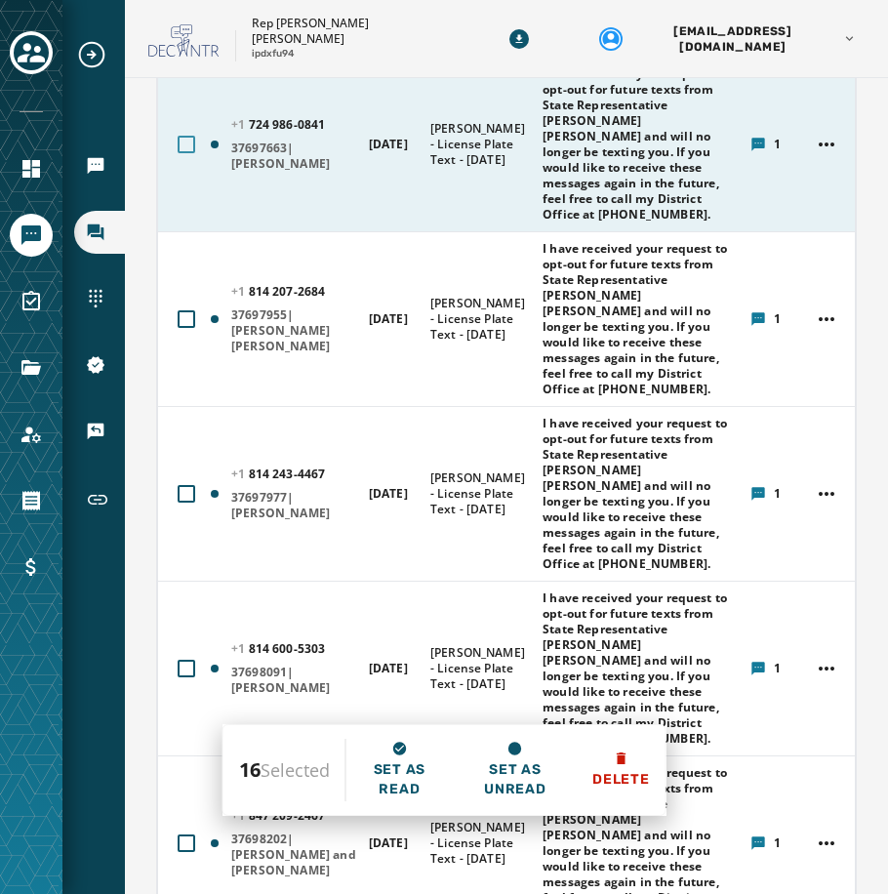
click at [192, 153] on div at bounding box center [187, 145] width 18 height 18
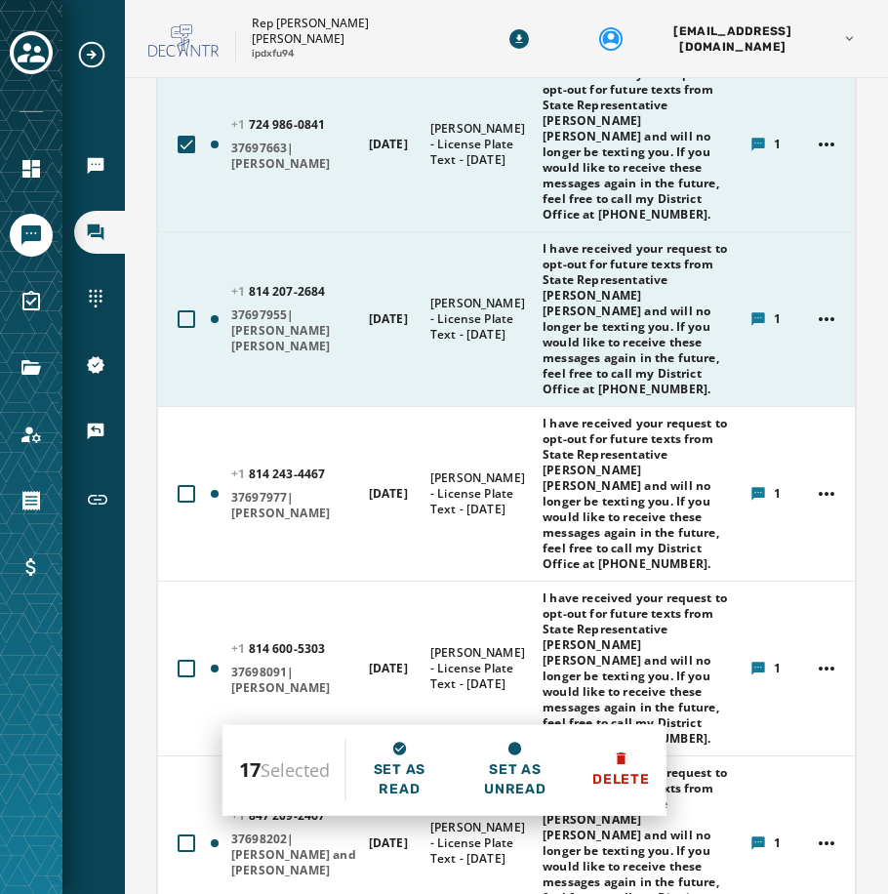
click at [199, 336] on button at bounding box center [186, 318] width 33 height 33
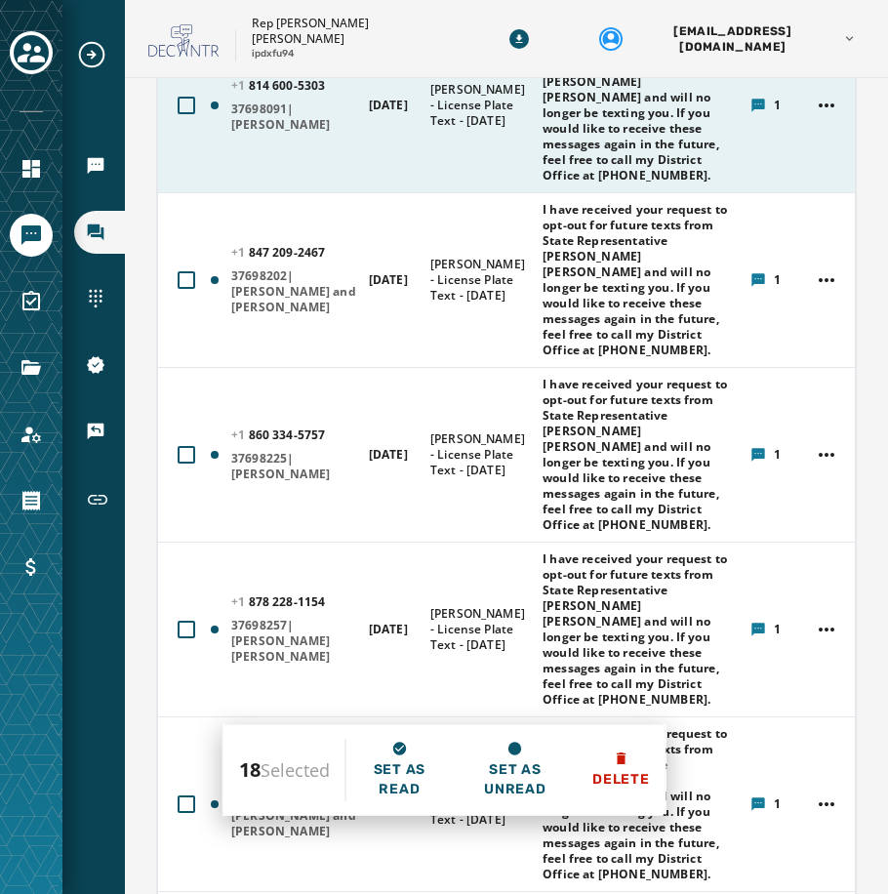
scroll to position [3484, 0]
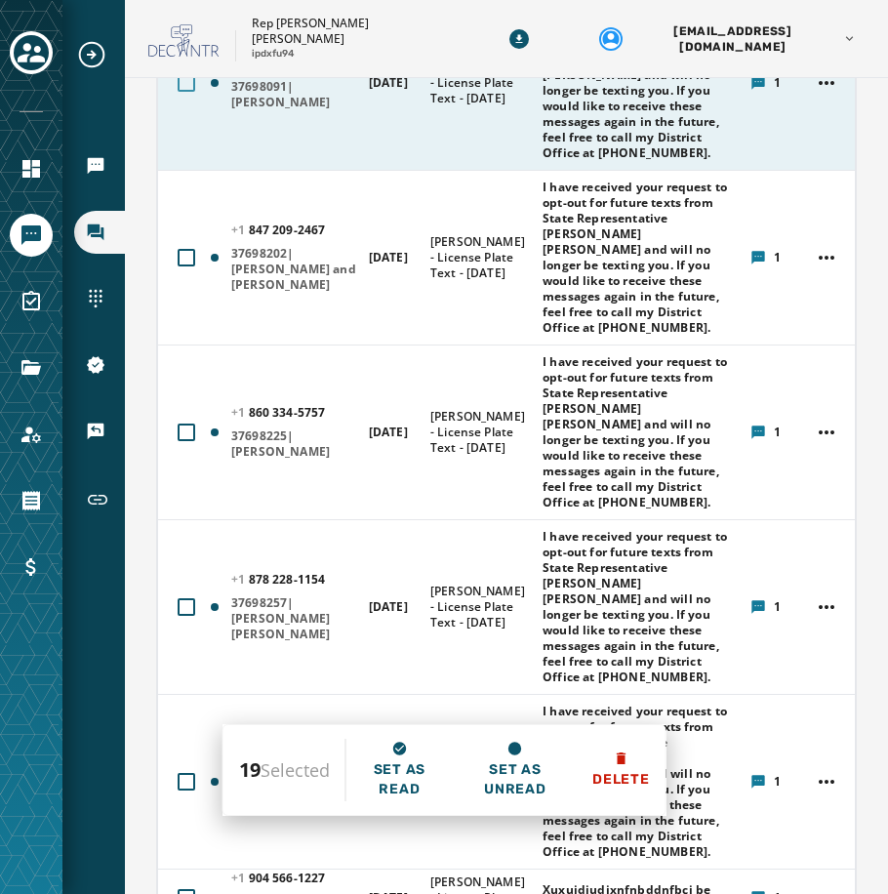
click at [188, 92] on div at bounding box center [187, 83] width 18 height 18
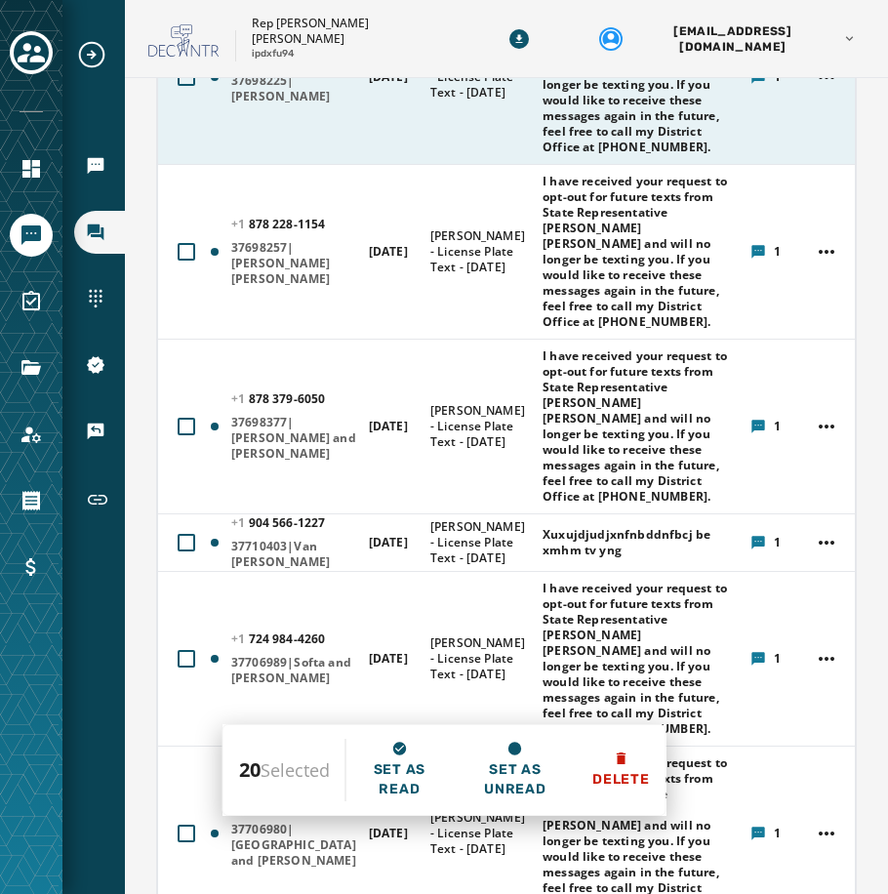
scroll to position [3875, 0]
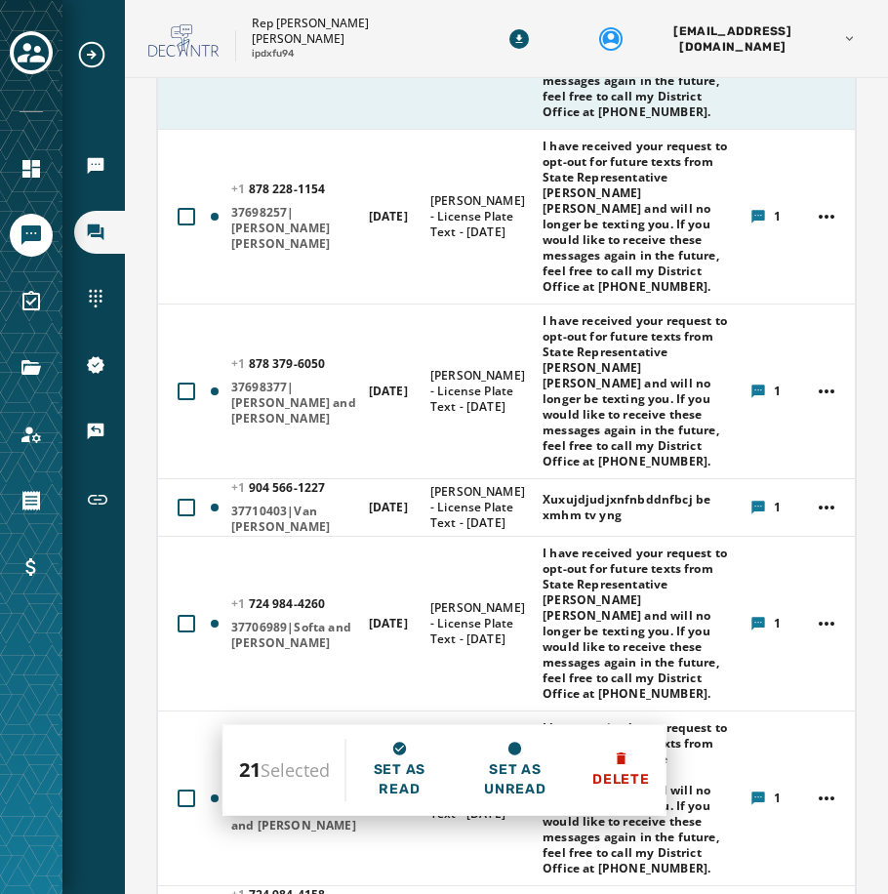
click at [182, 51] on div at bounding box center [187, 42] width 18 height 18
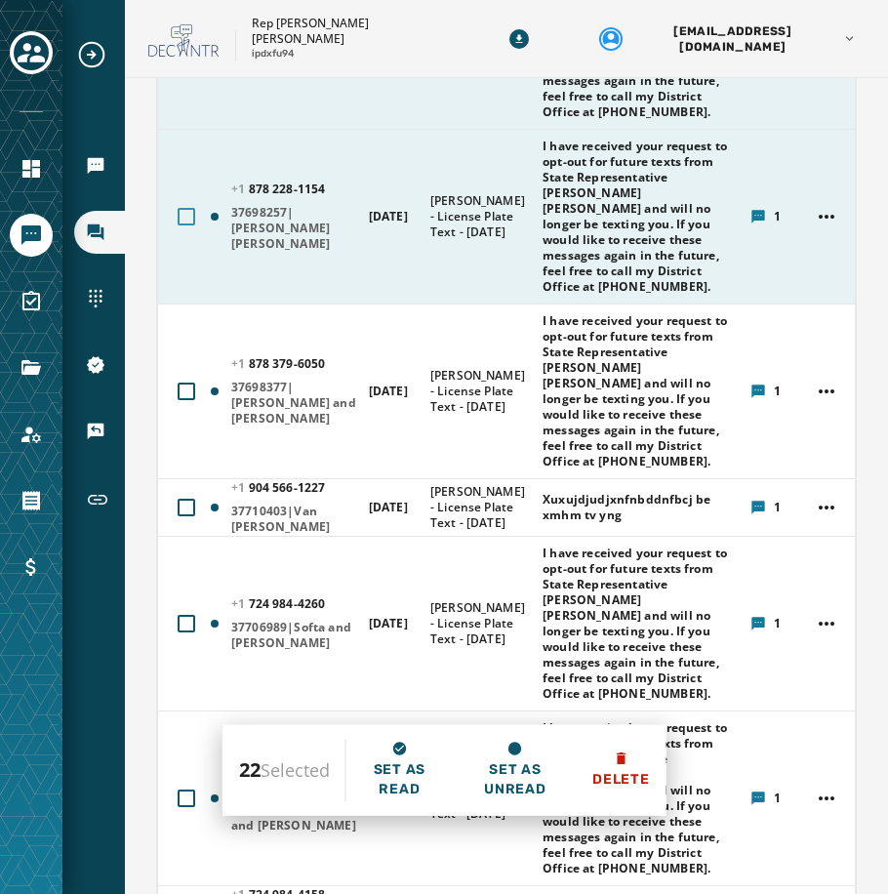
click at [186, 225] on div at bounding box center [187, 217] width 18 height 18
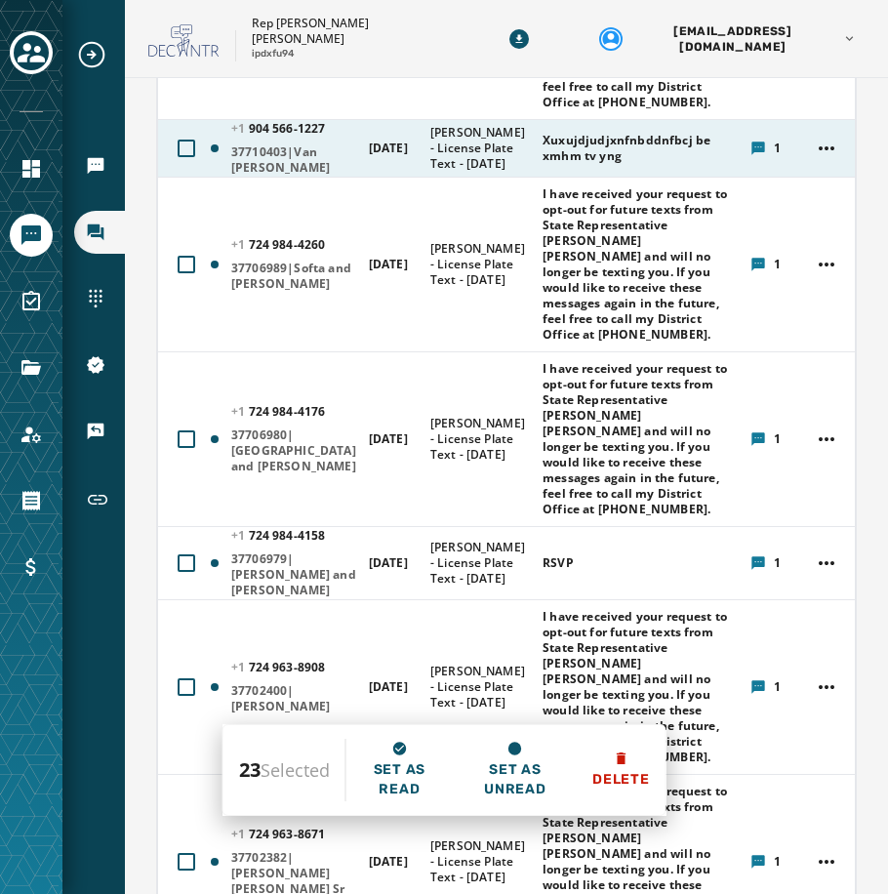
scroll to position [4362, 0]
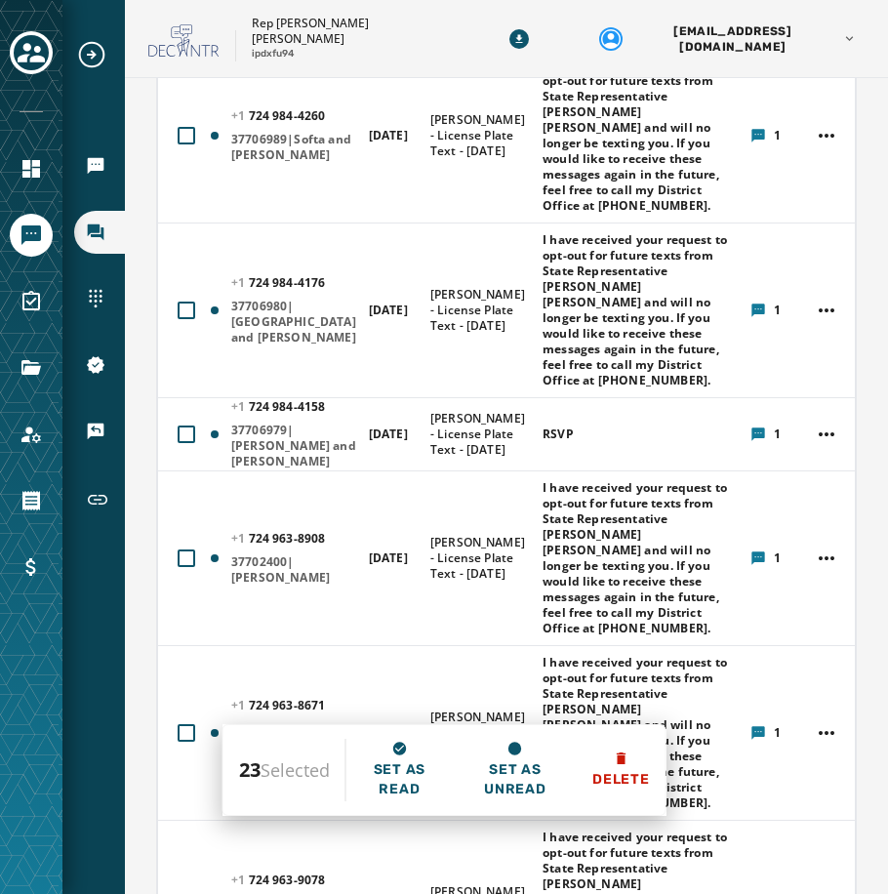
click at [190, 28] on div at bounding box center [187, 20] width 18 height 18
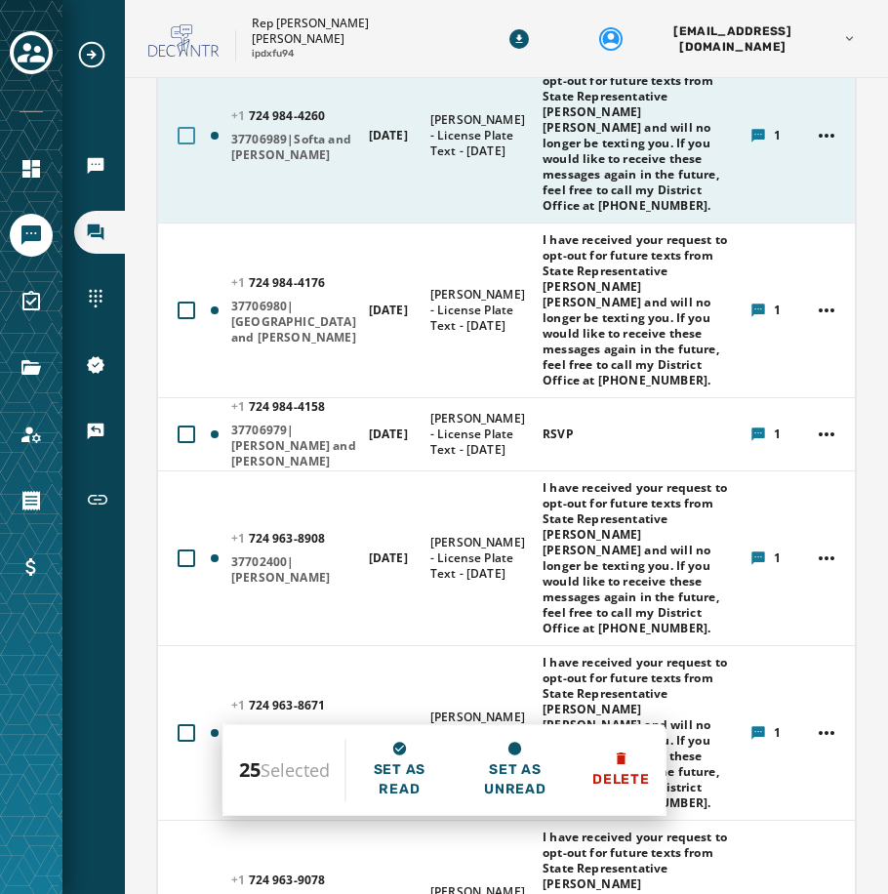
click at [189, 144] on div at bounding box center [187, 136] width 18 height 18
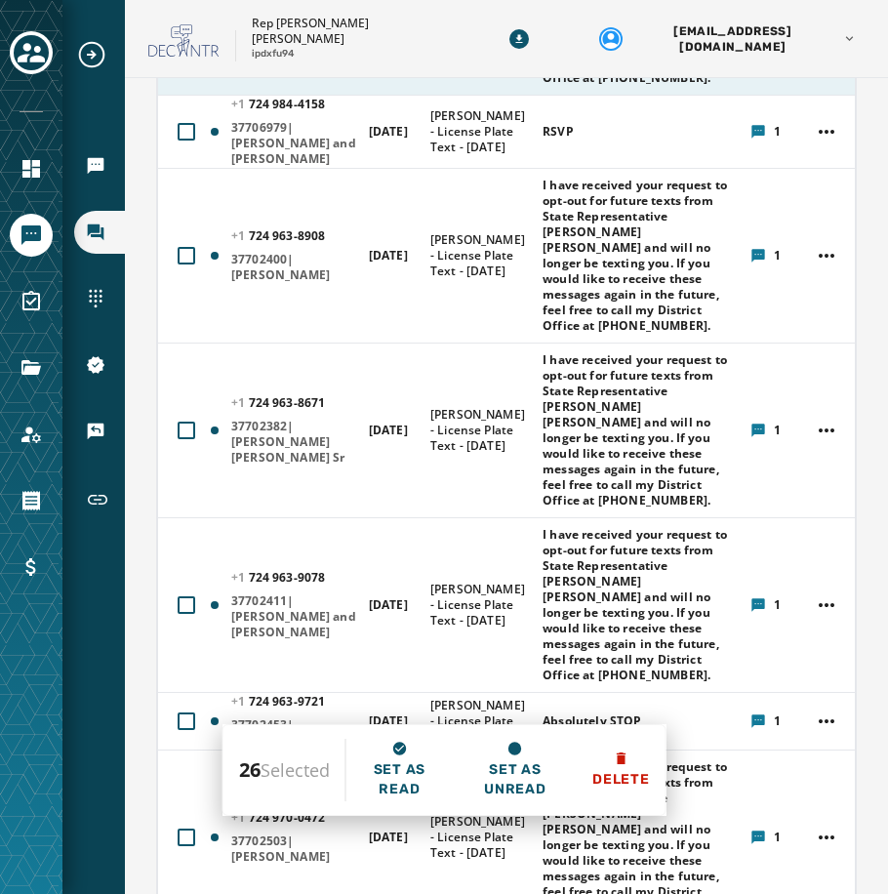
scroll to position [4752, 0]
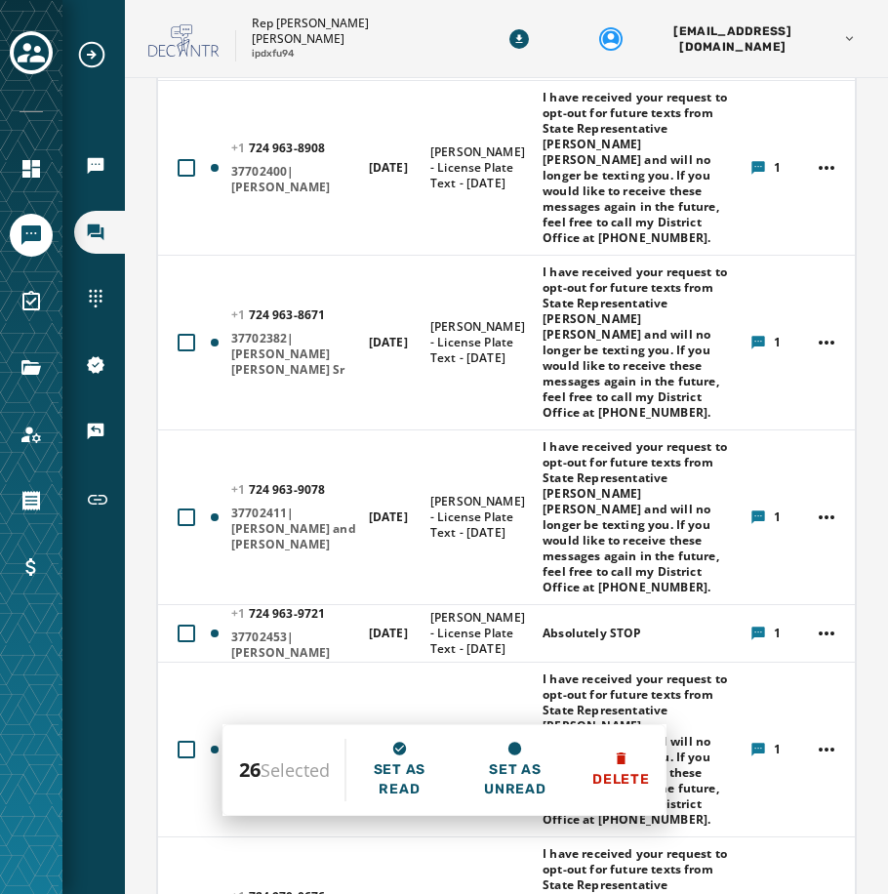
click at [180, 53] on div at bounding box center [187, 44] width 18 height 18
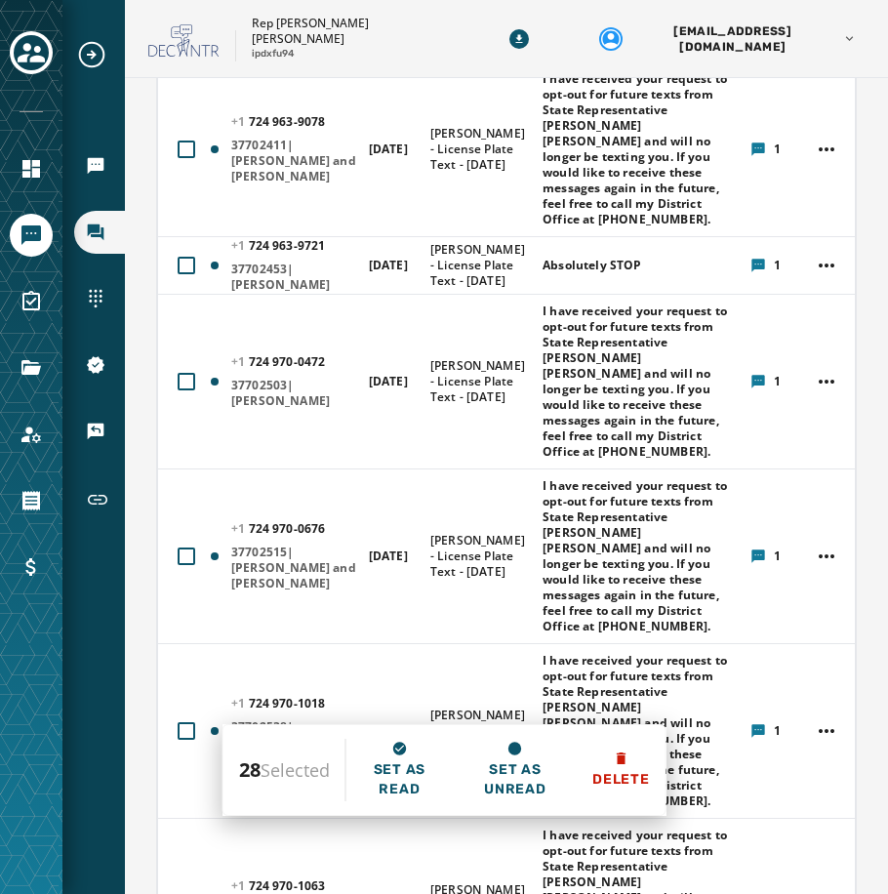
scroll to position [5143, 0]
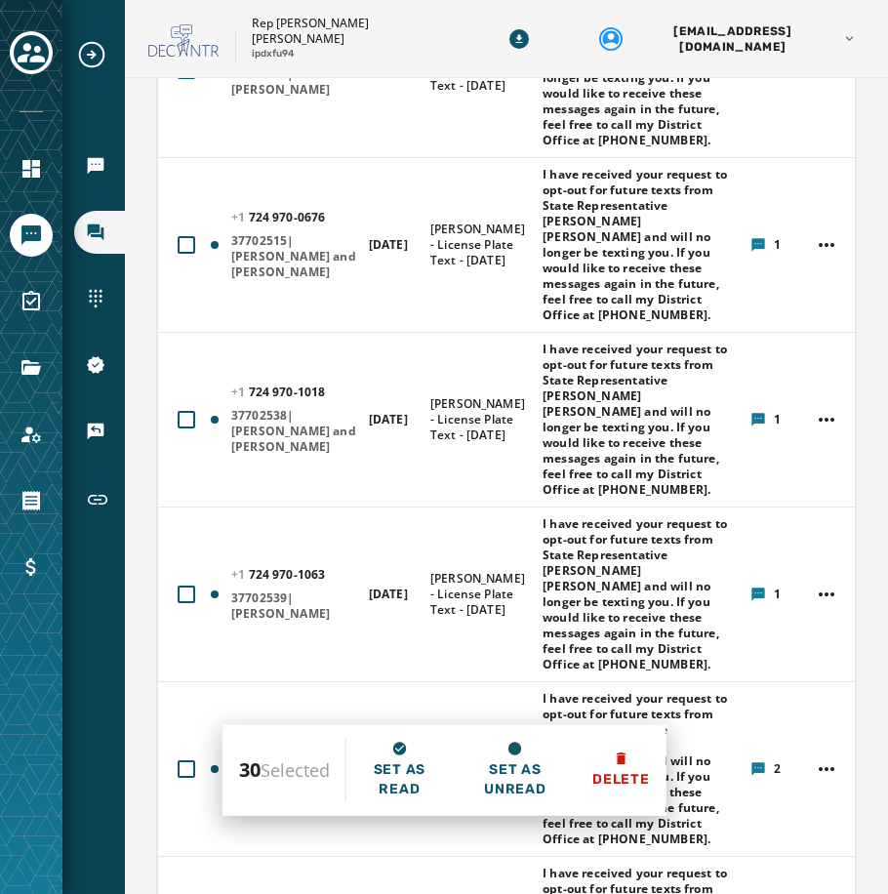
scroll to position [5435, 0]
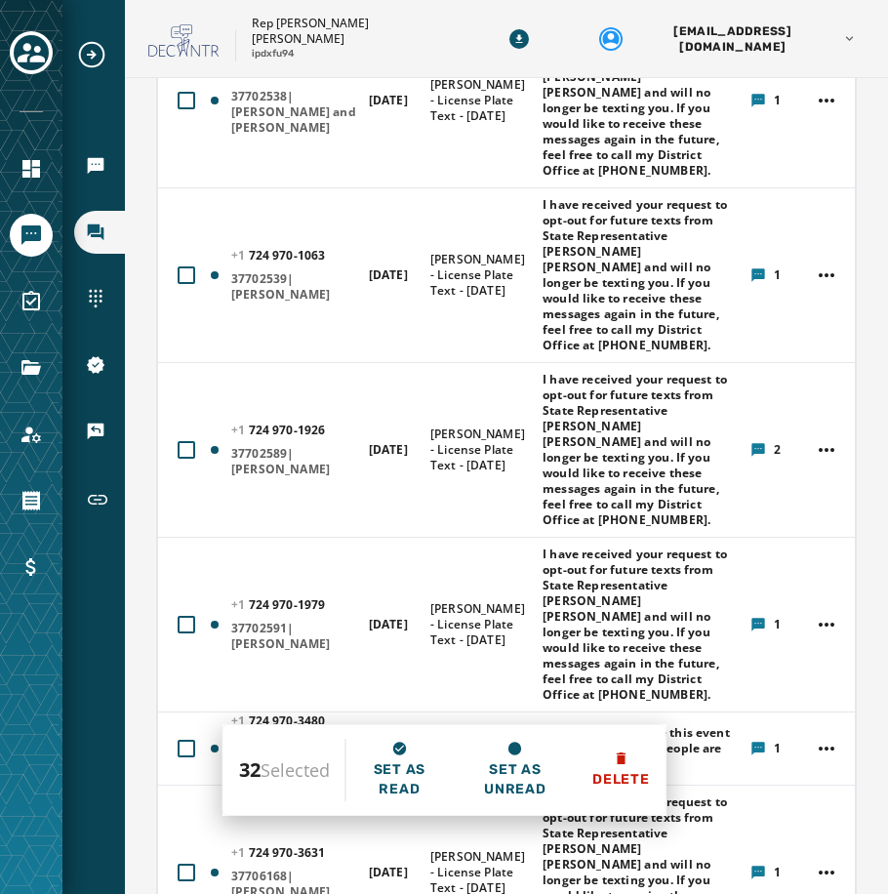
scroll to position [5728, 0]
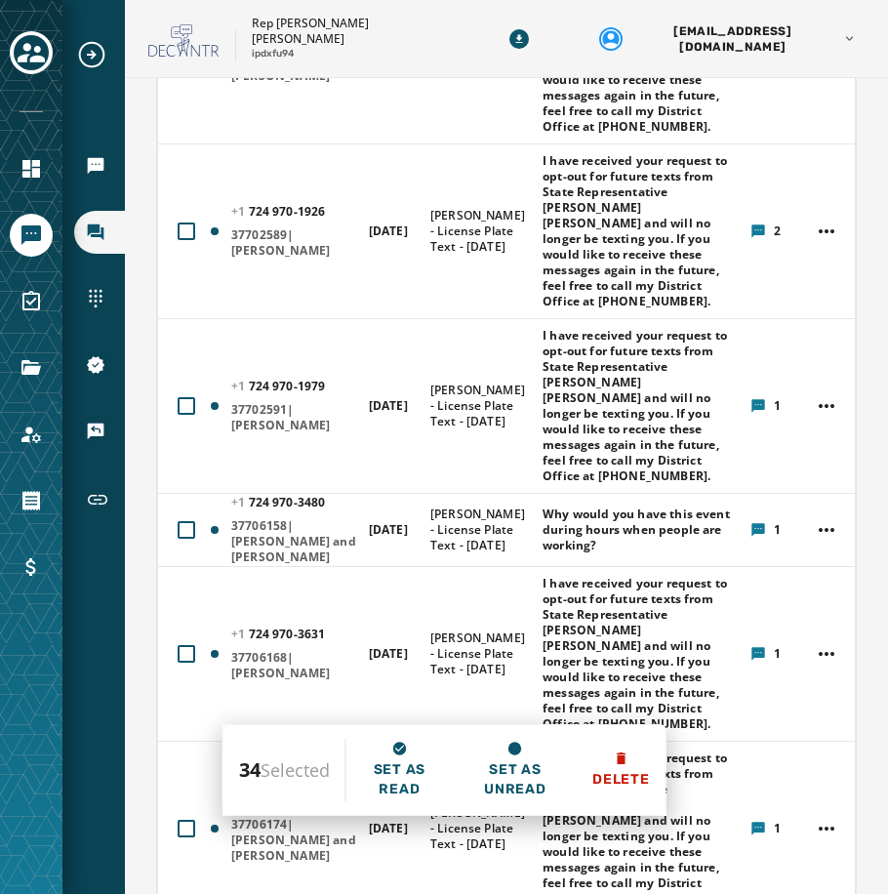
scroll to position [6021, 0]
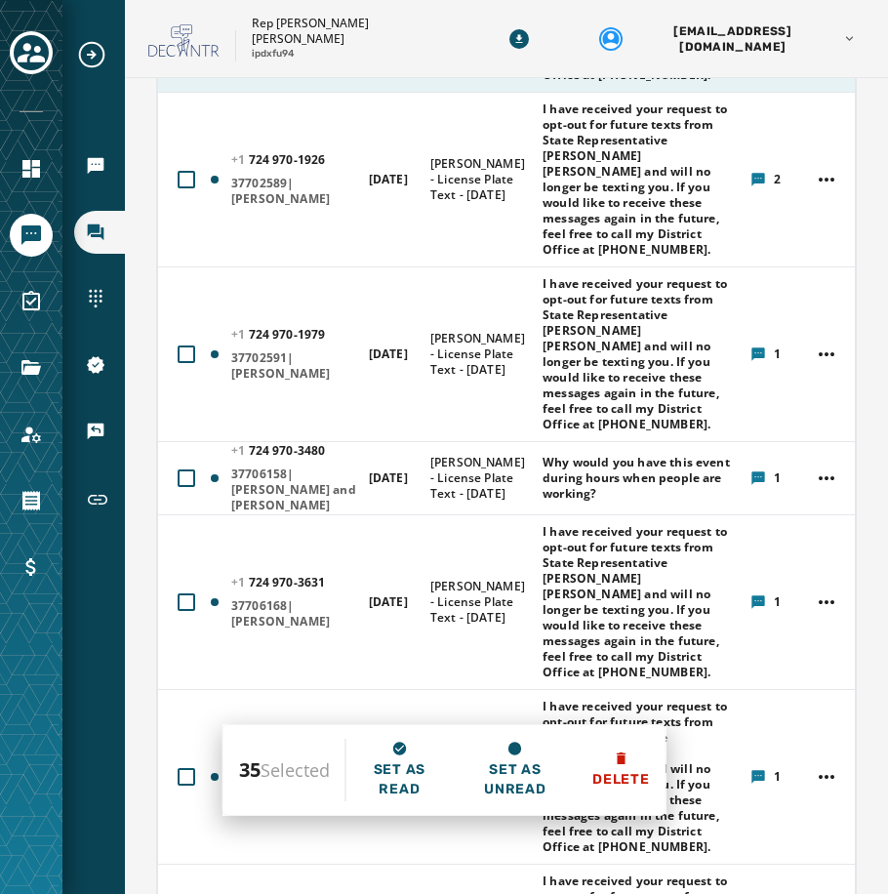
click at [176, 21] on button at bounding box center [186, 4] width 33 height 33
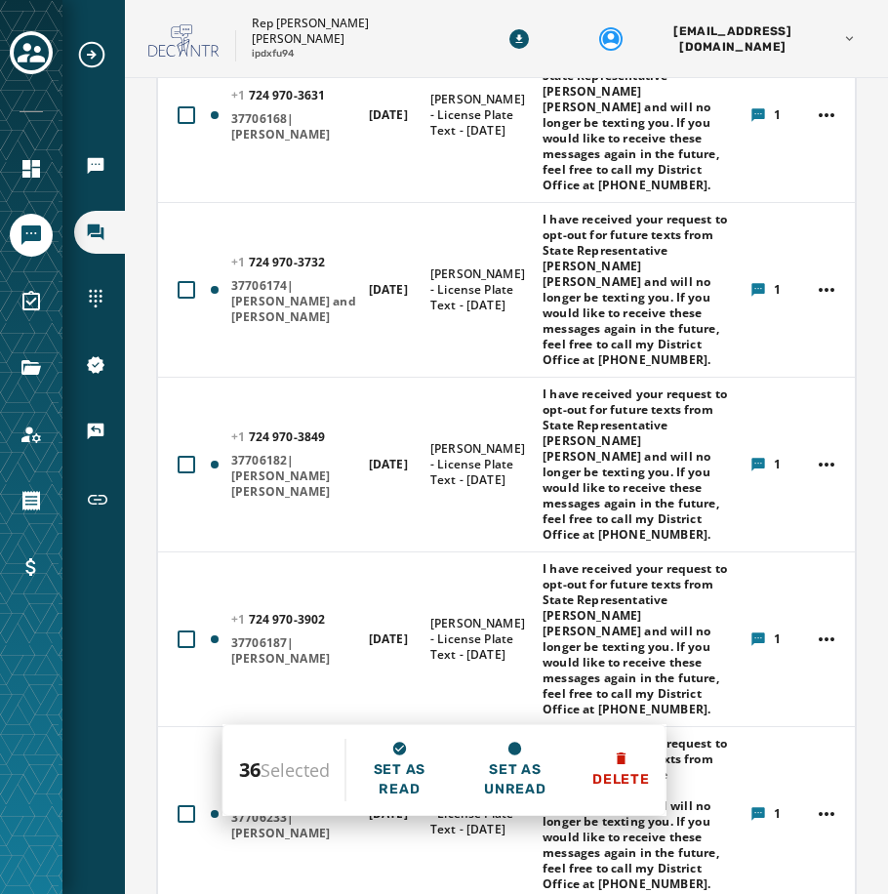
scroll to position [6508, 0]
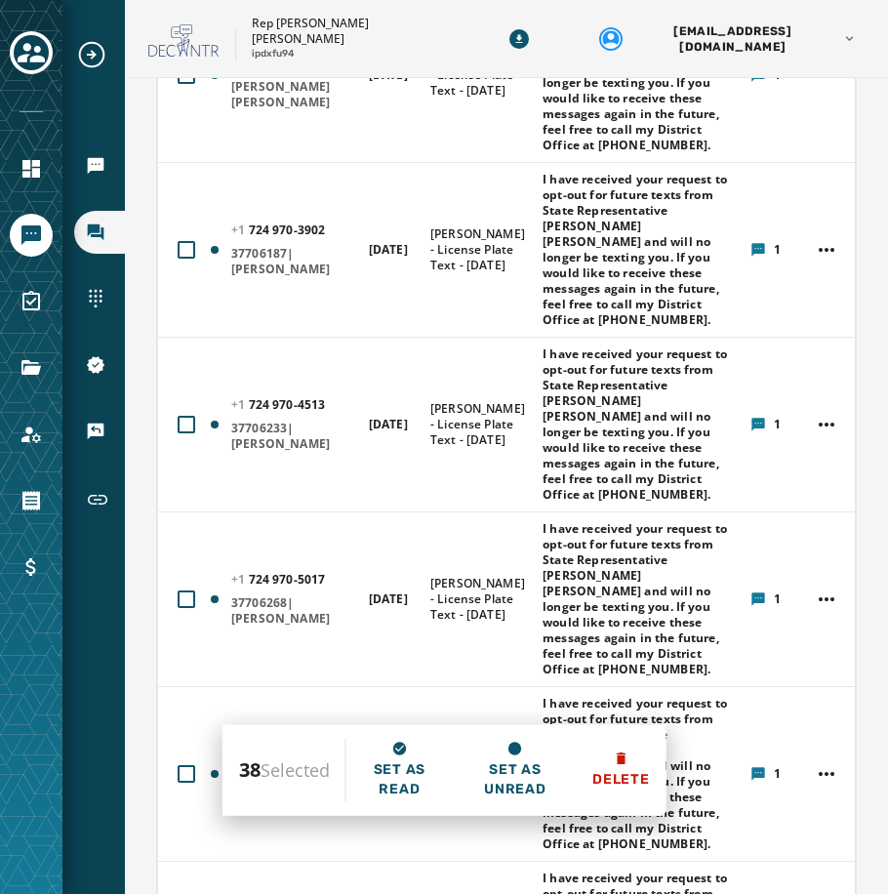
scroll to position [6899, 0]
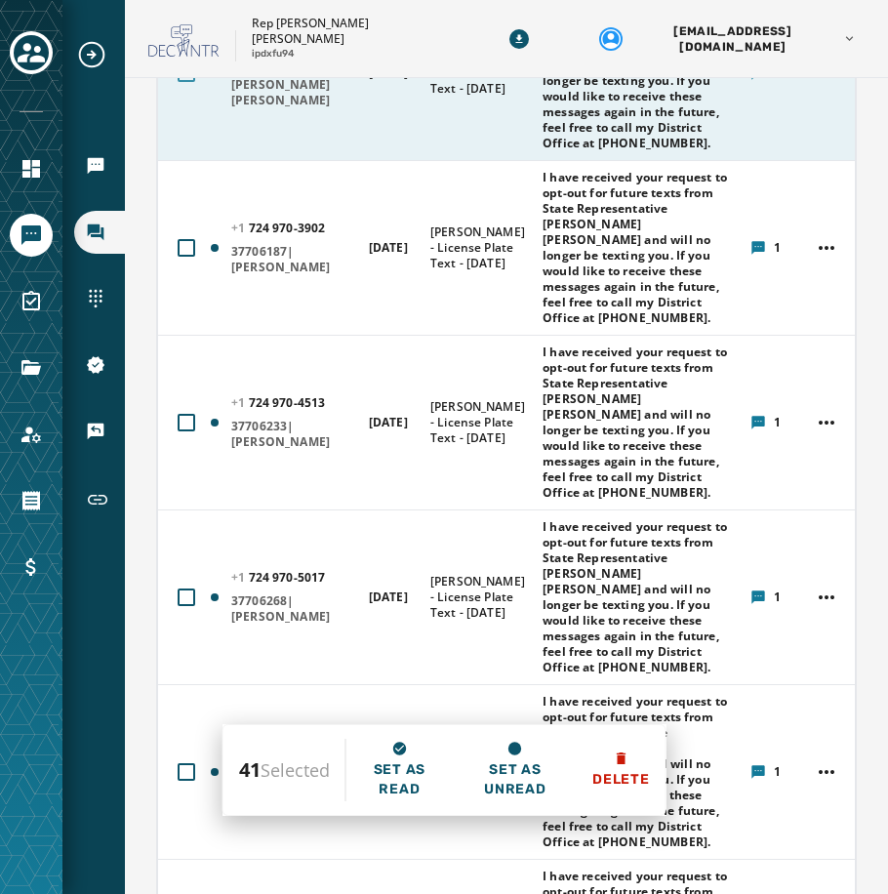
click at [188, 82] on div at bounding box center [187, 73] width 18 height 18
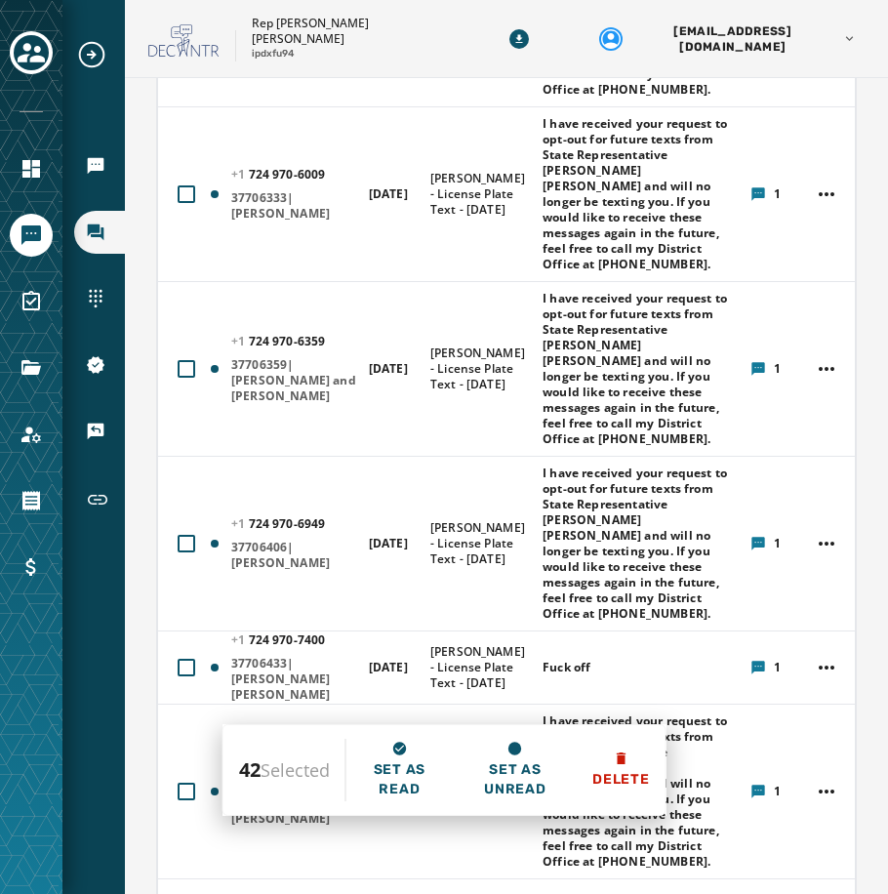
scroll to position [7484, 0]
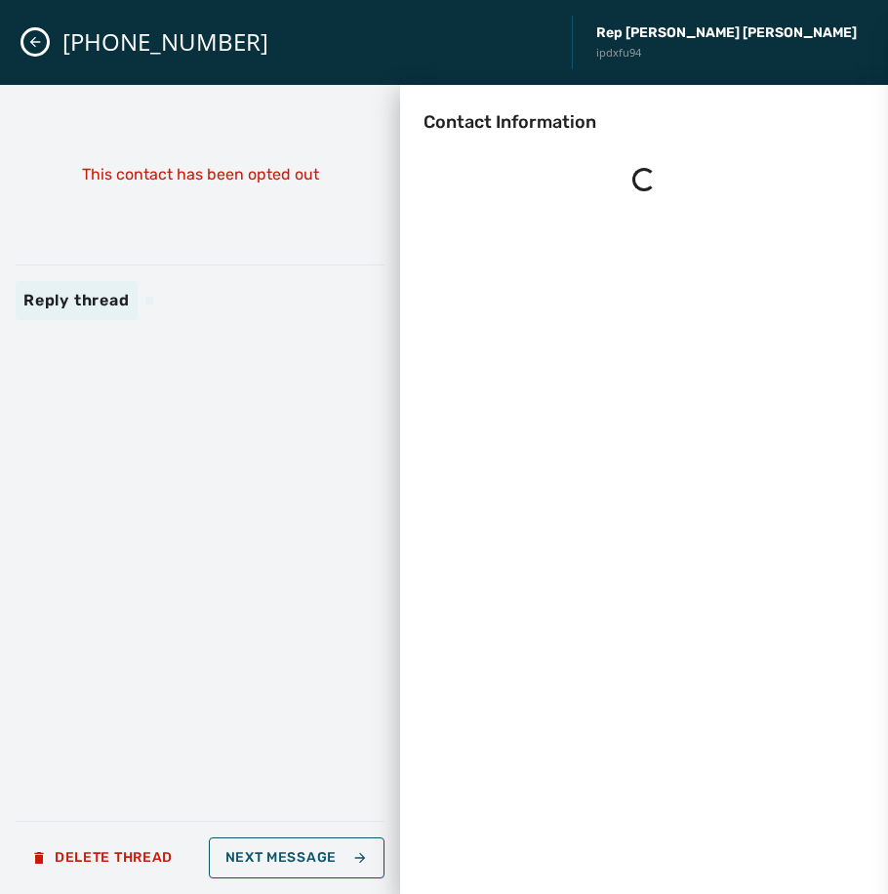
scroll to position [0, 0]
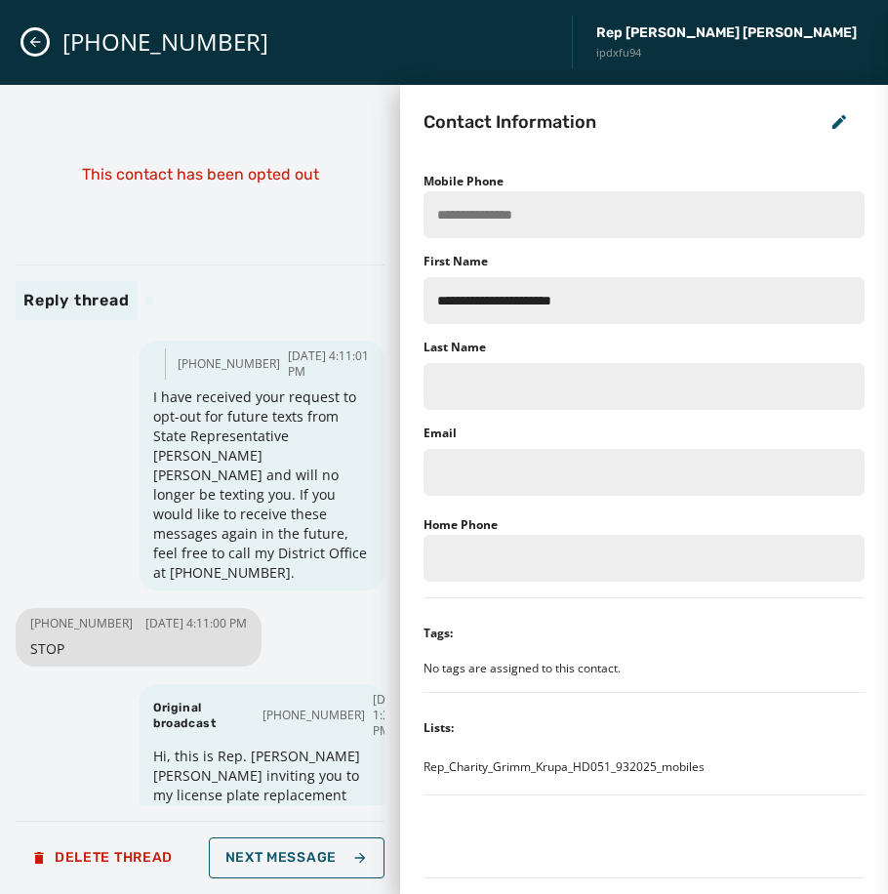
click at [35, 51] on button "Close admin drawer" at bounding box center [34, 41] width 23 height 23
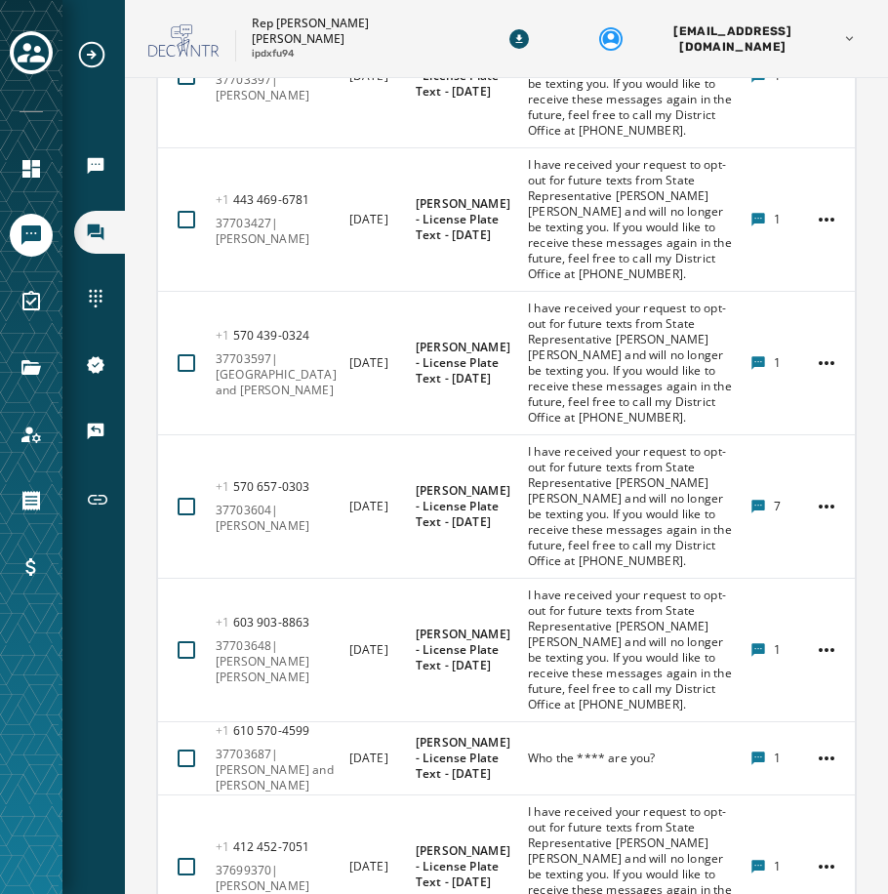
scroll to position [8764, 0]
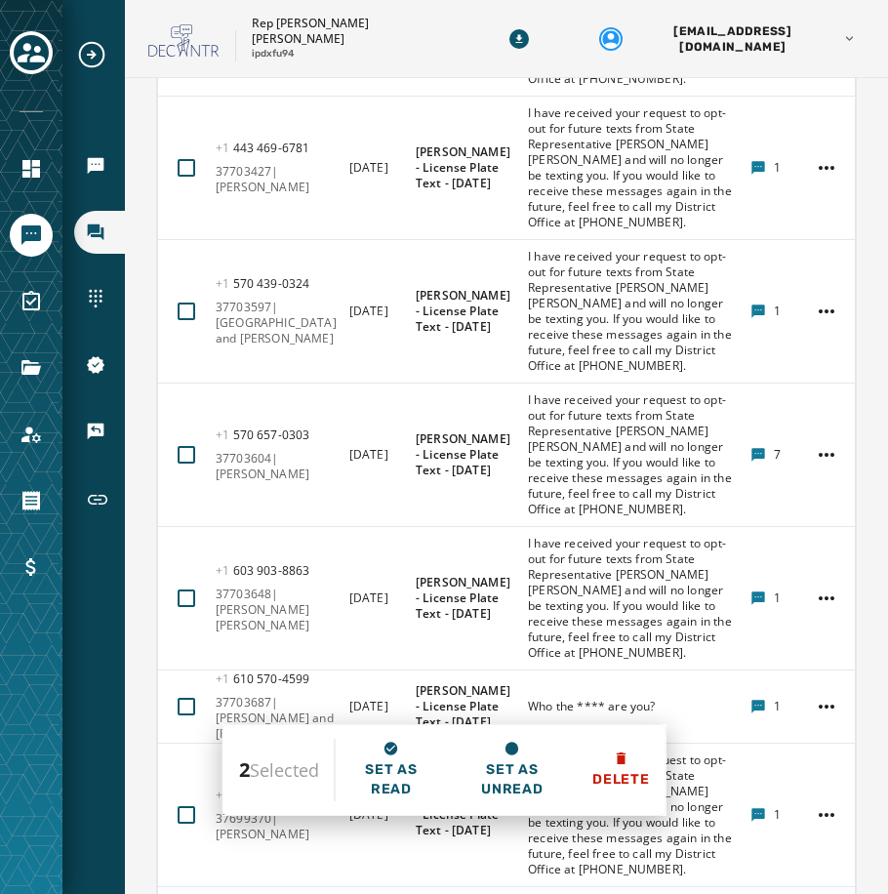
scroll to position [9056, 0]
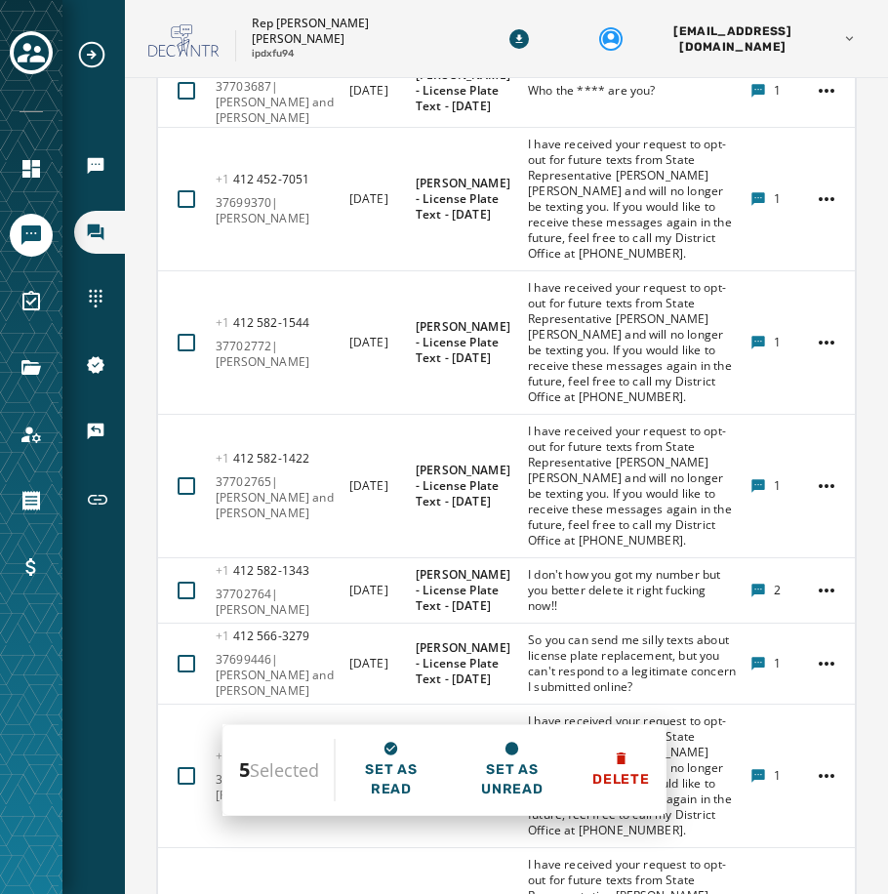
scroll to position [9544, 0]
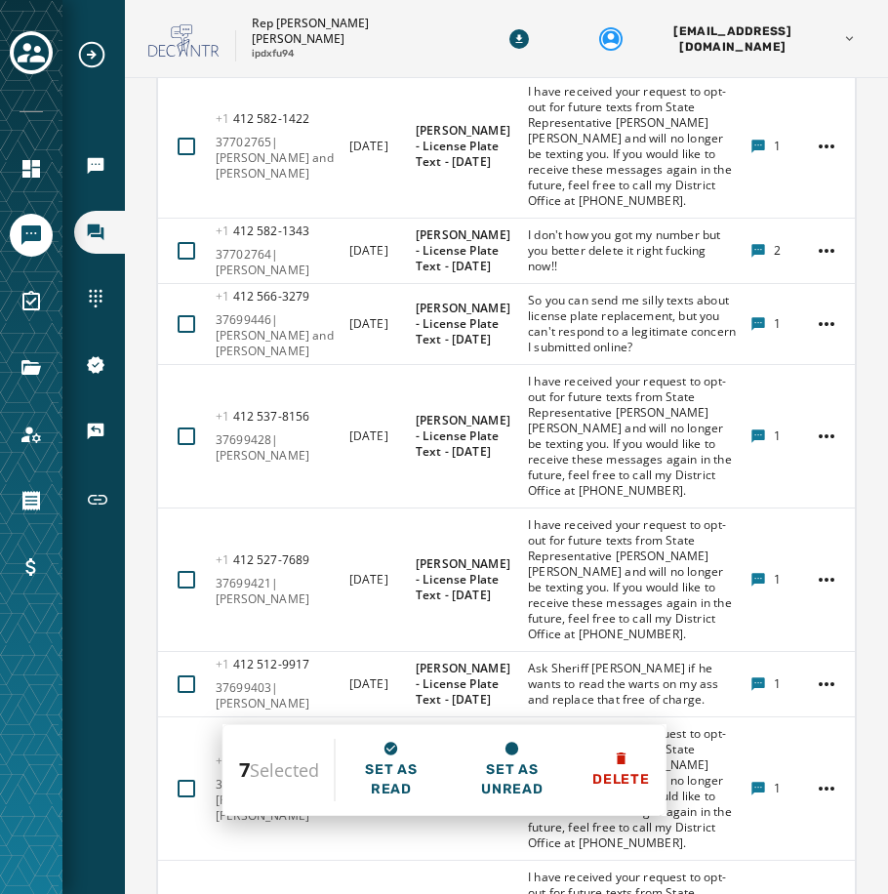
scroll to position [9837, 0]
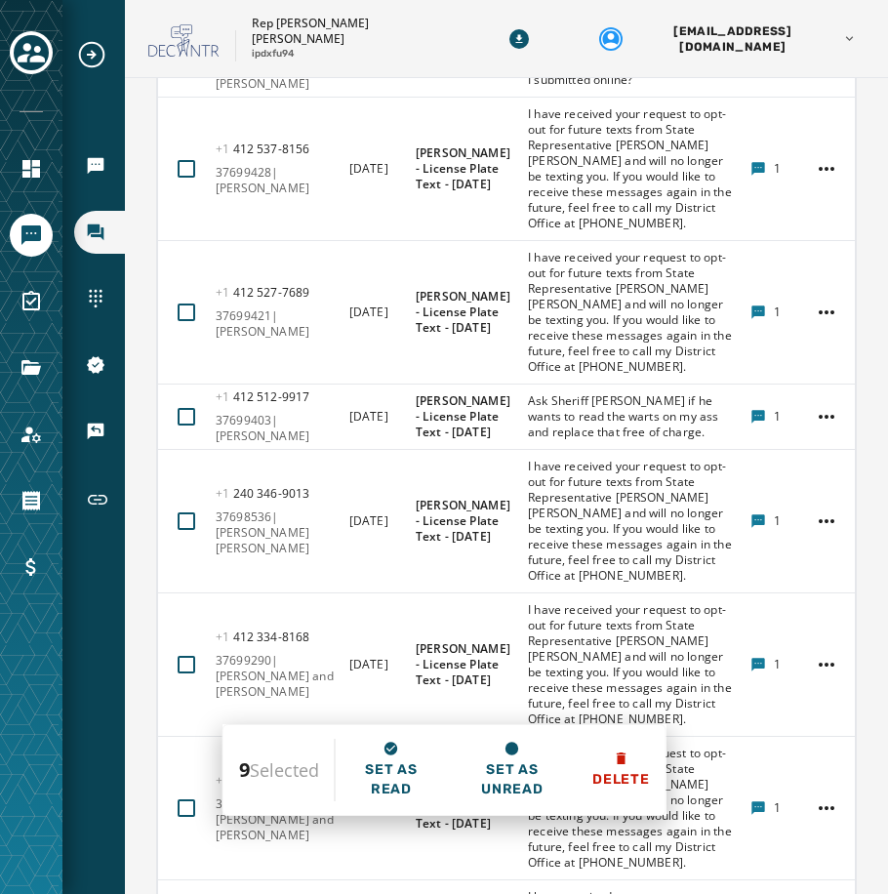
scroll to position [10129, 0]
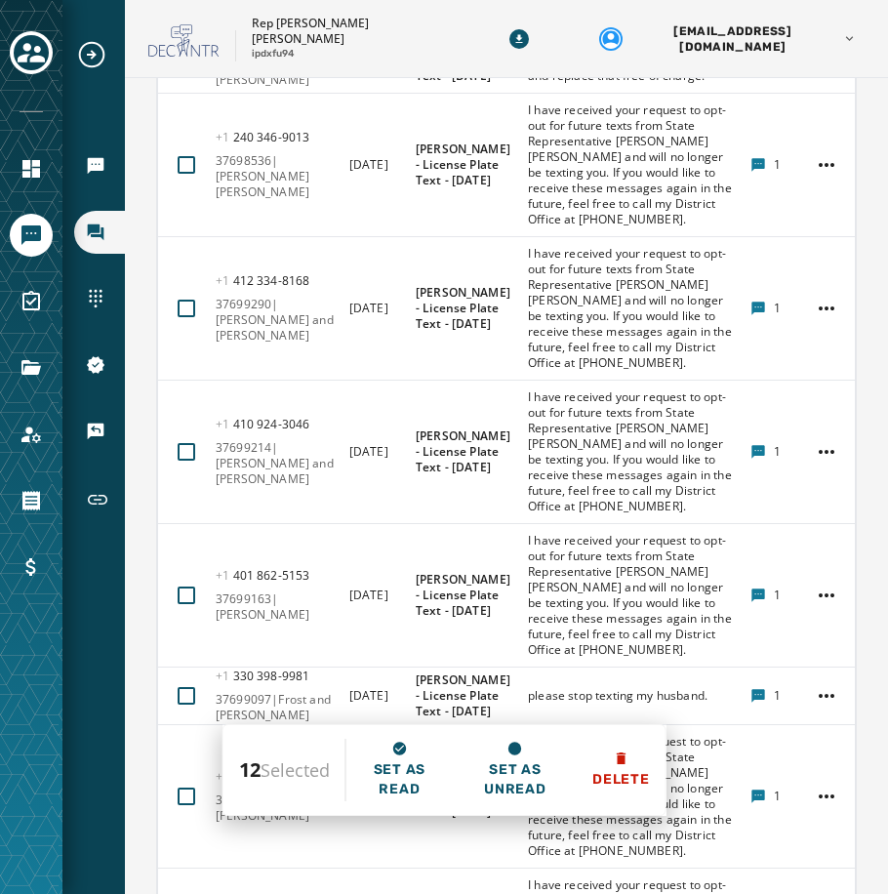
scroll to position [10422, 0]
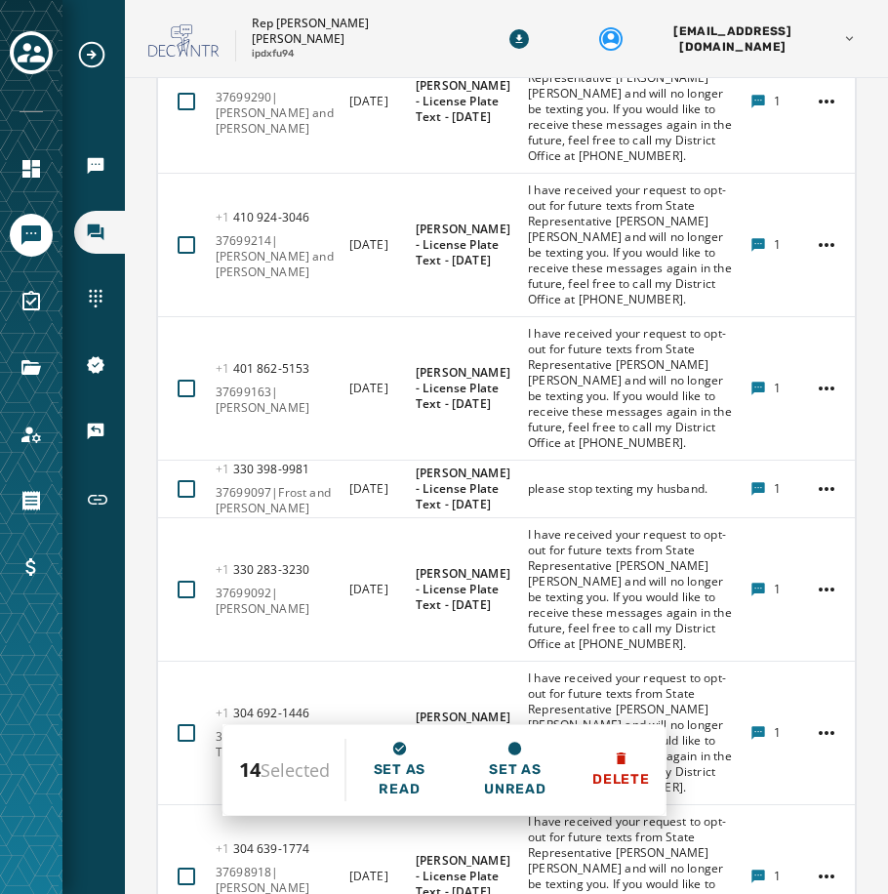
scroll to position [10715, 0]
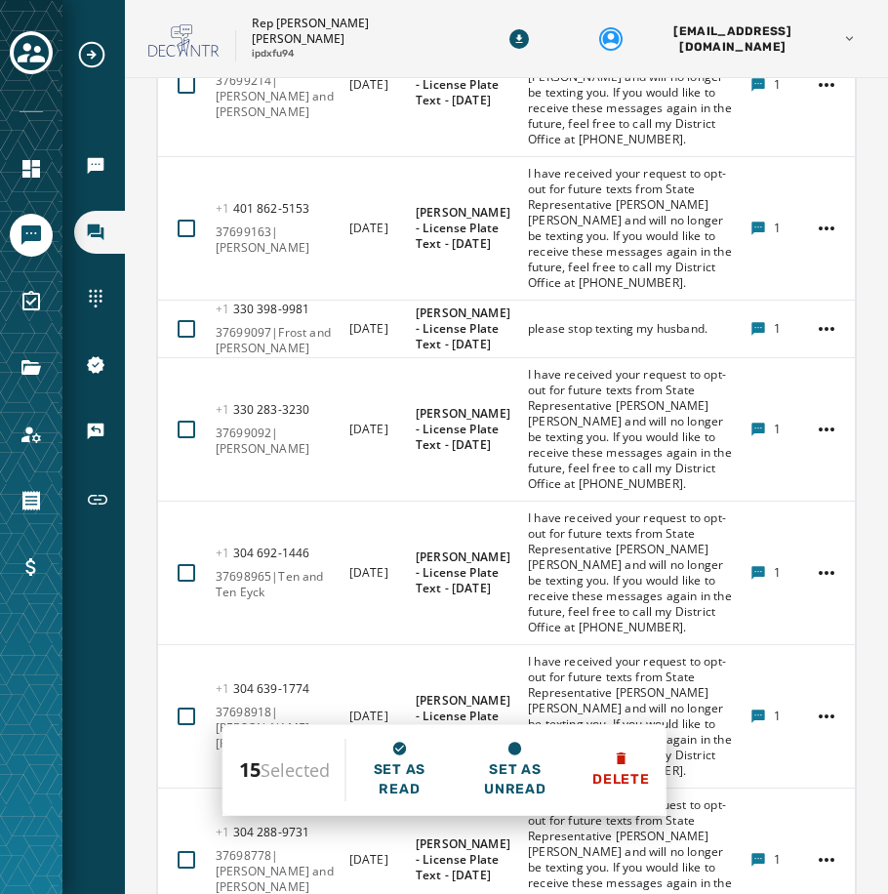
scroll to position [10812, 0]
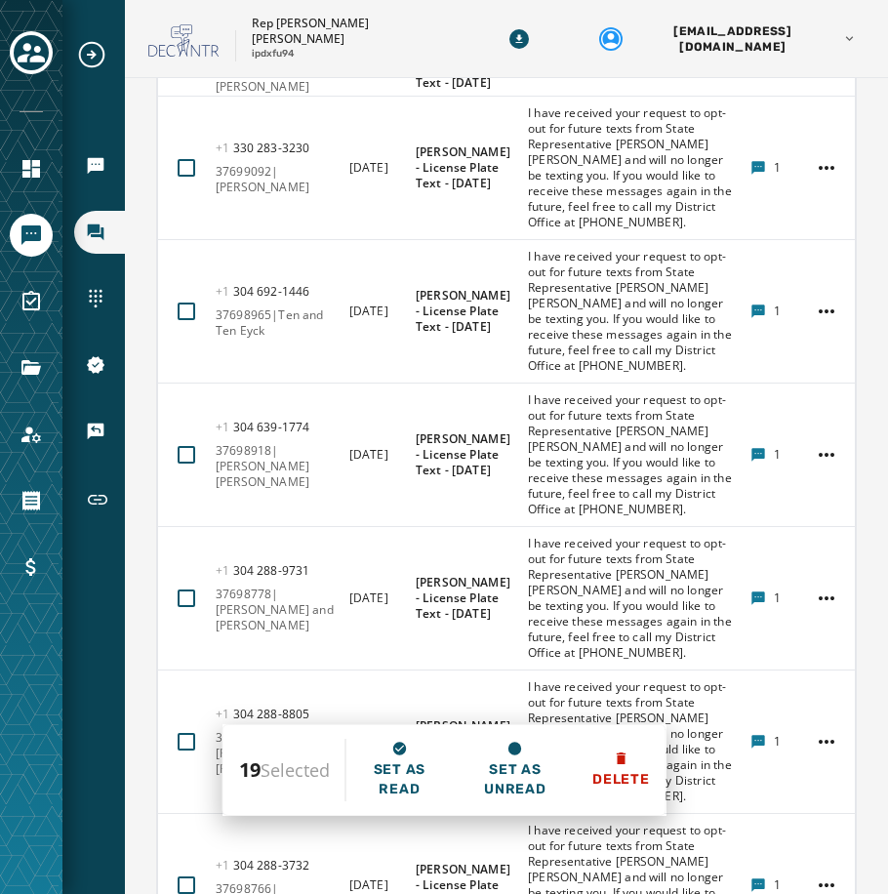
scroll to position [11105, 0]
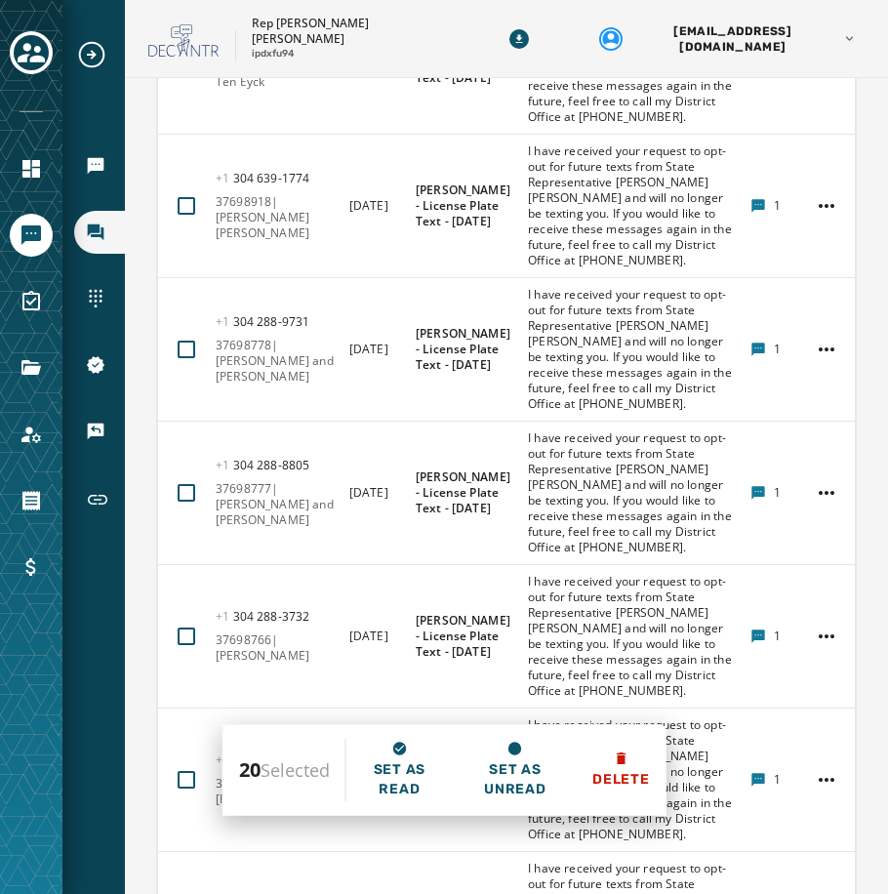
scroll to position [11300, 0]
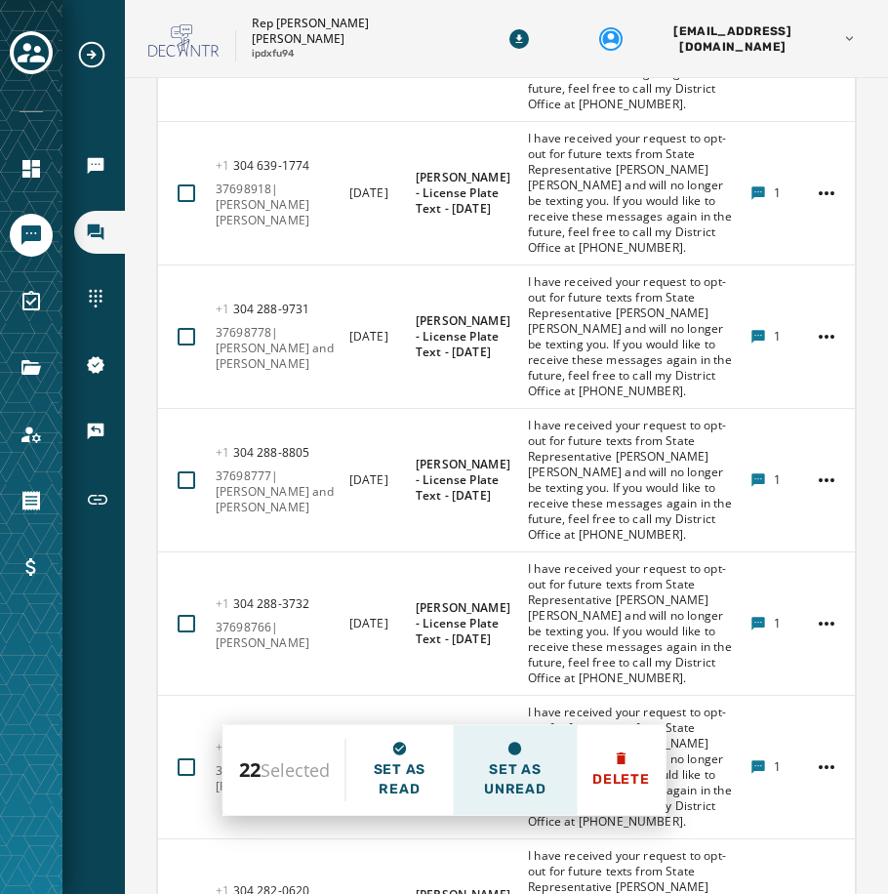
click at [521, 766] on span "Set as unread" at bounding box center [514, 779] width 93 height 39
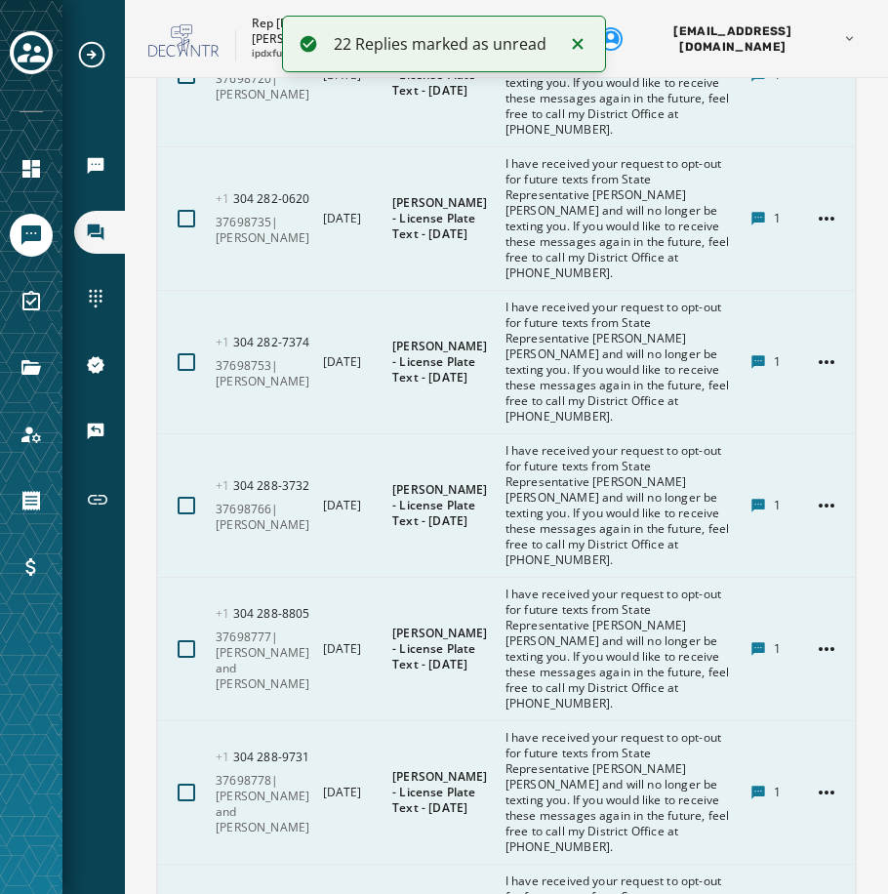
scroll to position [8782, 0]
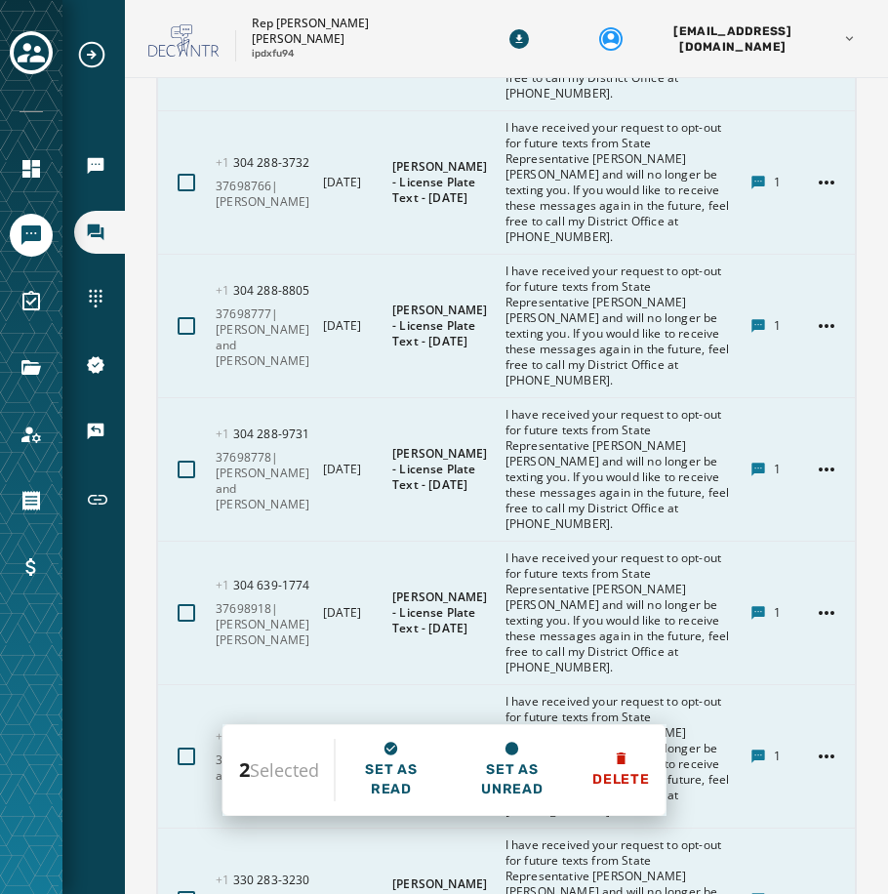
scroll to position [9172, 0]
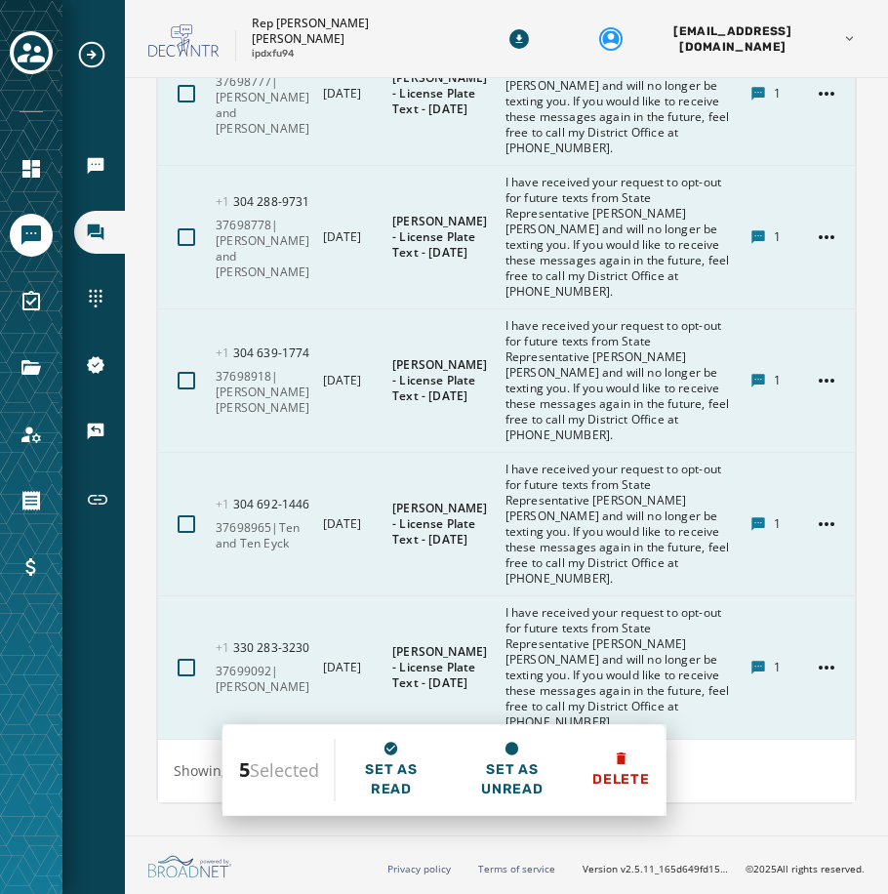
scroll to position [9563, 0]
click at [186, 102] on div at bounding box center [187, 94] width 18 height 18
click at [190, 246] on div at bounding box center [187, 237] width 18 height 18
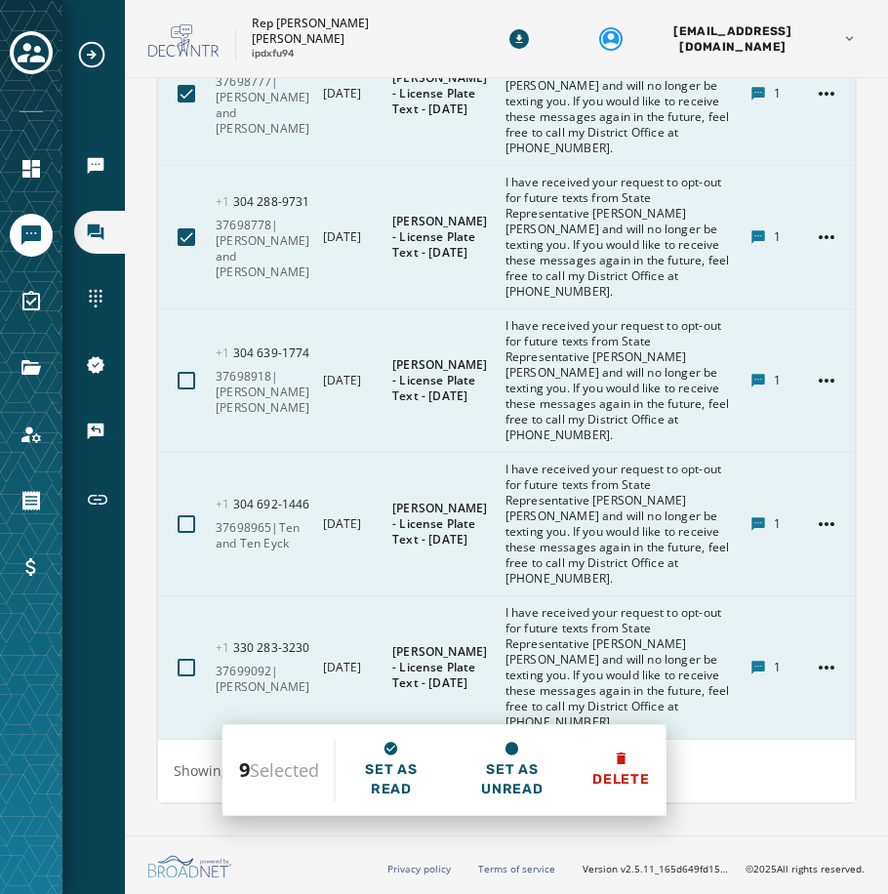
scroll to position [9953, 0]
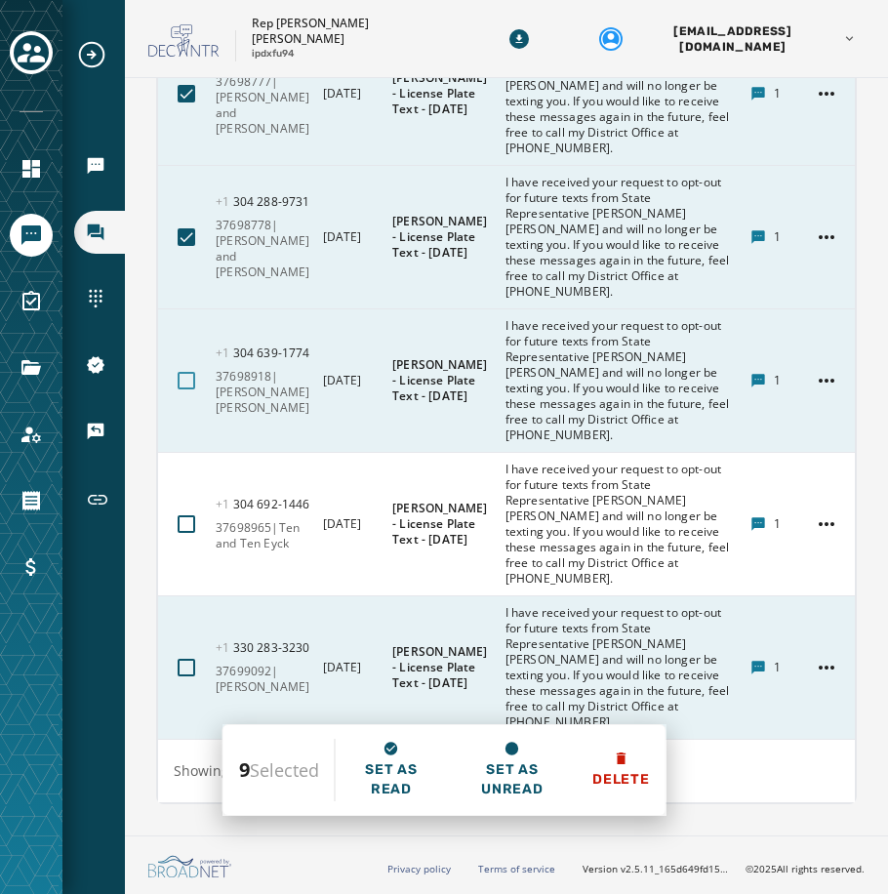
click at [187, 383] on div at bounding box center [187, 381] width 18 height 18
click at [191, 521] on div at bounding box center [187, 524] width 18 height 18
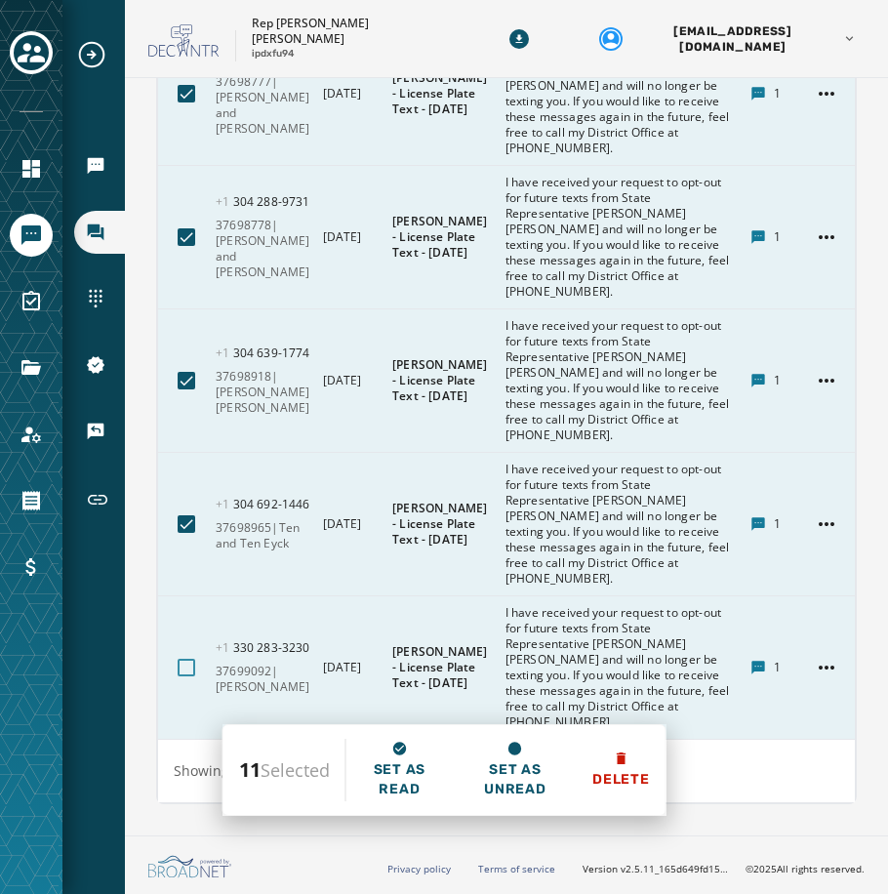
click at [192, 666] on div at bounding box center [187, 667] width 18 height 18
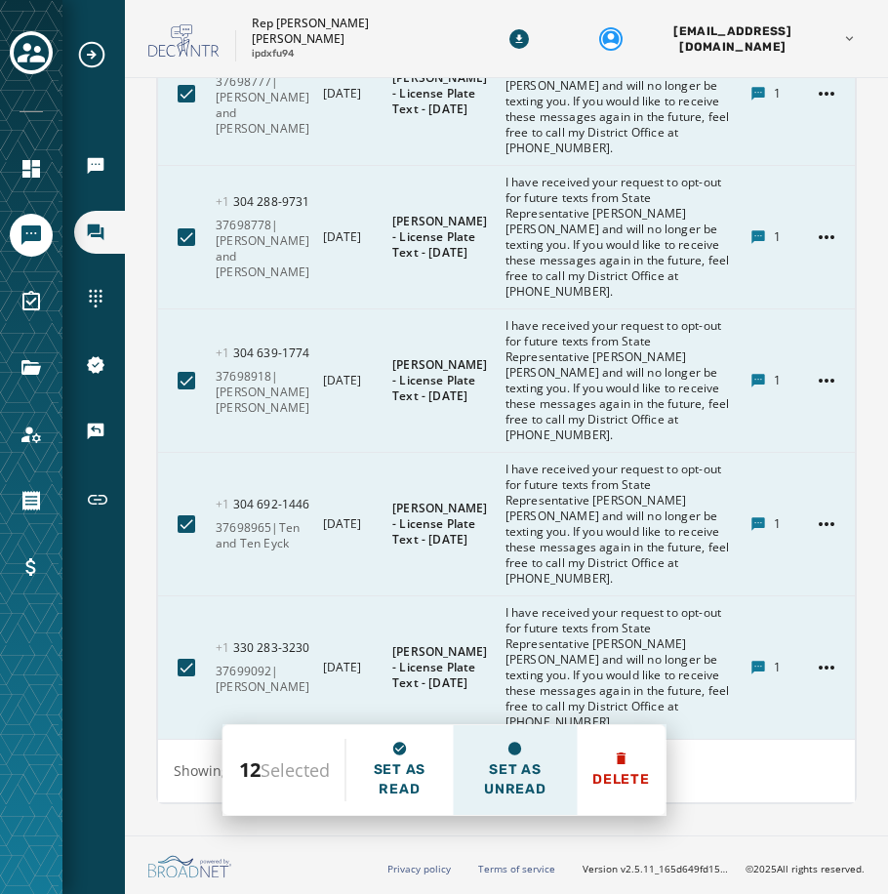
click at [497, 773] on span "Set as unread" at bounding box center [514, 779] width 93 height 39
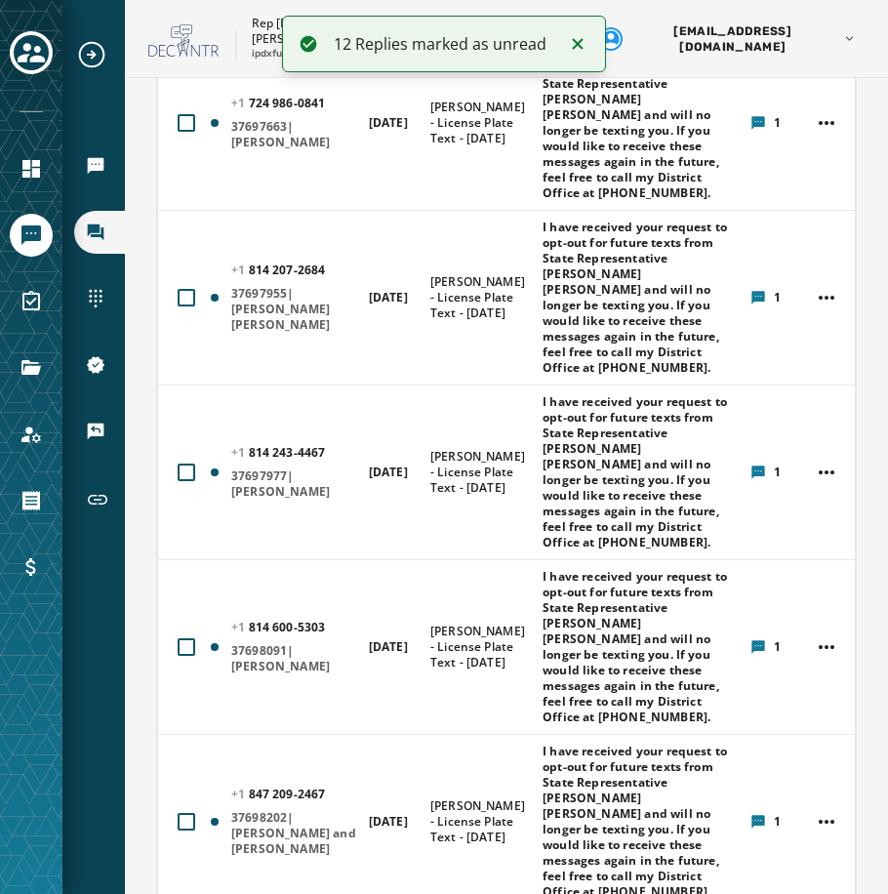
scroll to position [0, 0]
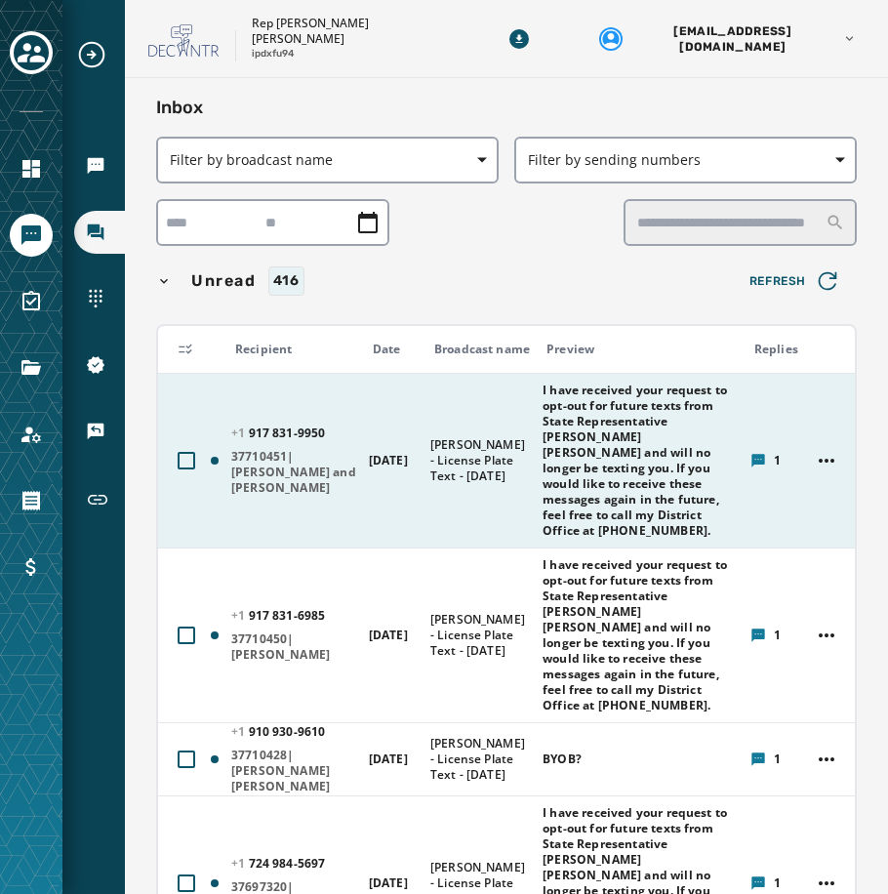
click at [418, 539] on td "[DATE]" at bounding box center [387, 460] width 61 height 175
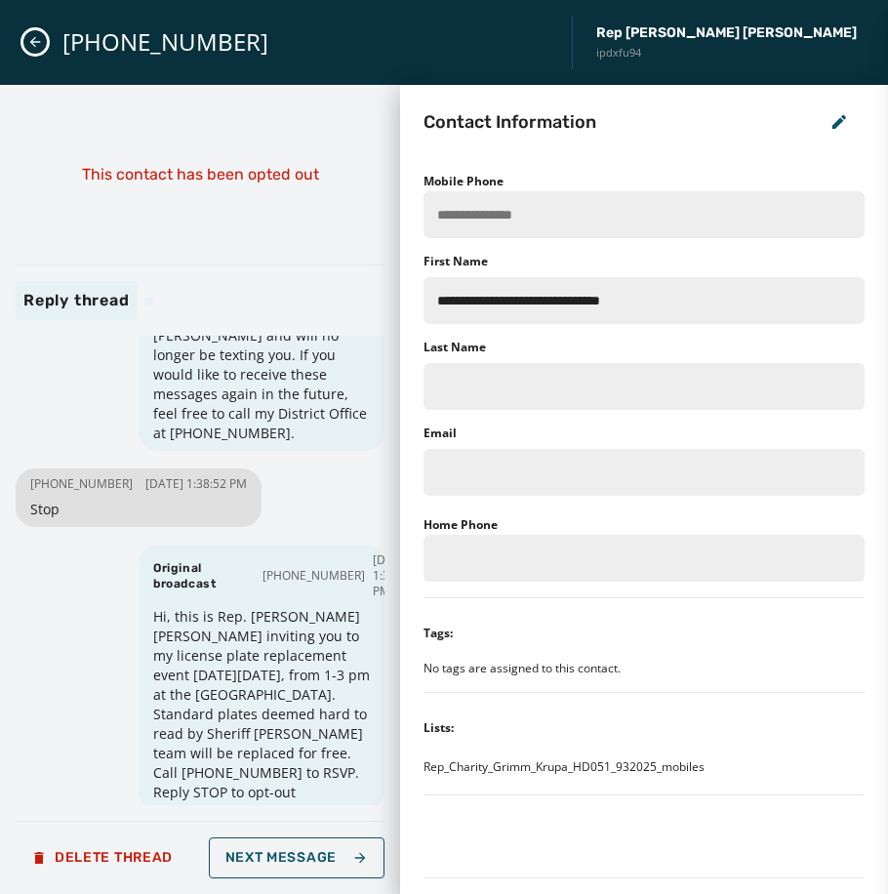
scroll to position [141, 0]
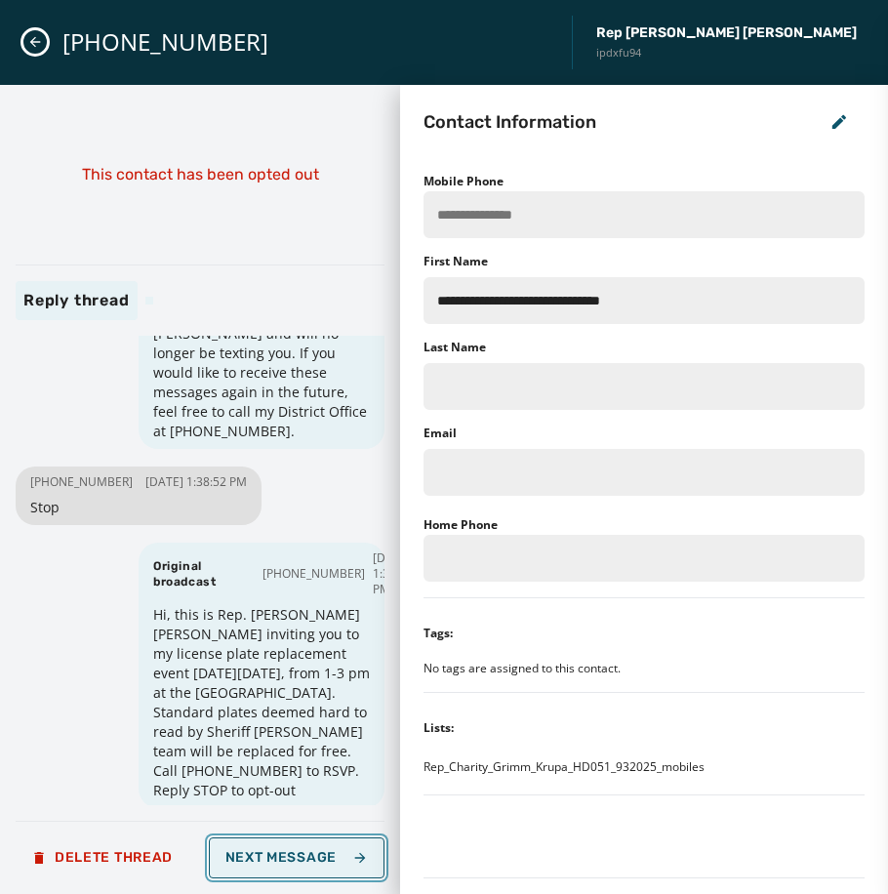
click at [284, 855] on span "Next Message" at bounding box center [296, 858] width 142 height 16
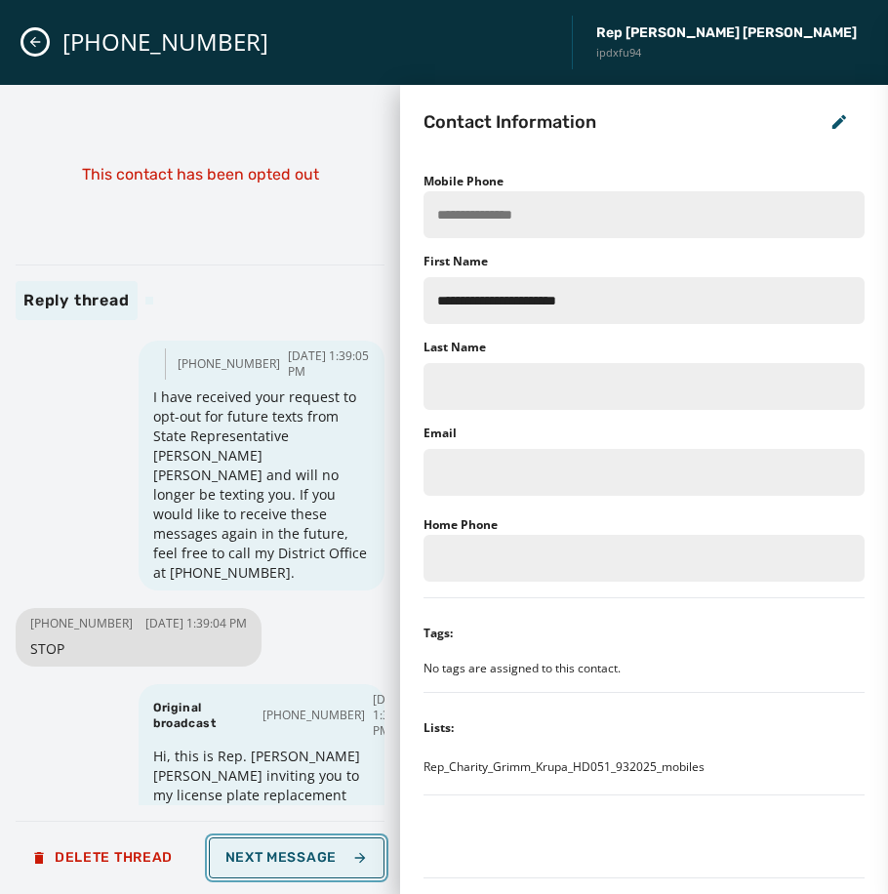
click at [284, 855] on span "Next Message" at bounding box center [296, 858] width 142 height 16
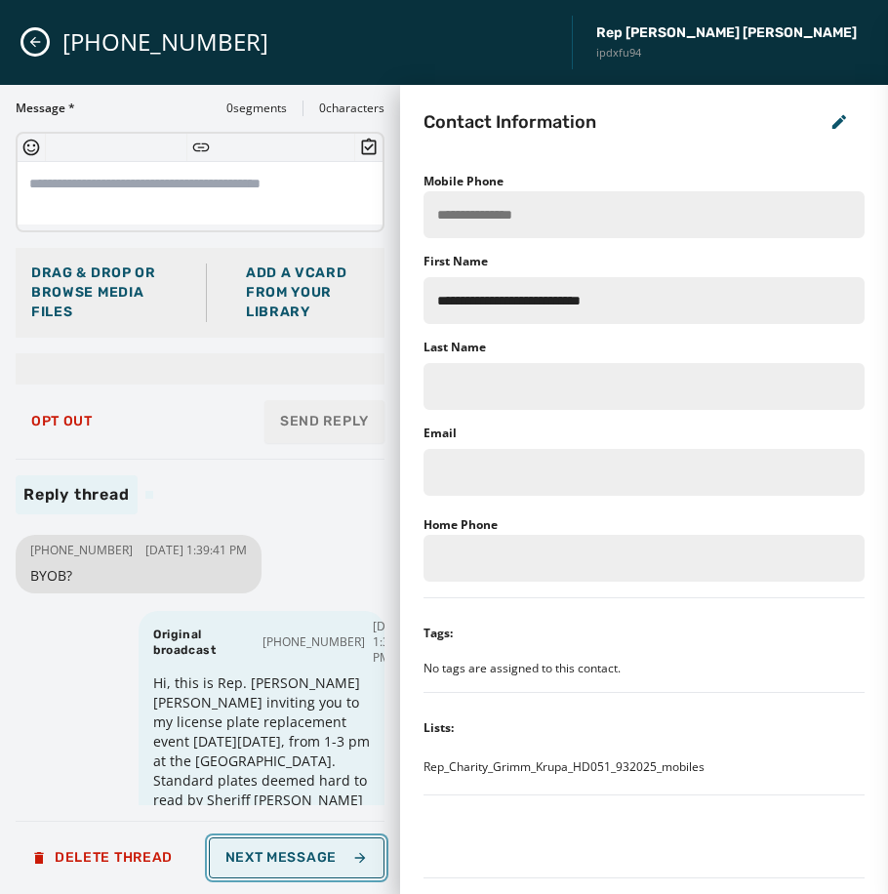
click at [293, 845] on button "Next Message" at bounding box center [297, 857] width 176 height 41
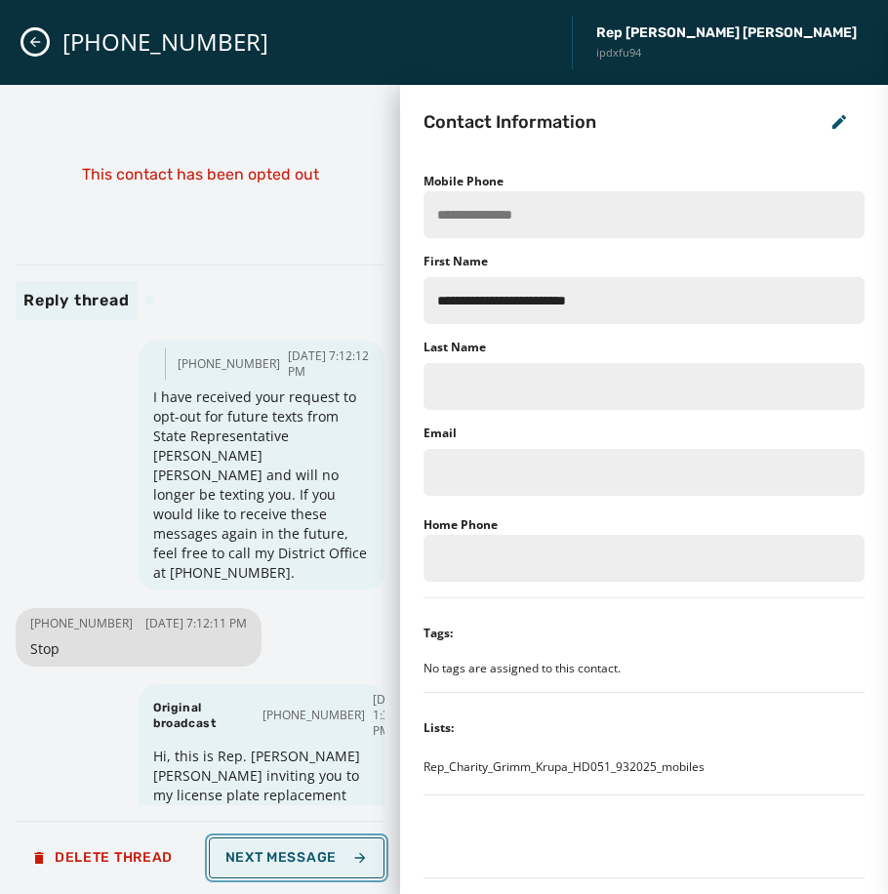
click at [291, 845] on button "Next Message" at bounding box center [297, 857] width 176 height 41
click at [290, 845] on button "Loading... Next Message" at bounding box center [297, 857] width 176 height 41
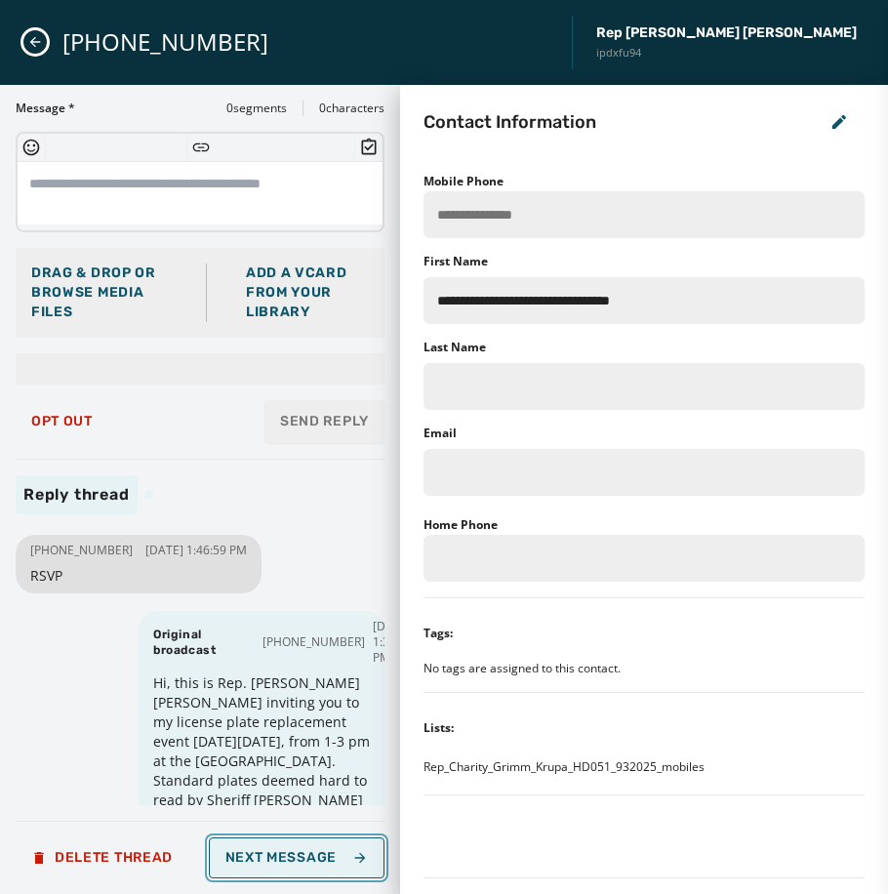
click at [296, 850] on span "Next Message" at bounding box center [296, 858] width 142 height 16
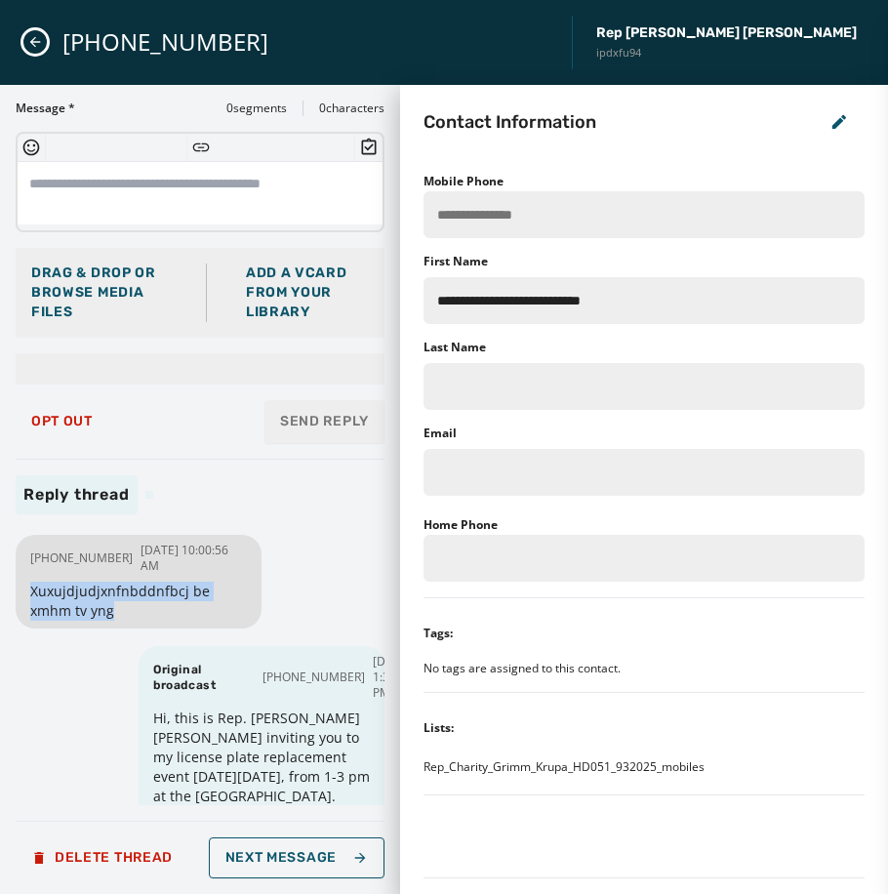
drag, startPoint x: 29, startPoint y: 590, endPoint x: 110, endPoint y: 605, distance: 82.3
click at [110, 605] on div "[PHONE_NUMBER] [DATE] 10:00:56 AM Xuxujdjudjxnfnbddnfbcj be xmhm tv yng" at bounding box center [139, 582] width 246 height 94
copy span "Xuxujdjudjxnfnbddnfbcj be xmhm tv yng"
click at [362, 847] on button "Next Message" at bounding box center [297, 857] width 176 height 41
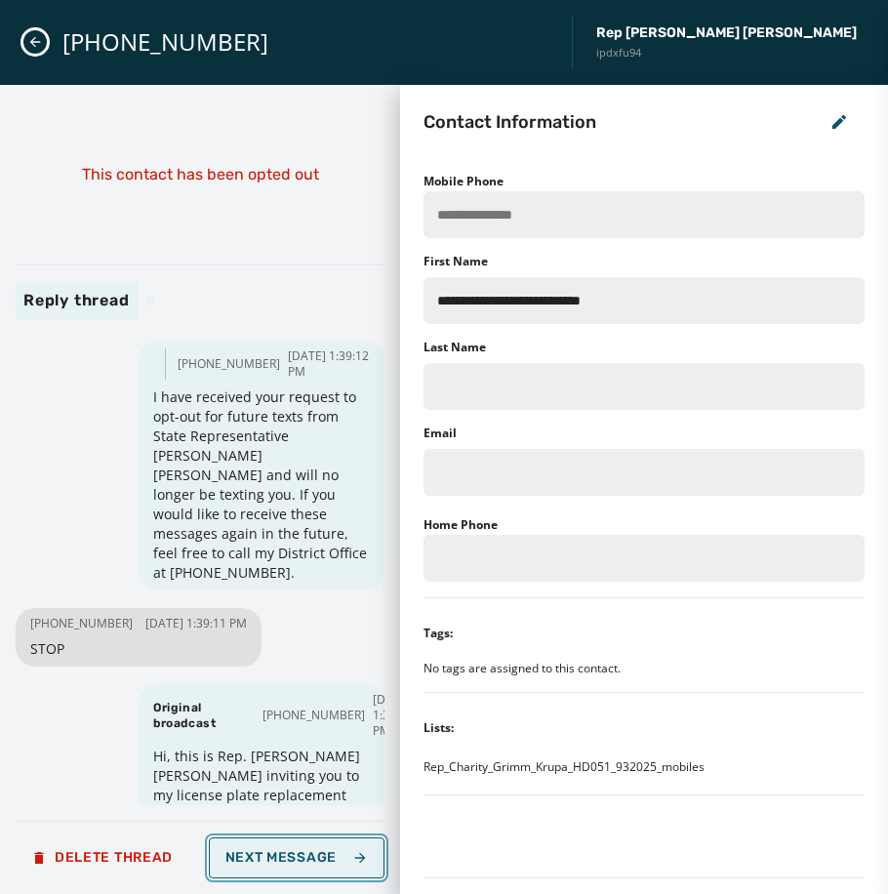
click at [324, 853] on span "Next Message" at bounding box center [296, 858] width 142 height 16
click at [324, 854] on span "Next Message" at bounding box center [296, 858] width 142 height 16
click at [318, 856] on span "Next Message" at bounding box center [296, 858] width 142 height 16
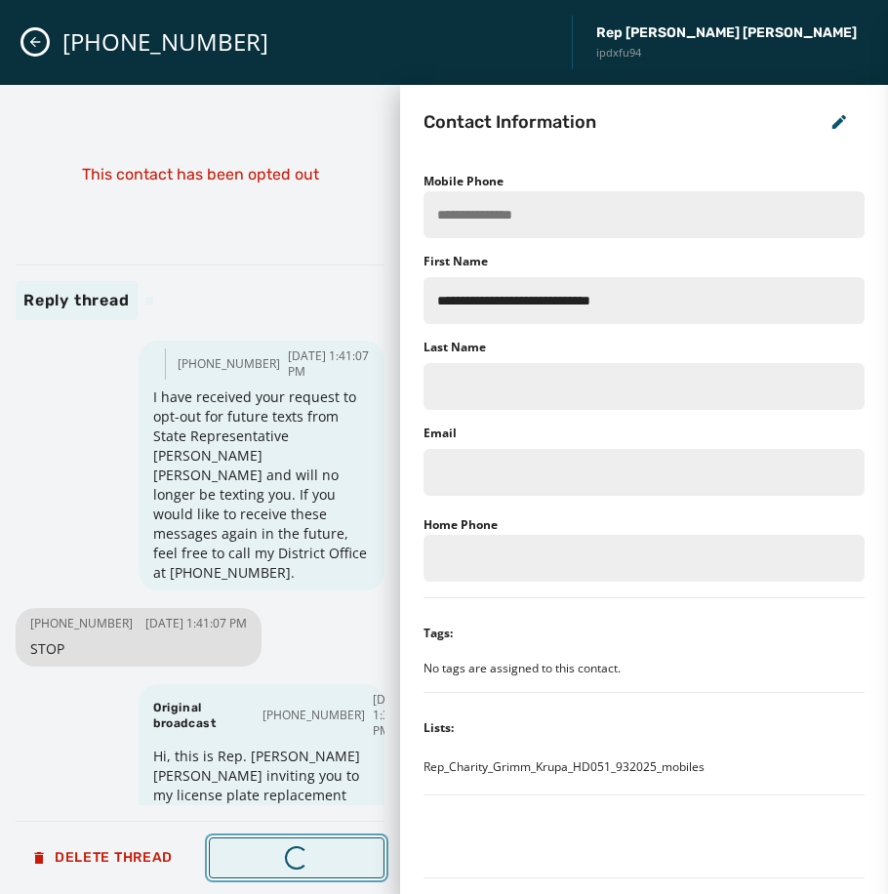
click at [318, 856] on span "Next Message" at bounding box center [296, 858] width 142 height 16
type input "**********"
click at [318, 856] on span "Next Message" at bounding box center [296, 858] width 142 height 16
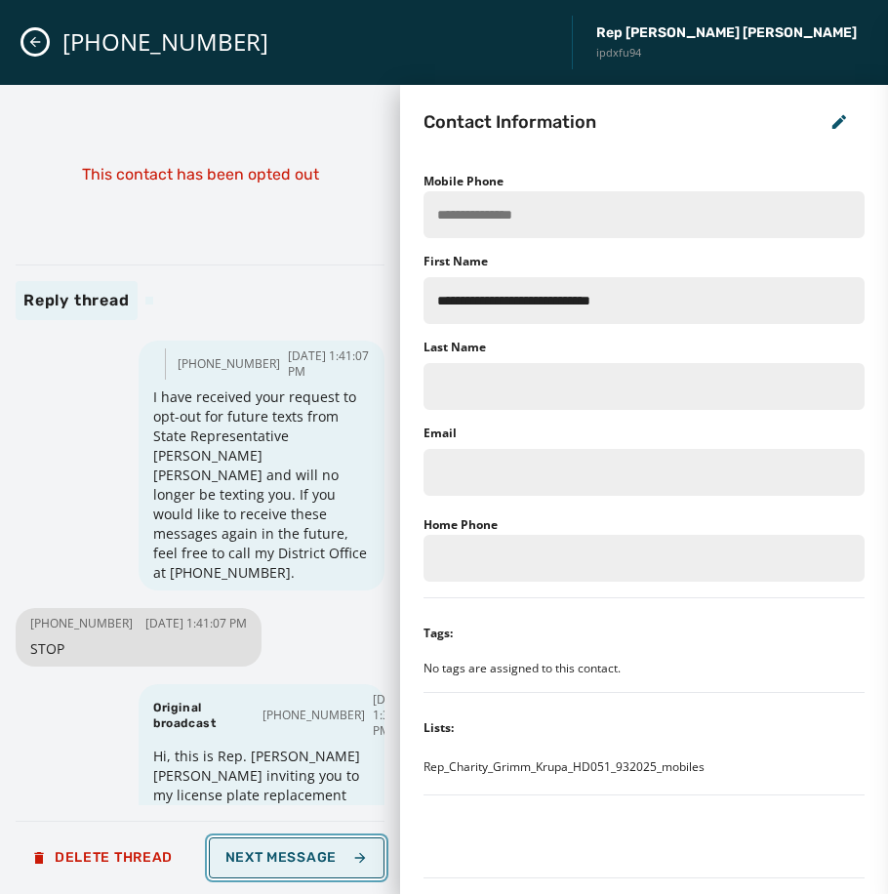
type input "**********"
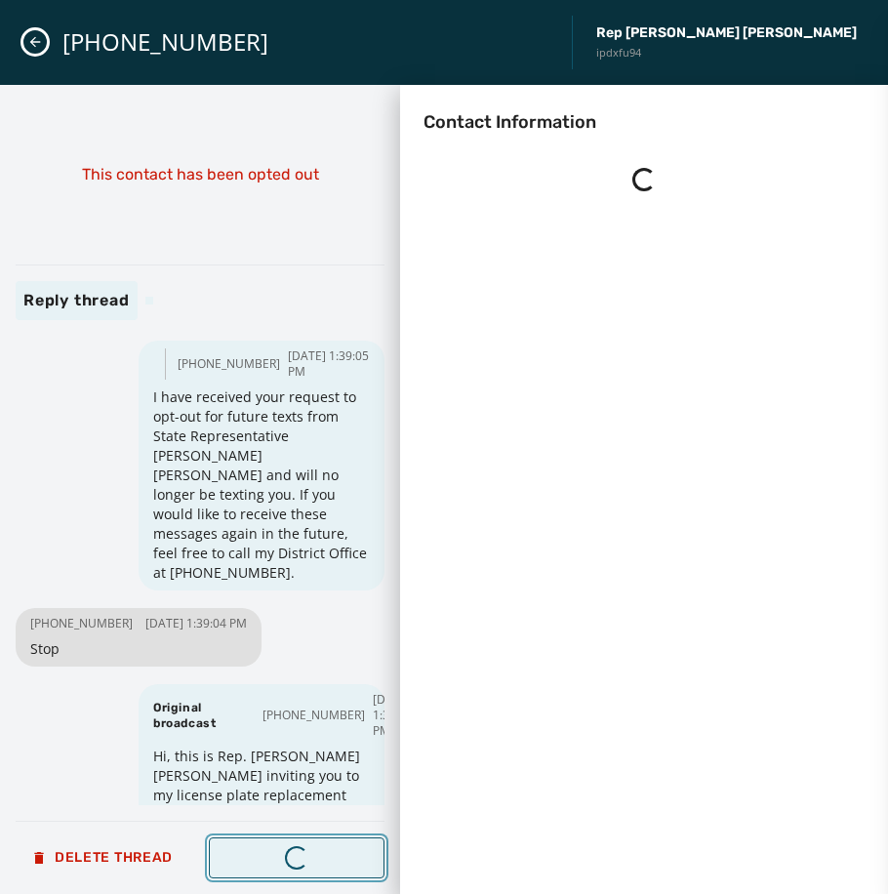
click at [318, 856] on span "Next Message" at bounding box center [296, 858] width 142 height 16
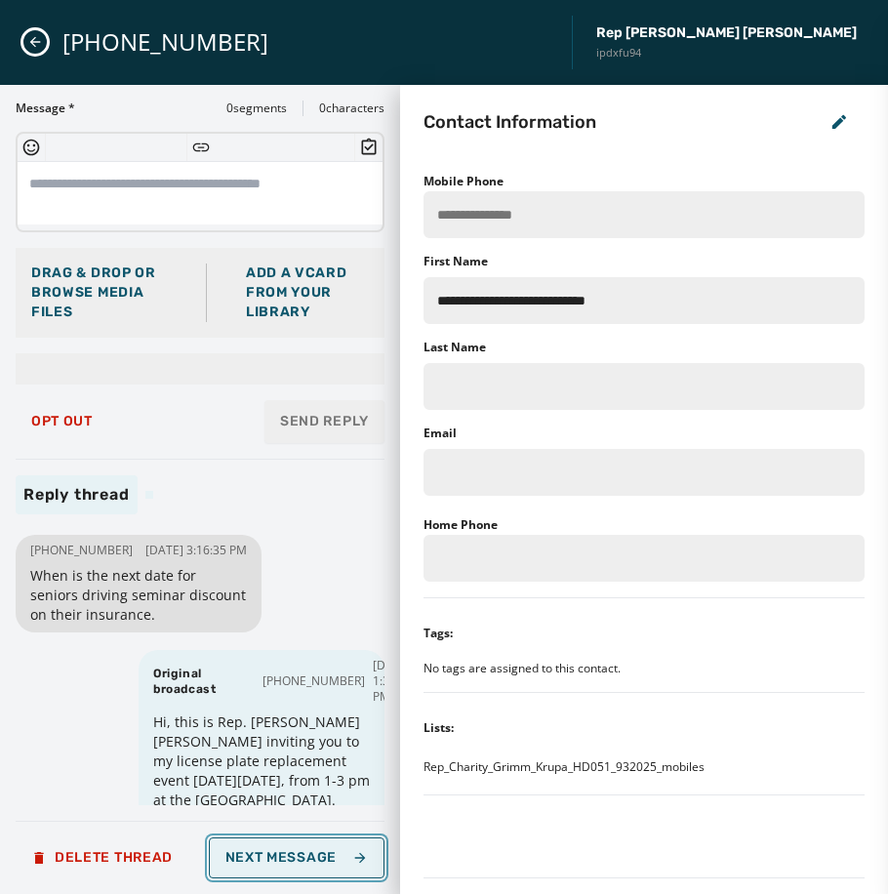
click at [247, 862] on span "Next Message" at bounding box center [296, 858] width 142 height 16
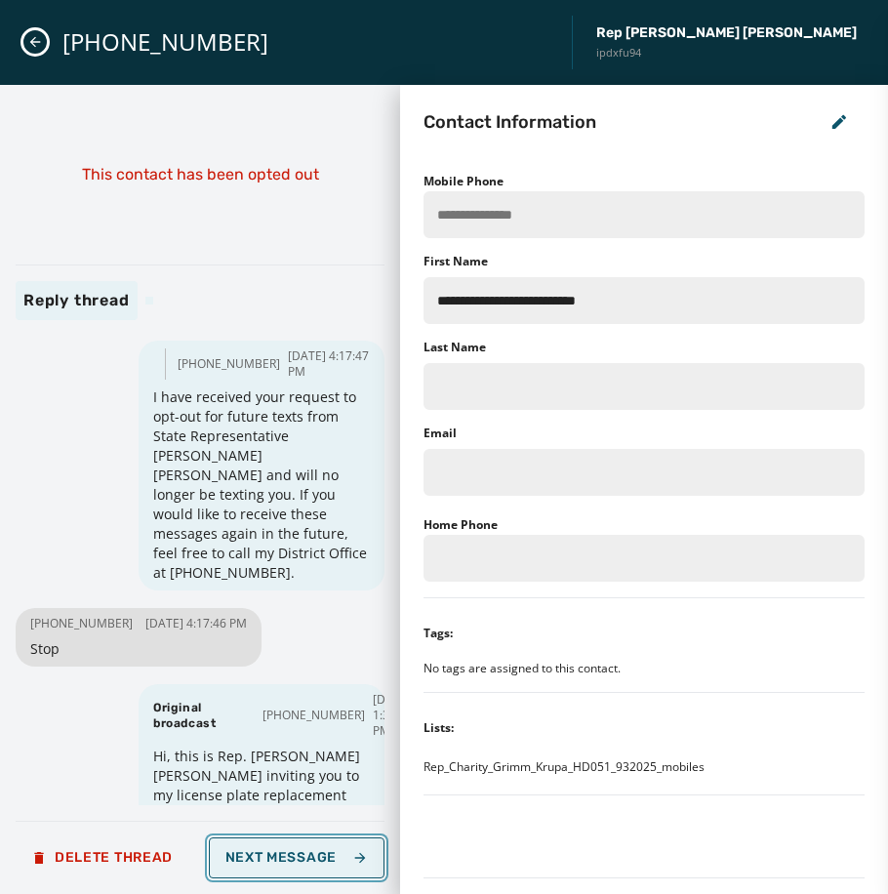
click at [271, 855] on span "Next Message" at bounding box center [296, 858] width 142 height 16
type input "**********"
click at [272, 855] on span "Next Message" at bounding box center [296, 858] width 142 height 16
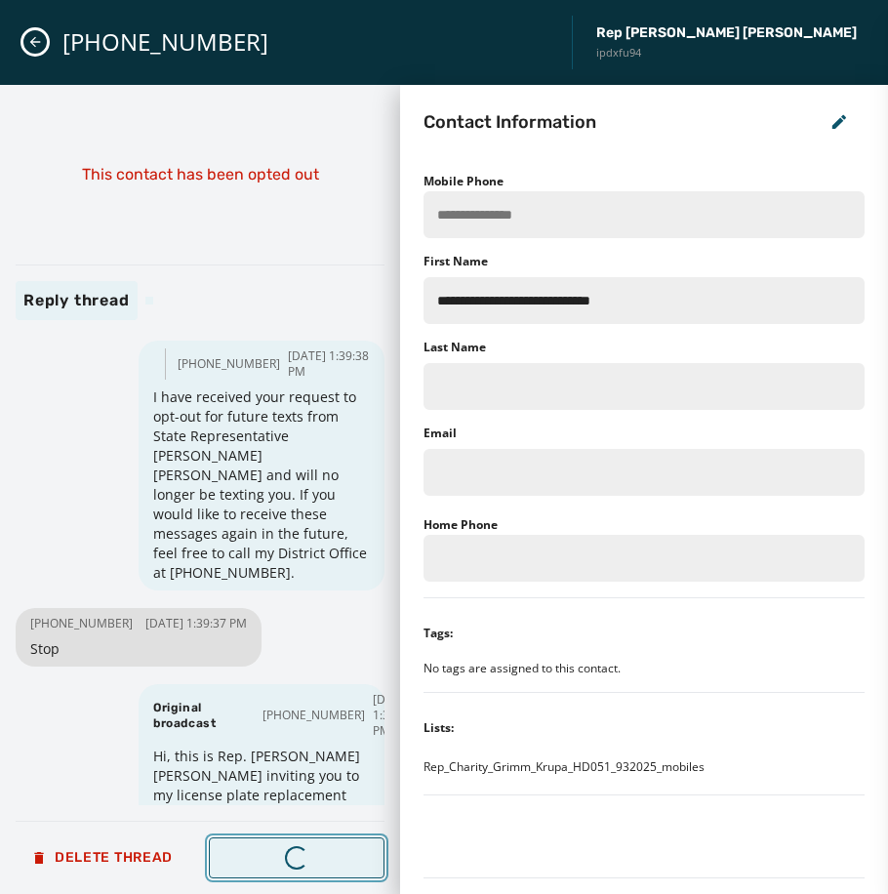
click at [277, 853] on span "Next Message" at bounding box center [296, 858] width 142 height 16
click at [279, 853] on span "Next Message" at bounding box center [296, 858] width 142 height 16
type input "**********"
click at [279, 853] on span "Next Message" at bounding box center [296, 858] width 142 height 16
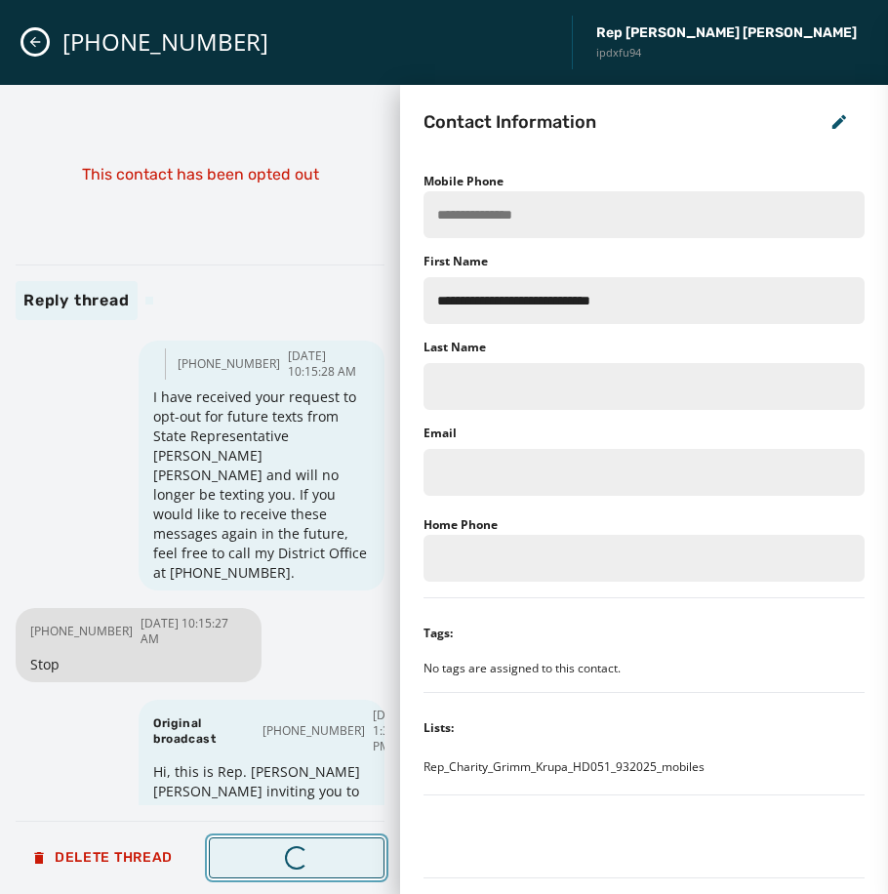
click at [284, 850] on span "Next Message" at bounding box center [296, 858] width 142 height 16
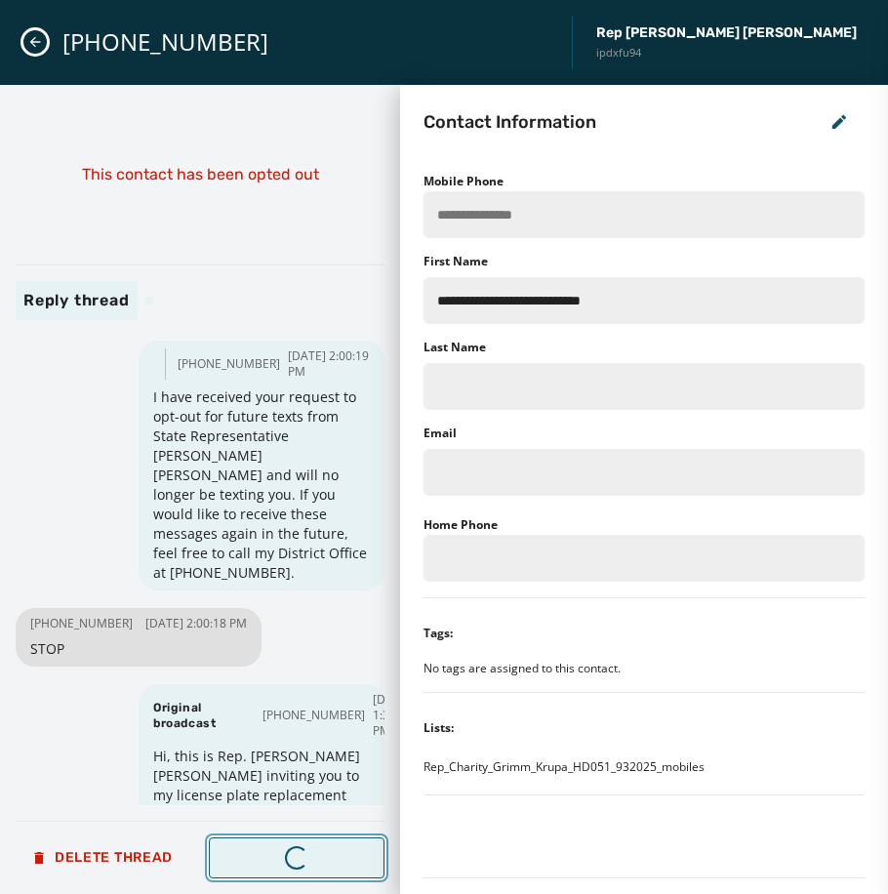
click at [284, 850] on span "Next Message" at bounding box center [296, 858] width 142 height 16
type input "**********"
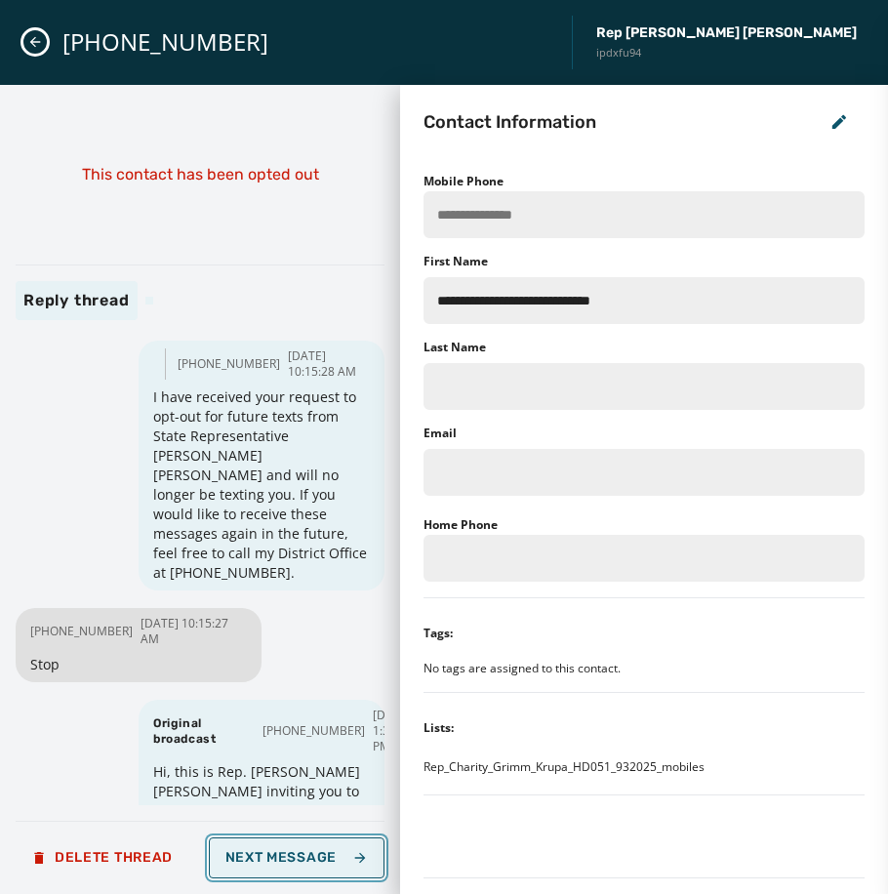
click at [284, 850] on span "Next Message" at bounding box center [296, 858] width 142 height 16
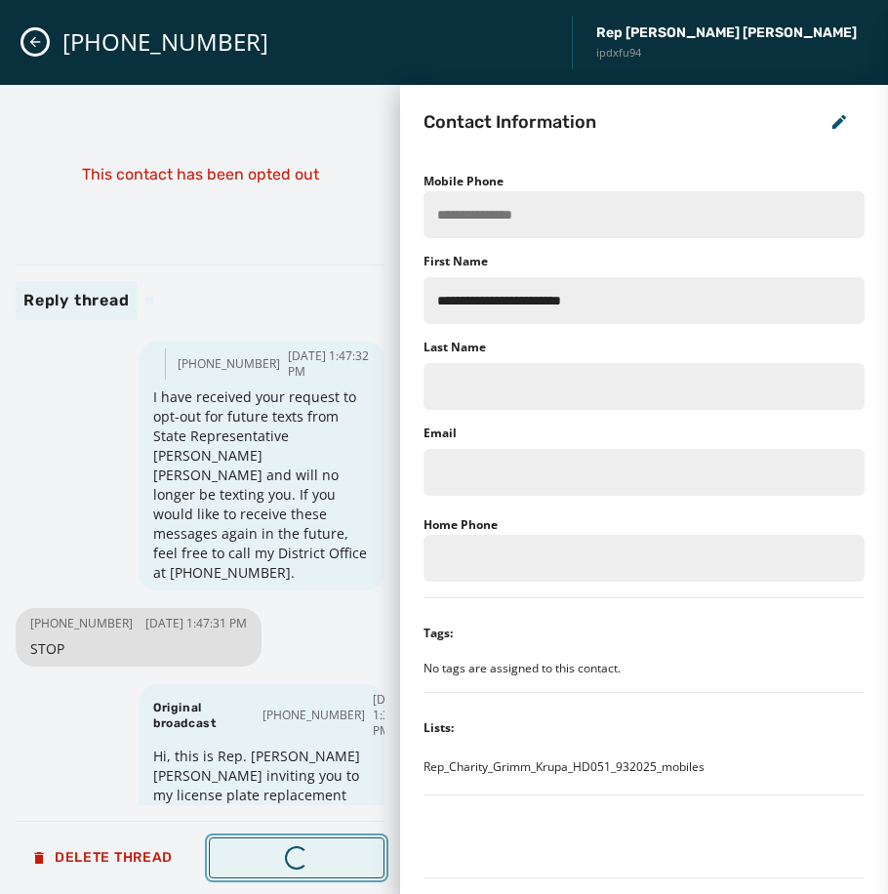
click at [284, 850] on span "Next Message" at bounding box center [296, 858] width 142 height 16
click at [288, 850] on div "Loading..." at bounding box center [296, 856] width 25 height 25
type input "**********"
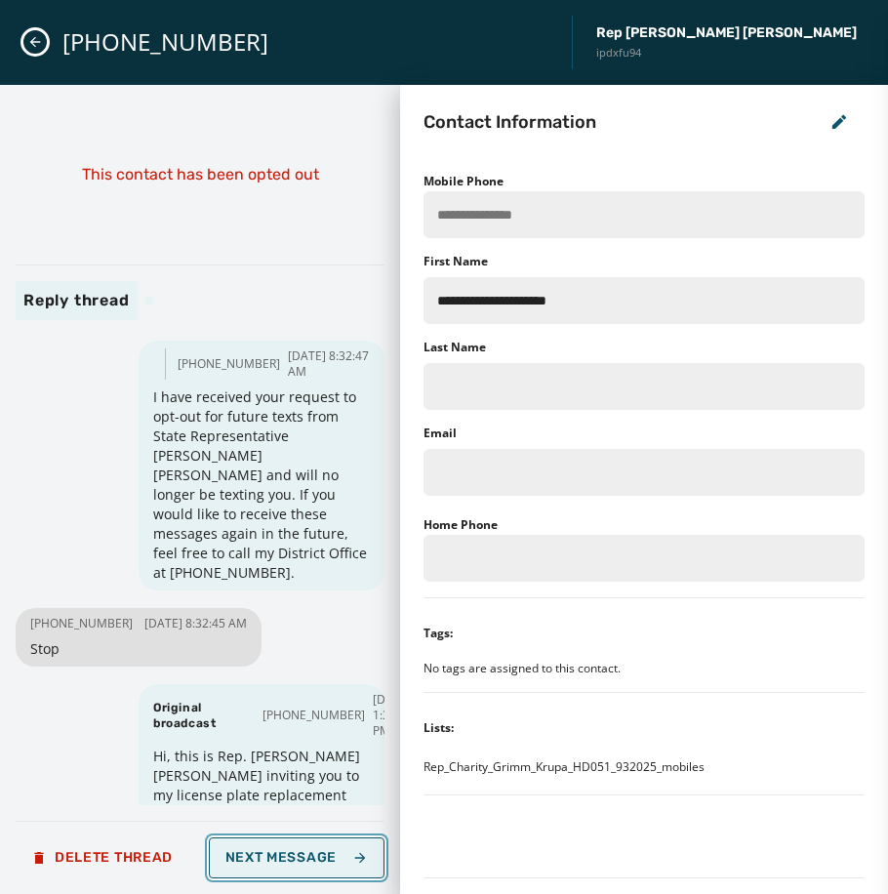
click at [288, 852] on span "Next Message" at bounding box center [296, 858] width 142 height 16
click at [325, 859] on span "Next Message" at bounding box center [296, 858] width 142 height 16
type input "**********"
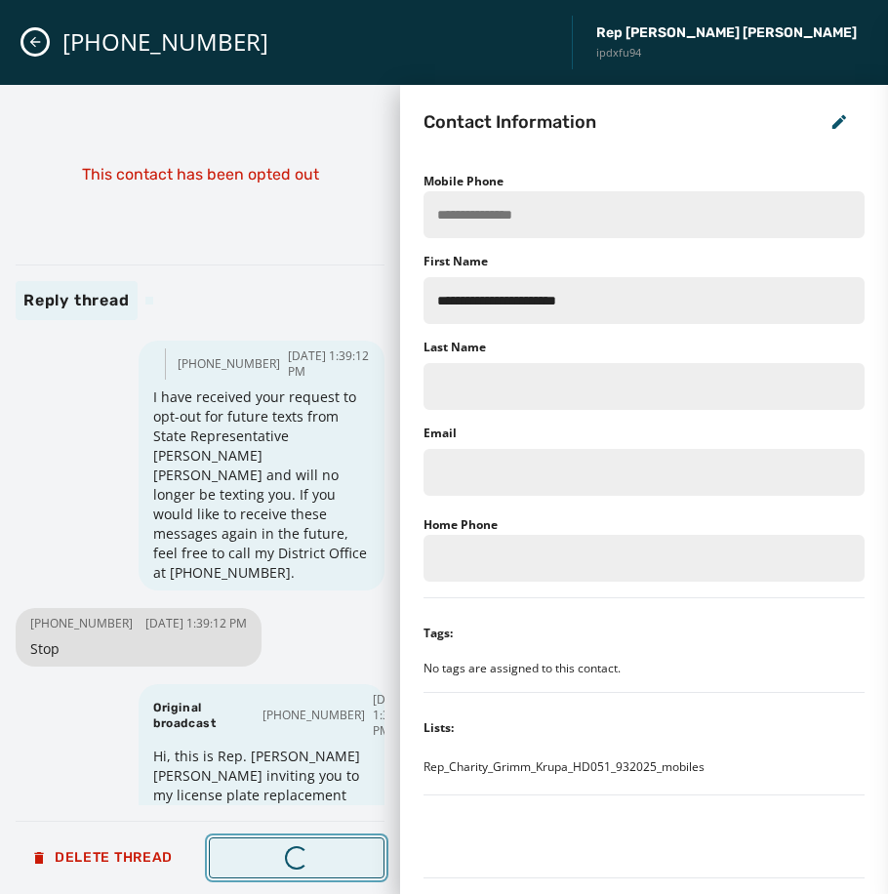
type input "**********"
click at [325, 859] on span "Next Message" at bounding box center [296, 858] width 142 height 16
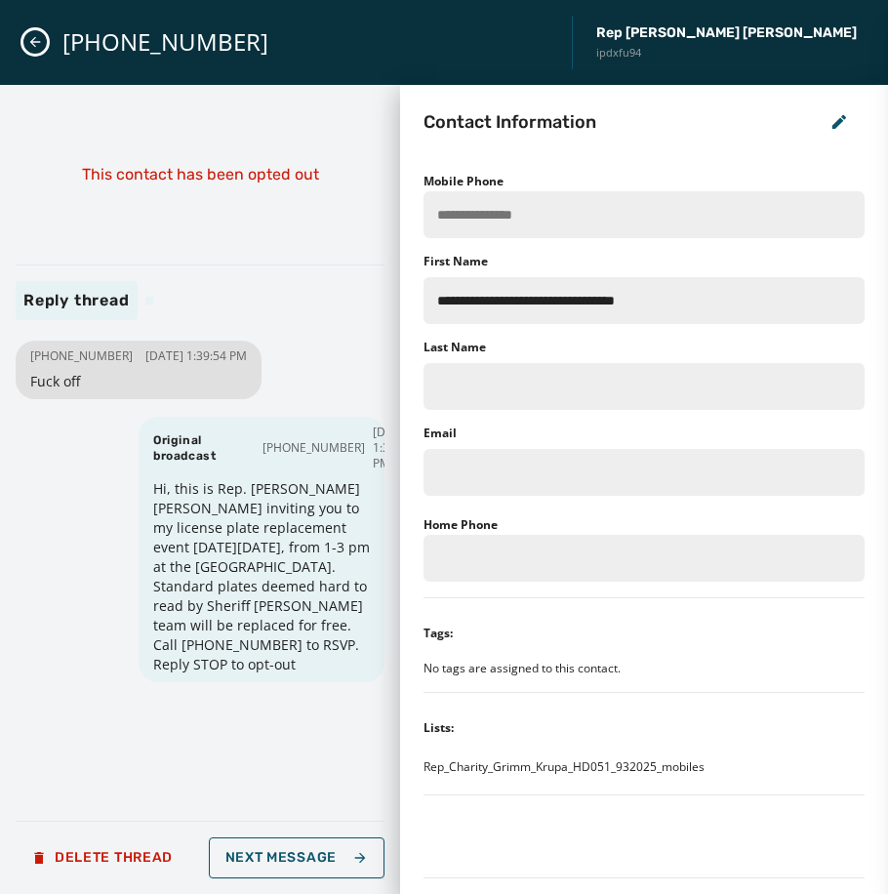
click at [100, 391] on span "Fuck off" at bounding box center [138, 382] width 217 height 20
drag, startPoint x: 79, startPoint y: 394, endPoint x: 24, endPoint y: 395, distance: 54.6
click at [24, 395] on div "[PHONE_NUMBER] [DATE] 1:39:54 PM Fuck off" at bounding box center [139, 369] width 246 height 59
drag, startPoint x: 24, startPoint y: 395, endPoint x: 41, endPoint y: 394, distance: 16.6
copy span "Fuck off"
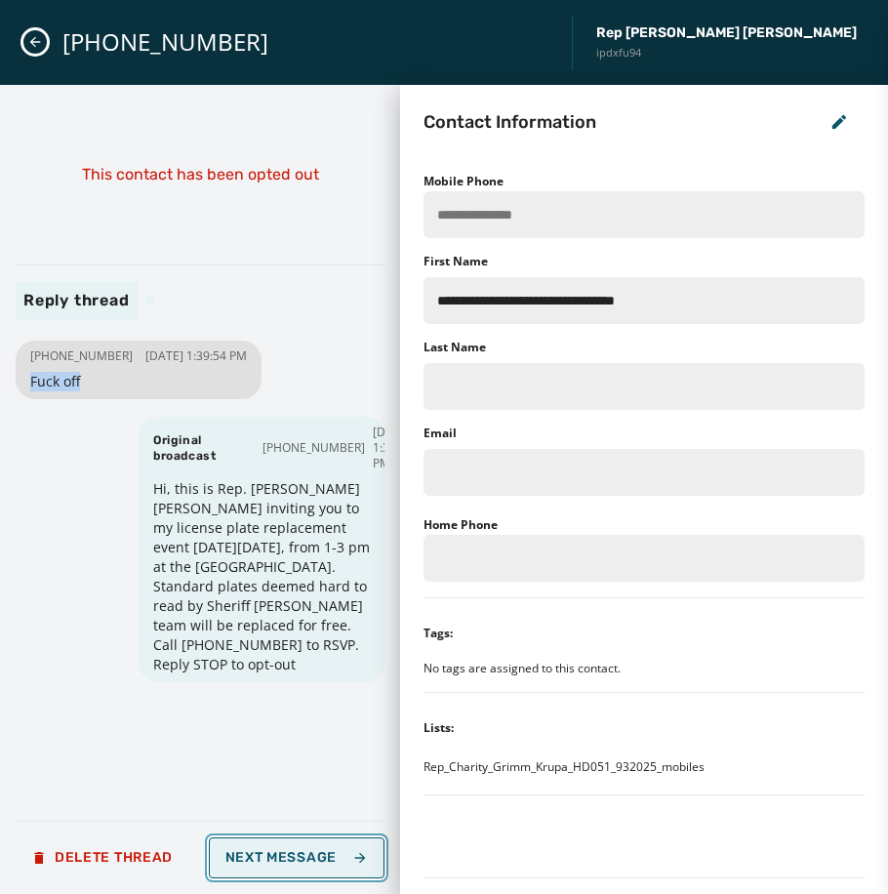
click at [359, 862] on icon "button" at bounding box center [360, 858] width 16 height 16
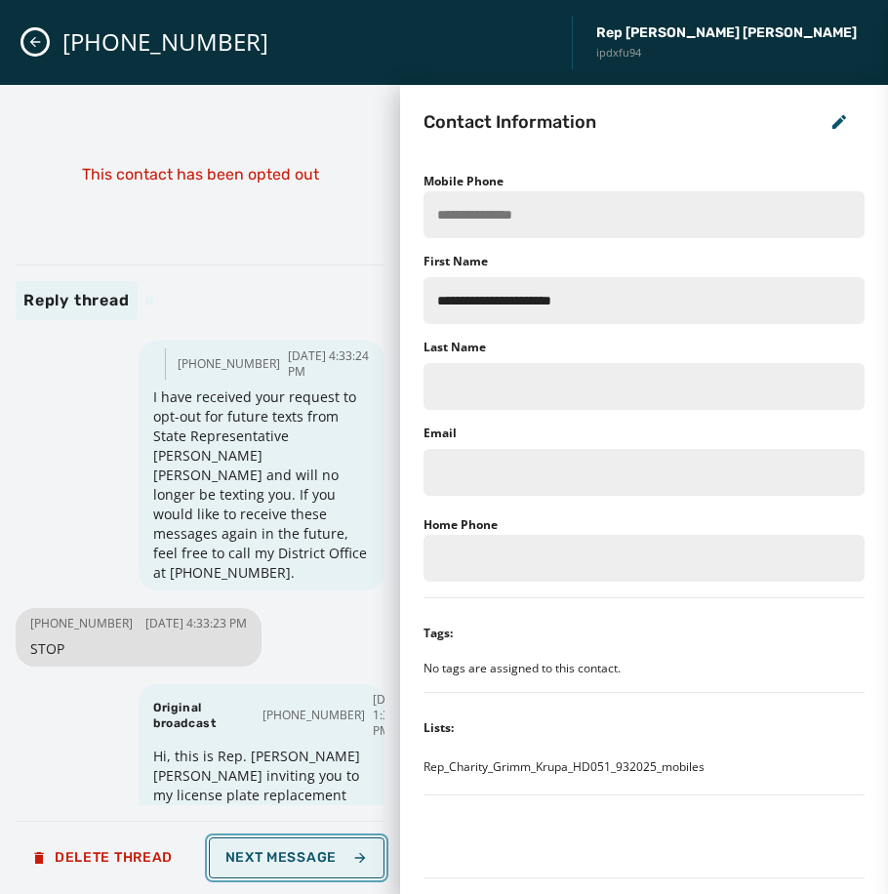
click at [360, 865] on button "Next Message" at bounding box center [297, 857] width 176 height 41
click at [371, 867] on button "Next Message" at bounding box center [297, 857] width 176 height 41
click at [359, 865] on button "Next Message" at bounding box center [297, 857] width 176 height 41
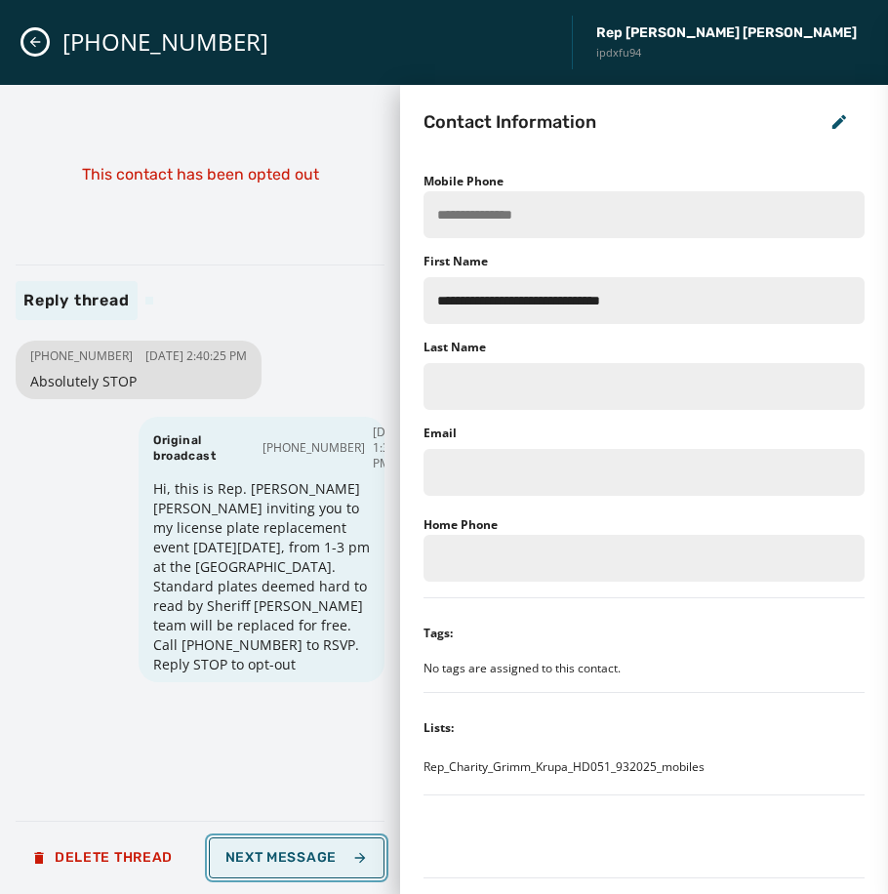
click at [359, 865] on button "Next Message" at bounding box center [297, 857] width 176 height 41
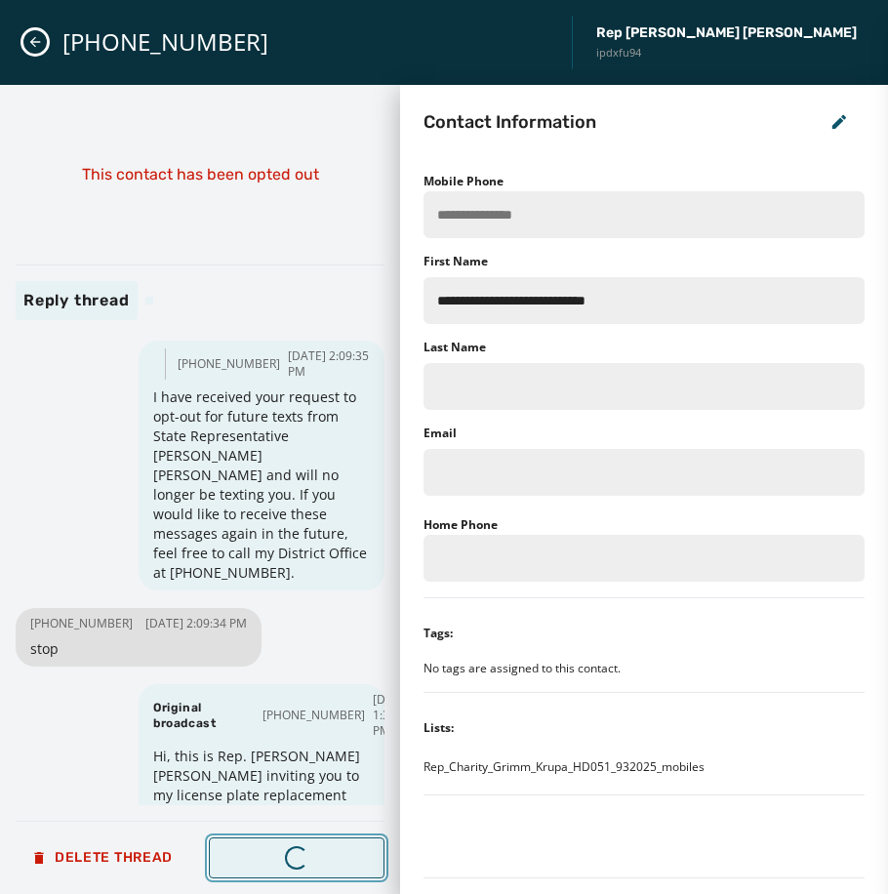
click at [366, 864] on icon "button" at bounding box center [360, 858] width 16 height 16
click at [367, 871] on button "Next Message" at bounding box center [297, 857] width 176 height 41
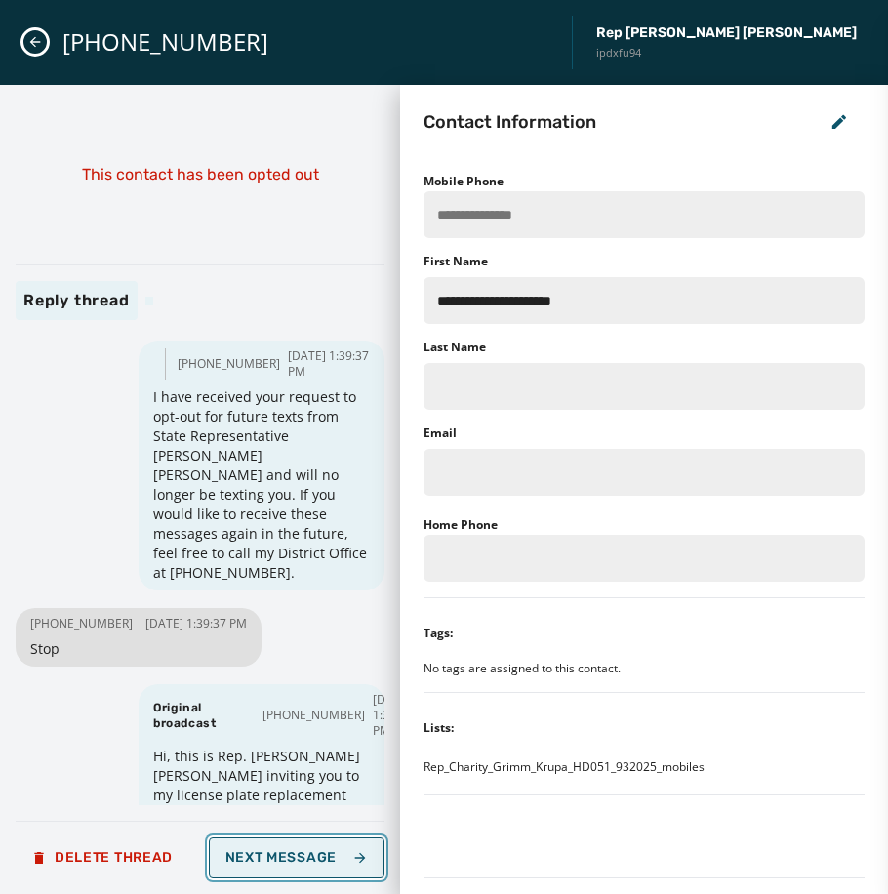
type input "**********"
click at [367, 871] on button "Next Message" at bounding box center [297, 857] width 176 height 41
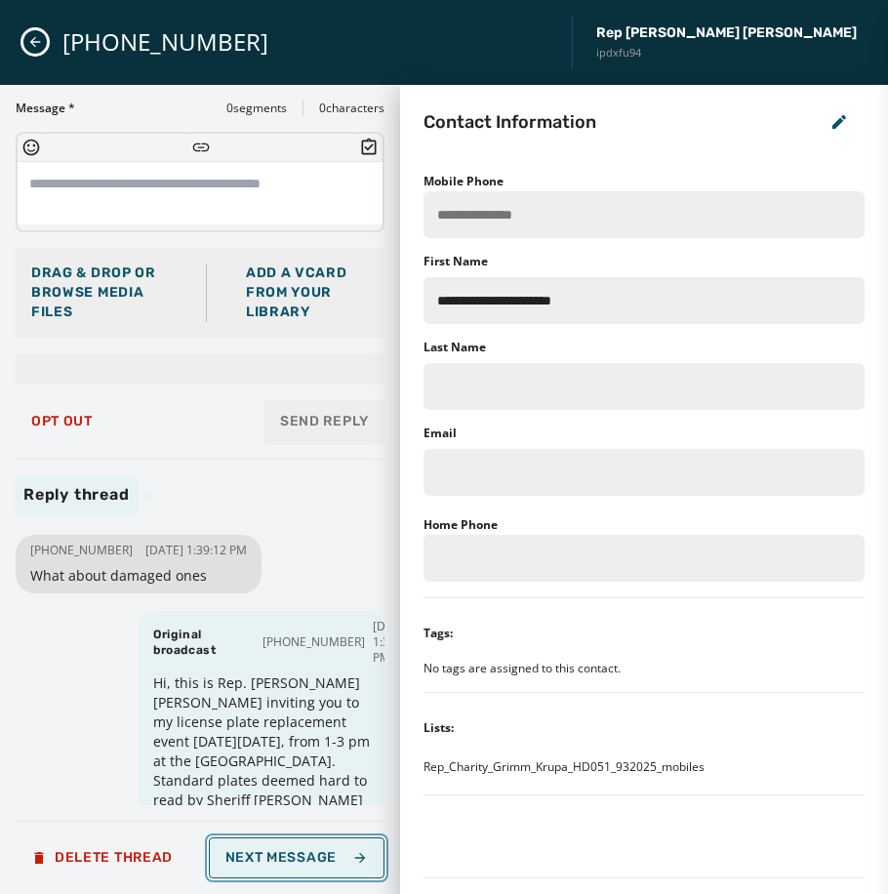
click at [245, 852] on span "Next Message" at bounding box center [296, 858] width 142 height 16
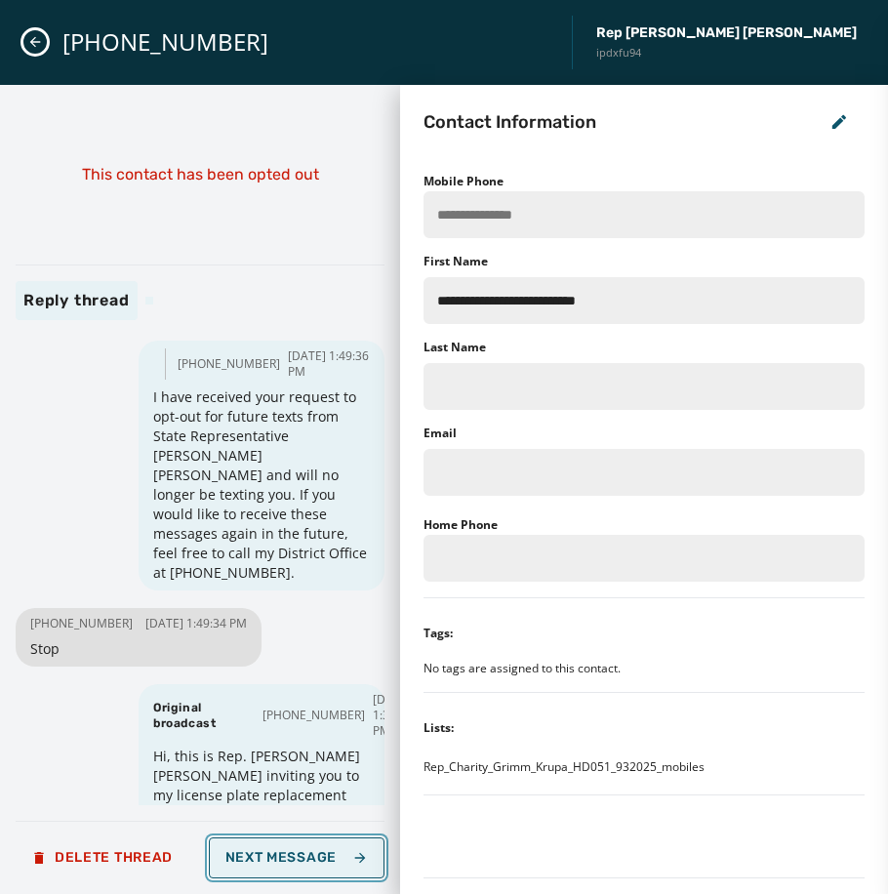
click at [240, 850] on span "Next Message" at bounding box center [296, 858] width 142 height 16
type input "**********"
click at [240, 850] on span "Next Message" at bounding box center [296, 858] width 142 height 16
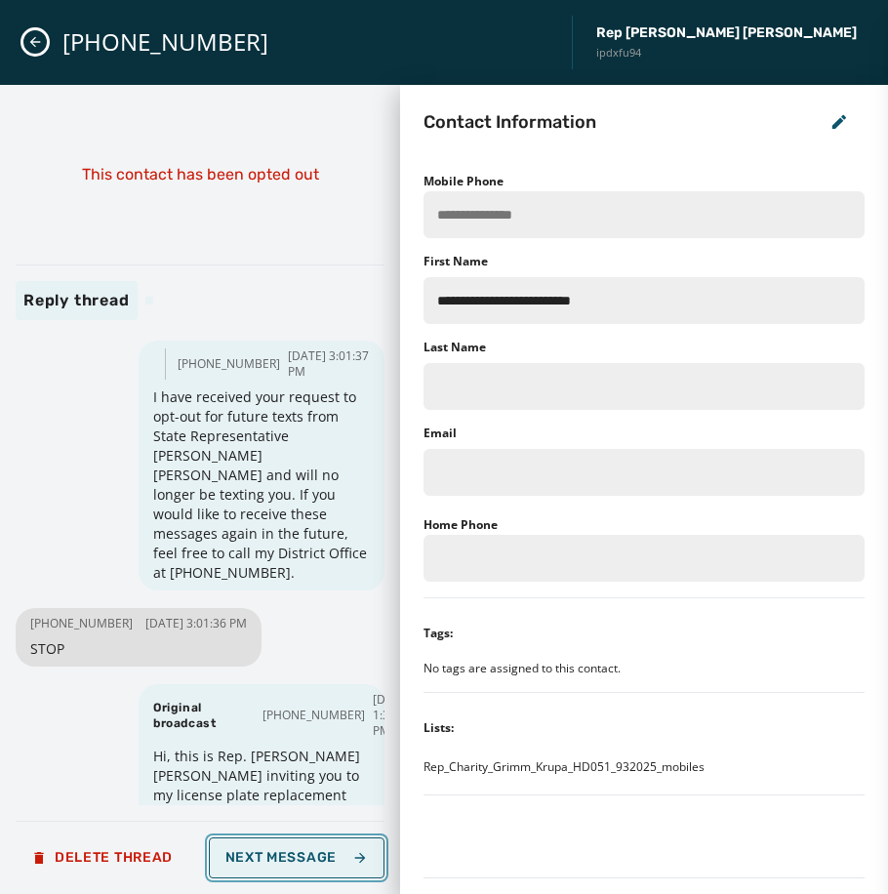
click at [344, 848] on button "Next Message" at bounding box center [297, 857] width 176 height 41
click at [344, 848] on button "Loading... Next Message" at bounding box center [297, 857] width 176 height 41
type input "**********"
click at [344, 848] on button "Loading... Next Message" at bounding box center [297, 857] width 176 height 41
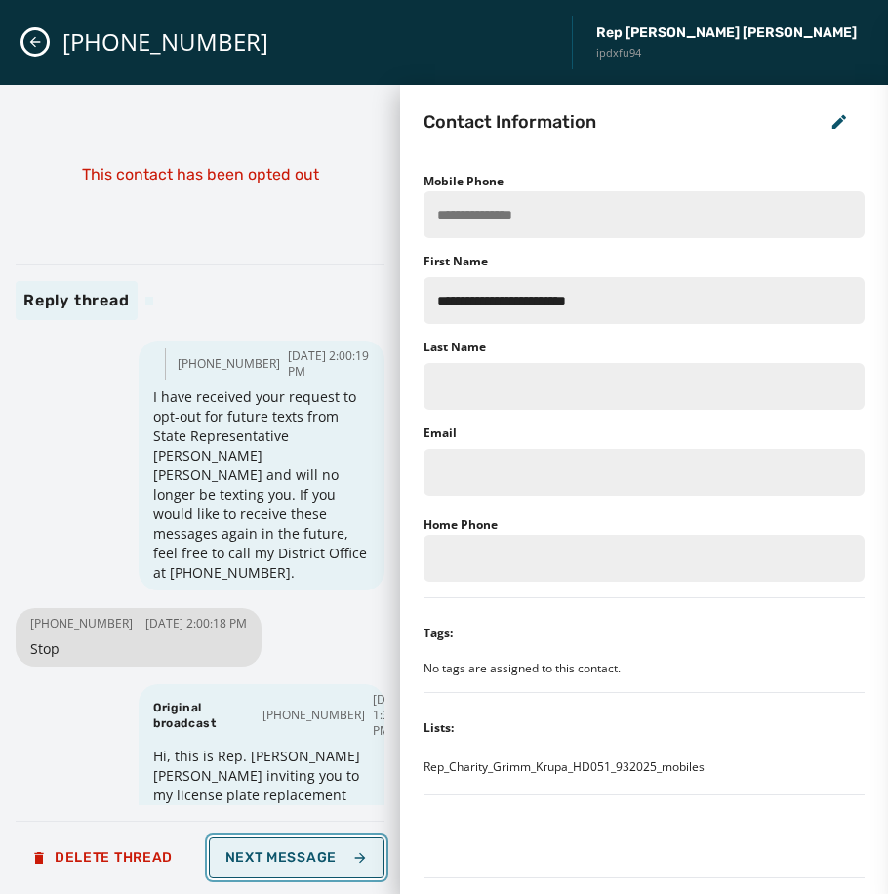
click at [344, 848] on button "Next Message" at bounding box center [297, 857] width 176 height 41
click at [344, 848] on button "Loading... Next Message" at bounding box center [297, 857] width 176 height 41
type input "**********"
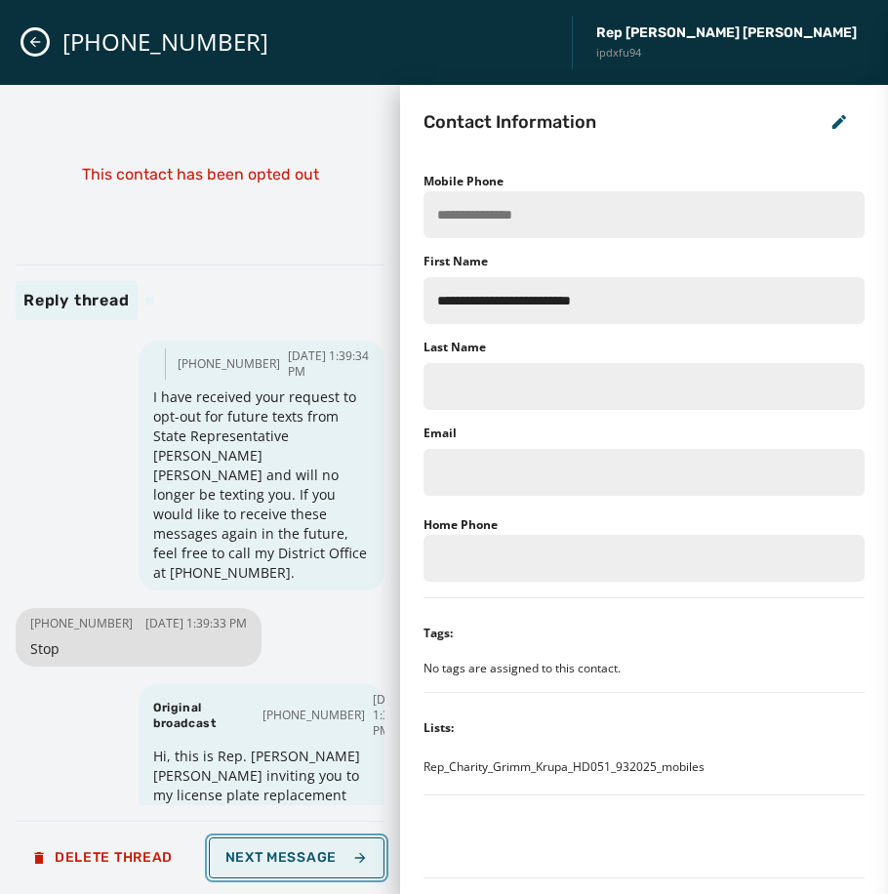
click at [344, 848] on button "Next Message" at bounding box center [297, 857] width 176 height 41
click at [344, 848] on button "Loading... Next Message" at bounding box center [297, 857] width 176 height 41
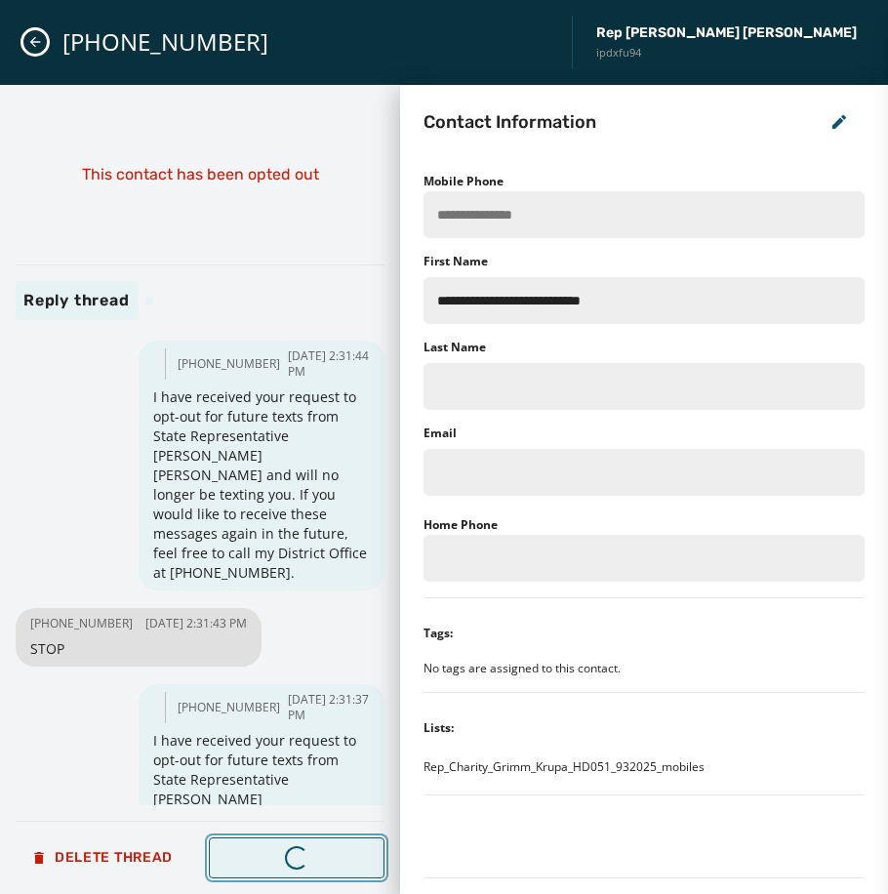
click at [344, 848] on button "Loading... Next Message" at bounding box center [297, 857] width 176 height 41
type input "**********"
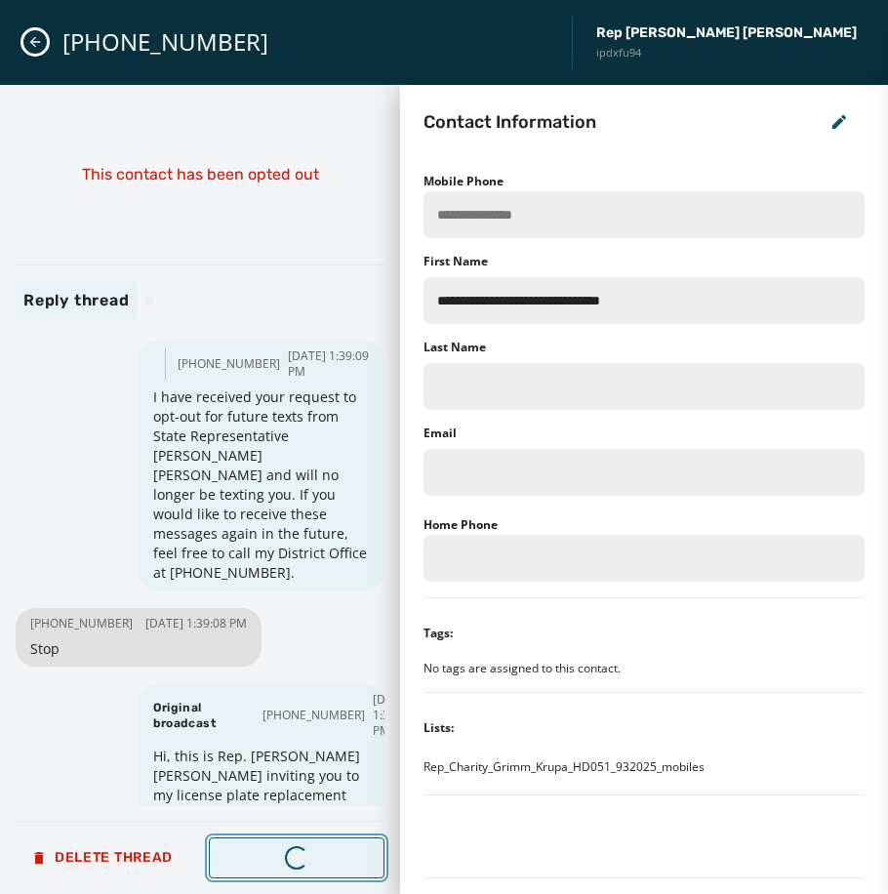
click at [344, 848] on button "Loading... Next Message" at bounding box center [297, 857] width 176 height 41
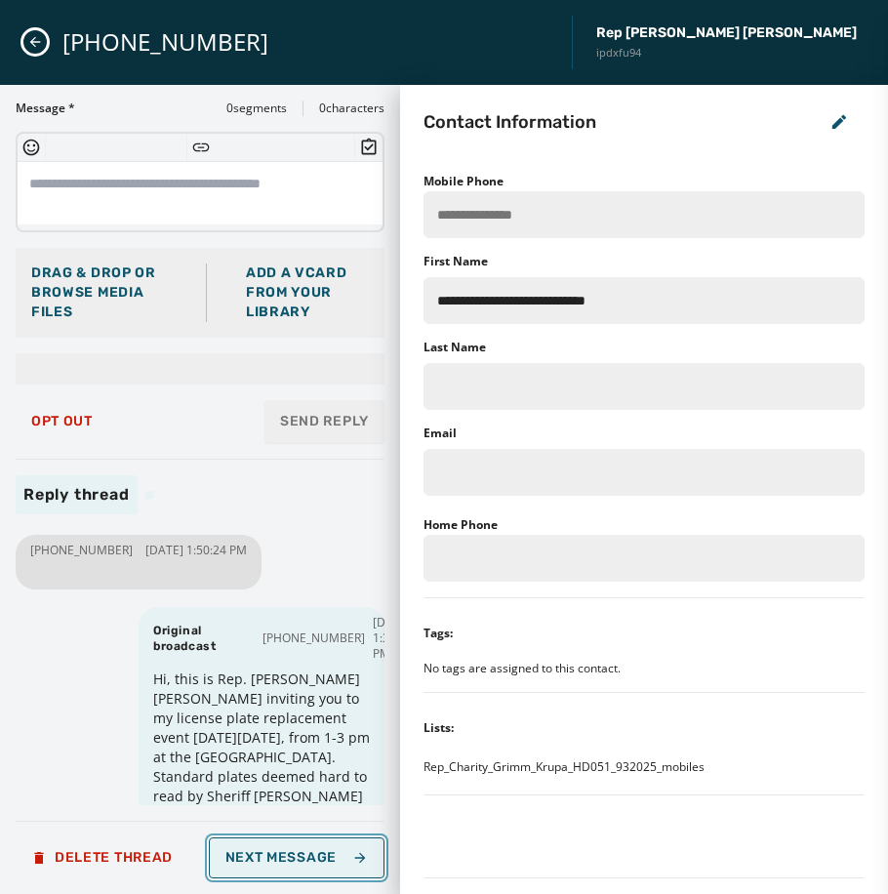
click at [314, 851] on span "Next Message" at bounding box center [296, 858] width 142 height 16
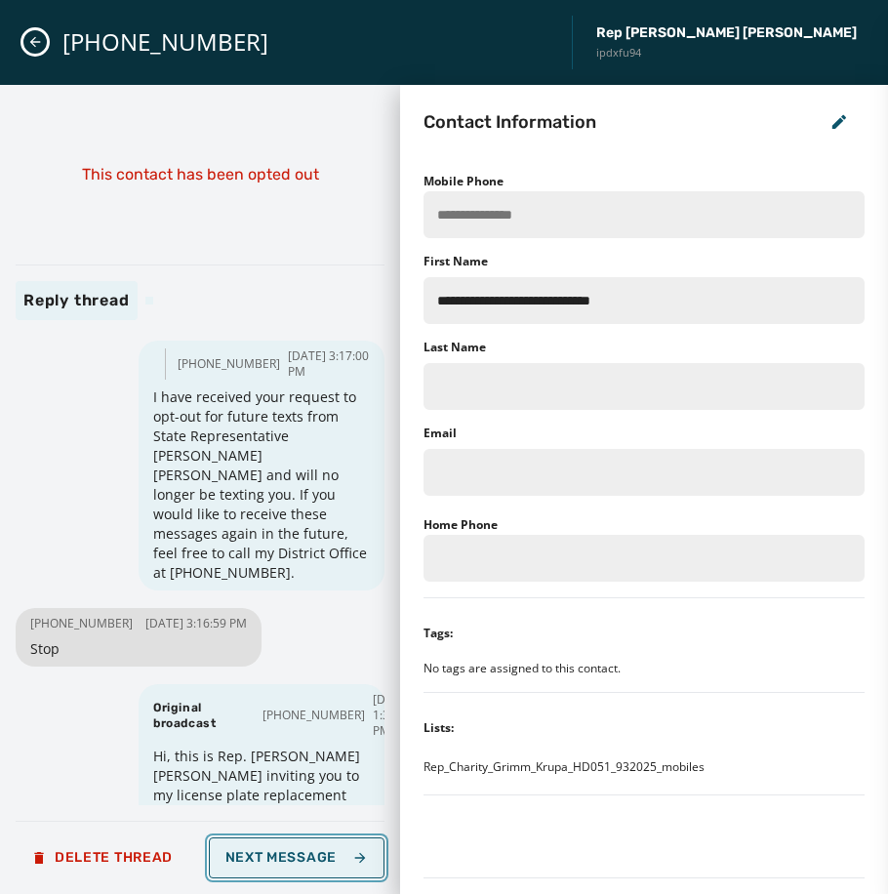
click at [314, 851] on span "Next Message" at bounding box center [296, 858] width 142 height 16
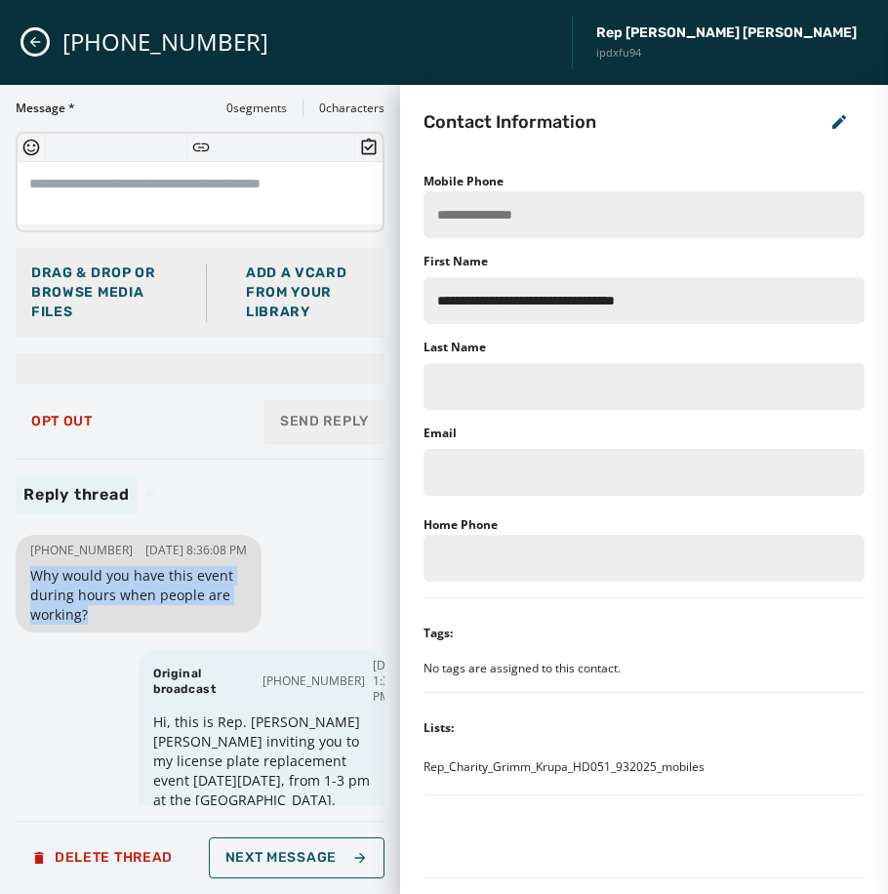
drag, startPoint x: 30, startPoint y: 589, endPoint x: 90, endPoint y: 637, distance: 76.3
click at [90, 624] on span "Why would you have this event during hours when people are working?" at bounding box center [138, 595] width 217 height 59
drag, startPoint x: 90, startPoint y: 637, endPoint x: 81, endPoint y: 605, distance: 33.4
copy span "Why would you have this event during hours when people are working?"
click at [305, 593] on div "[PHONE_NUMBER] [DATE] 8:36:08 PM Why would you have this event during hours whe…" at bounding box center [200, 667] width 369 height 275
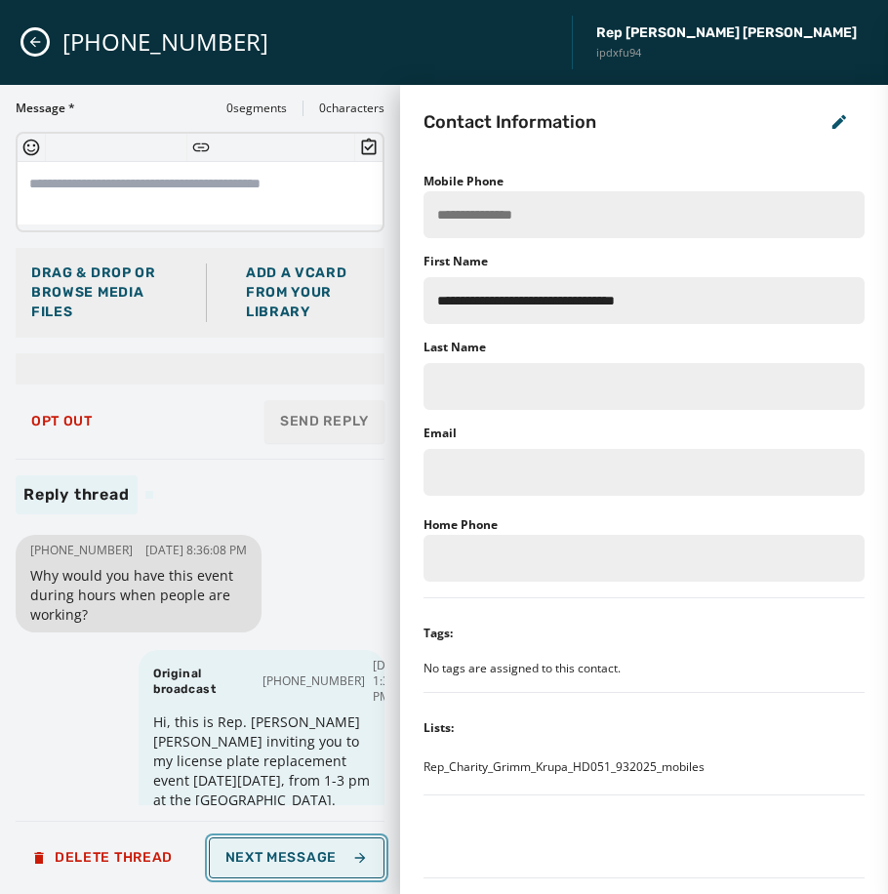
click at [288, 862] on span "Next Message" at bounding box center [296, 858] width 142 height 16
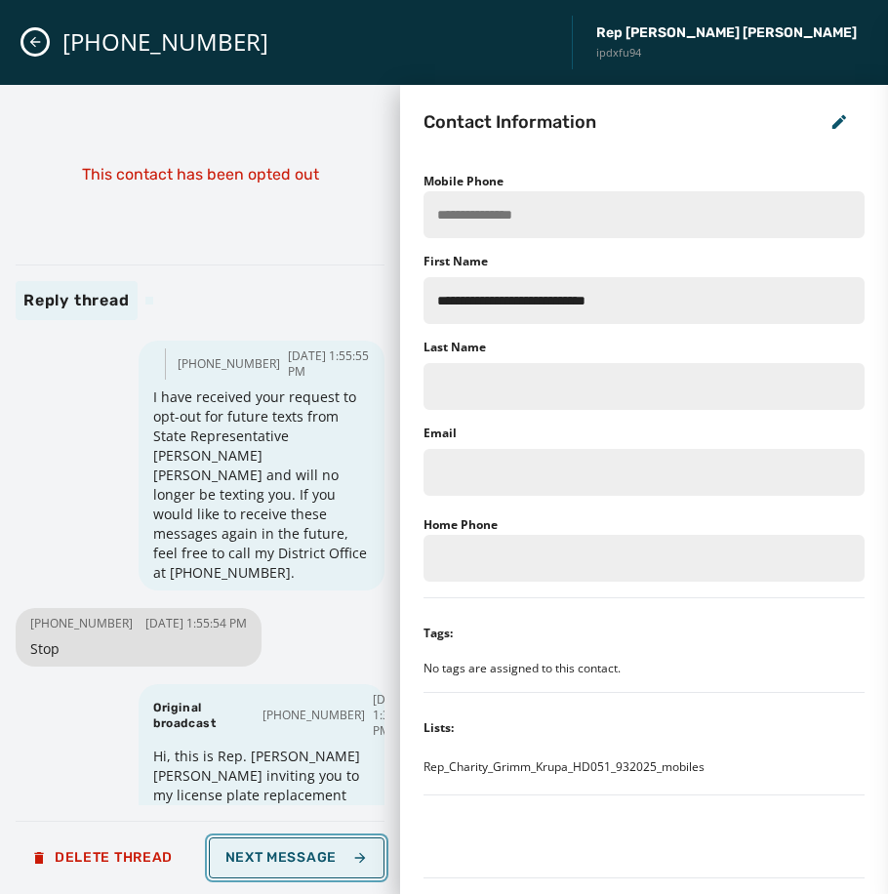
click at [279, 861] on span "Next Message" at bounding box center [296, 858] width 142 height 16
click at [300, 852] on span "Next Message" at bounding box center [296, 858] width 142 height 16
click at [304, 855] on span "Next Message" at bounding box center [296, 858] width 142 height 16
click at [298, 853] on span "Next Message" at bounding box center [296, 858] width 142 height 16
click at [313, 858] on span "Next Message" at bounding box center [296, 858] width 142 height 16
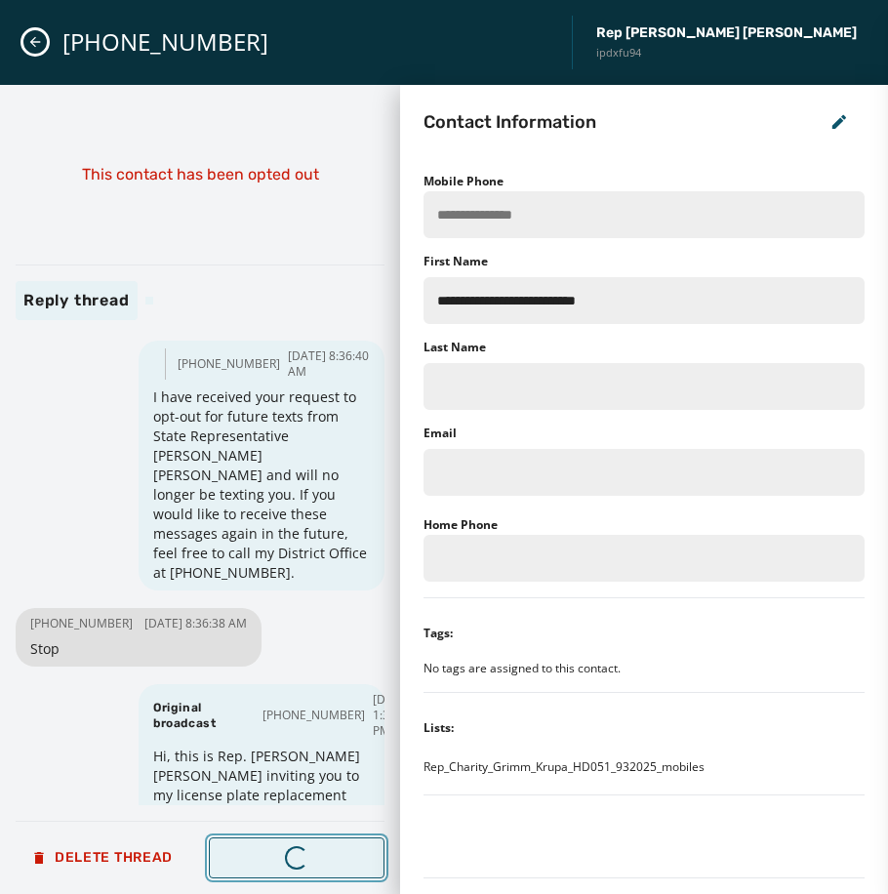
click at [315, 856] on span "Next Message" at bounding box center [296, 858] width 142 height 16
click at [317, 858] on span "Next Message" at bounding box center [296, 858] width 142 height 16
type input "**********"
click at [317, 858] on span "Next Message" at bounding box center [296, 858] width 142 height 16
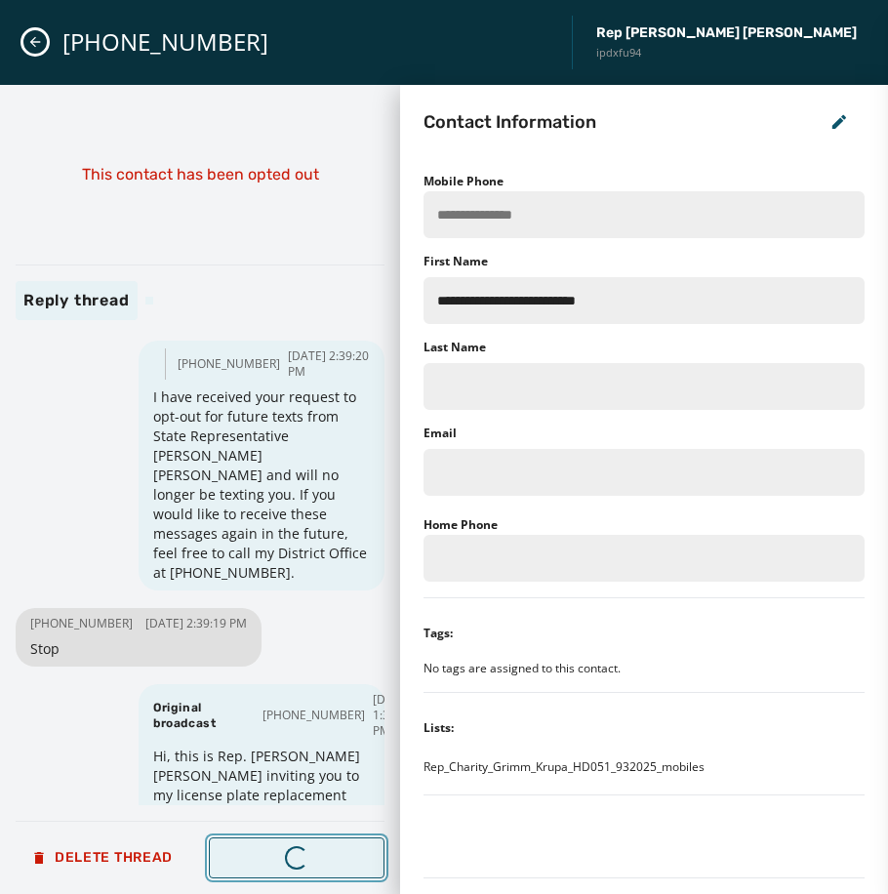
click at [317, 858] on span "Next Message" at bounding box center [296, 858] width 142 height 16
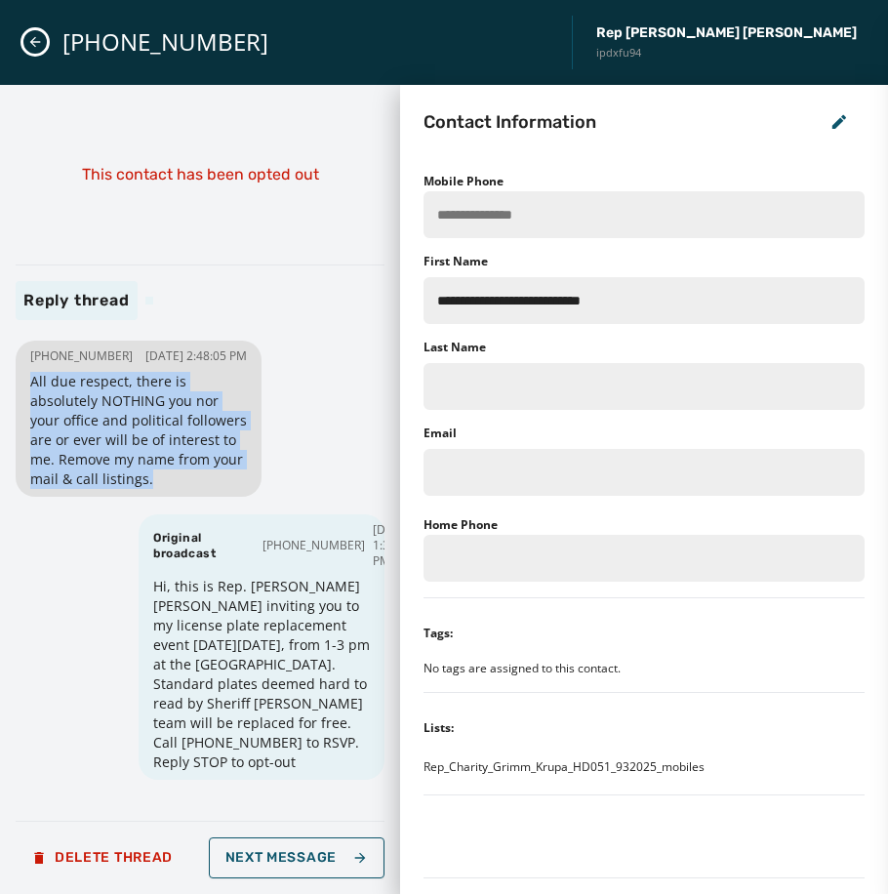
drag, startPoint x: 117, startPoint y: 518, endPoint x: 24, endPoint y: 391, distance: 157.1
click at [24, 391] on div "[PHONE_NUMBER] [DATE] 2:48:05 PM All due respect, there is absolutely NOTHING y…" at bounding box center [139, 418] width 246 height 156
drag, startPoint x: 24, startPoint y: 391, endPoint x: 58, endPoint y: 418, distance: 43.0
copy span "All due respect, there is absolutely NOTHING you nor your office and political …"
click at [315, 845] on button "Next Message" at bounding box center [297, 857] width 176 height 41
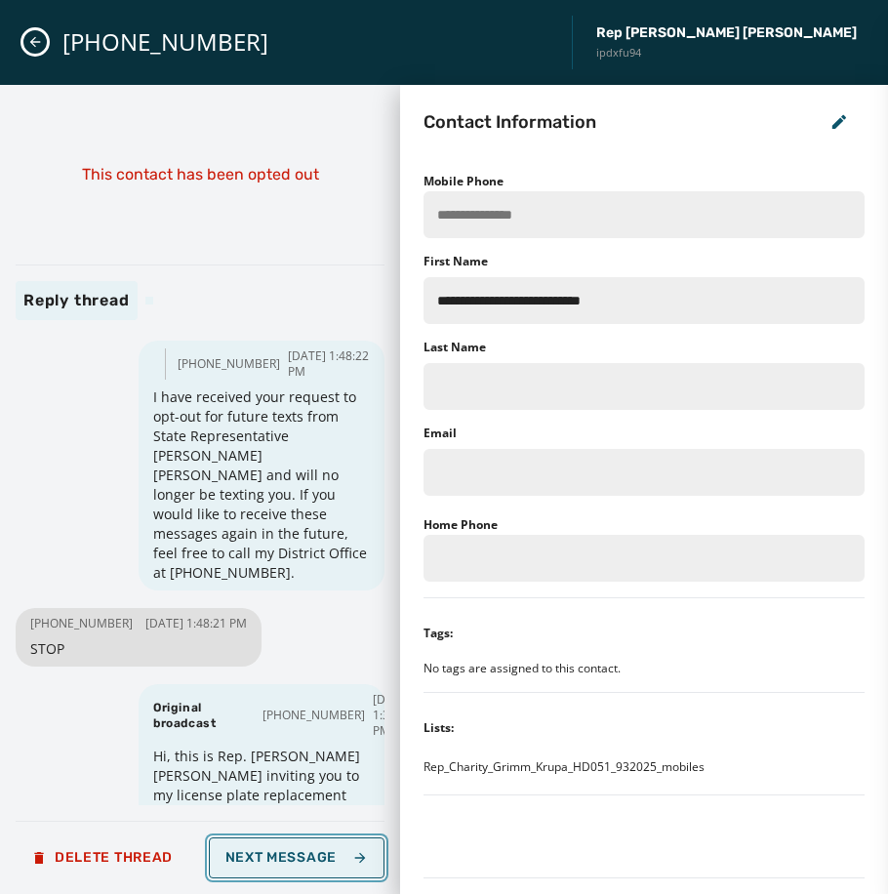
click at [294, 861] on span "Next Message" at bounding box center [296, 858] width 142 height 16
click at [294, 861] on div "Loading..." at bounding box center [296, 857] width 32 height 32
click at [294, 861] on span "Next Message" at bounding box center [296, 858] width 142 height 16
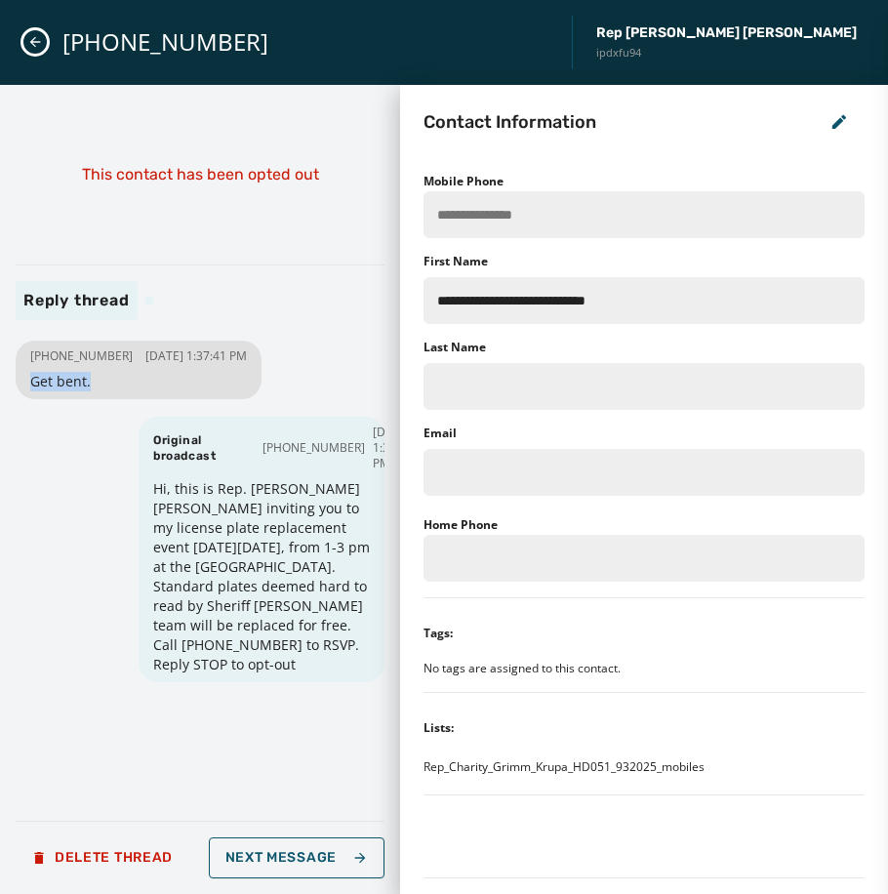
drag, startPoint x: 101, startPoint y: 389, endPoint x: 28, endPoint y: 390, distance: 73.2
click at [28, 390] on div "[PHONE_NUMBER] [DATE] 1:37:41 PM Get bent." at bounding box center [139, 369] width 246 height 59
drag, startPoint x: 28, startPoint y: 390, endPoint x: 46, endPoint y: 392, distance: 17.7
copy span "Get bent."
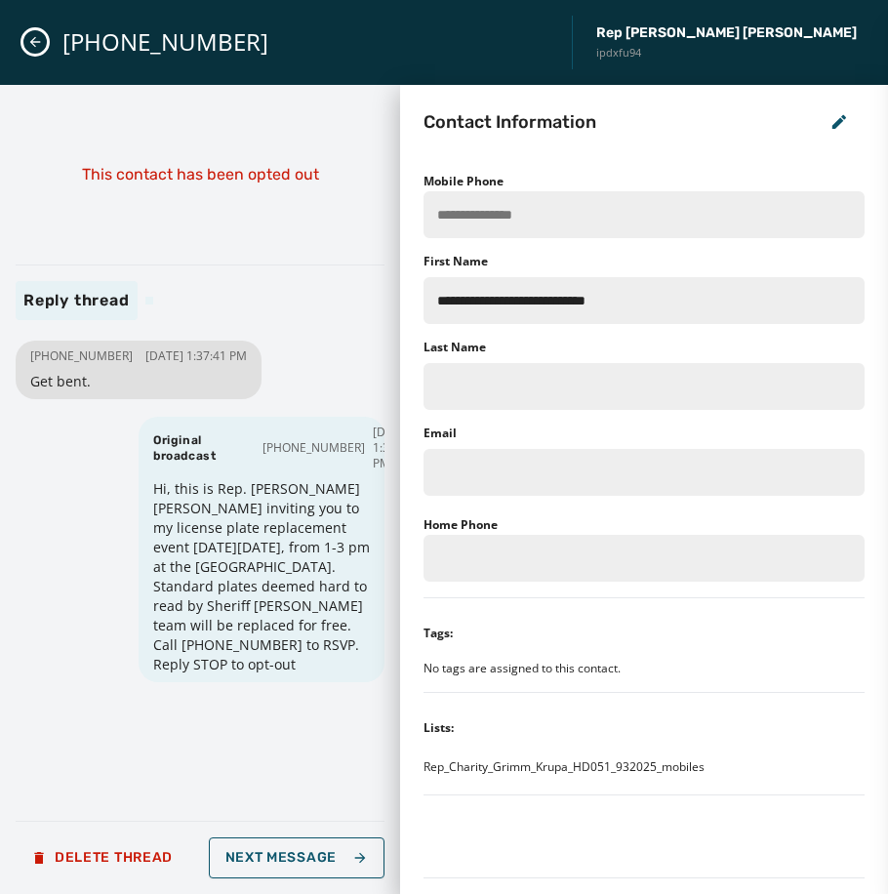
click at [123, 429] on div "[PHONE_NUMBER] [DATE] 1:37:41 PM Get bent. Original broadcast [PHONE_NUMBER] [D…" at bounding box center [200, 570] width 369 height 469
click at [316, 842] on button "Next Message" at bounding box center [297, 857] width 176 height 41
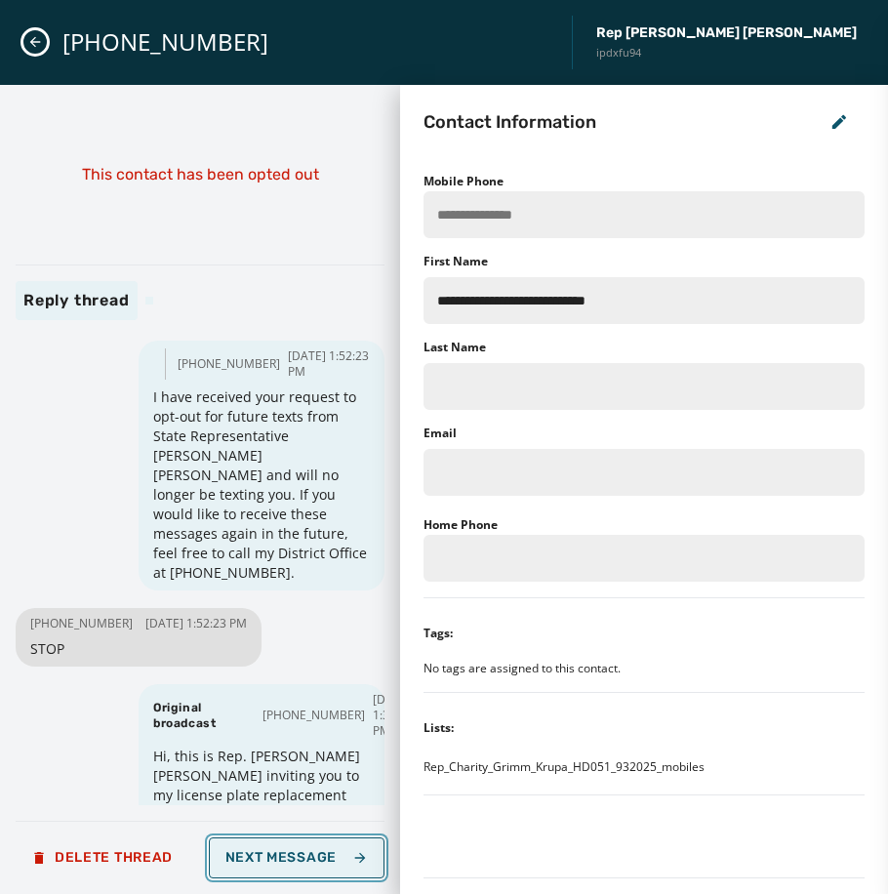
click at [334, 868] on button "Next Message" at bounding box center [297, 857] width 176 height 41
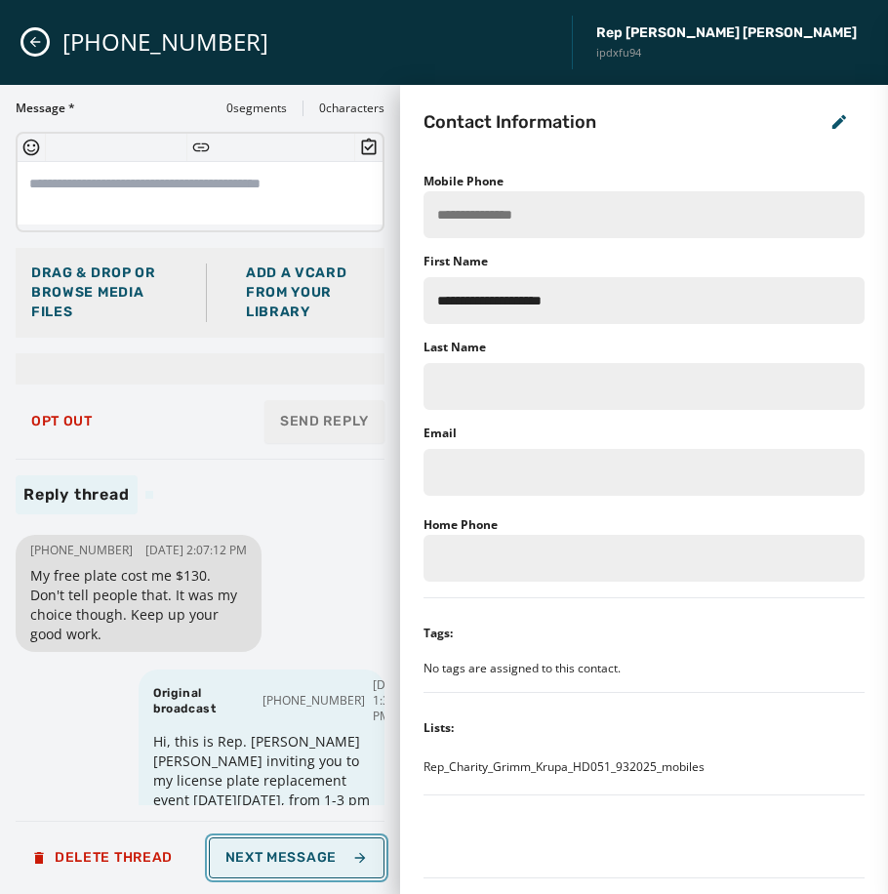
click at [305, 847] on button "Next Message" at bounding box center [297, 857] width 176 height 41
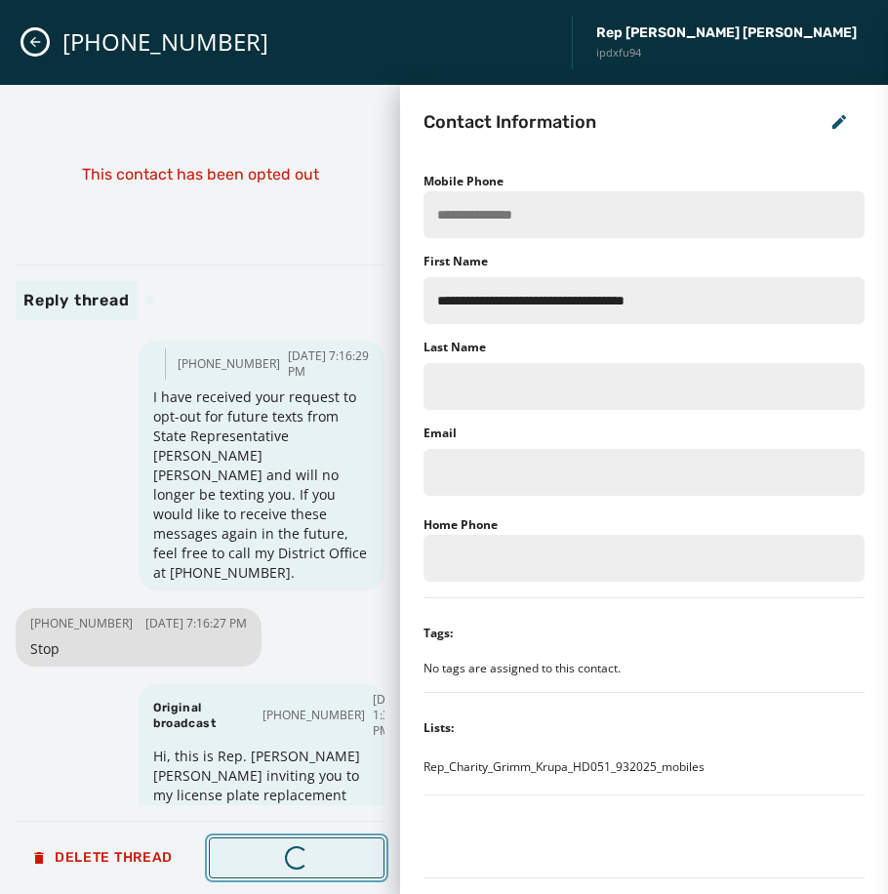
click at [309, 850] on span "Next Message" at bounding box center [296, 858] width 142 height 16
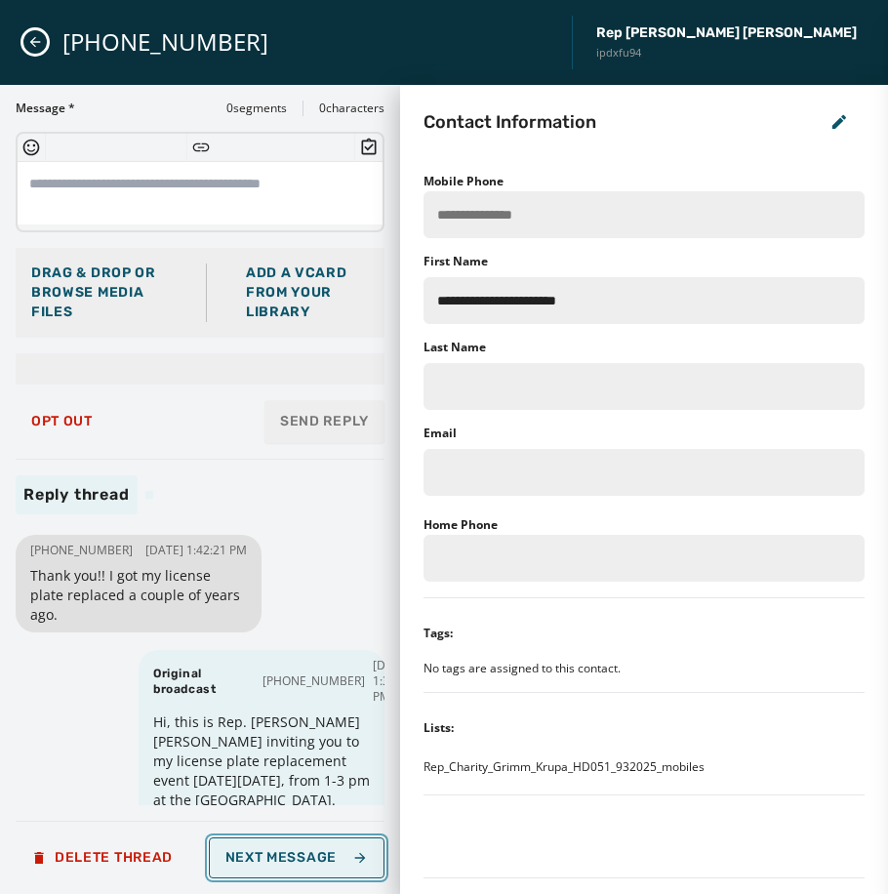
click at [232, 850] on span "Next Message" at bounding box center [296, 858] width 142 height 16
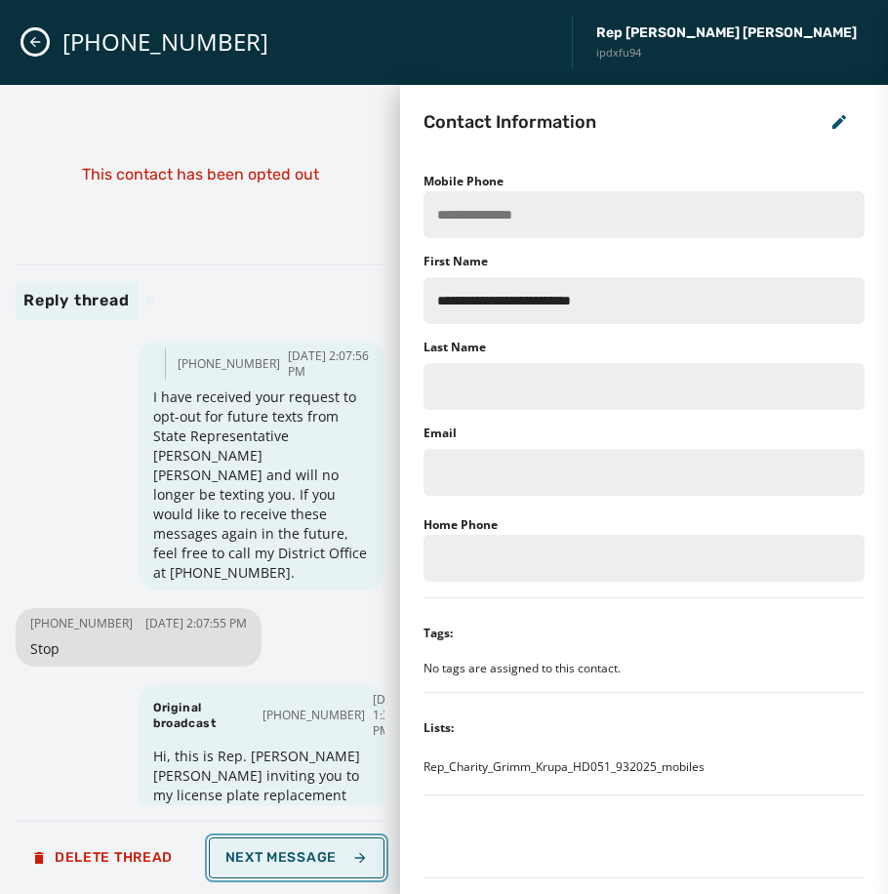
click at [258, 854] on span "Next Message" at bounding box center [296, 858] width 142 height 16
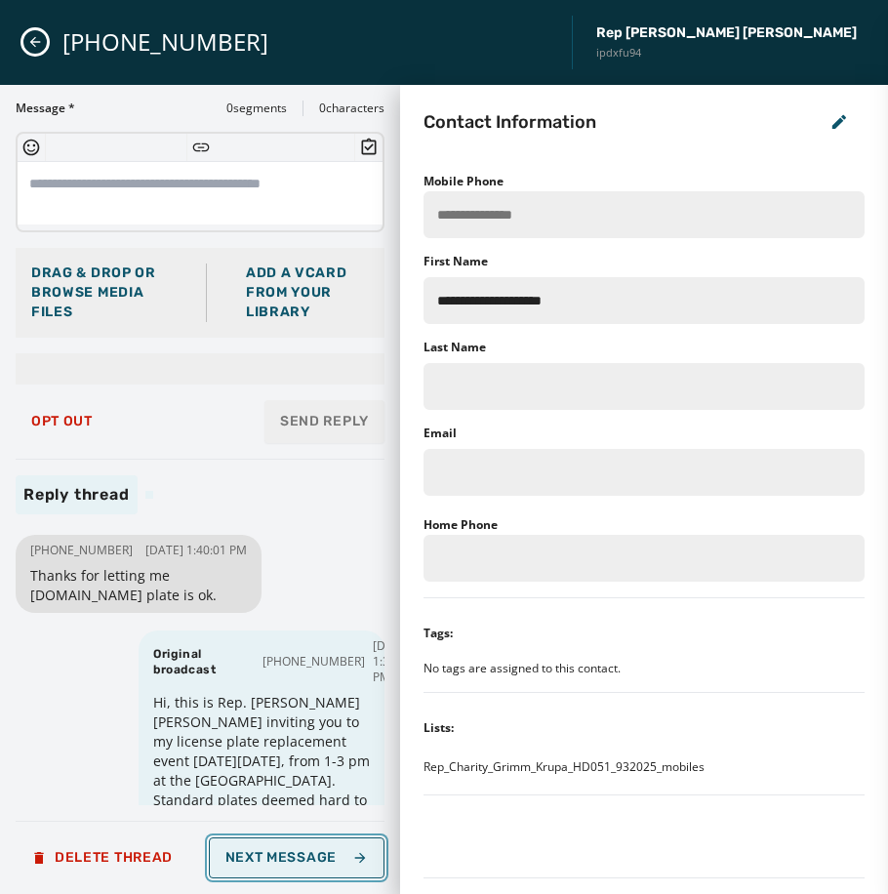
click at [261, 855] on span "Next Message" at bounding box center [296, 858] width 142 height 16
click at [270, 855] on span "Next Message" at bounding box center [296, 858] width 142 height 16
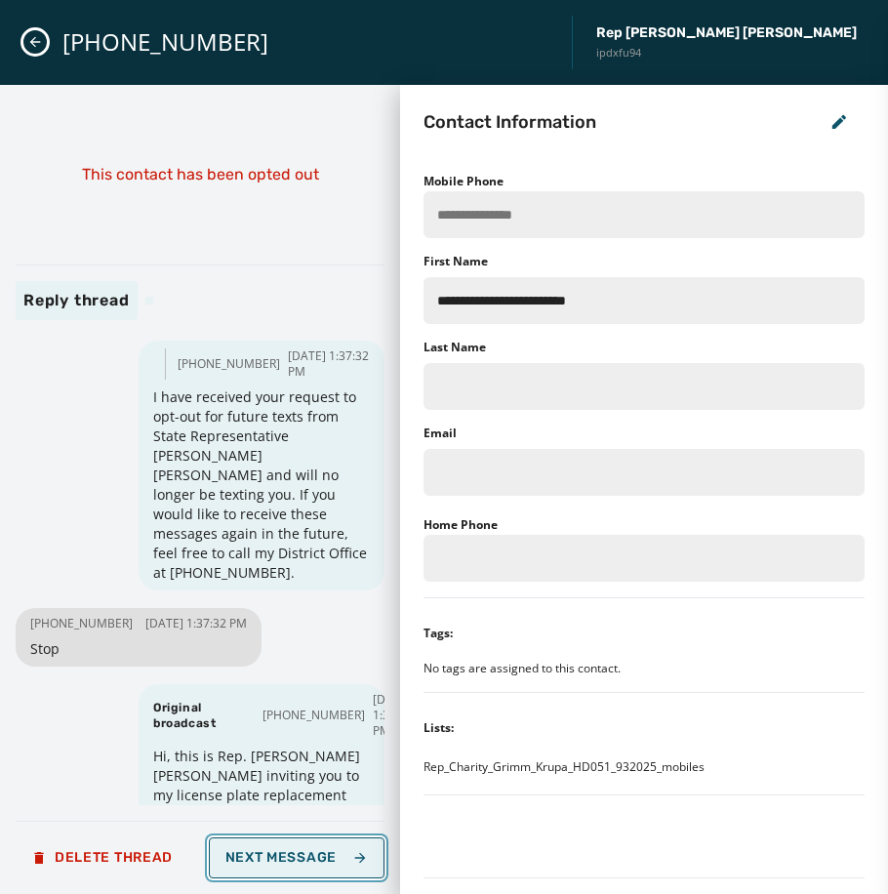
click at [270, 855] on span "Next Message" at bounding box center [296, 858] width 142 height 16
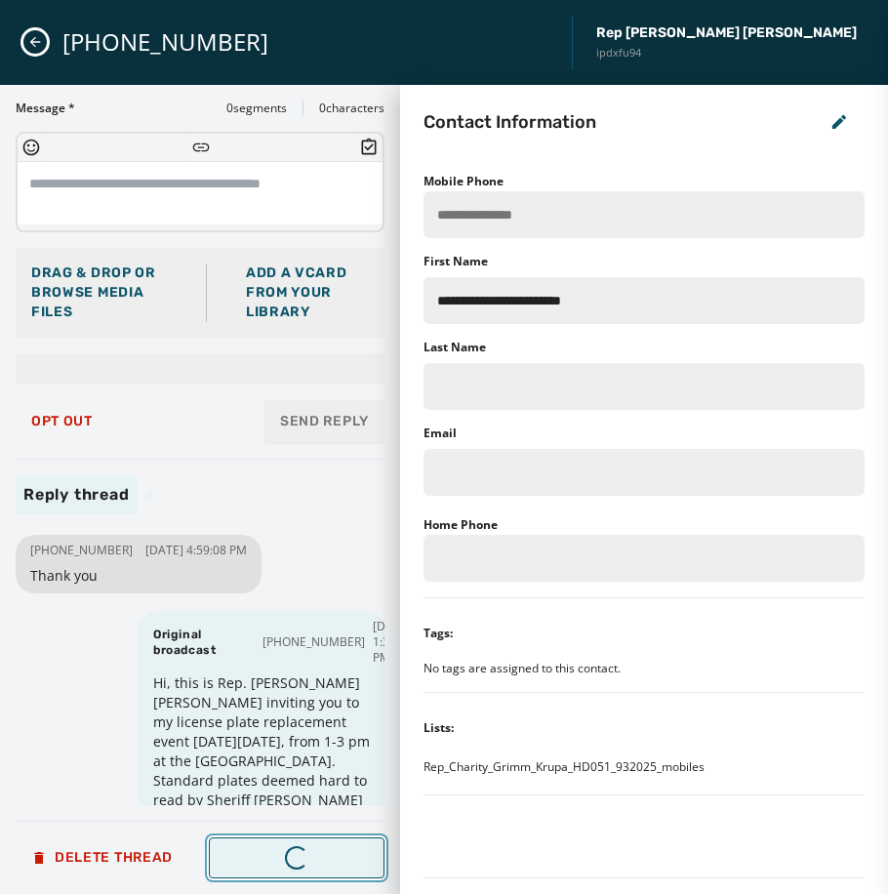
click at [270, 855] on span "Next Message" at bounding box center [296, 858] width 142 height 16
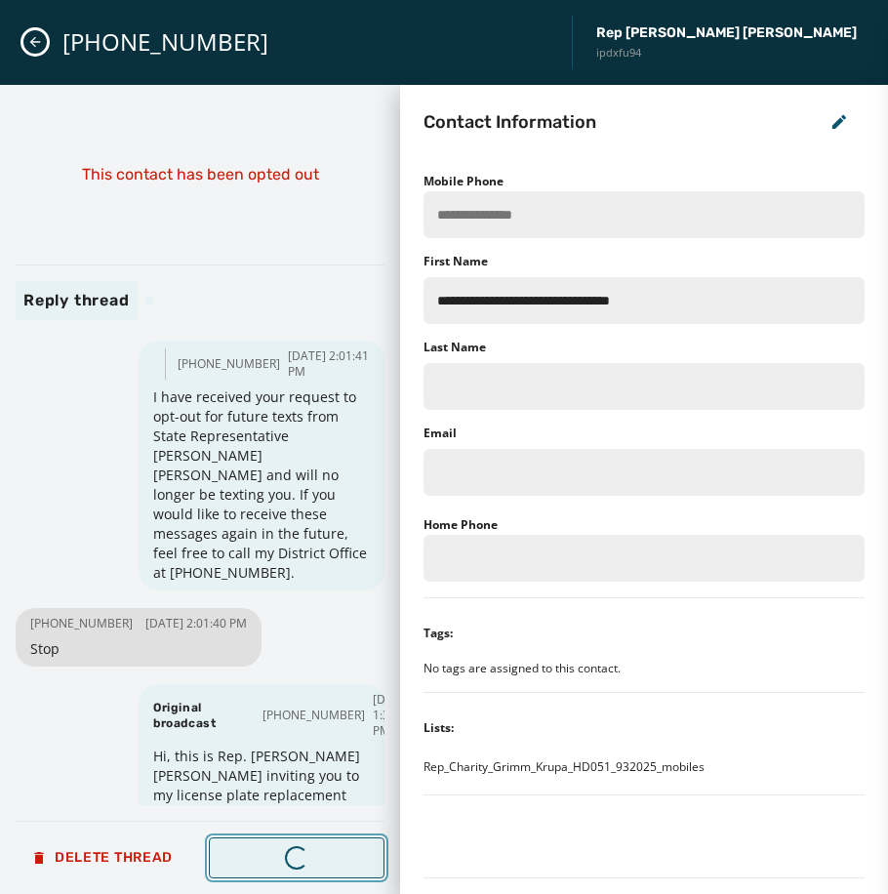
click at [270, 855] on span "Next Message" at bounding box center [296, 858] width 142 height 16
type input "**********"
click at [270, 855] on span "Next Message" at bounding box center [296, 858] width 142 height 16
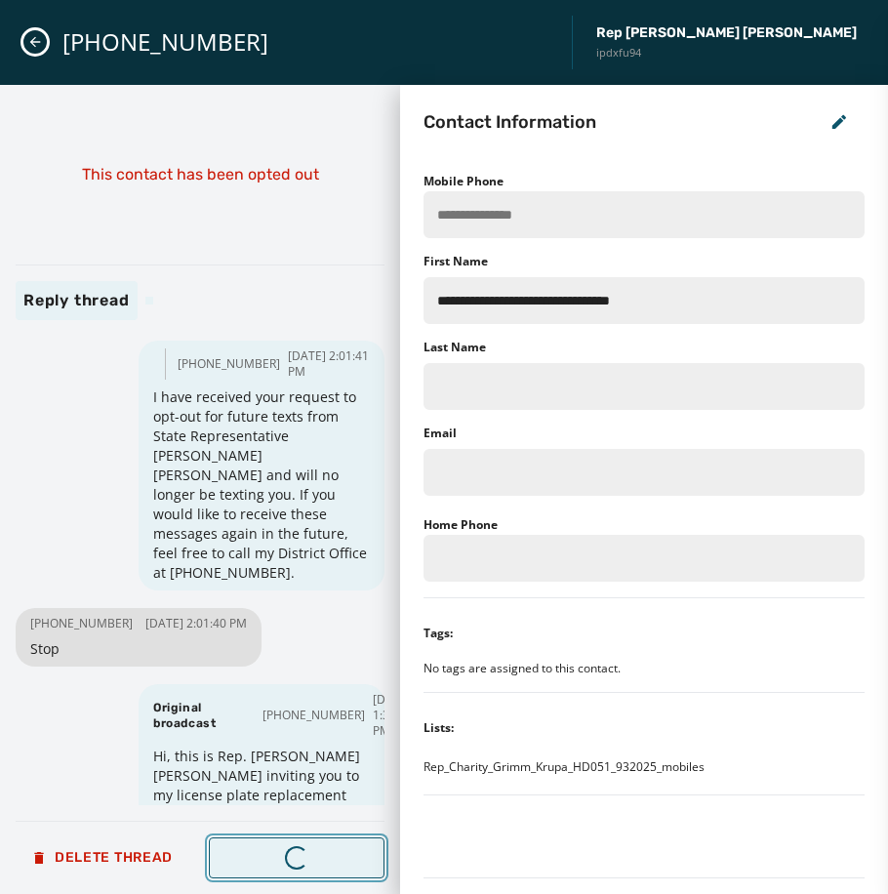
type input "**********"
click at [270, 855] on span "Next Message" at bounding box center [296, 858] width 142 height 16
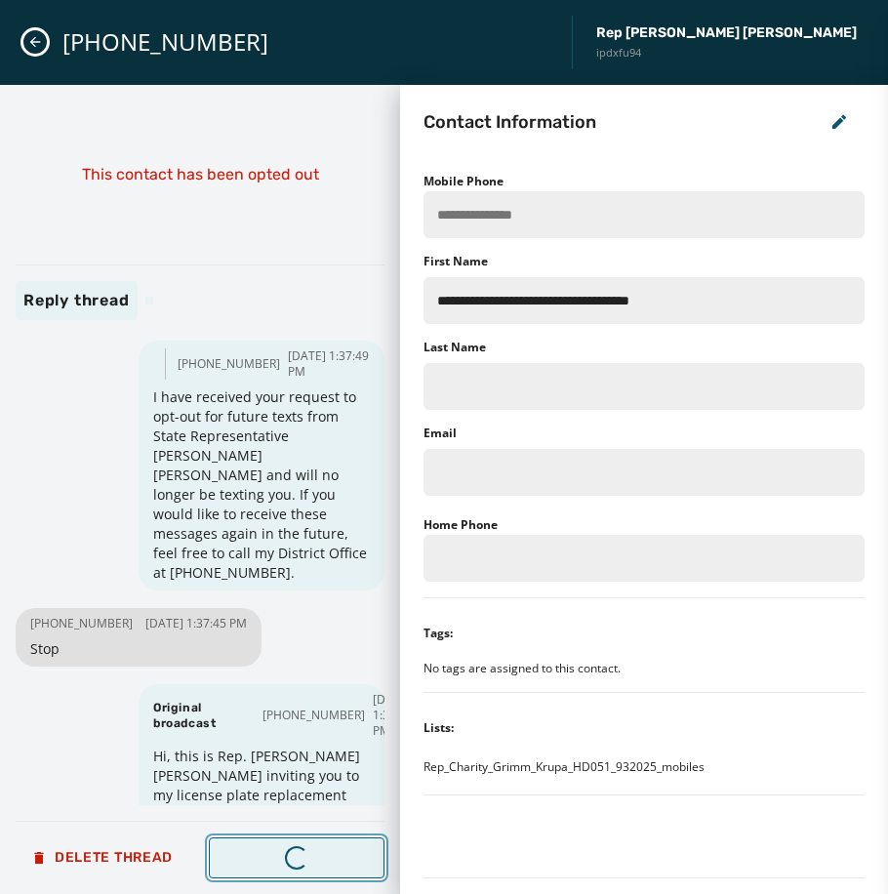
click at [270, 855] on span "Next Message" at bounding box center [296, 858] width 142 height 16
type input "**********"
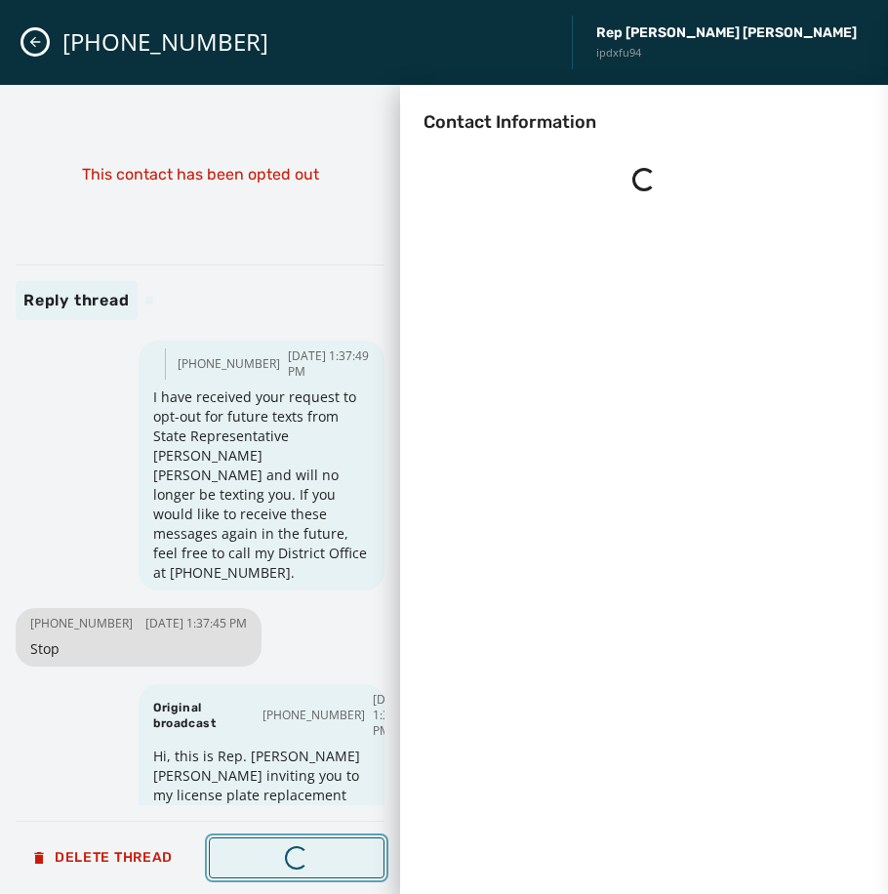
click at [270, 855] on span "Next Message" at bounding box center [296, 858] width 142 height 16
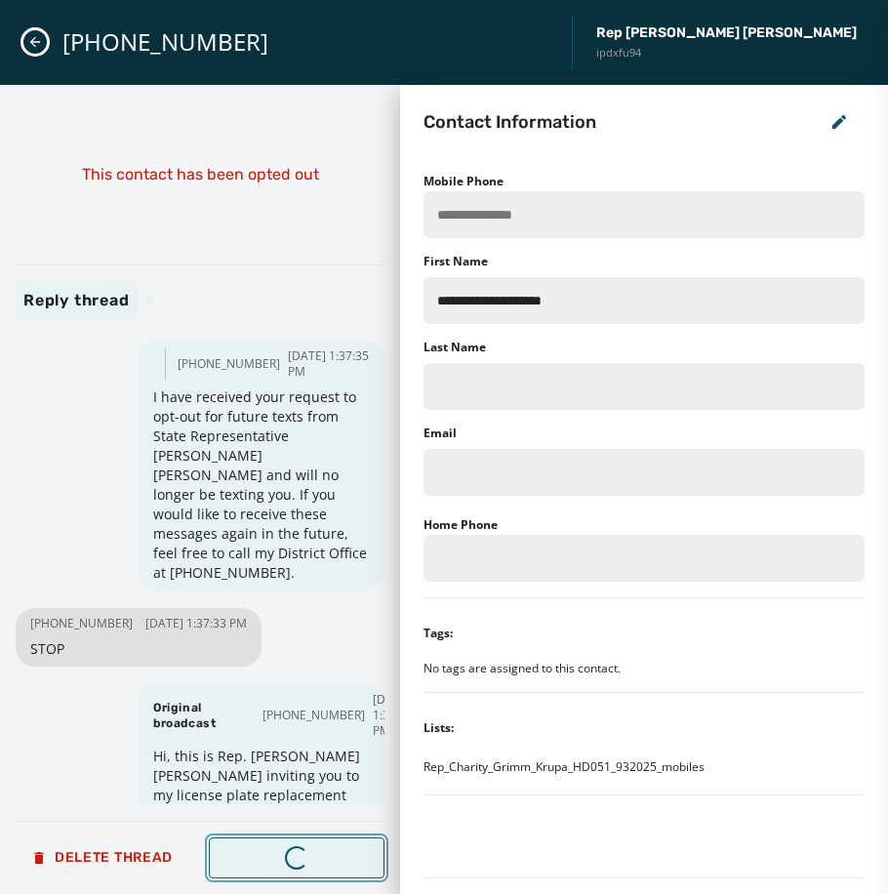
click at [270, 855] on span "Next Message" at bounding box center [296, 858] width 142 height 16
type input "**********"
click at [270, 855] on span "Next Message" at bounding box center [296, 858] width 142 height 16
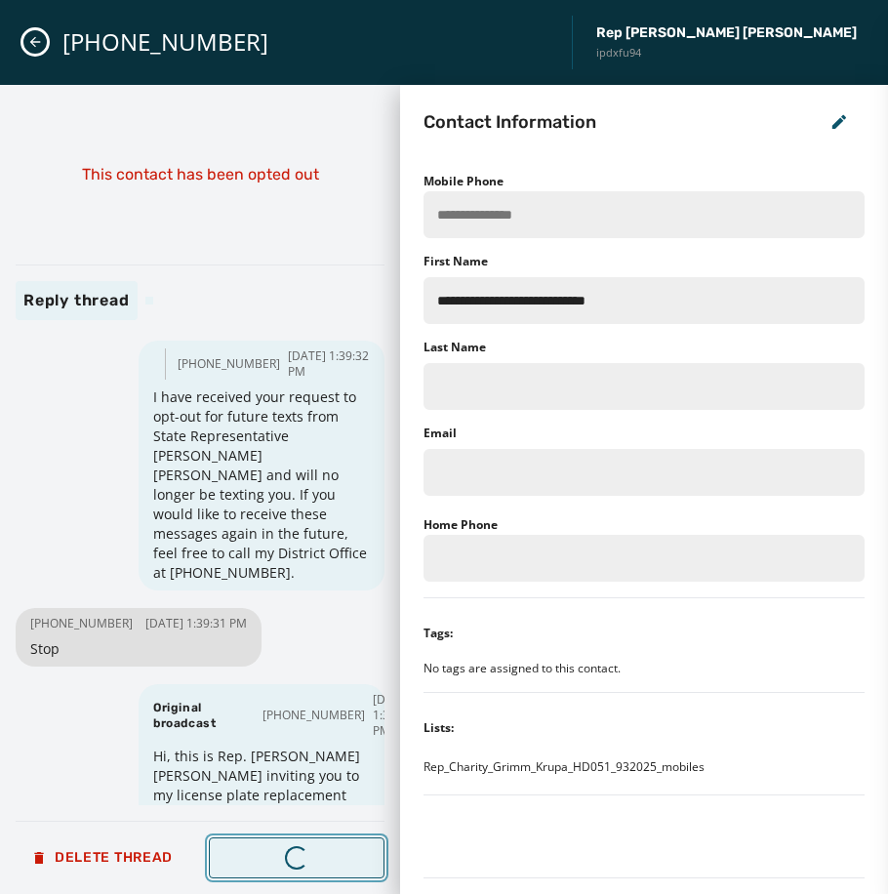
click at [270, 855] on span "Next Message" at bounding box center [296, 858] width 142 height 16
type input "**********"
click at [270, 855] on span "Next Message" at bounding box center [296, 858] width 142 height 16
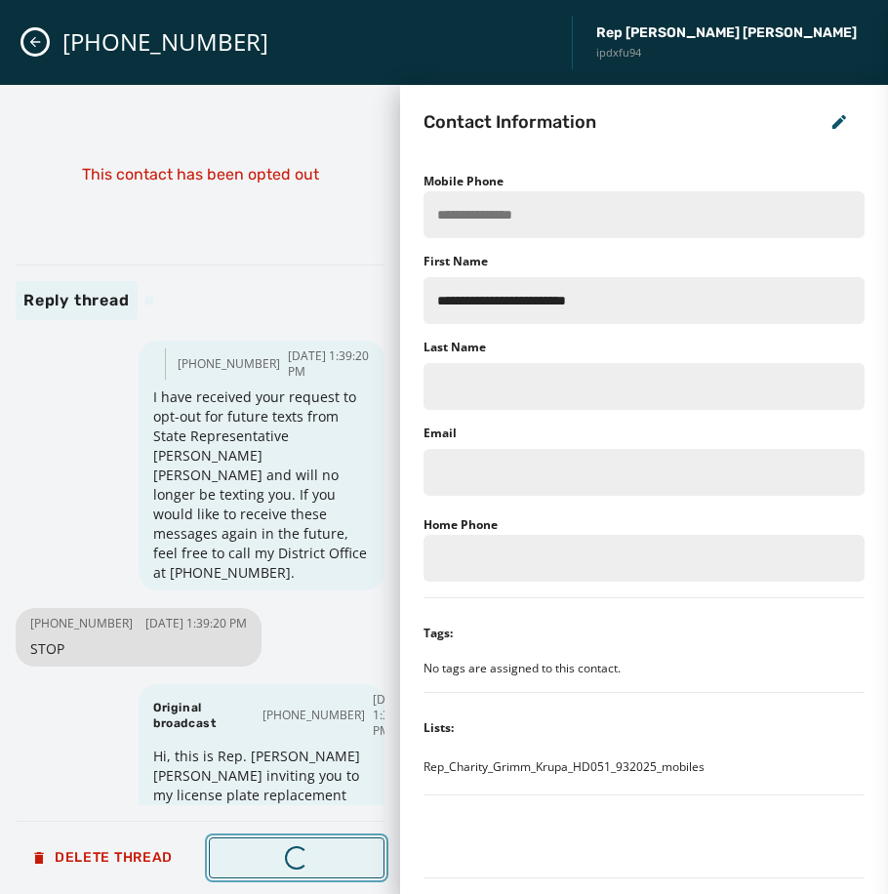
click at [270, 855] on span "Next Message" at bounding box center [296, 858] width 142 height 16
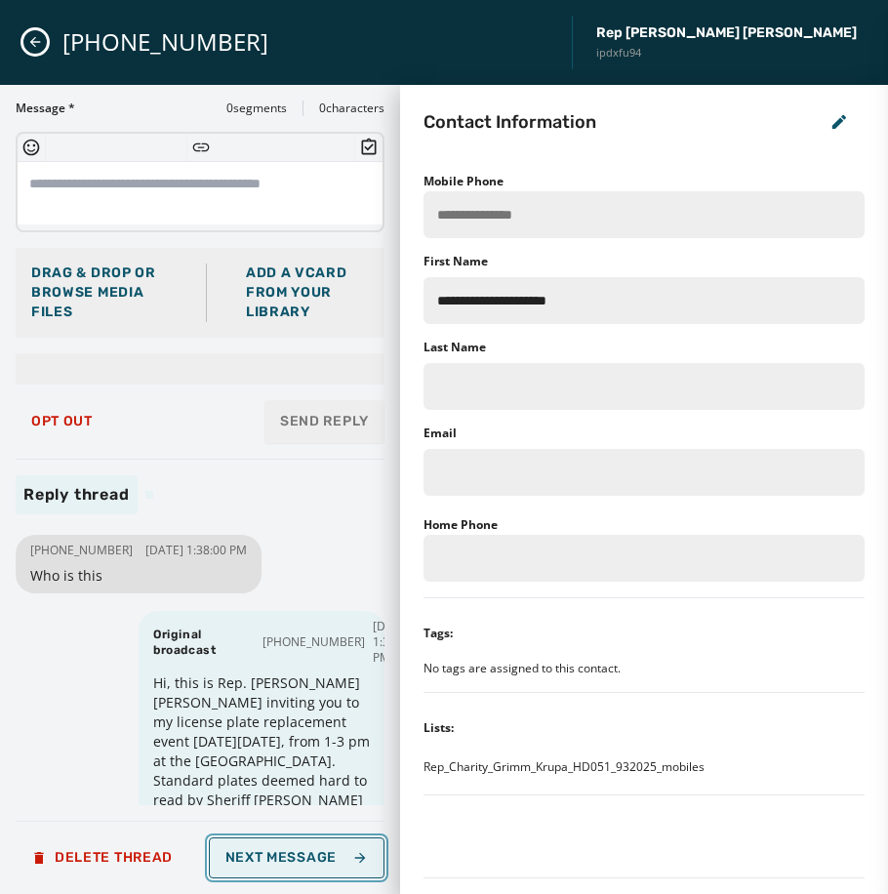
click at [270, 855] on span "Next Message" at bounding box center [296, 858] width 142 height 16
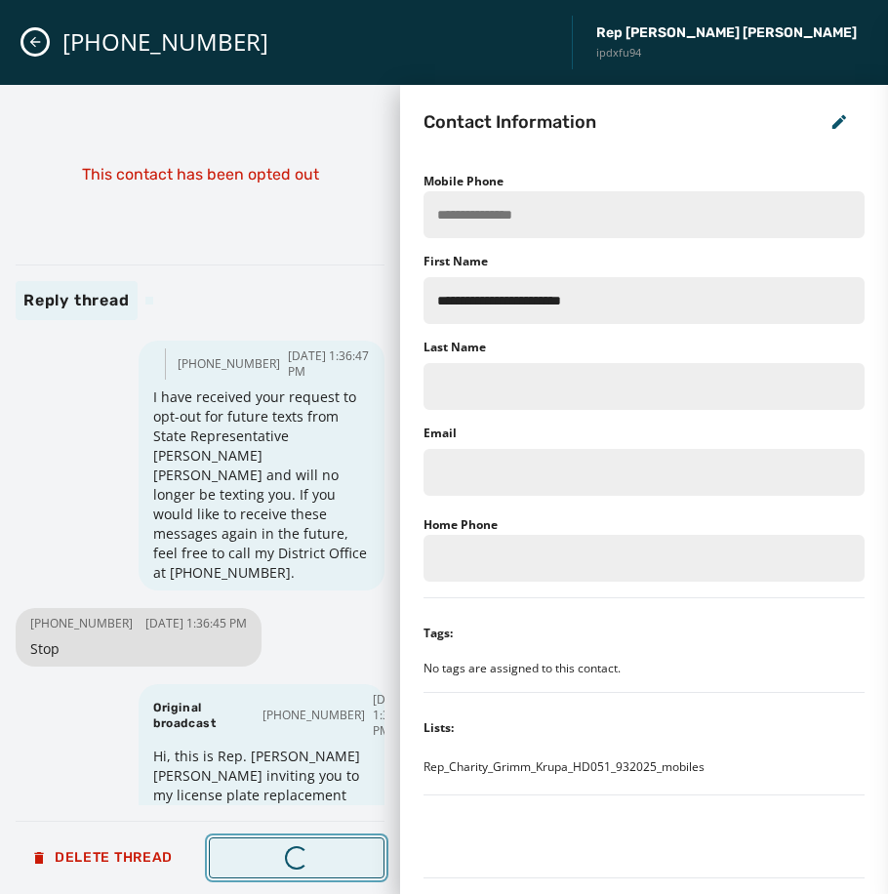
click at [270, 855] on span "Next Message" at bounding box center [296, 858] width 142 height 16
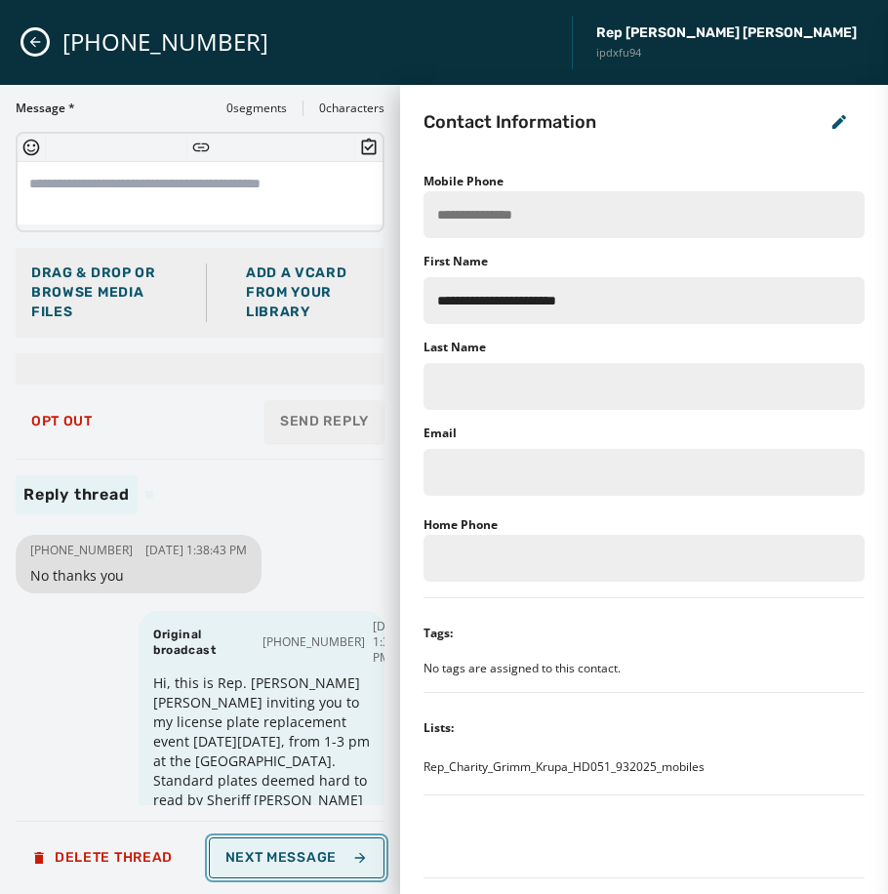
click at [278, 854] on span "Next Message" at bounding box center [296, 858] width 142 height 16
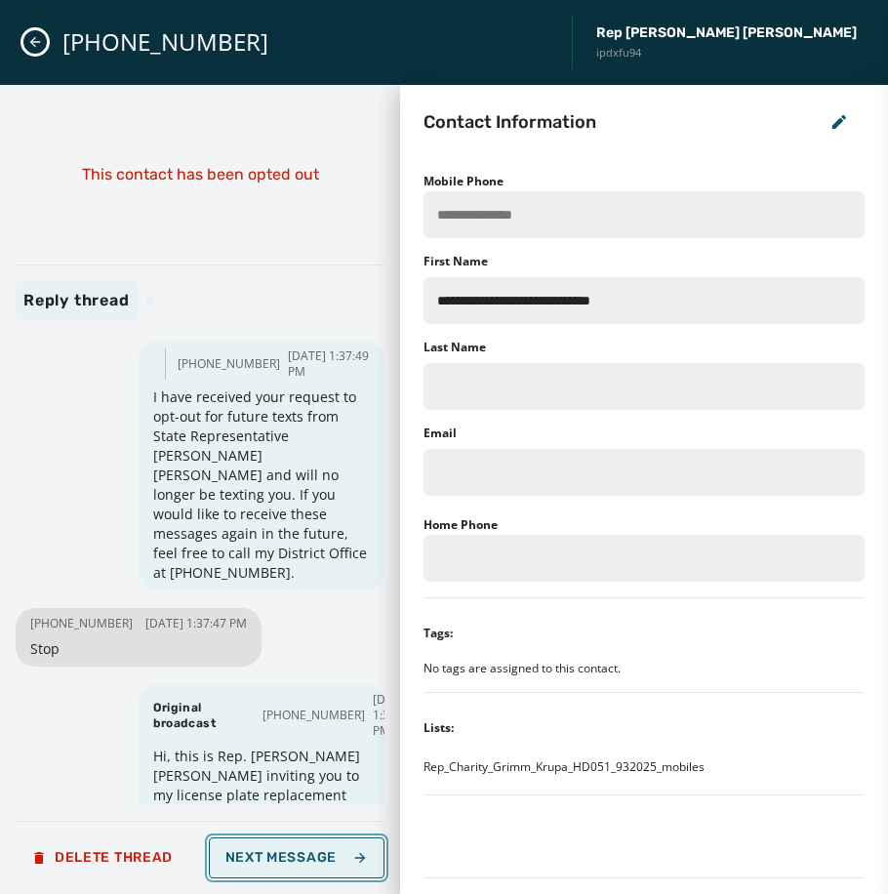
click at [281, 854] on span "Next Message" at bounding box center [296, 858] width 142 height 16
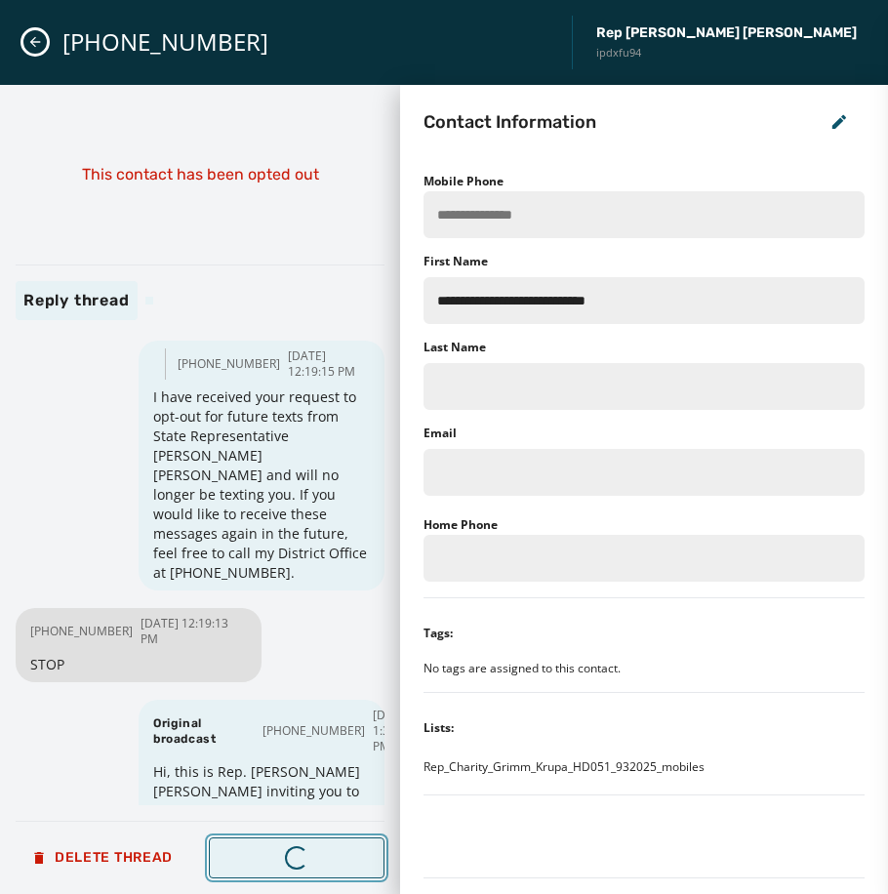
click at [292, 855] on div "Loading..." at bounding box center [296, 857] width 23 height 23
click at [292, 855] on div "Loading..." at bounding box center [296, 857] width 33 height 33
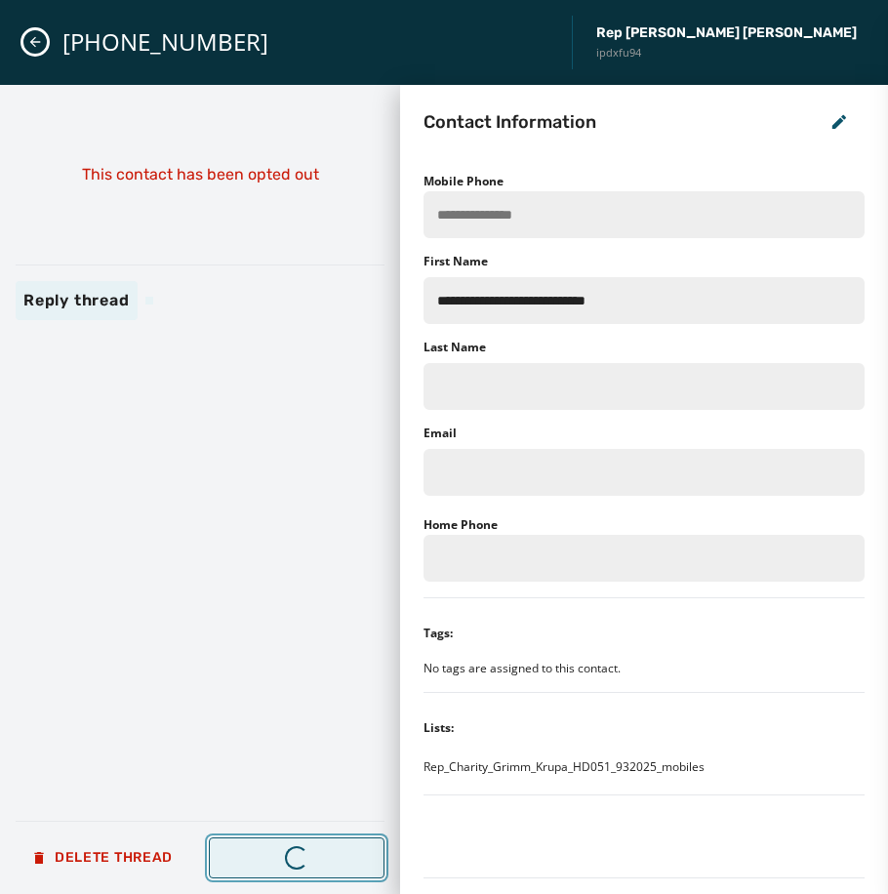
type input "**********"
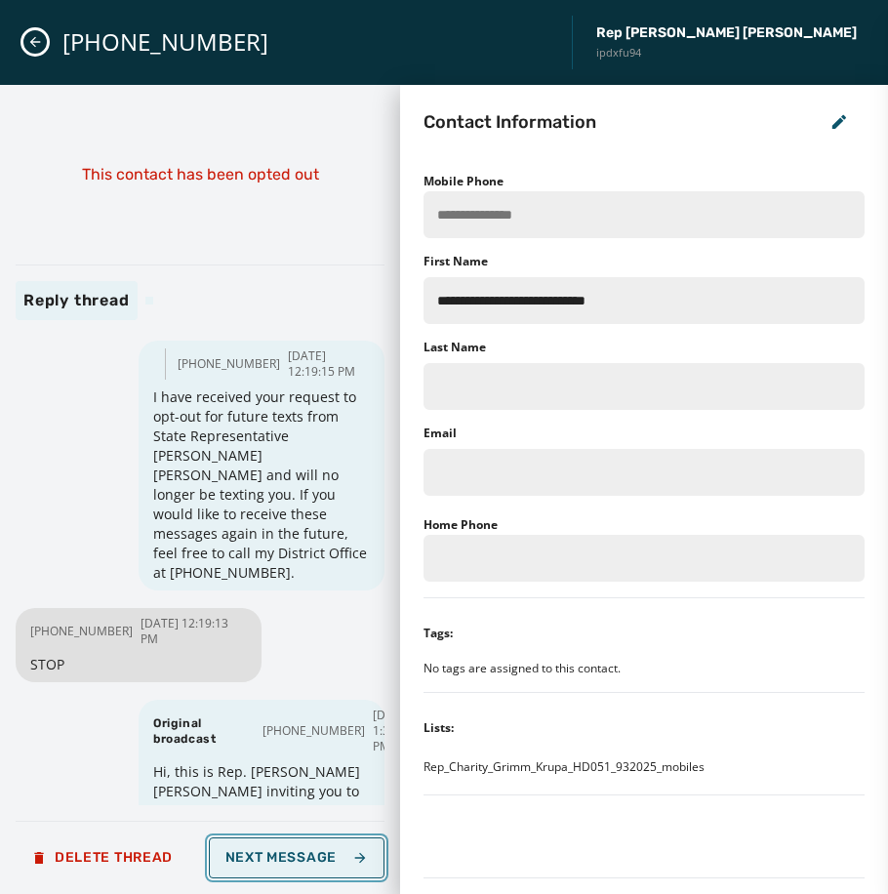
click at [292, 855] on span "Next Message" at bounding box center [296, 858] width 142 height 16
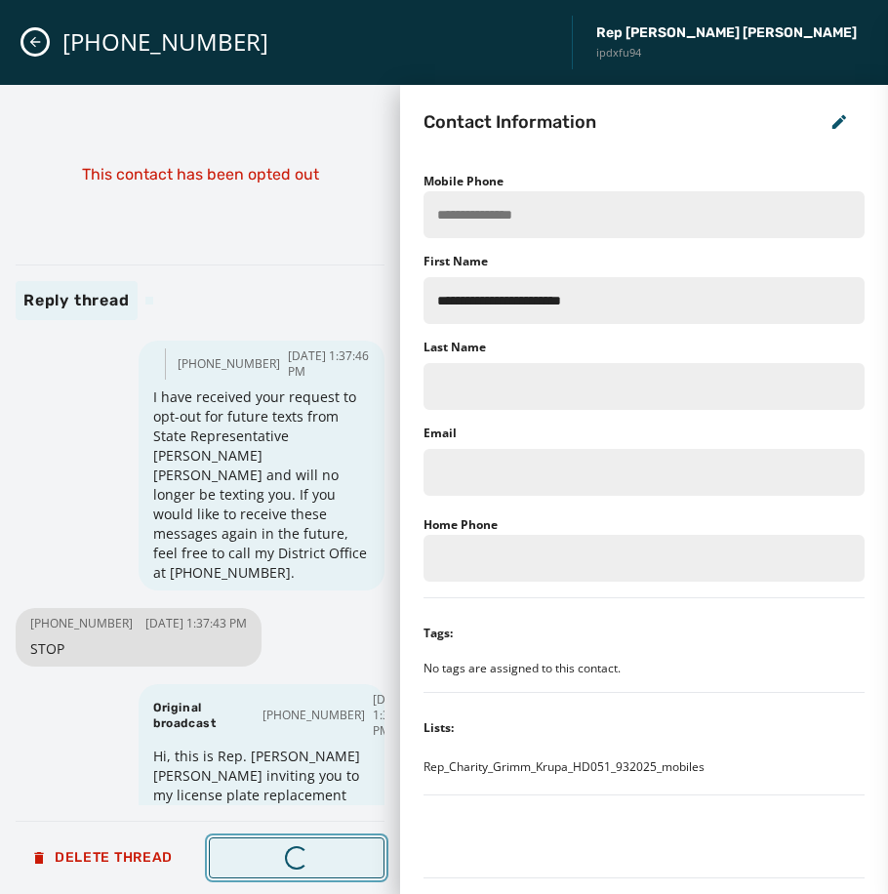
click at [292, 855] on div "Loading..." at bounding box center [296, 856] width 25 height 25
type input "**********"
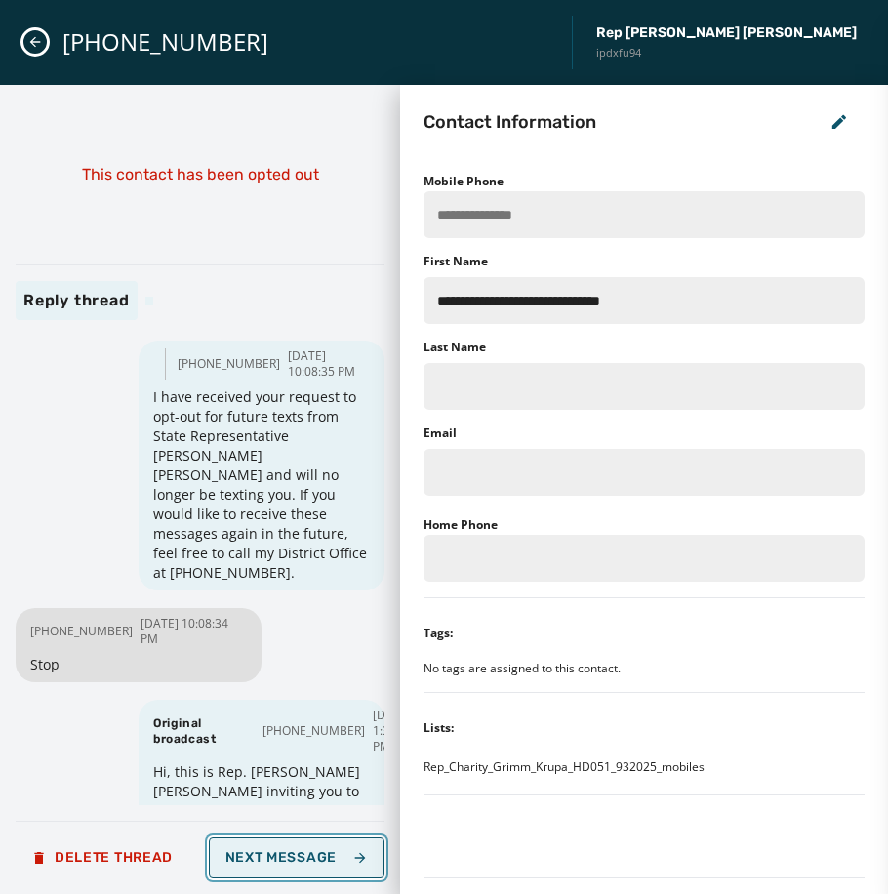
click at [292, 855] on span "Next Message" at bounding box center [296, 858] width 142 height 16
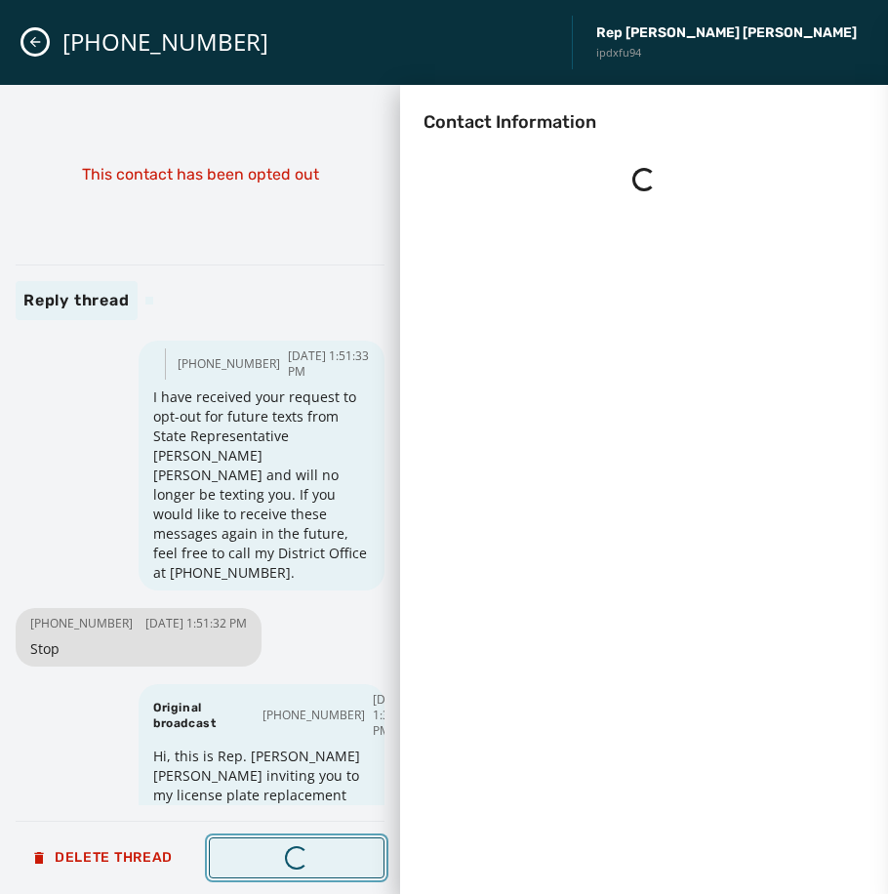
click at [292, 855] on div "Loading..." at bounding box center [296, 856] width 25 height 25
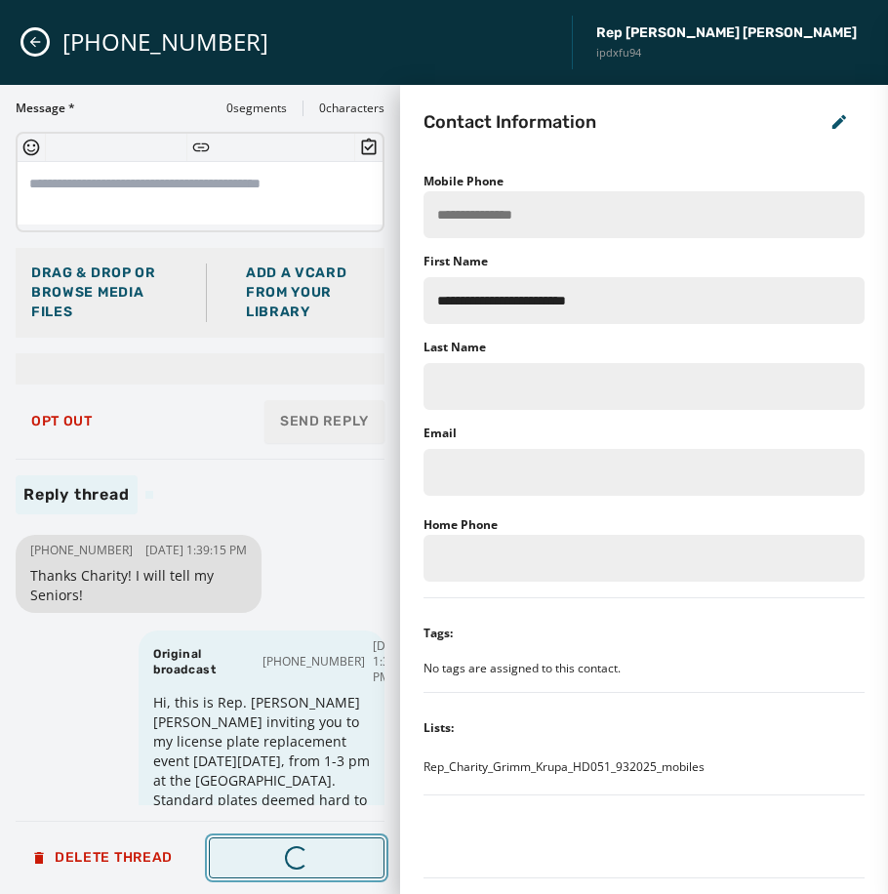
click at [292, 855] on span "Next Message" at bounding box center [296, 858] width 142 height 16
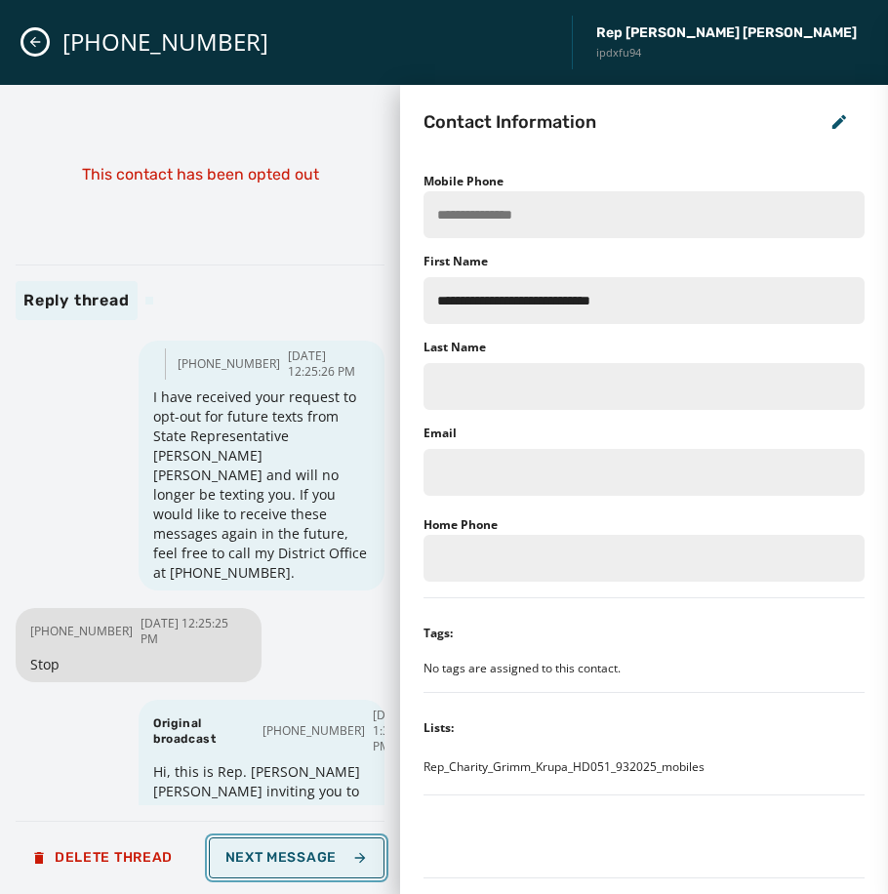
click at [292, 855] on span "Next Message" at bounding box center [296, 858] width 142 height 16
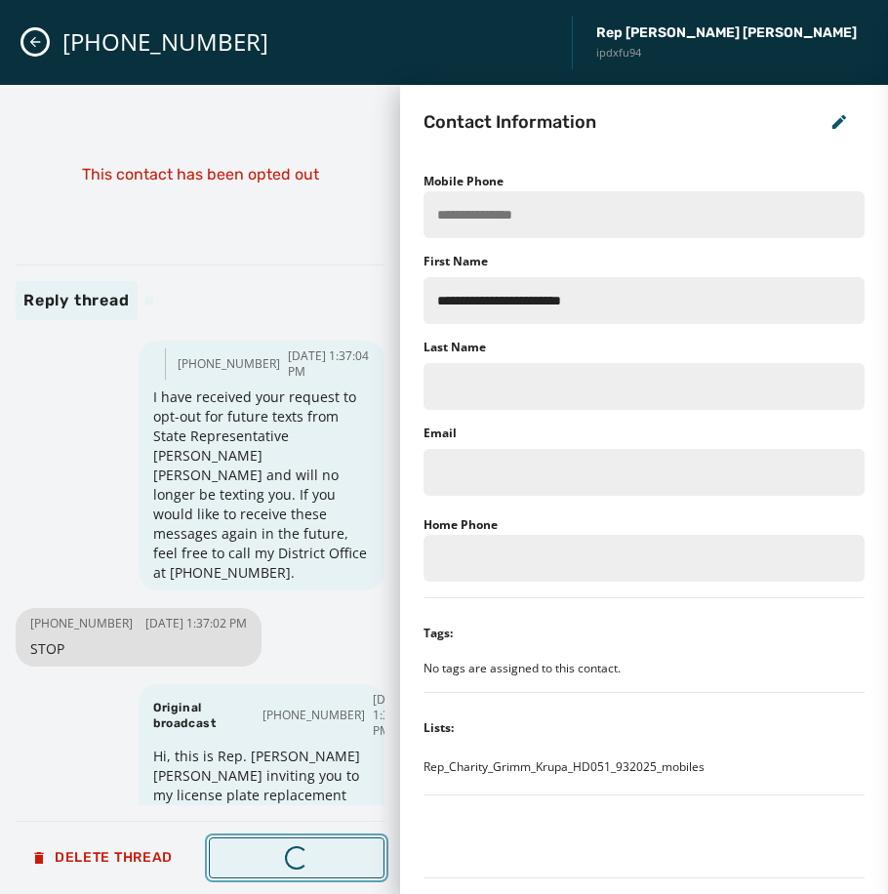
click at [292, 855] on div "Loading..." at bounding box center [296, 856] width 23 height 23
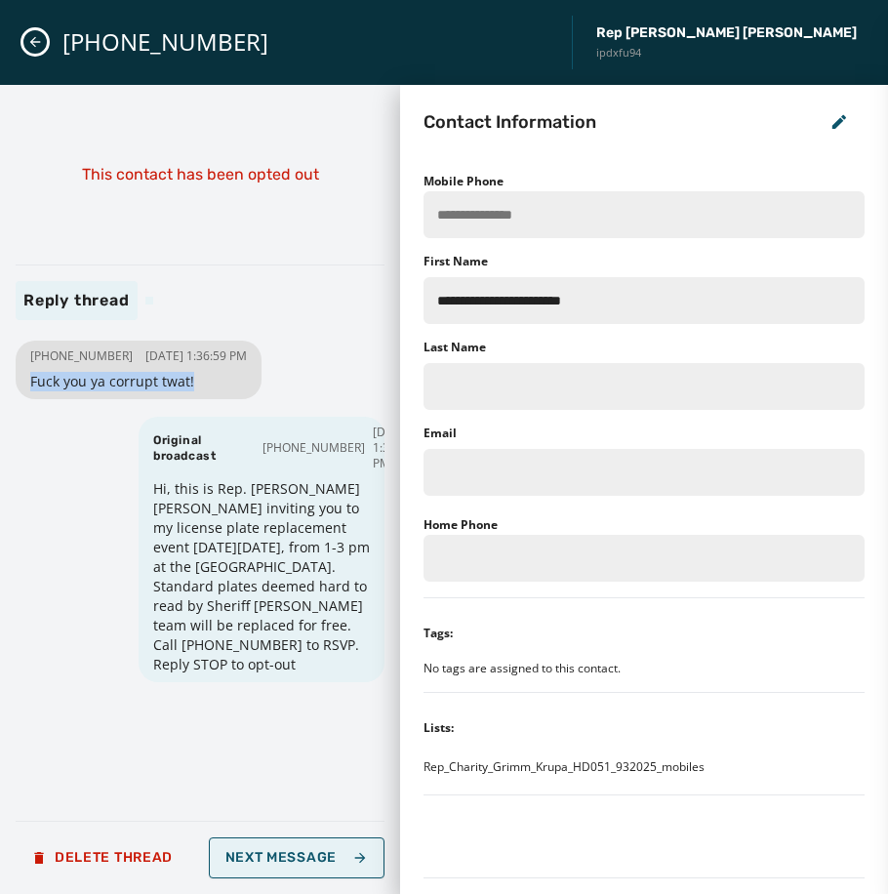
drag, startPoint x: 187, startPoint y: 402, endPoint x: 28, endPoint y: 403, distance: 159.0
click at [28, 399] on div "+1 724 875-4534 09/03/2025 - 1:36:59 PM Fuck you ya corrupt twat!" at bounding box center [139, 369] width 246 height 59
drag, startPoint x: 28, startPoint y: 403, endPoint x: 46, endPoint y: 398, distance: 18.2
copy span "Fuck you ya corrupt twat!"
click at [253, 250] on div "This contact has been opted out Reply thread +1 724 875-4534 09/03/2025 - 1:36:…" at bounding box center [200, 488] width 369 height 777
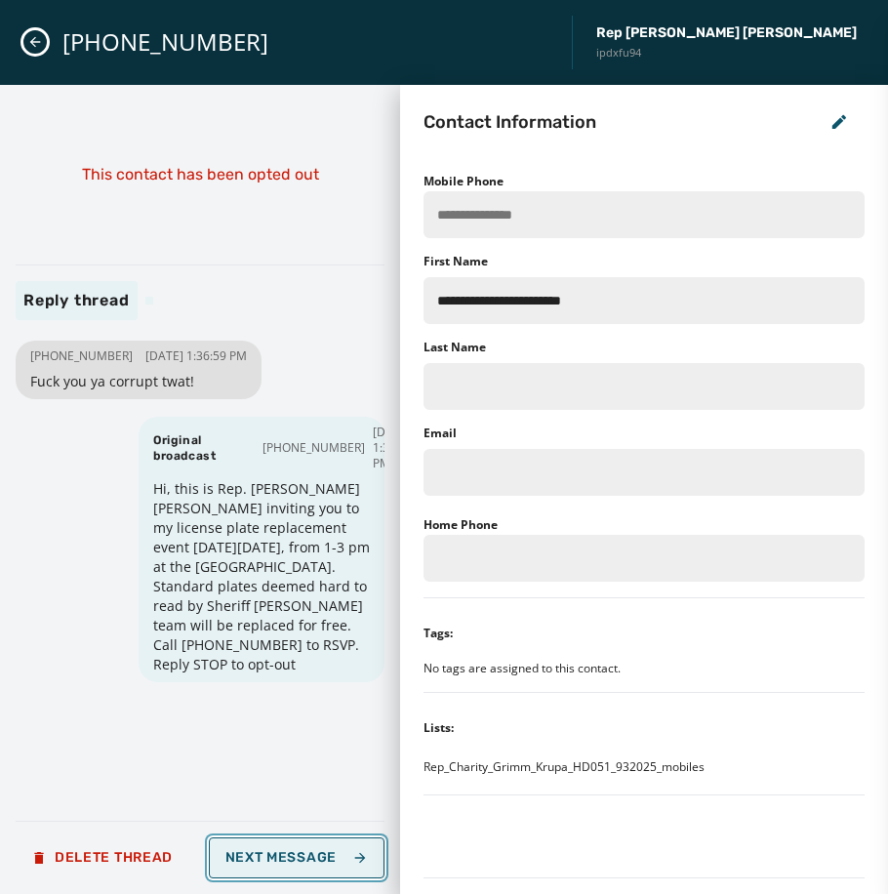
click at [350, 858] on span "Next Message" at bounding box center [296, 858] width 142 height 16
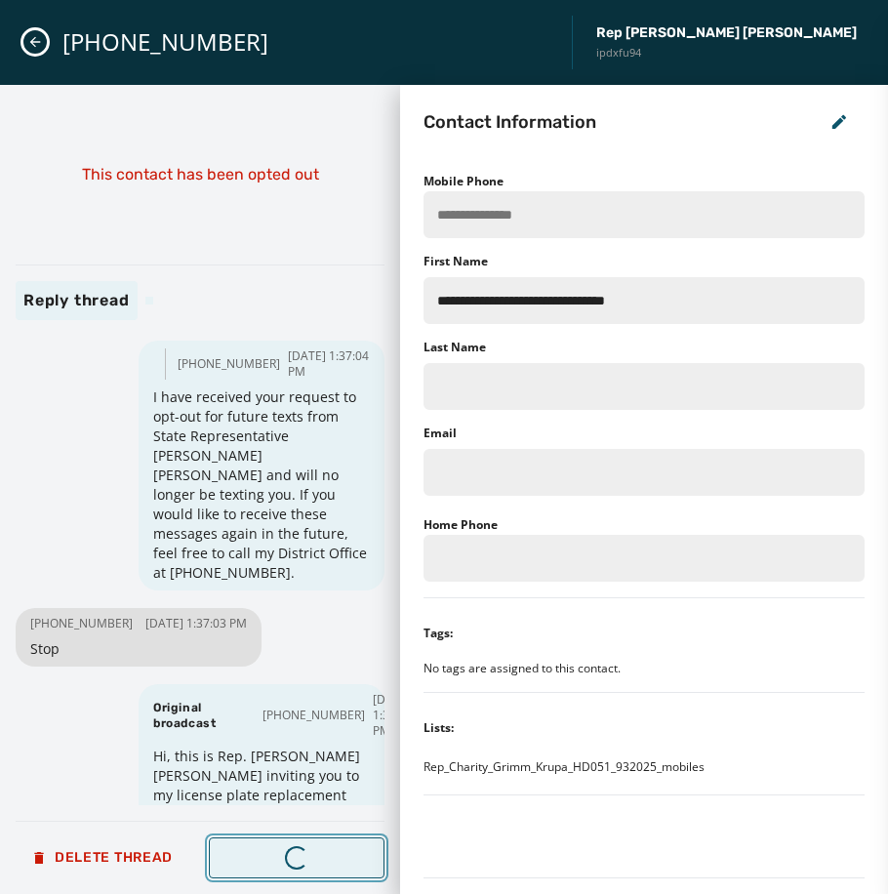
click at [351, 858] on span "Next Message" at bounding box center [296, 858] width 142 height 16
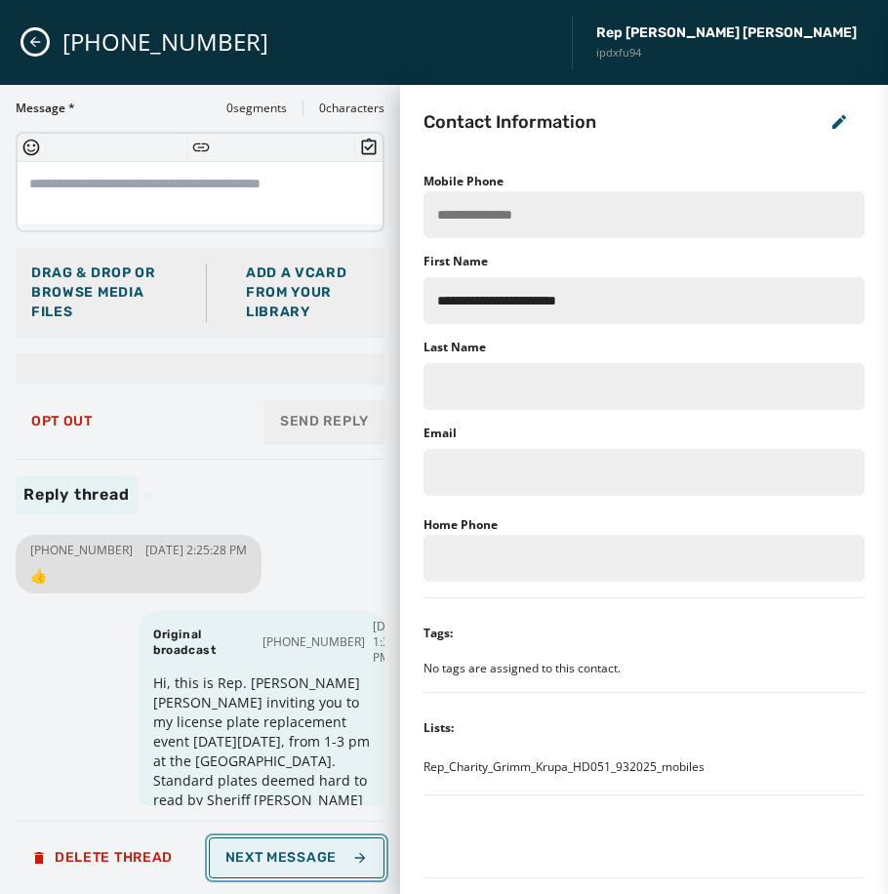
click at [354, 850] on icon "button" at bounding box center [360, 858] width 16 height 16
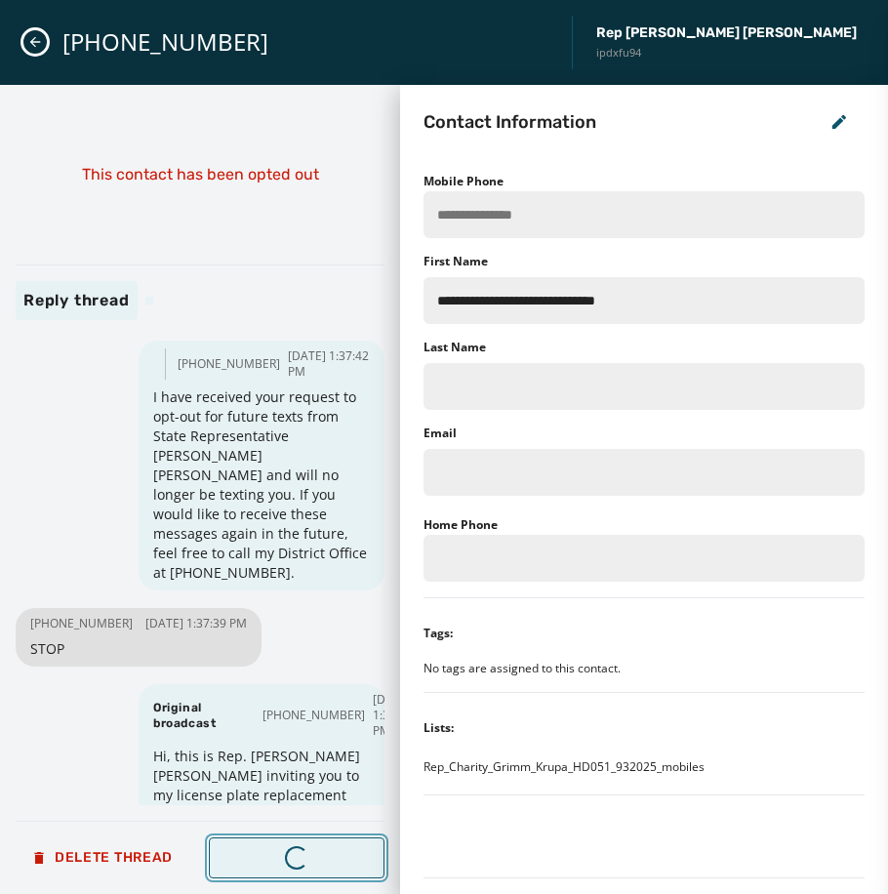
click at [354, 850] on icon "button" at bounding box center [360, 858] width 16 height 16
type input "**********"
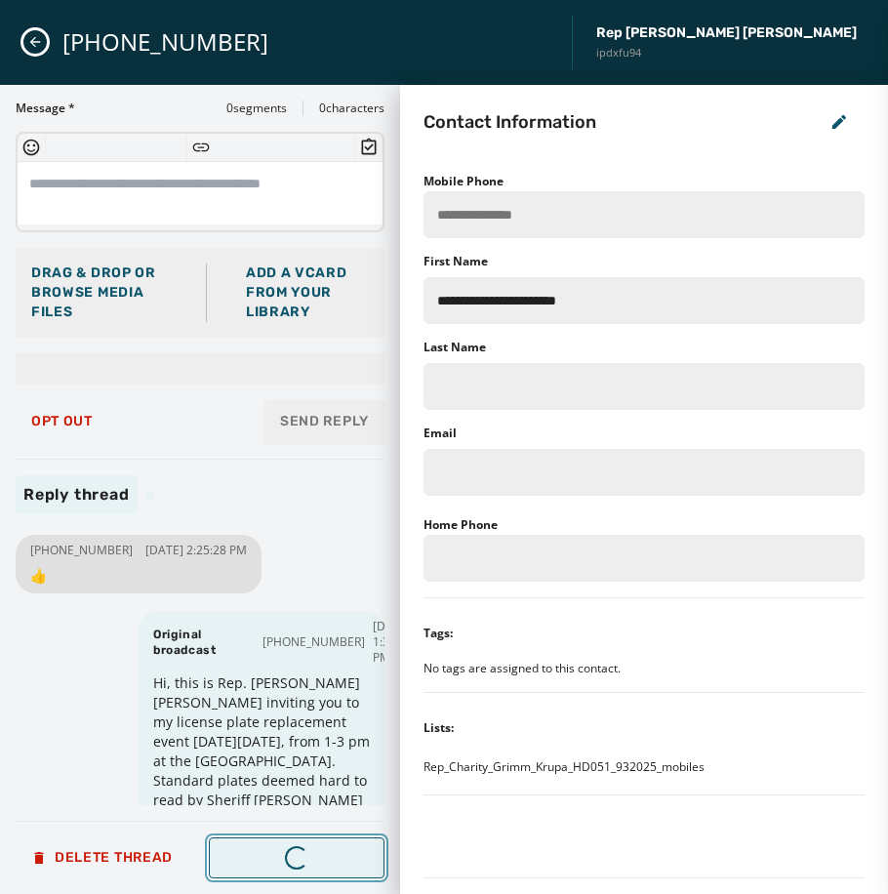
click at [352, 850] on icon "button" at bounding box center [360, 858] width 16 height 16
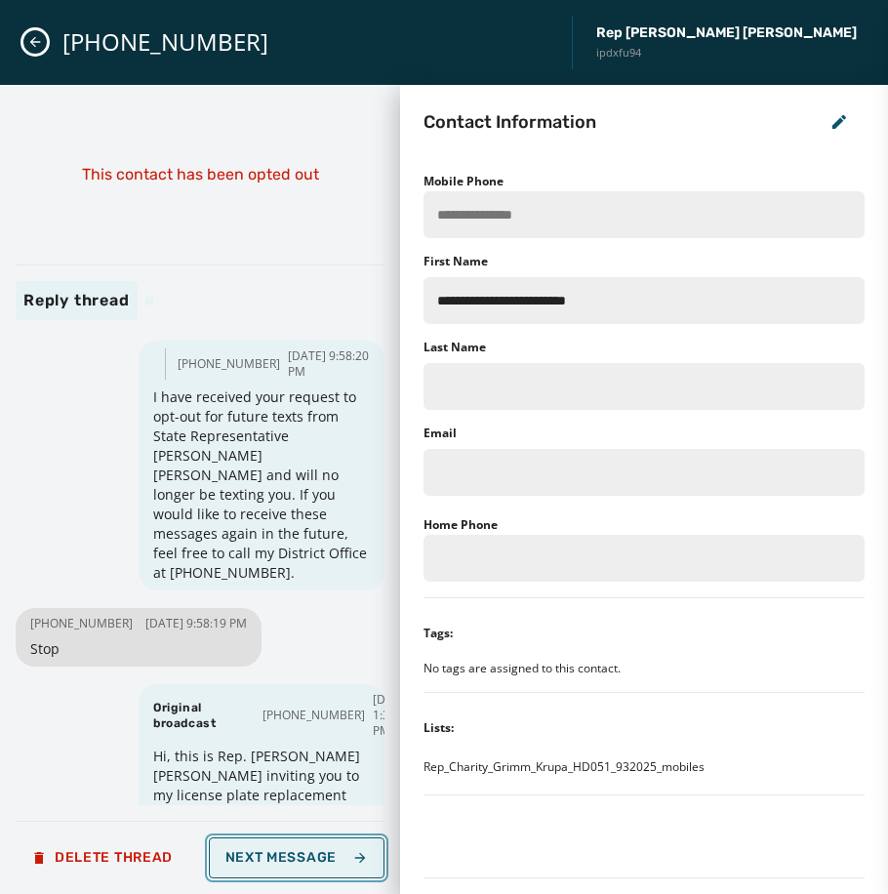
click at [351, 848] on button "Next Message" at bounding box center [297, 857] width 176 height 41
click at [316, 855] on span "Next Message" at bounding box center [296, 858] width 142 height 16
